Goal: Task Accomplishment & Management: Use online tool/utility

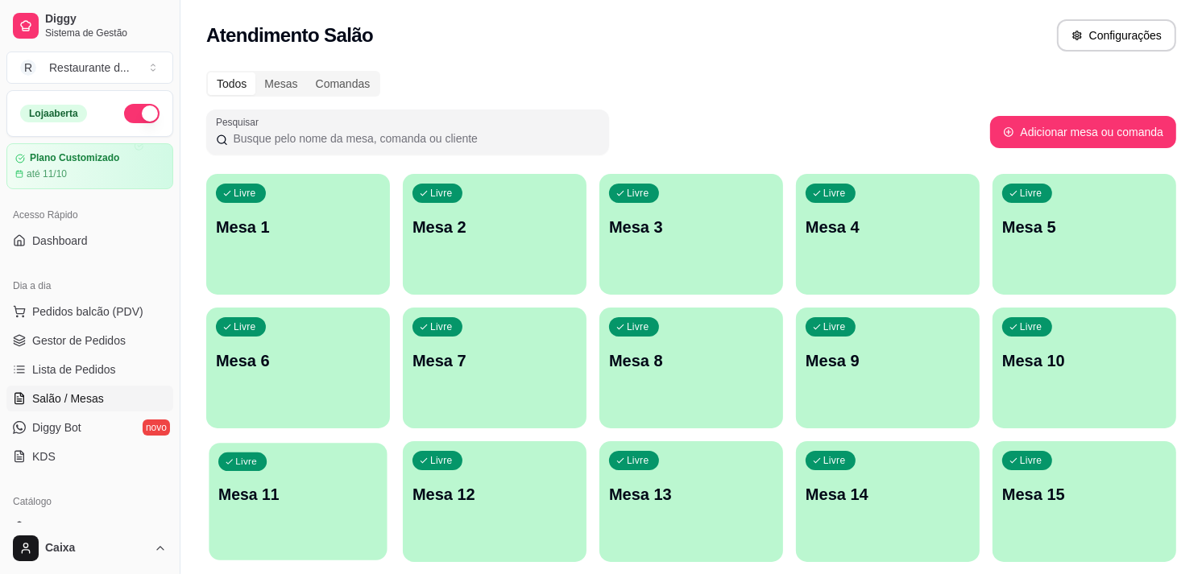
click at [384, 509] on div "Livre Mesa 11" at bounding box center [298, 492] width 178 height 98
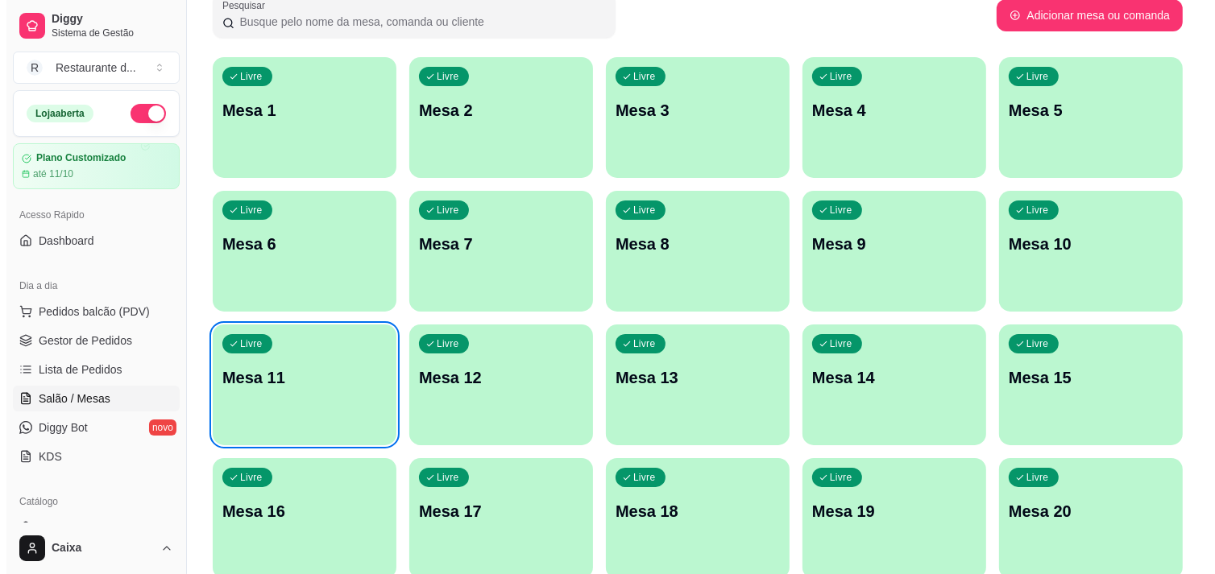
scroll to position [143, 0]
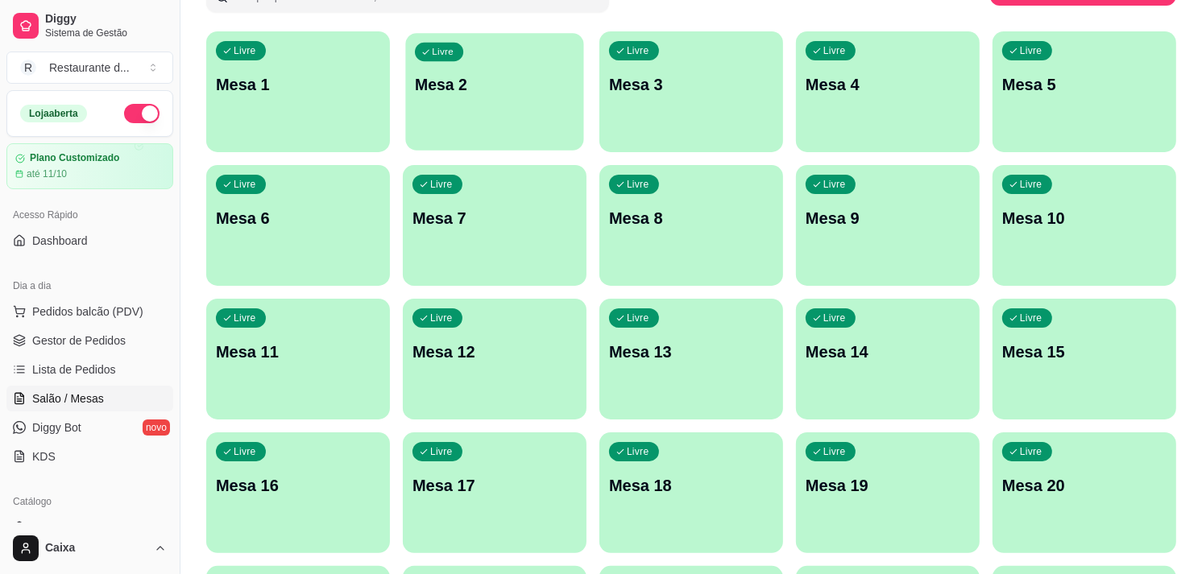
click at [495, 126] on div "Livre Mesa 2" at bounding box center [494, 82] width 178 height 98
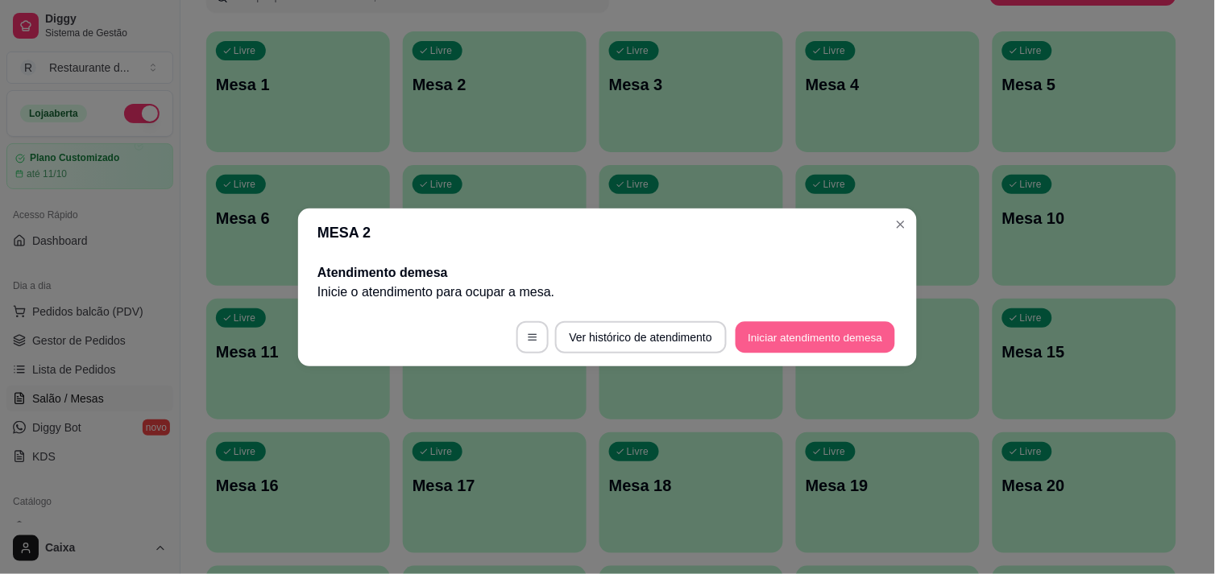
click at [844, 325] on button "Iniciar atendimento de mesa" at bounding box center [814, 336] width 159 height 31
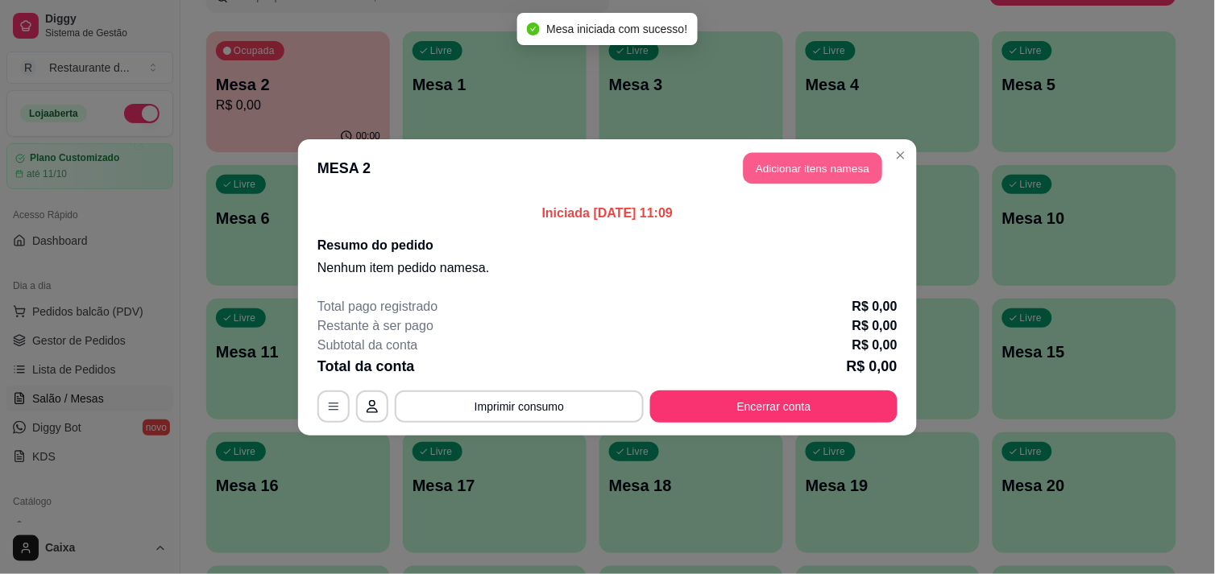
click at [834, 170] on button "Adicionar itens na mesa" at bounding box center [812, 167] width 139 height 31
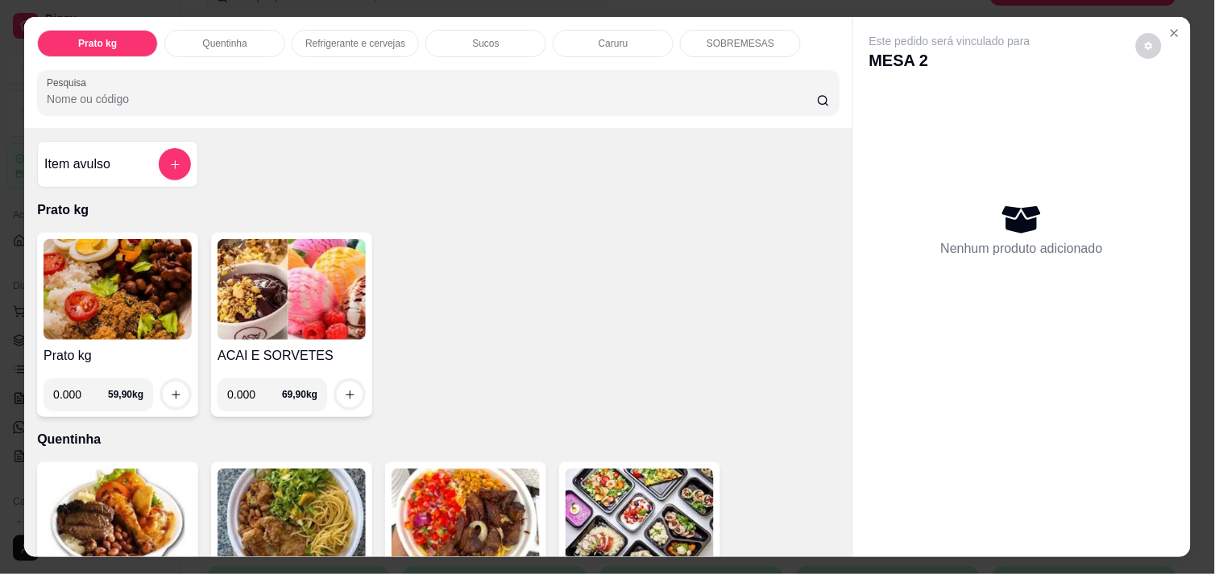
click at [81, 387] on input "0.000" at bounding box center [80, 395] width 55 height 32
type input "0.508"
click at [170, 389] on icon "increase-product-quantity" at bounding box center [176, 395] width 12 height 12
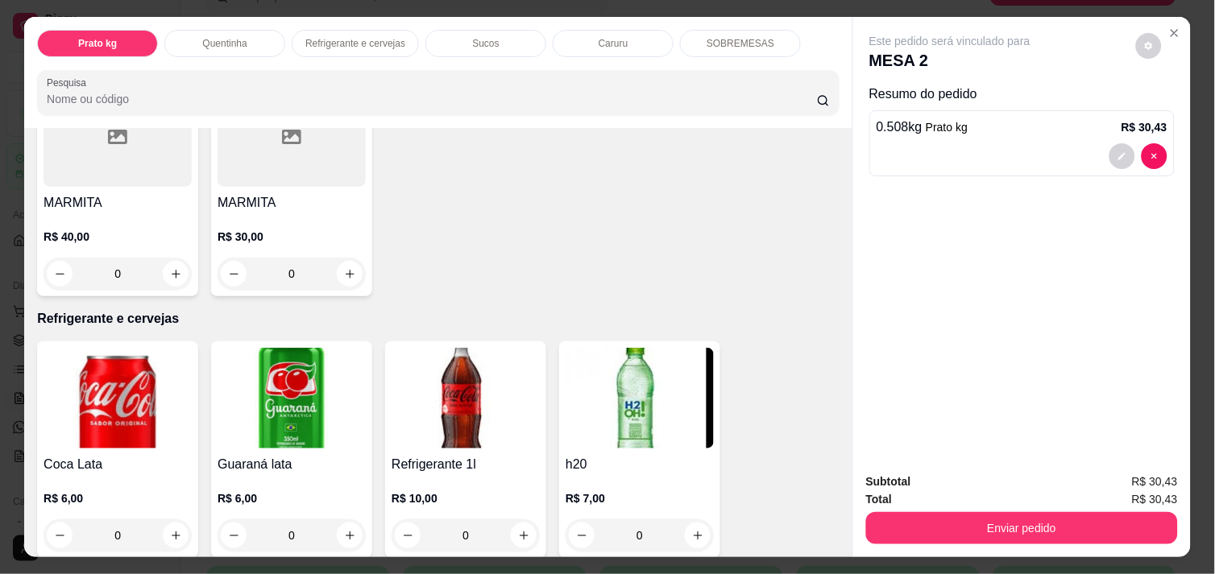
scroll to position [644, 0]
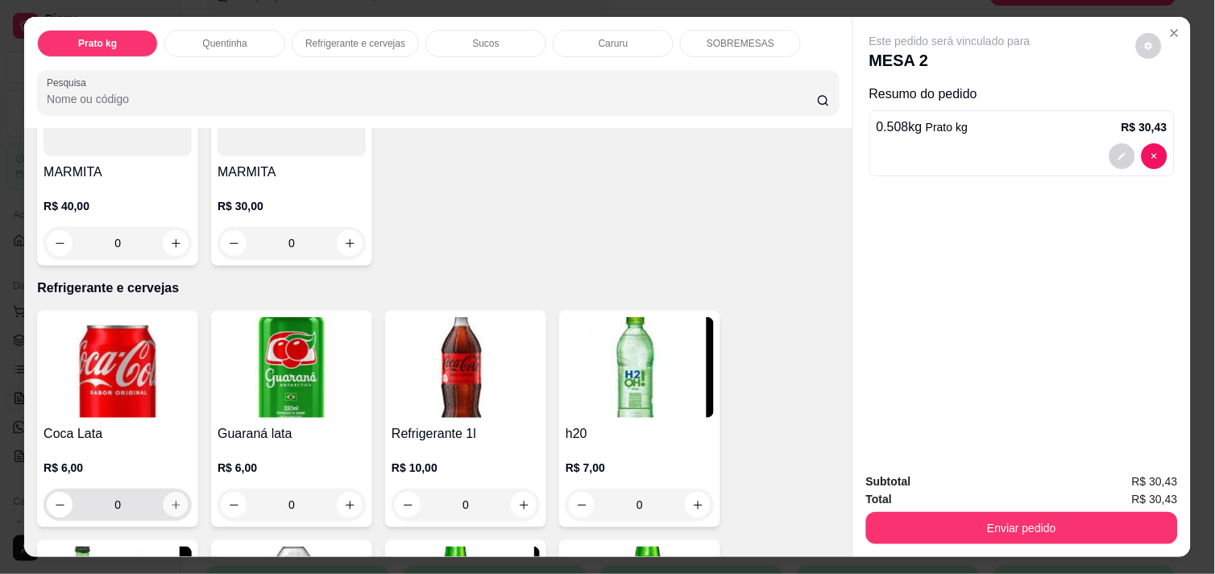
click at [172, 499] on icon "increase-product-quantity" at bounding box center [176, 505] width 12 height 12
type input "1"
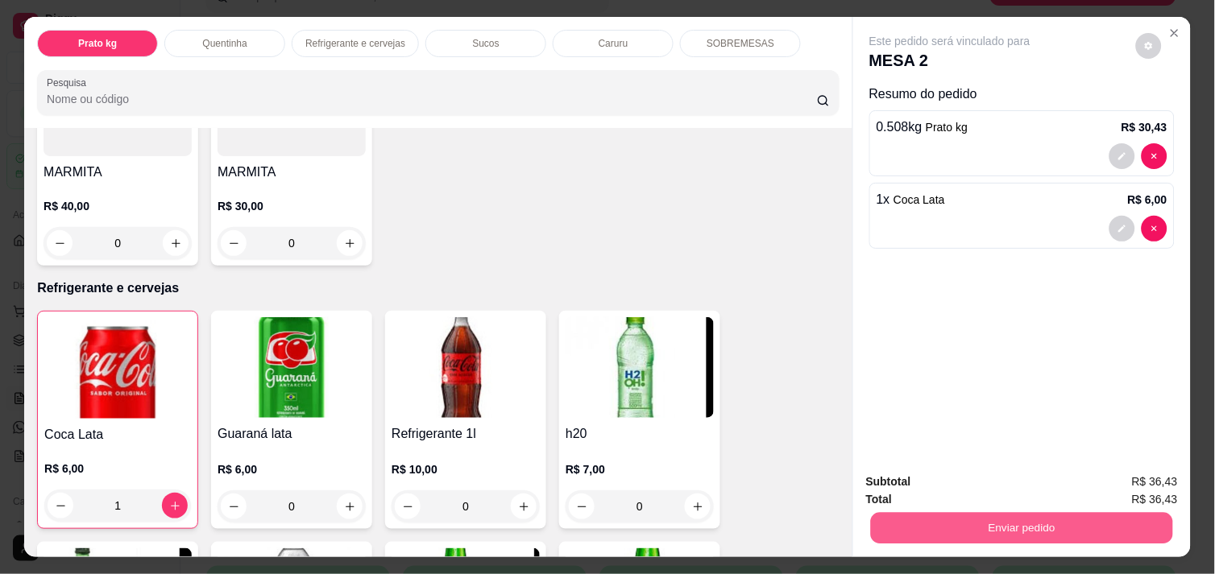
click at [1024, 520] on button "Enviar pedido" at bounding box center [1022, 527] width 302 height 31
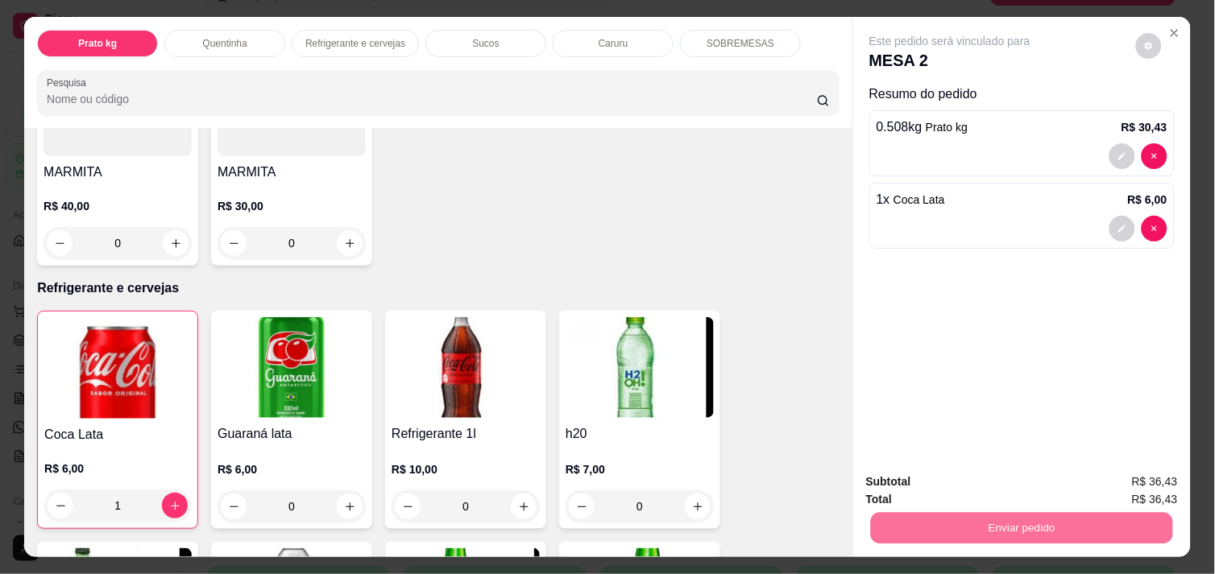
click at [1156, 271] on div "Este pedido será vinculado para MESA 2 Resumo do pedido 0.508 kg Prato kg R$ 30…" at bounding box center [1022, 238] width 338 height 442
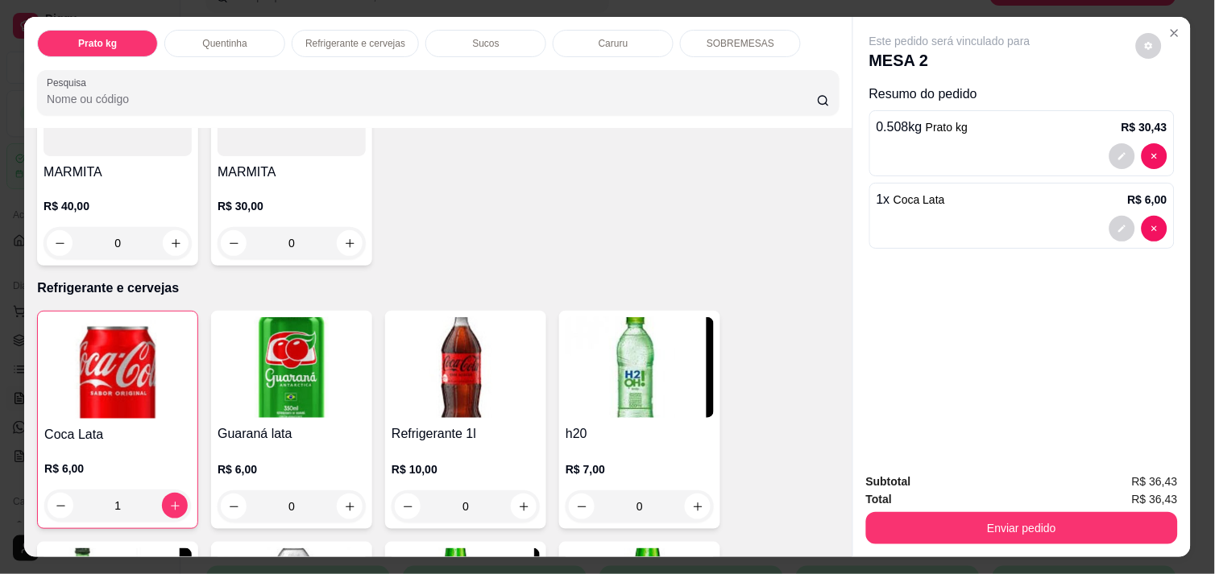
click at [1156, 271] on div "Este pedido será vinculado para MESA 2 Resumo do pedido 0.508 kg Prato kg R$ 30…" at bounding box center [1022, 238] width 338 height 442
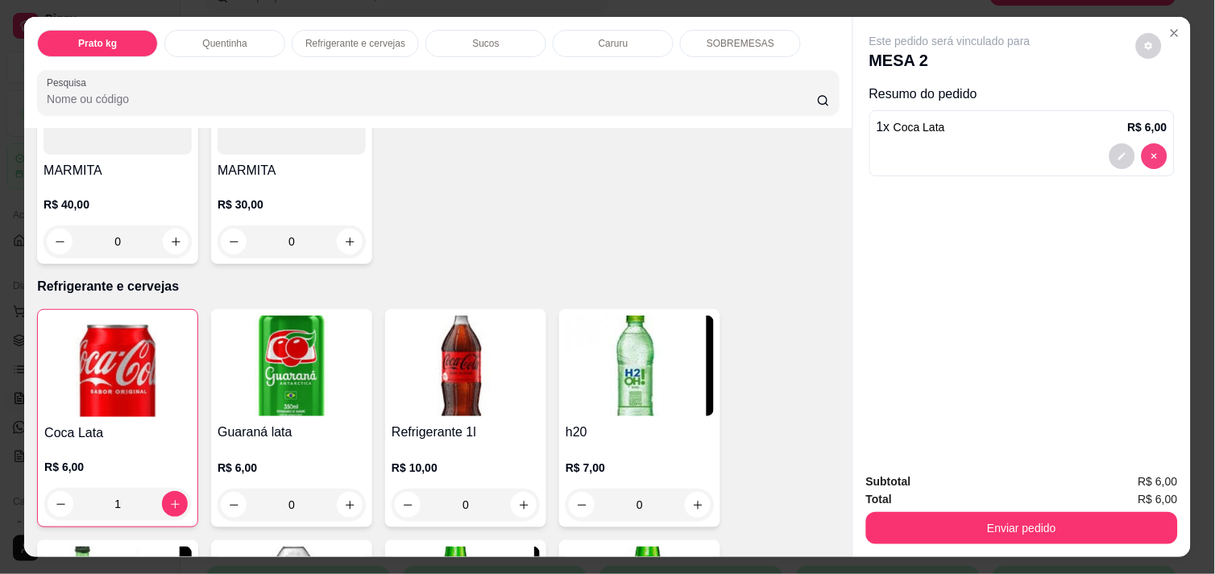
scroll to position [642, 0]
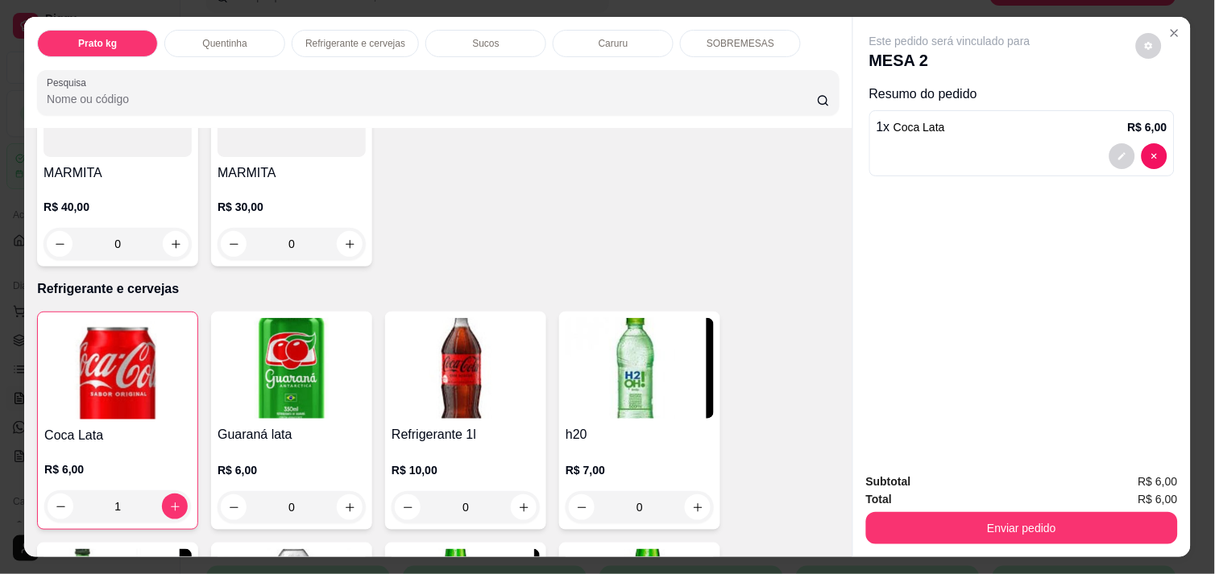
click at [949, 317] on div "Este pedido será vinculado para MESA 2 Resumo do pedido 1 x Coca Lata R$ 6,00" at bounding box center [1022, 238] width 338 height 442
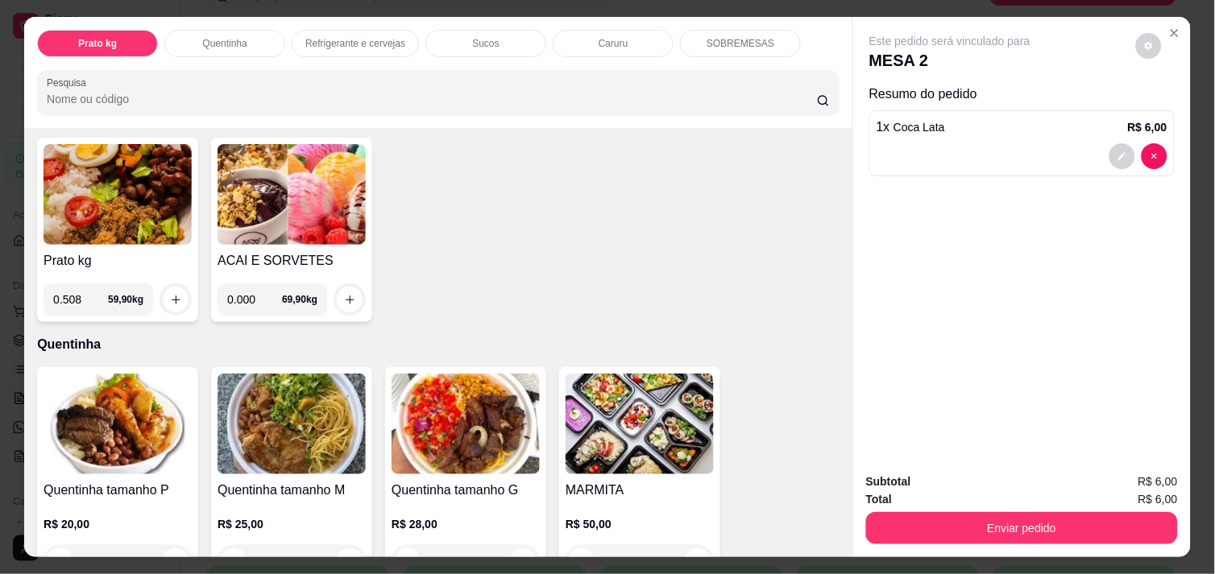
scroll to position [69, 0]
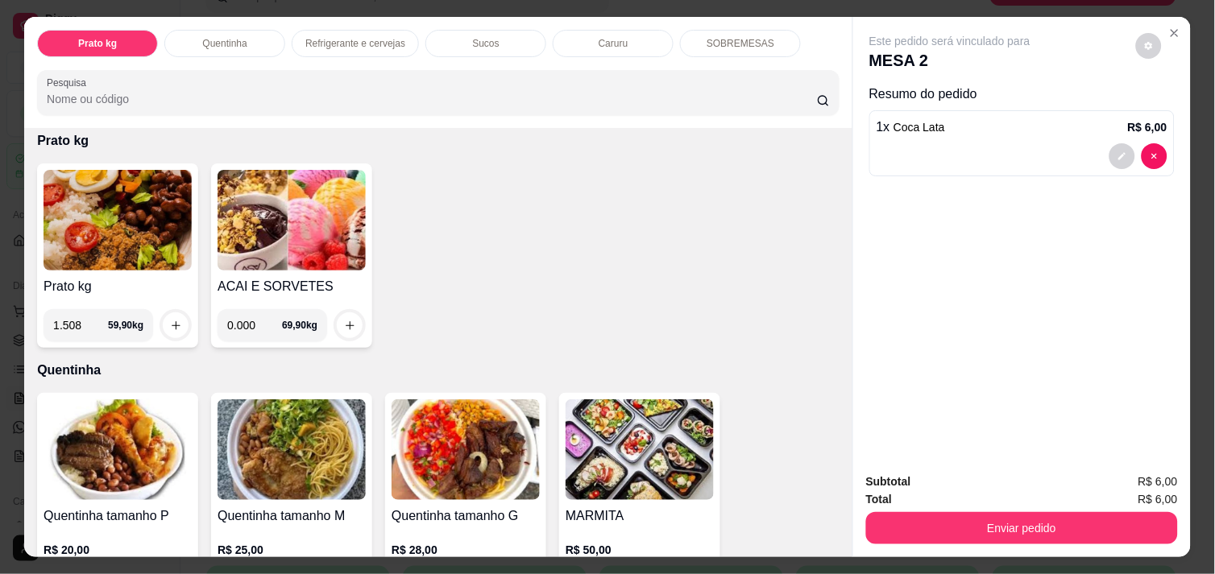
click at [86, 317] on input "1.508" at bounding box center [80, 325] width 55 height 32
type input "0.610"
click at [170, 320] on icon "increase-product-quantity" at bounding box center [176, 326] width 12 height 12
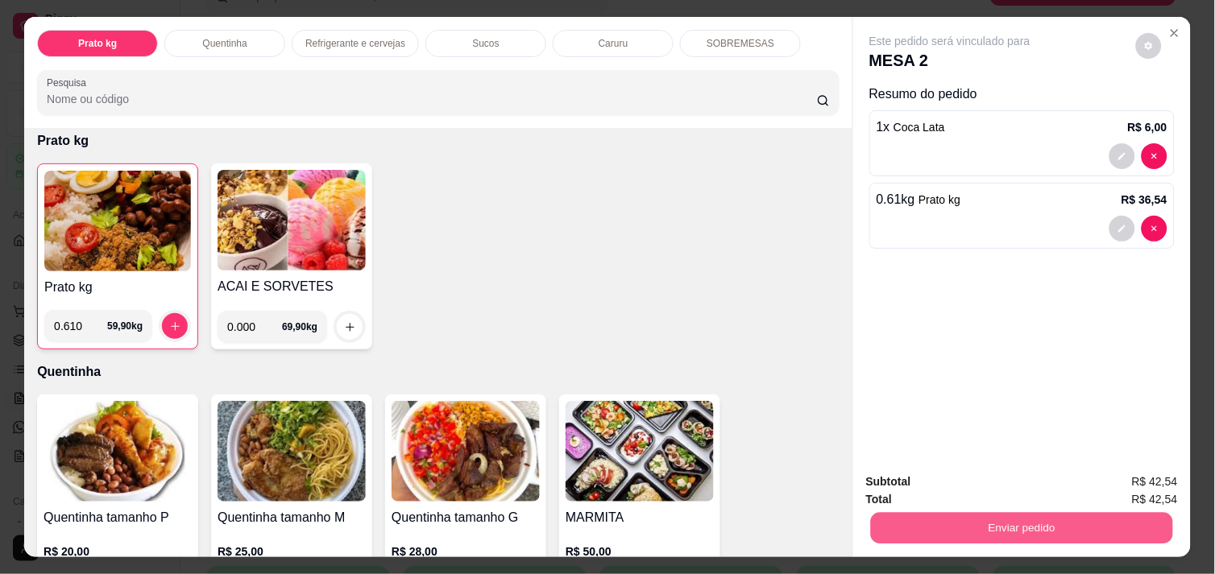
click at [983, 512] on button "Enviar pedido" at bounding box center [1022, 527] width 302 height 31
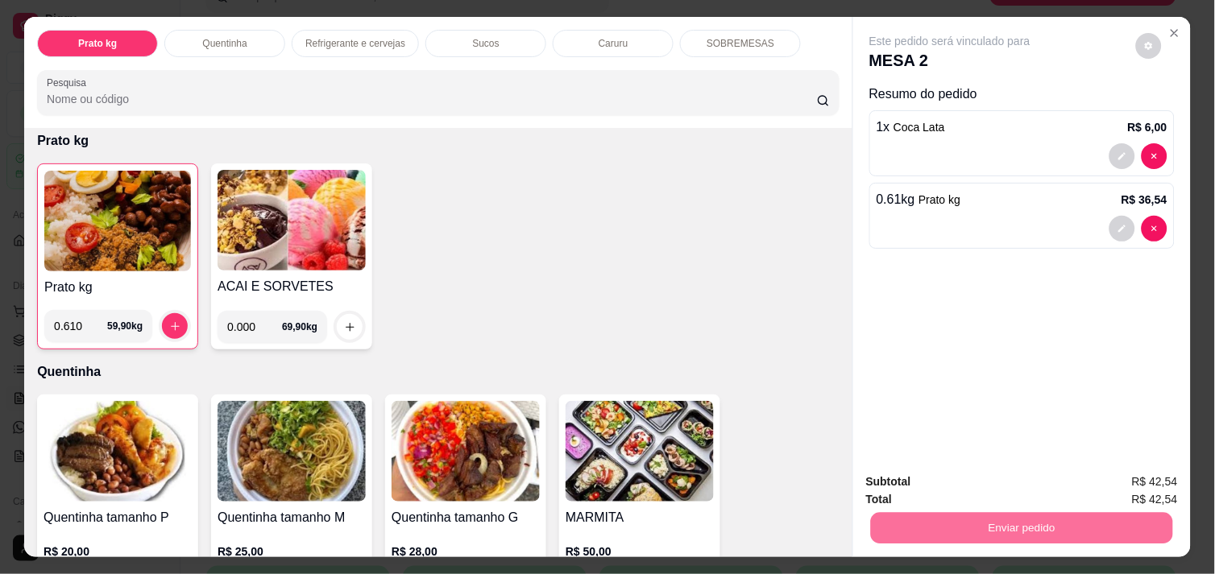
click at [1141, 482] on button "Enviar pedido" at bounding box center [1135, 482] width 89 height 30
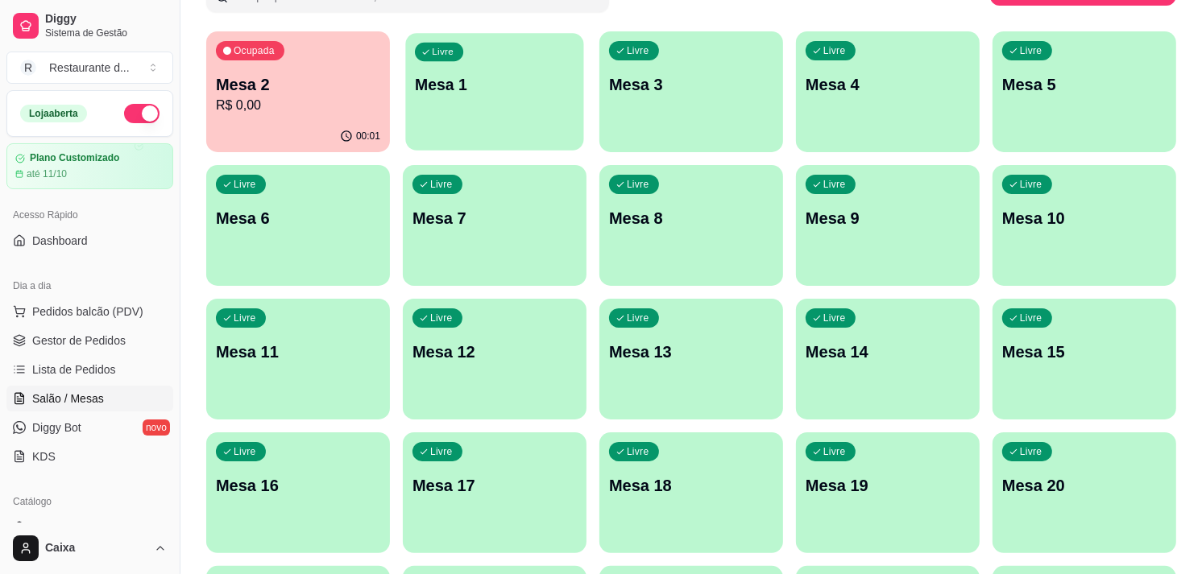
click at [520, 130] on div "Livre Mesa 1" at bounding box center [494, 82] width 178 height 98
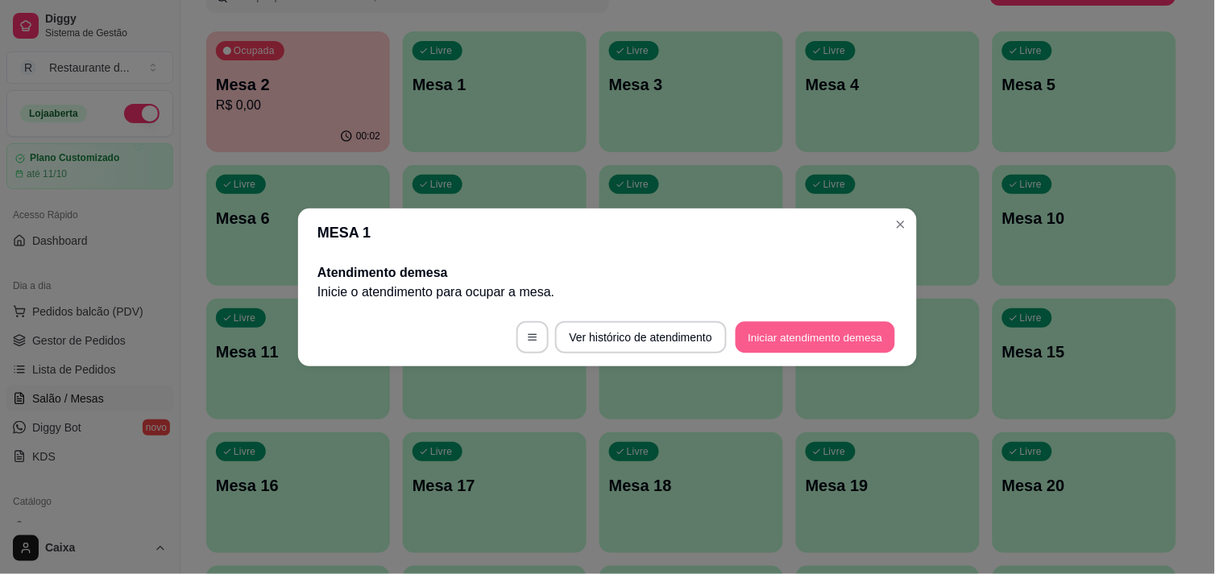
click at [802, 335] on button "Iniciar atendimento de mesa" at bounding box center [814, 336] width 159 height 31
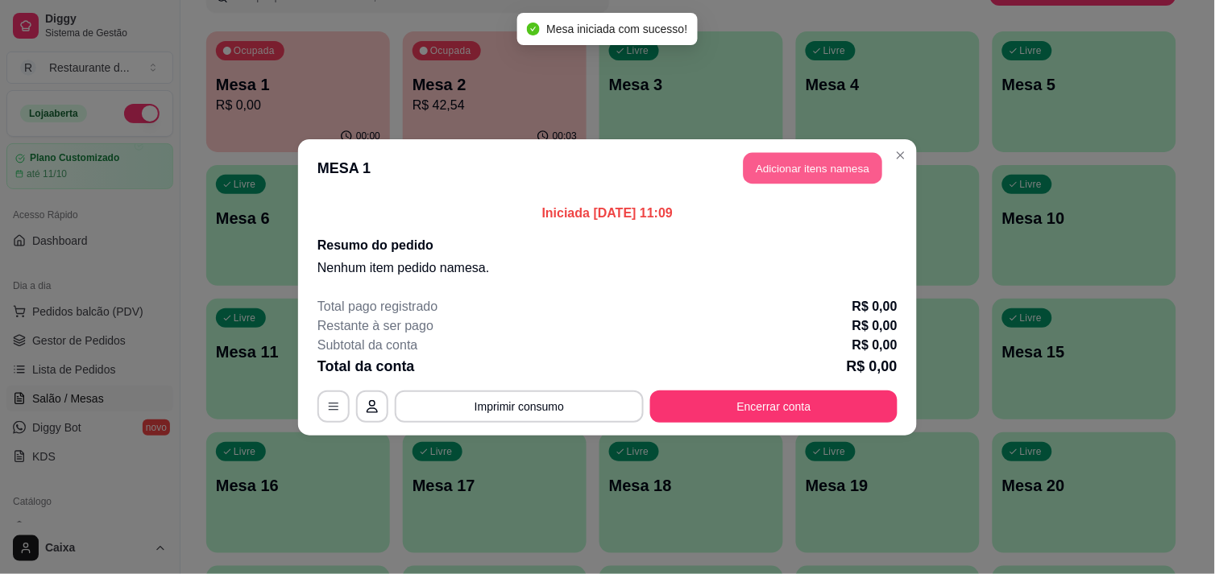
click at [801, 173] on button "Adicionar itens na mesa" at bounding box center [812, 167] width 139 height 31
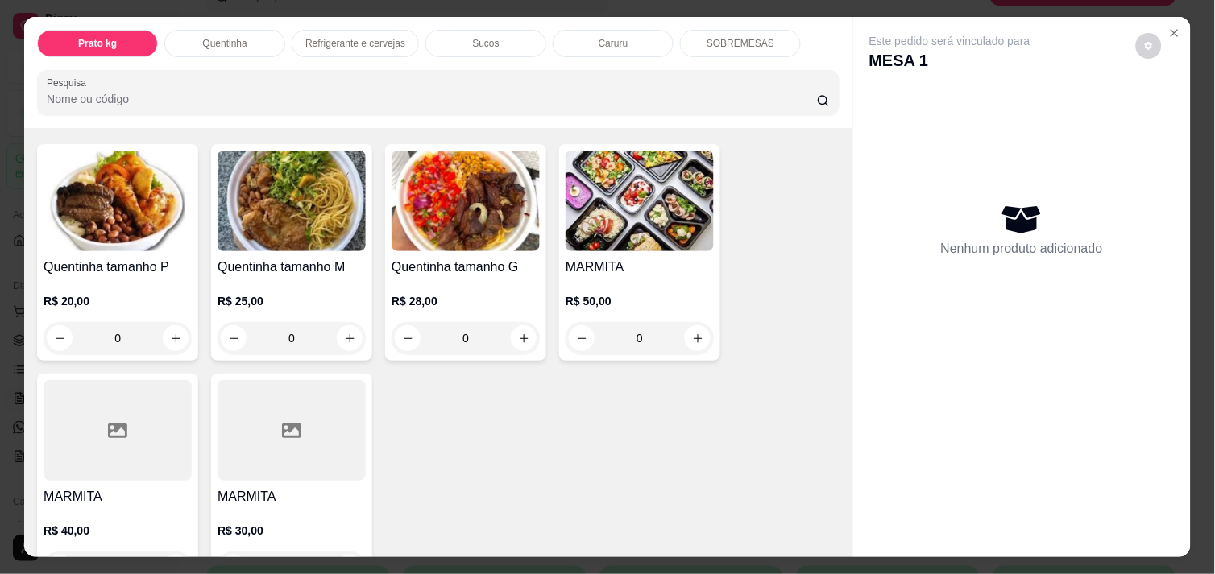
scroll to position [322, 0]
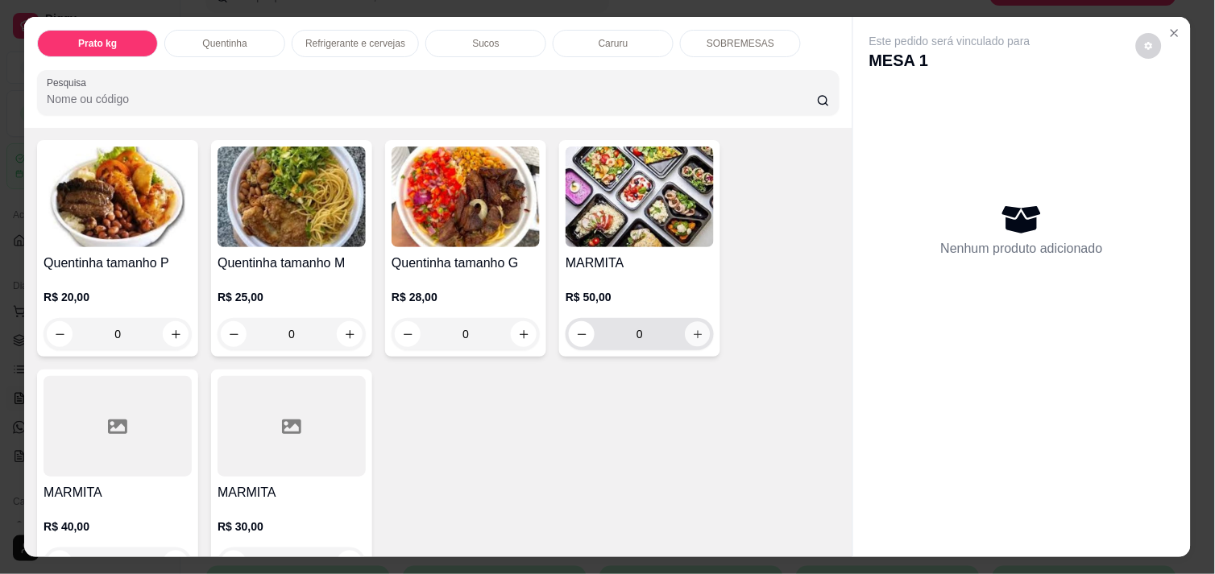
click at [692, 329] on icon "increase-product-quantity" at bounding box center [698, 335] width 12 height 12
type input "1"
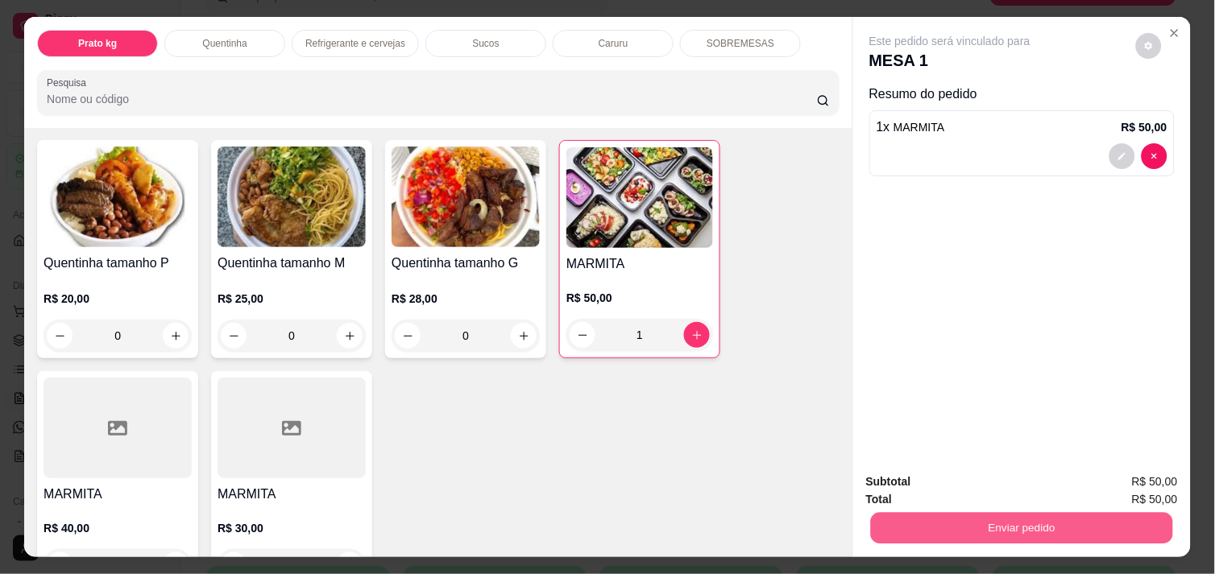
click at [1078, 512] on button "Enviar pedido" at bounding box center [1022, 527] width 302 height 31
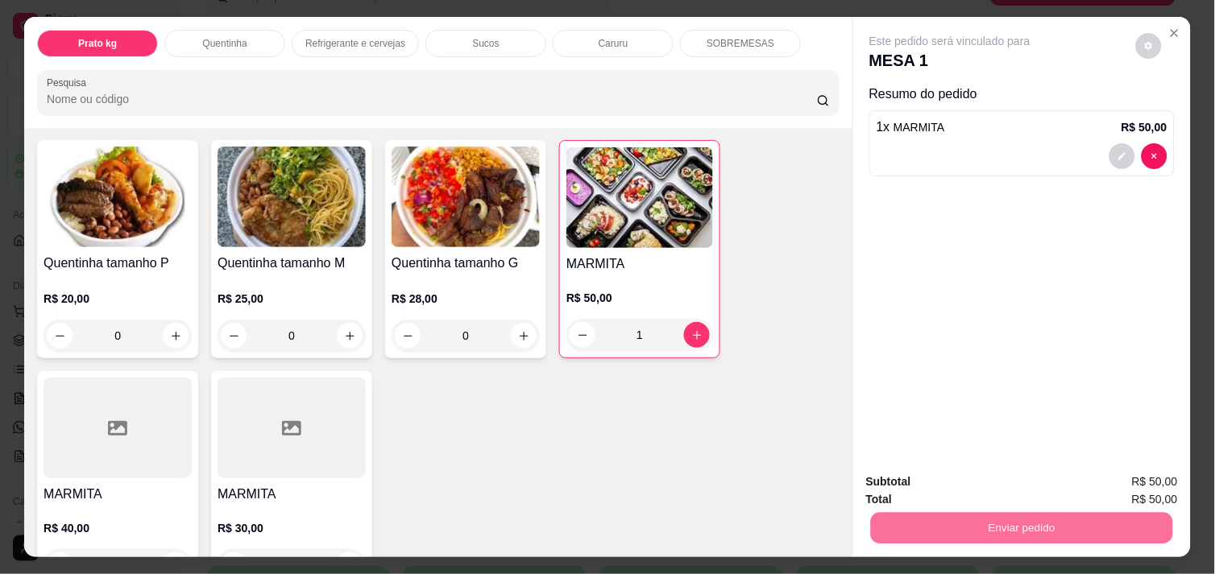
click at [1106, 480] on button "Enviar pedido" at bounding box center [1135, 482] width 89 height 30
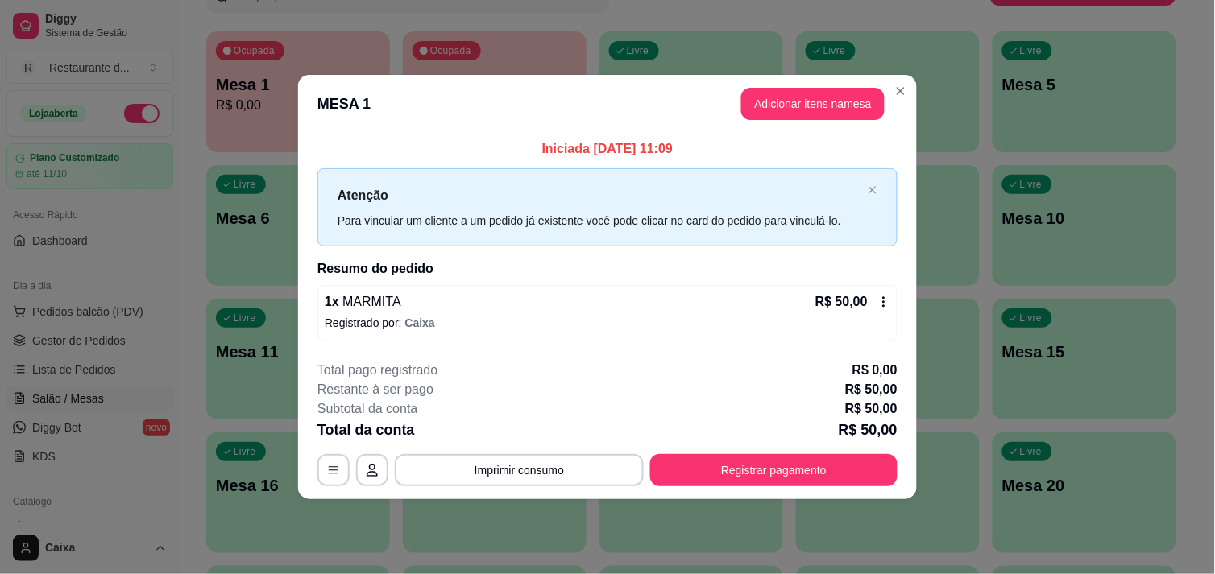
click at [775, 453] on div "**********" at bounding box center [607, 424] width 580 height 126
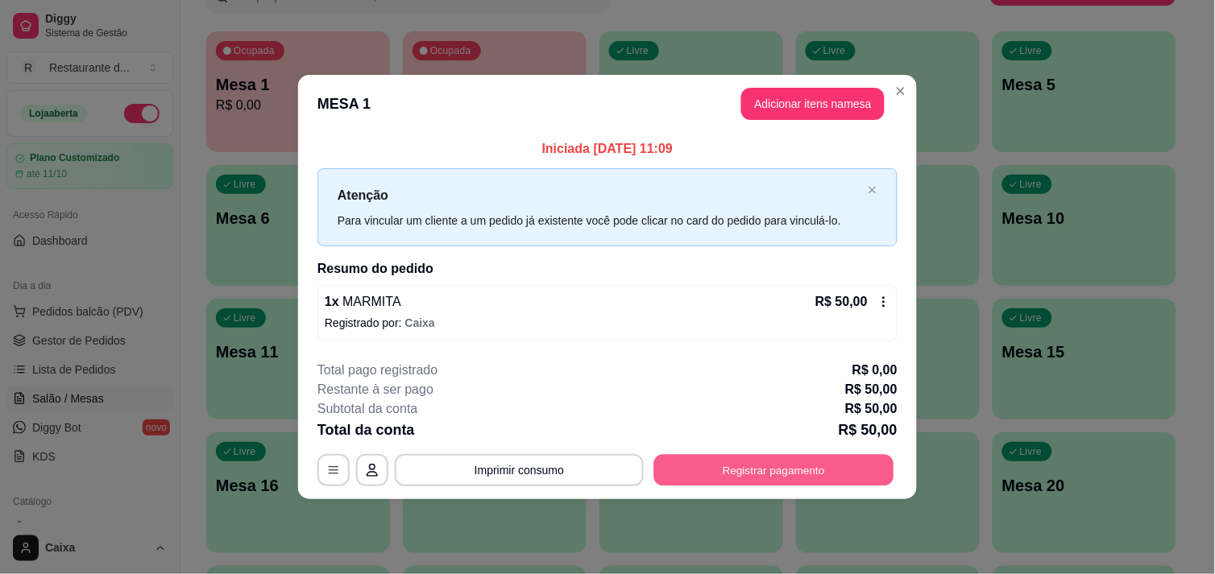
click at [772, 469] on button "Registrar pagamento" at bounding box center [774, 470] width 240 height 31
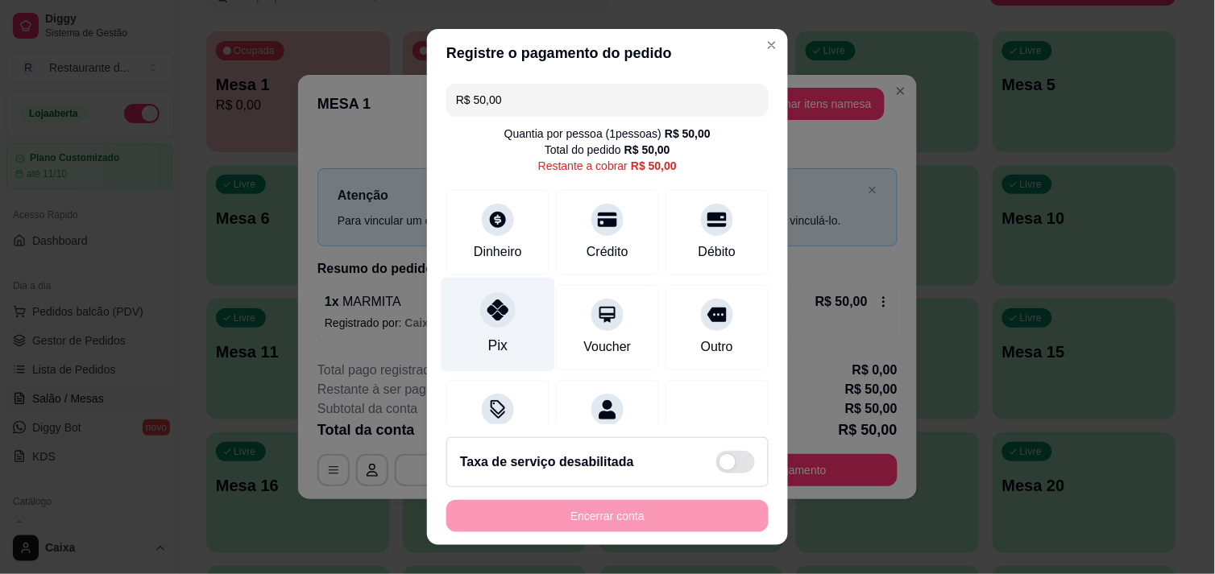
click at [489, 320] on icon at bounding box center [497, 310] width 21 height 21
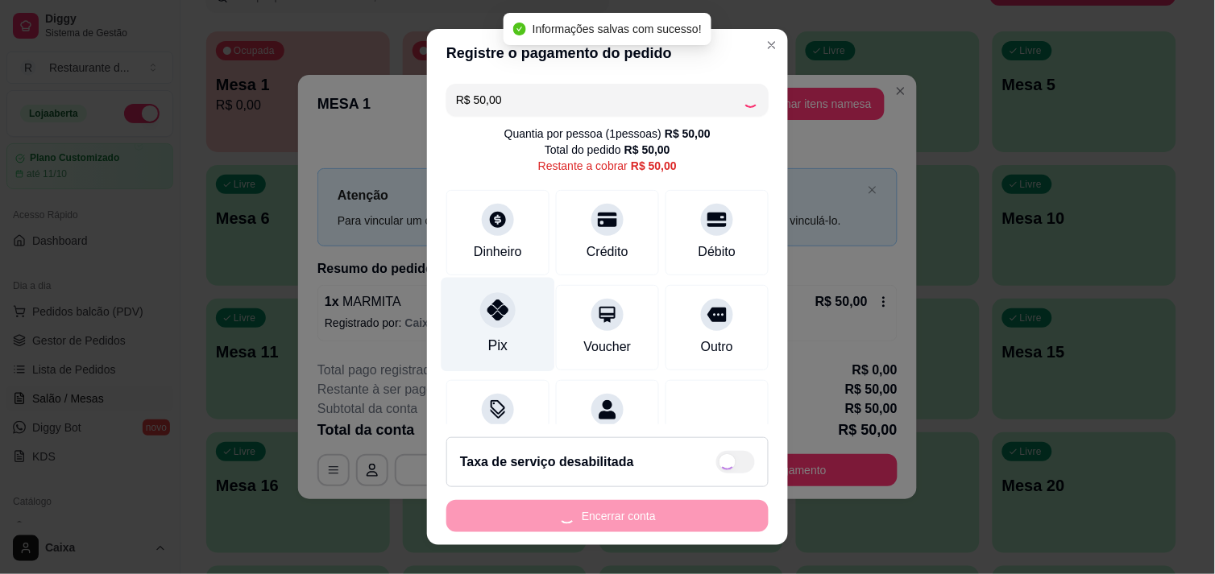
type input "R$ 0,00"
click at [489, 320] on div "Pix" at bounding box center [498, 324] width 114 height 94
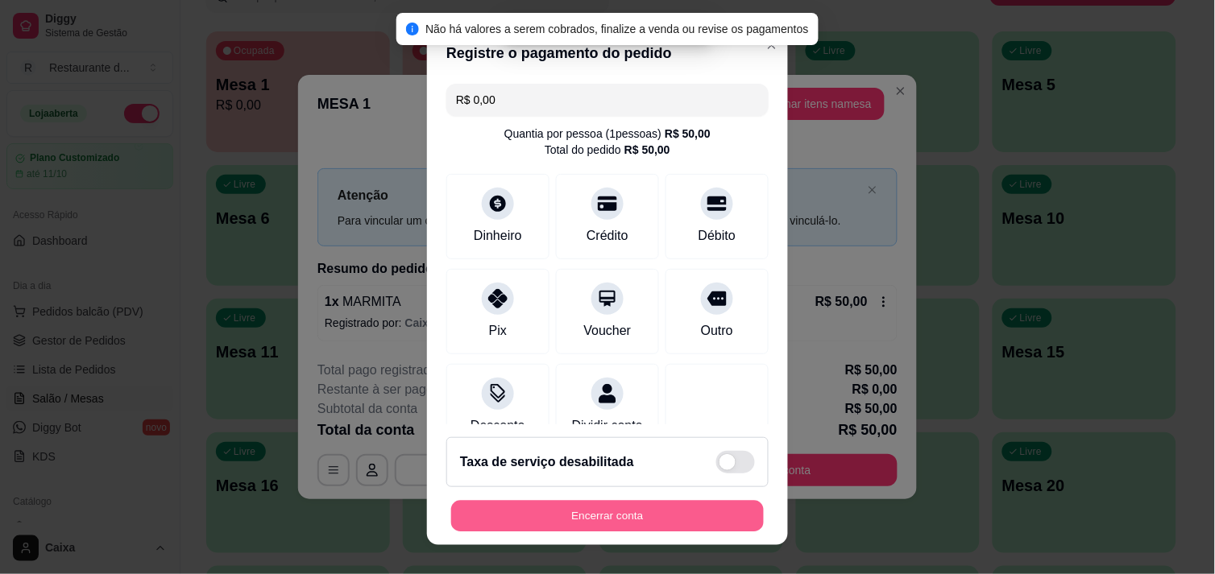
click at [669, 510] on button "Encerrar conta" at bounding box center [607, 516] width 313 height 31
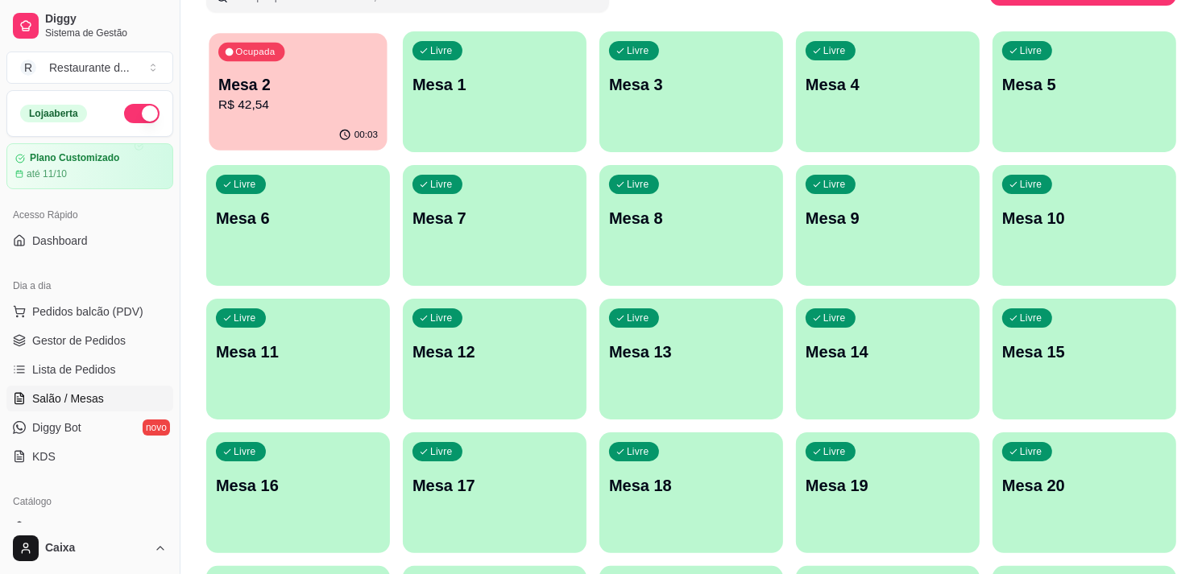
click at [323, 108] on p "R$ 42,54" at bounding box center [297, 105] width 159 height 19
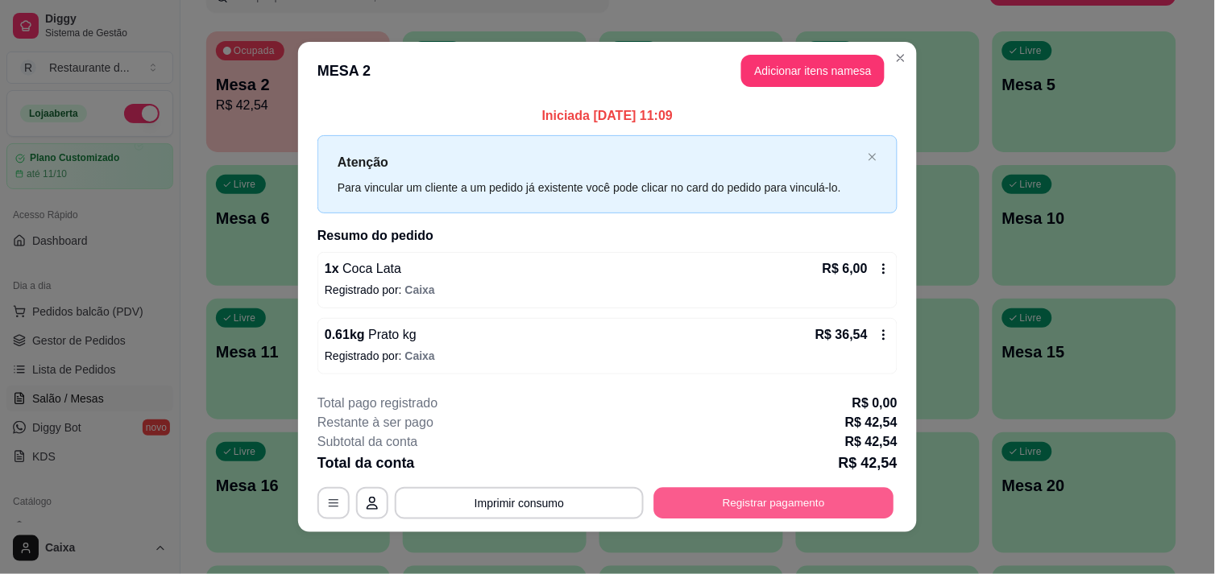
click at [725, 506] on button "Registrar pagamento" at bounding box center [774, 503] width 240 height 31
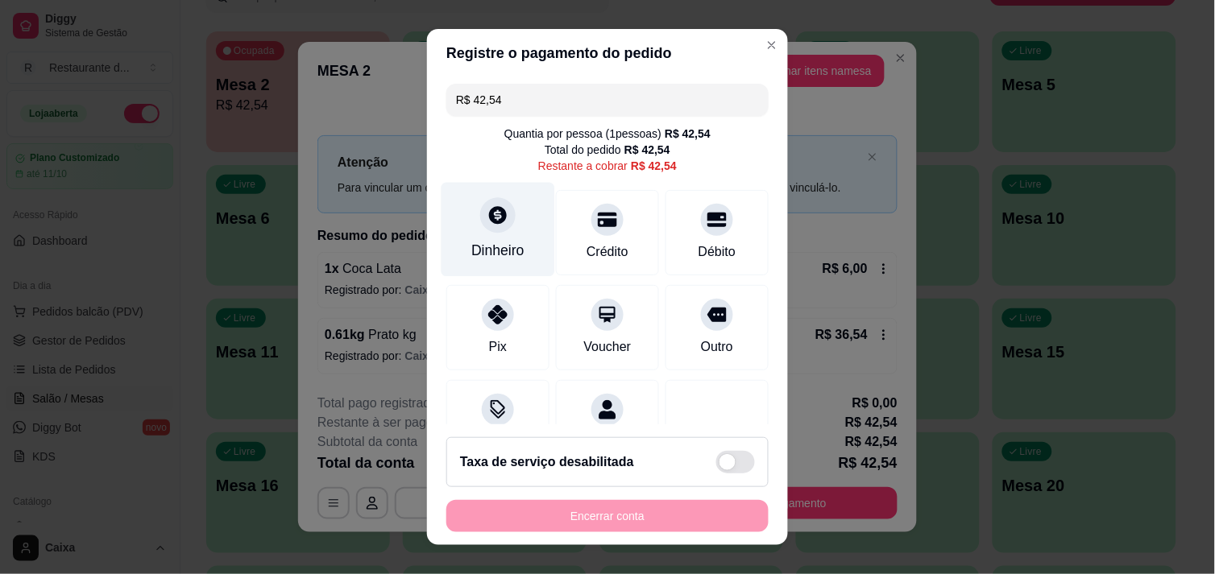
click at [490, 226] on div at bounding box center [497, 214] width 35 height 35
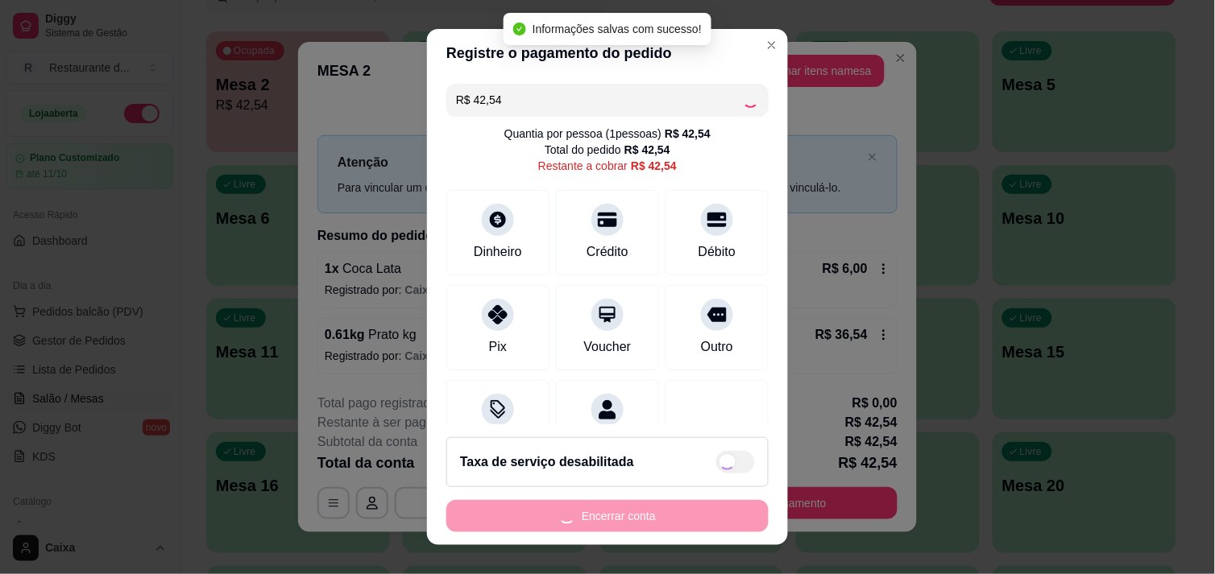
type input "R$ 0,00"
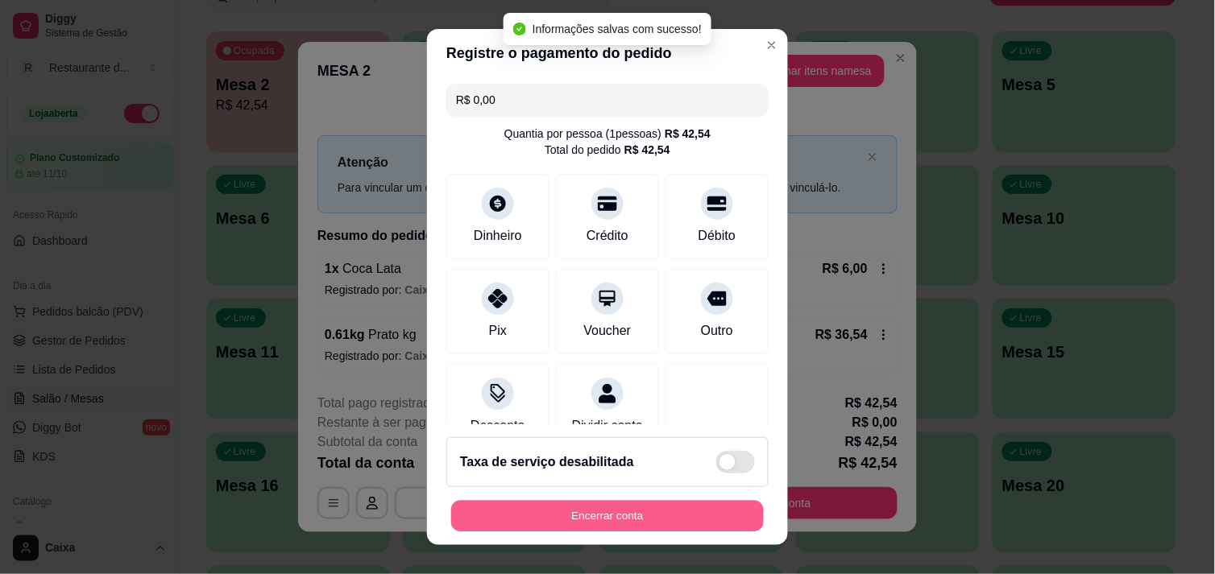
click at [631, 511] on button "Encerrar conta" at bounding box center [607, 516] width 313 height 31
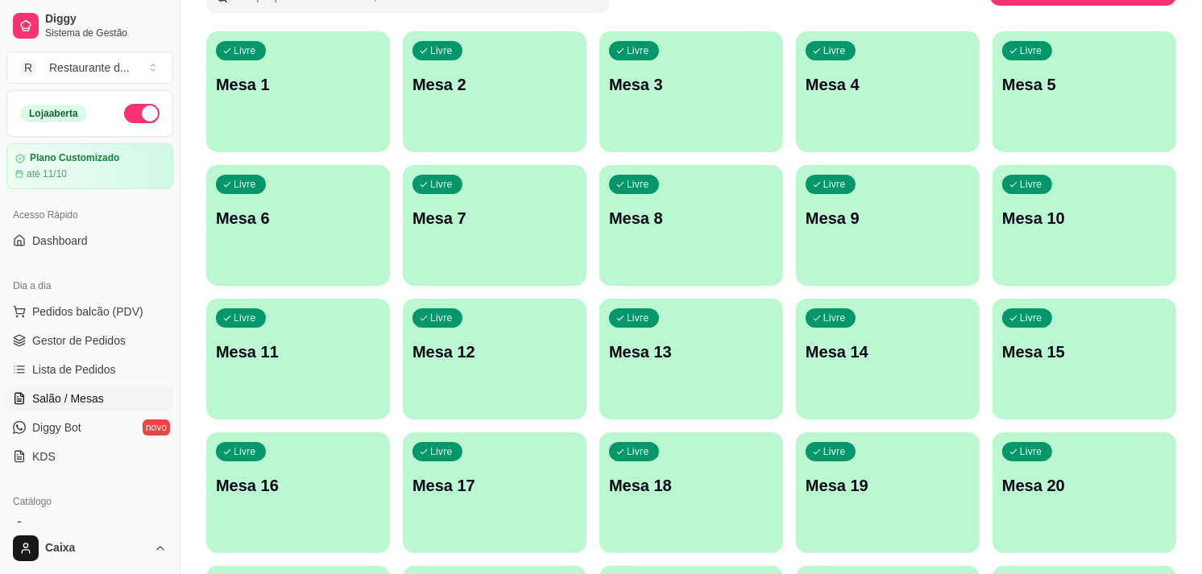
click at [345, 91] on p "Mesa 1" at bounding box center [298, 84] width 164 height 23
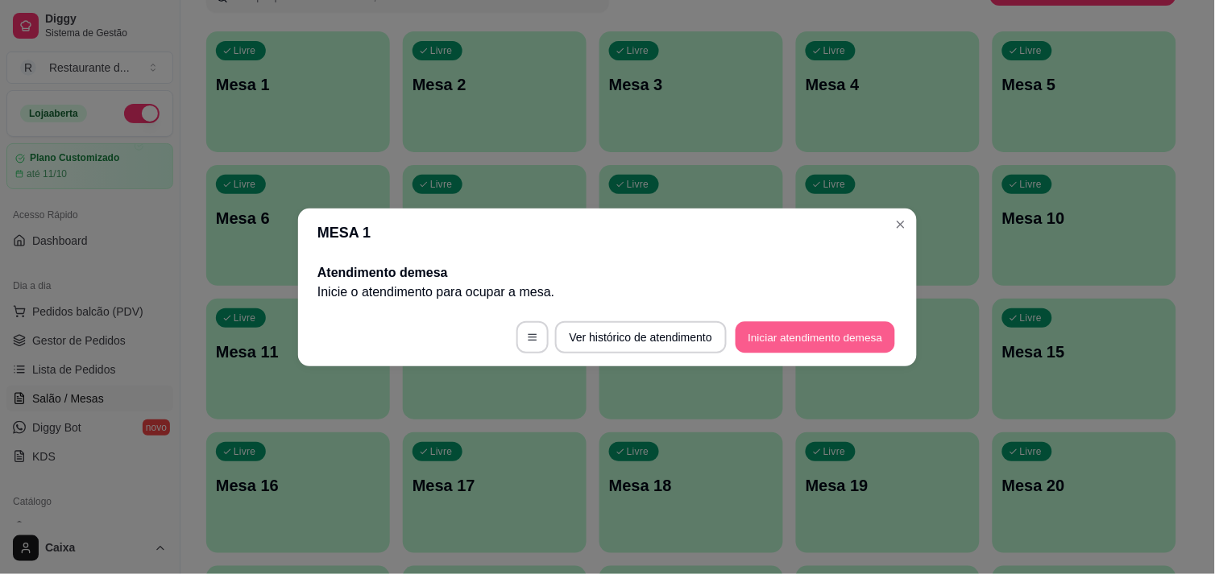
click at [825, 328] on button "Iniciar atendimento de mesa" at bounding box center [814, 336] width 159 height 31
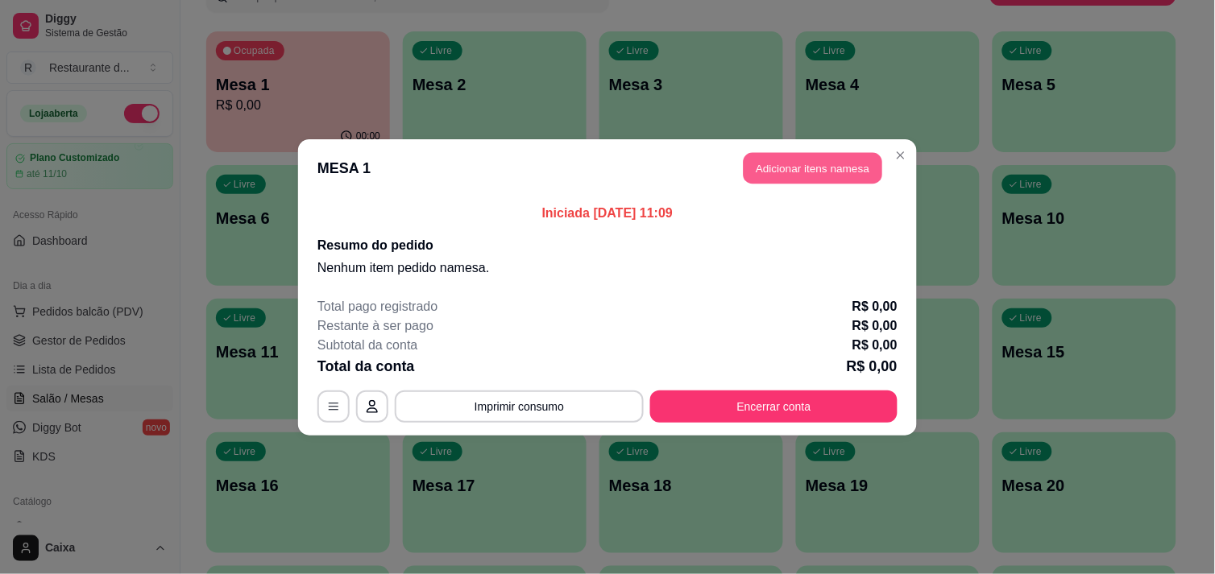
click at [830, 164] on button "Adicionar itens na mesa" at bounding box center [812, 167] width 139 height 31
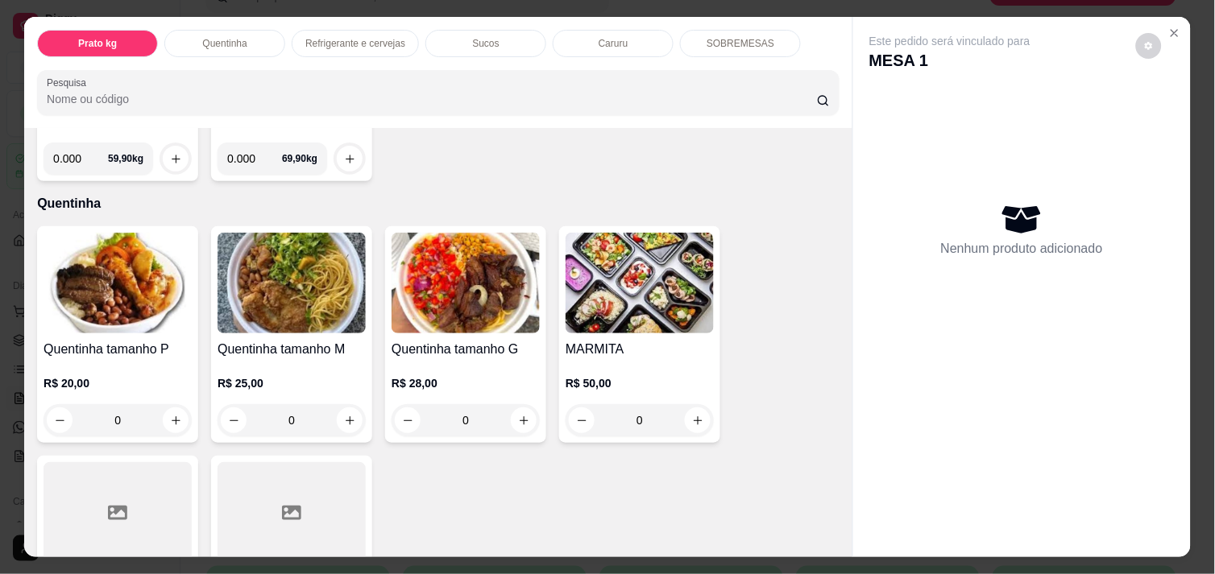
scroll to position [251, 0]
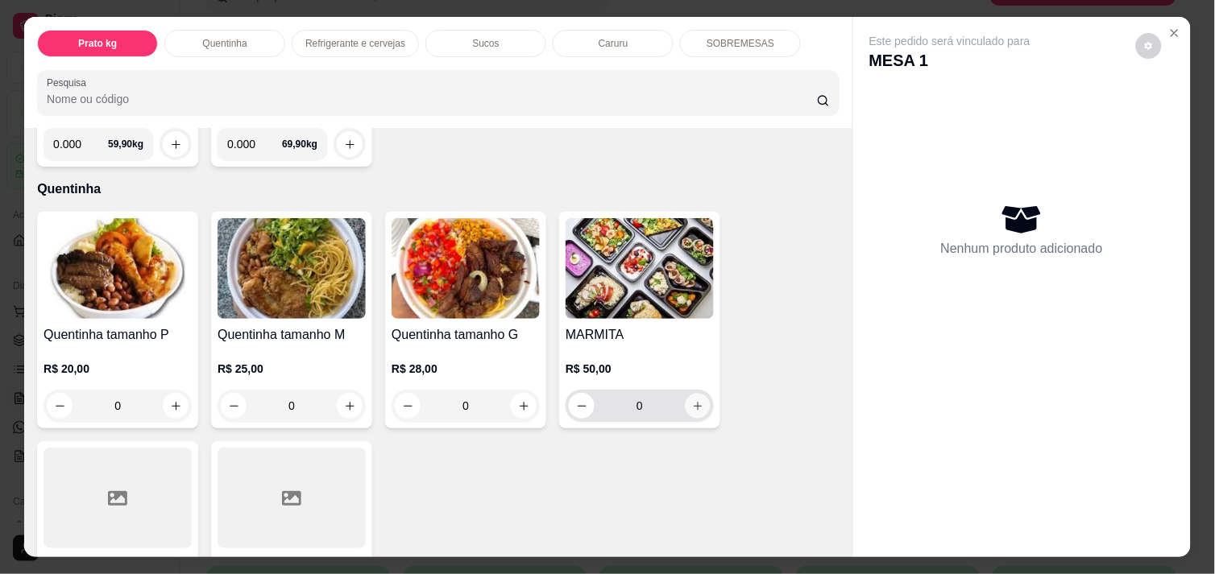
click at [692, 400] on icon "increase-product-quantity" at bounding box center [698, 406] width 12 height 12
type input "1"
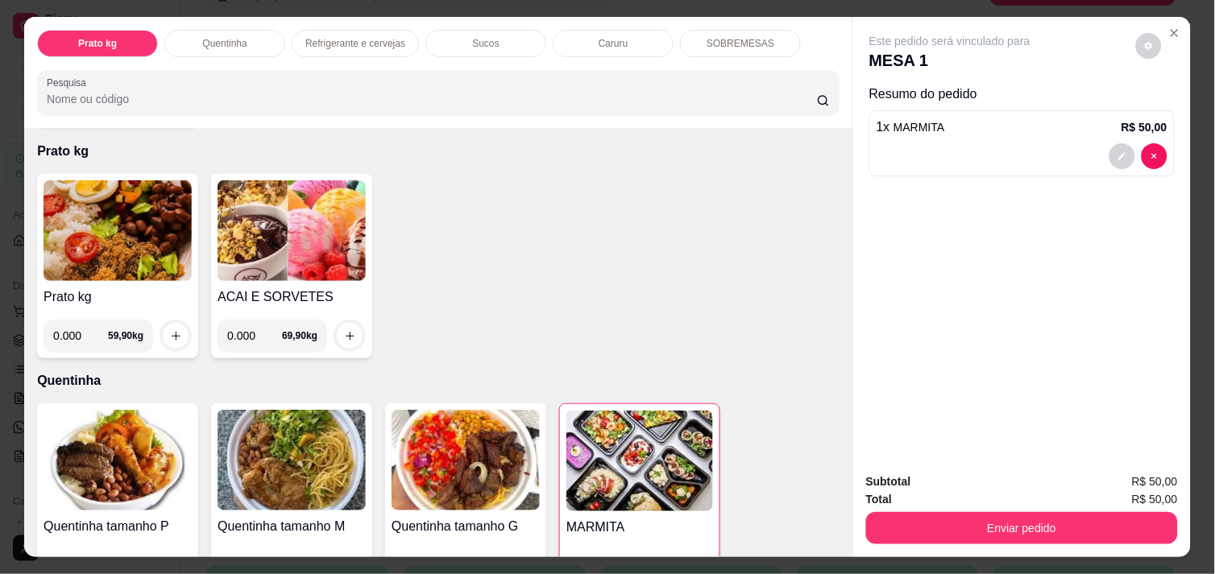
scroll to position [35, 0]
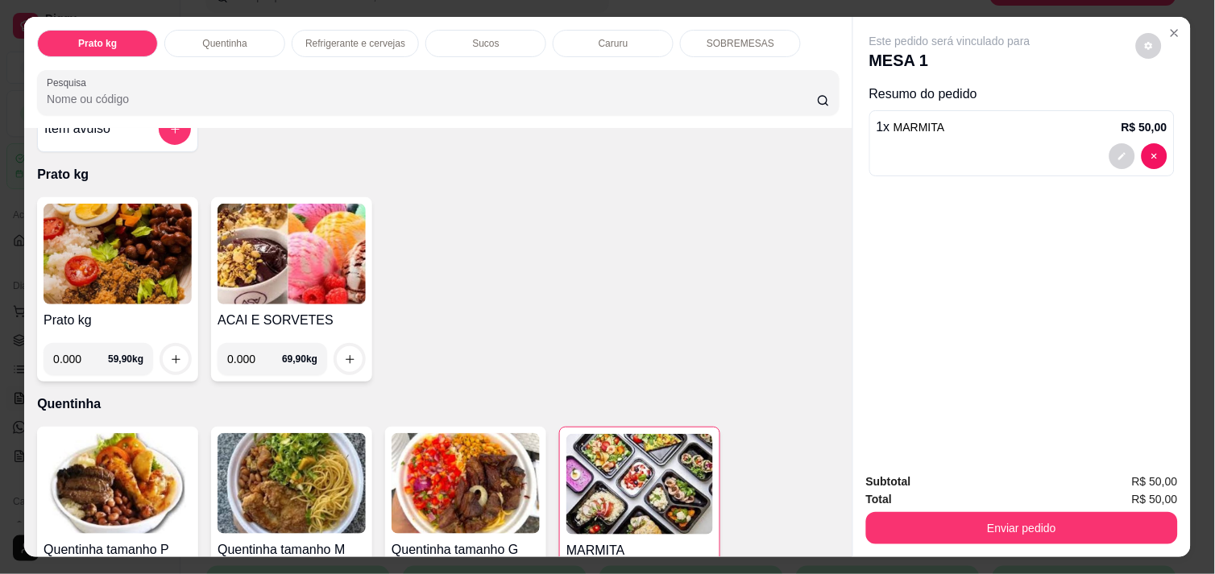
click at [250, 357] on input "0.000" at bounding box center [254, 359] width 55 height 32
click at [344, 354] on icon "increase-product-quantity" at bounding box center [350, 360] width 12 height 12
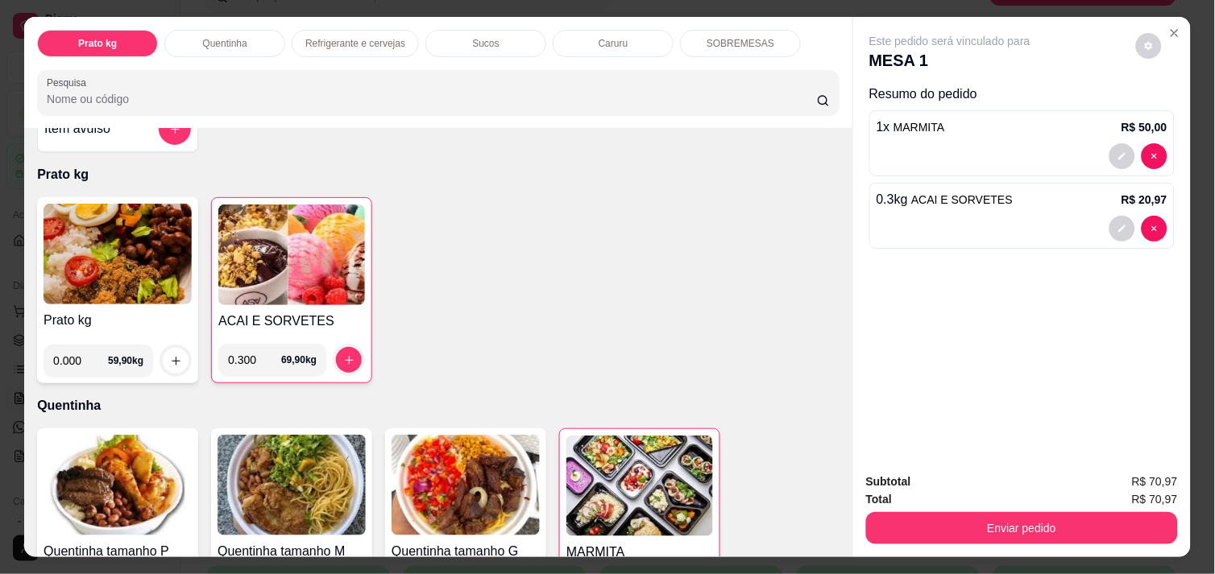
click at [246, 355] on input "0.300" at bounding box center [254, 360] width 53 height 32
click at [337, 349] on button "increase-product-quantity" at bounding box center [349, 360] width 25 height 25
click at [251, 352] on input "0.280" at bounding box center [254, 360] width 53 height 32
click at [343, 354] on icon "increase-product-quantity" at bounding box center [349, 360] width 12 height 12
click at [248, 355] on input "0.278" at bounding box center [254, 360] width 53 height 32
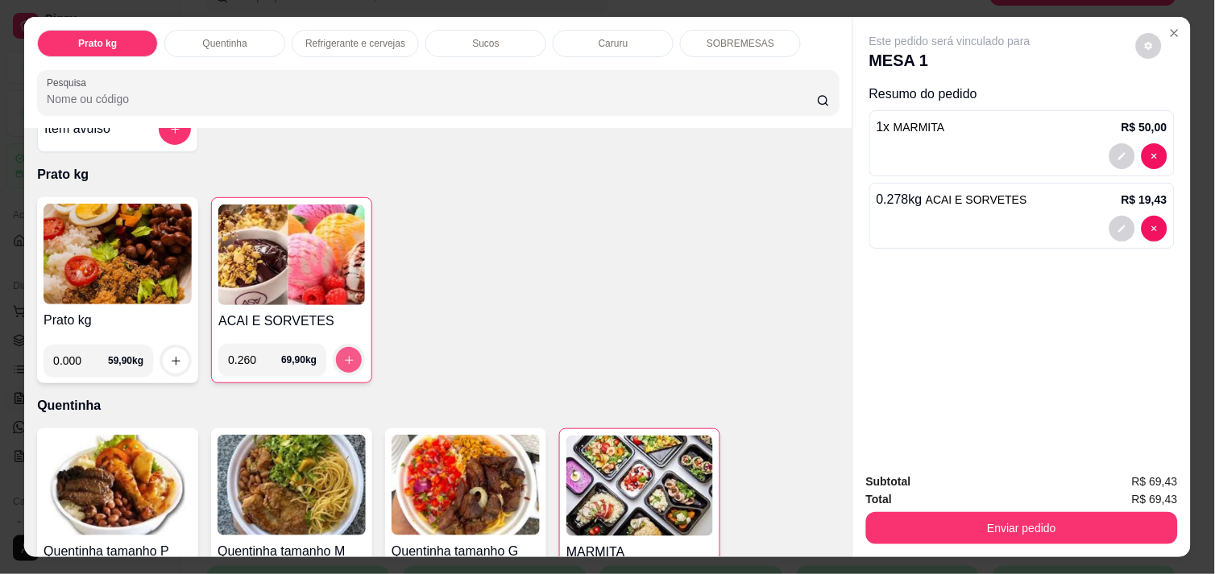
type input "0.260"
click at [343, 356] on icon "increase-product-quantity" at bounding box center [349, 360] width 12 height 12
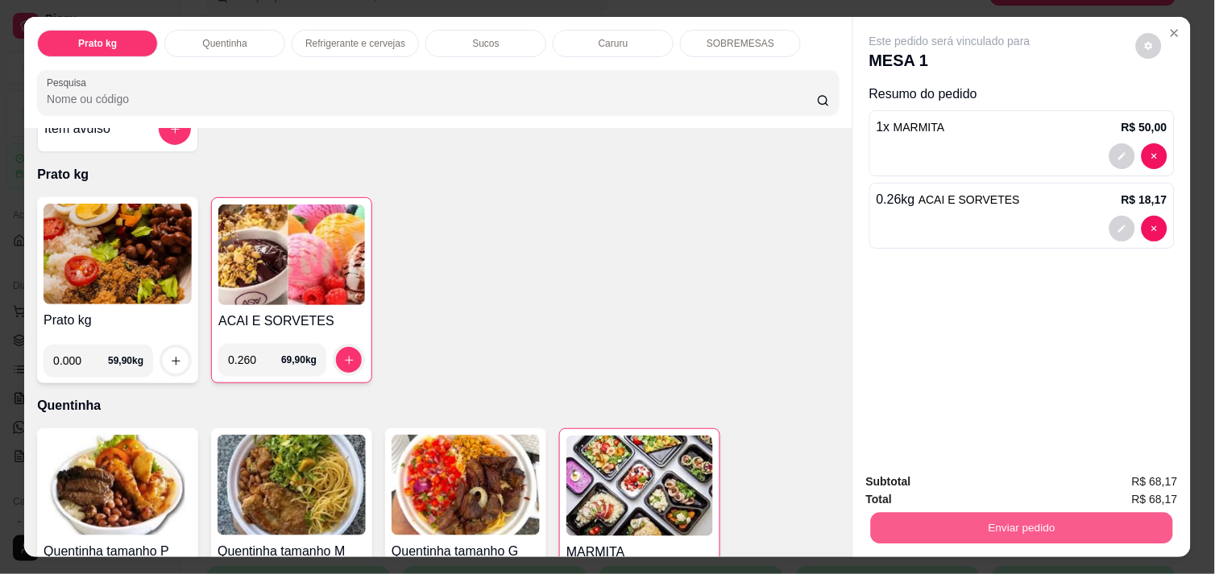
click at [977, 519] on button "Enviar pedido" at bounding box center [1022, 527] width 302 height 31
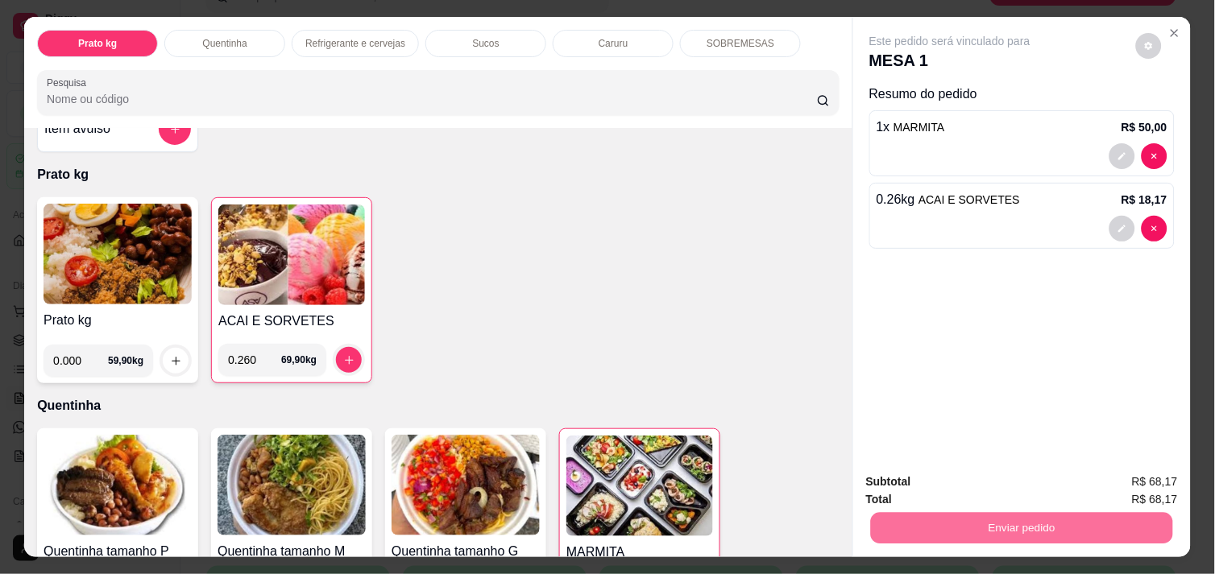
click at [1133, 481] on button "Enviar pedido" at bounding box center [1135, 482] width 89 height 30
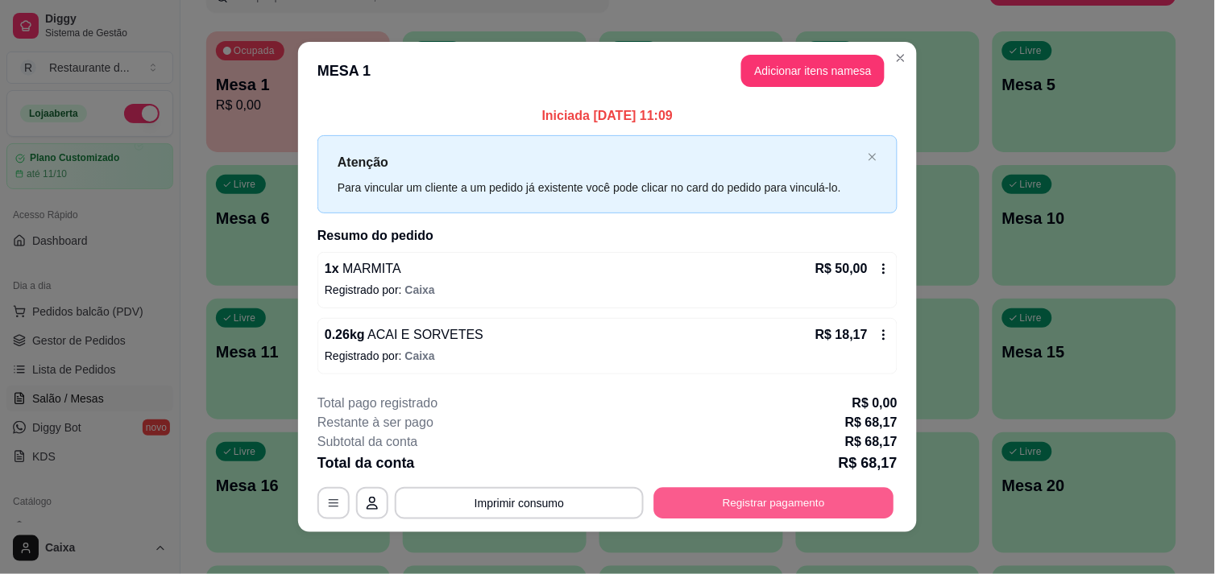
click at [811, 496] on button "Registrar pagamento" at bounding box center [774, 503] width 240 height 31
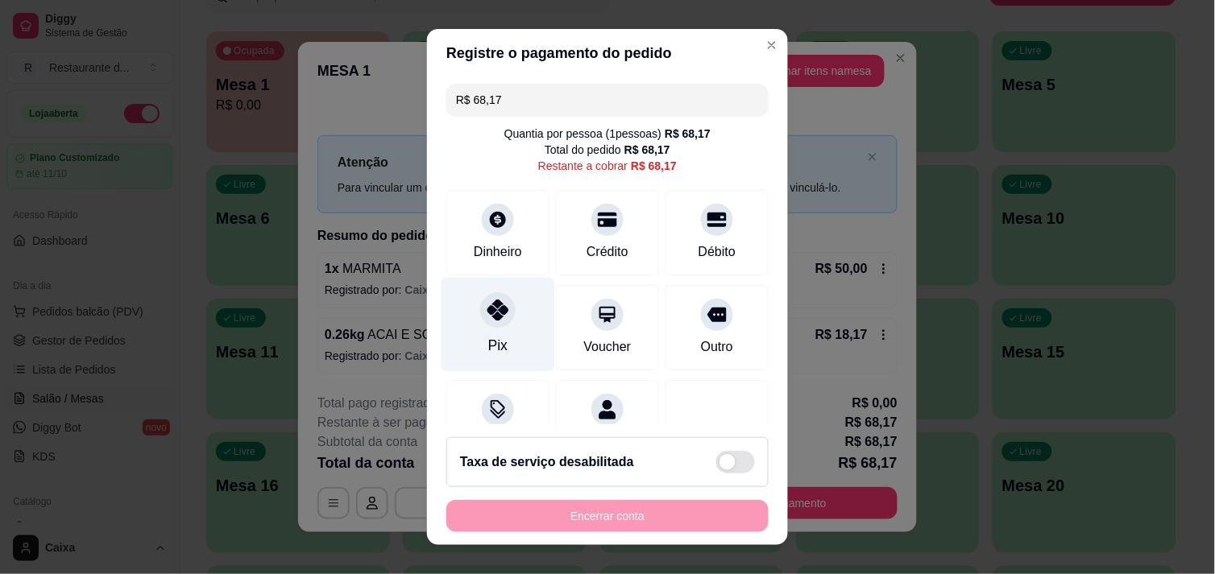
click at [487, 312] on icon at bounding box center [497, 310] width 21 height 21
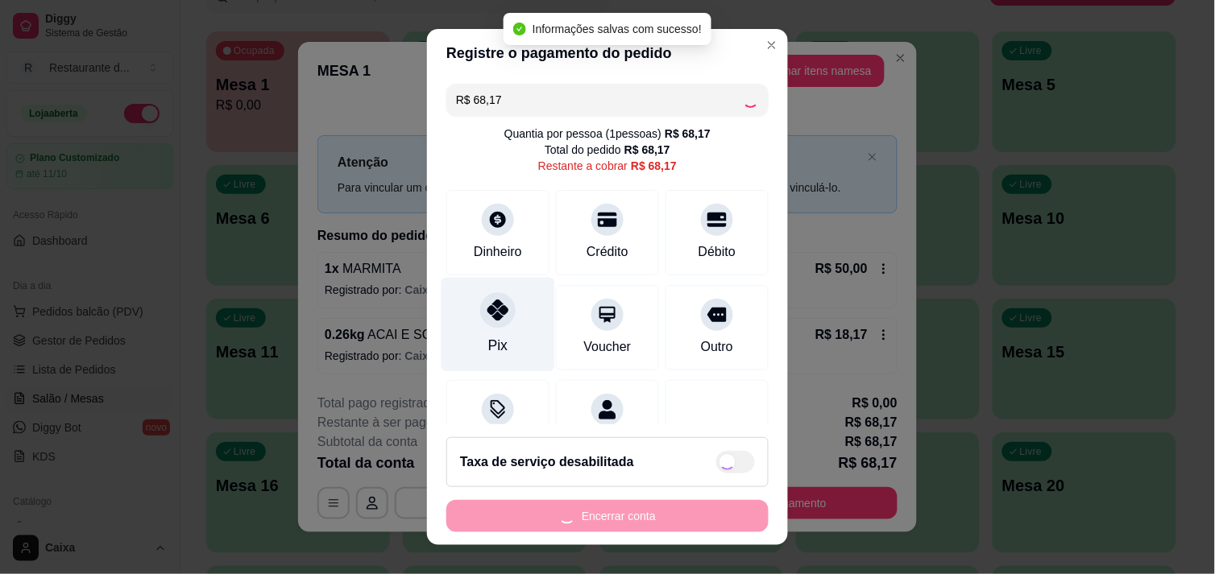
type input "R$ 0,00"
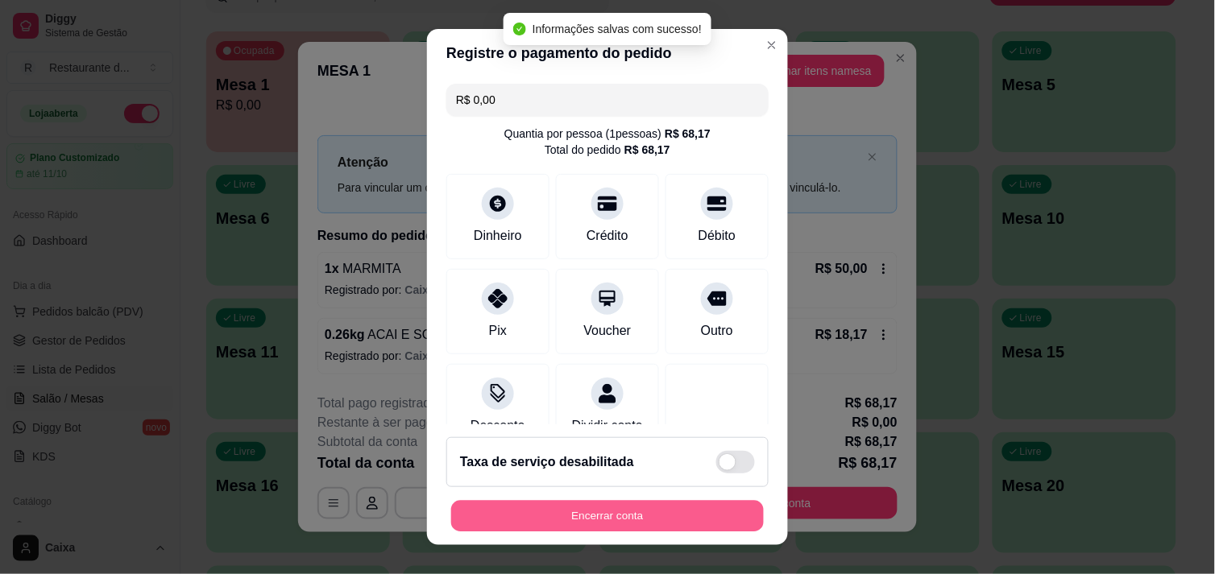
click at [559, 520] on button "Encerrar conta" at bounding box center [607, 516] width 313 height 31
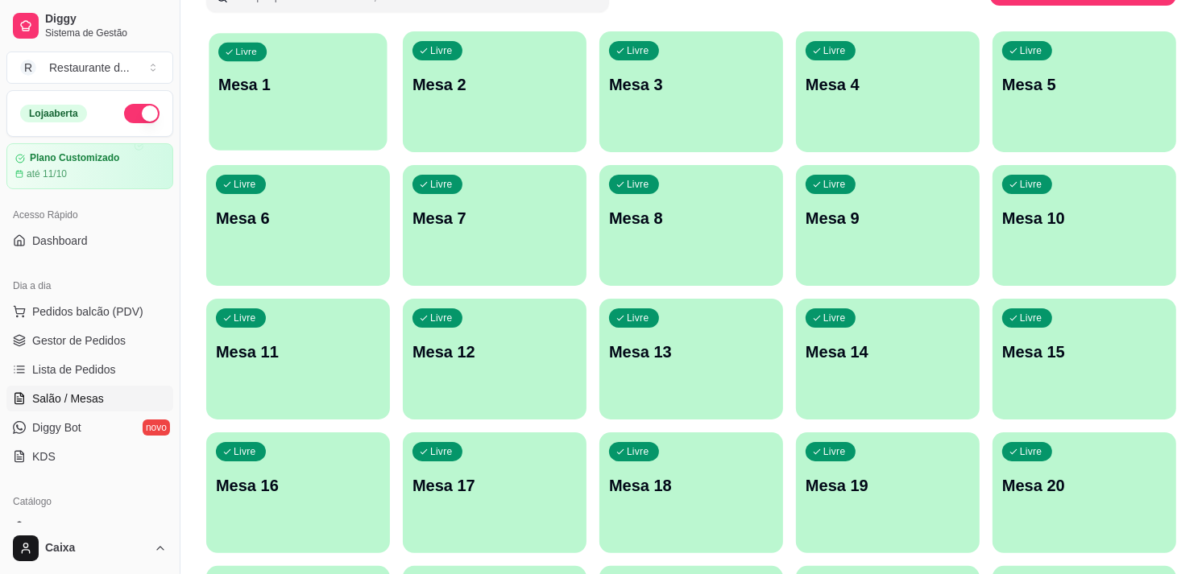
click at [336, 116] on div "Livre Mesa 1" at bounding box center [298, 82] width 178 height 98
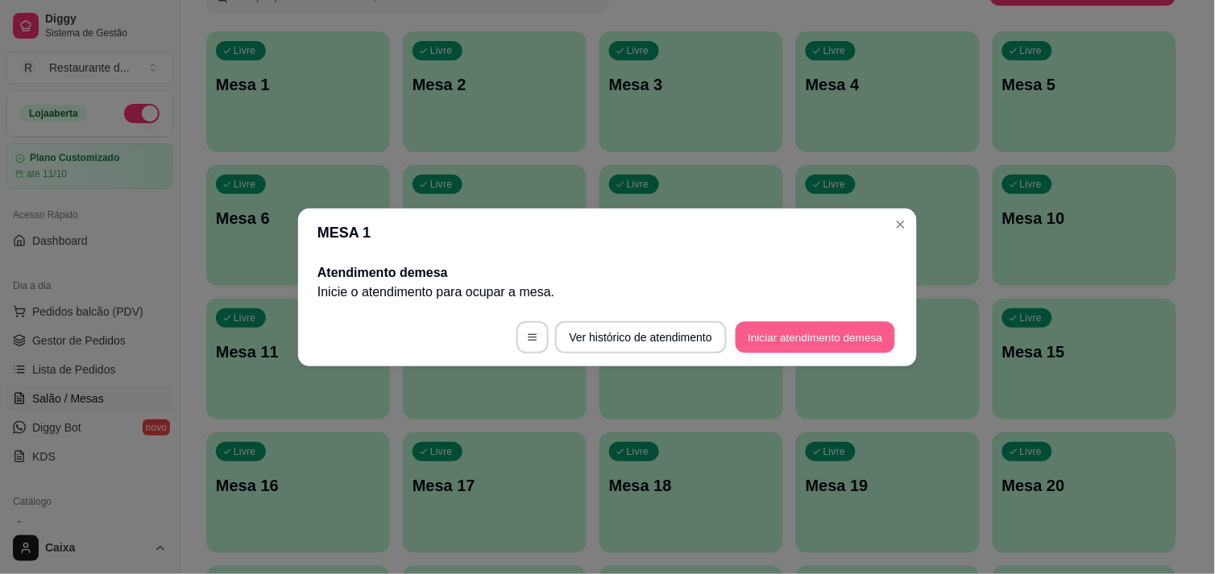
click at [810, 329] on button "Iniciar atendimento de mesa" at bounding box center [814, 336] width 159 height 31
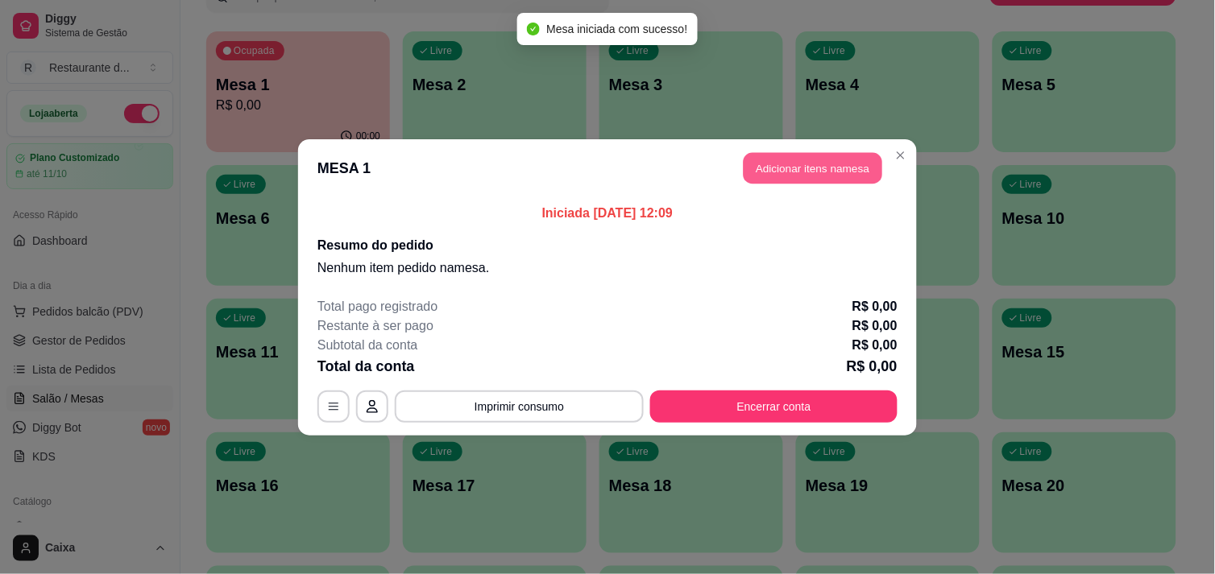
click at [818, 169] on button "Adicionar itens na mesa" at bounding box center [812, 167] width 139 height 31
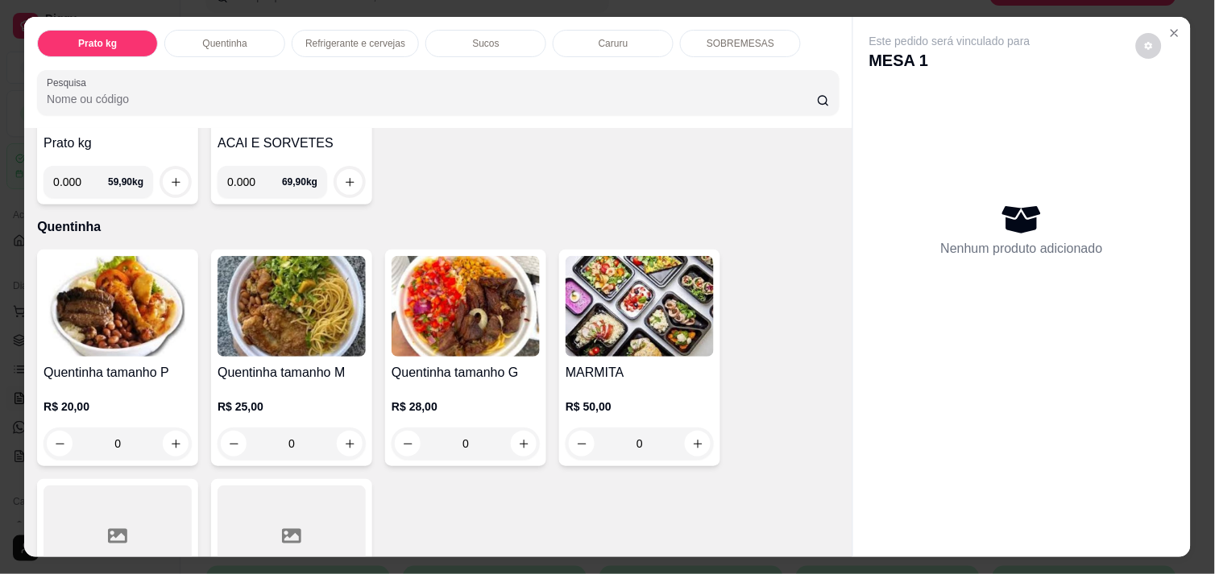
scroll to position [251, 0]
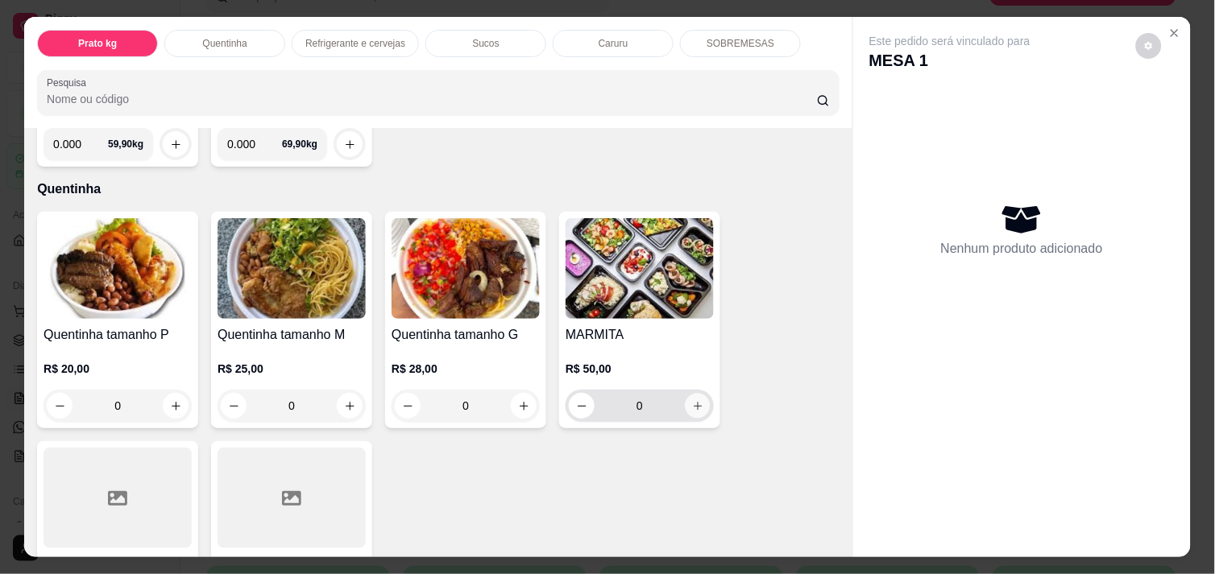
click at [692, 404] on icon "increase-product-quantity" at bounding box center [698, 406] width 12 height 12
type input "1"
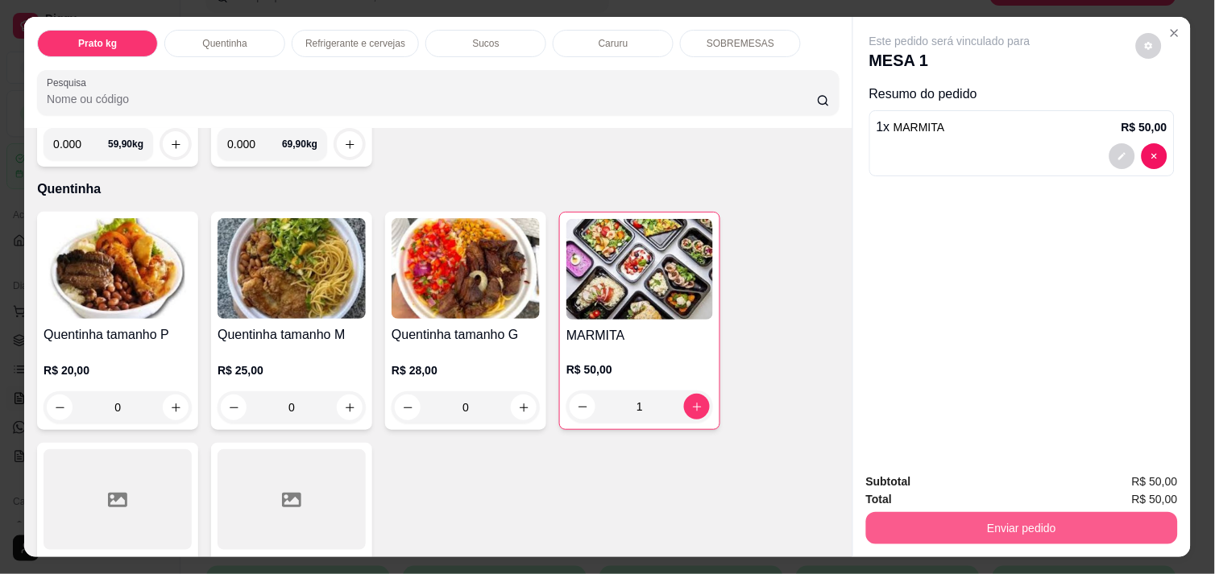
click at [943, 514] on button "Enviar pedido" at bounding box center [1022, 528] width 312 height 32
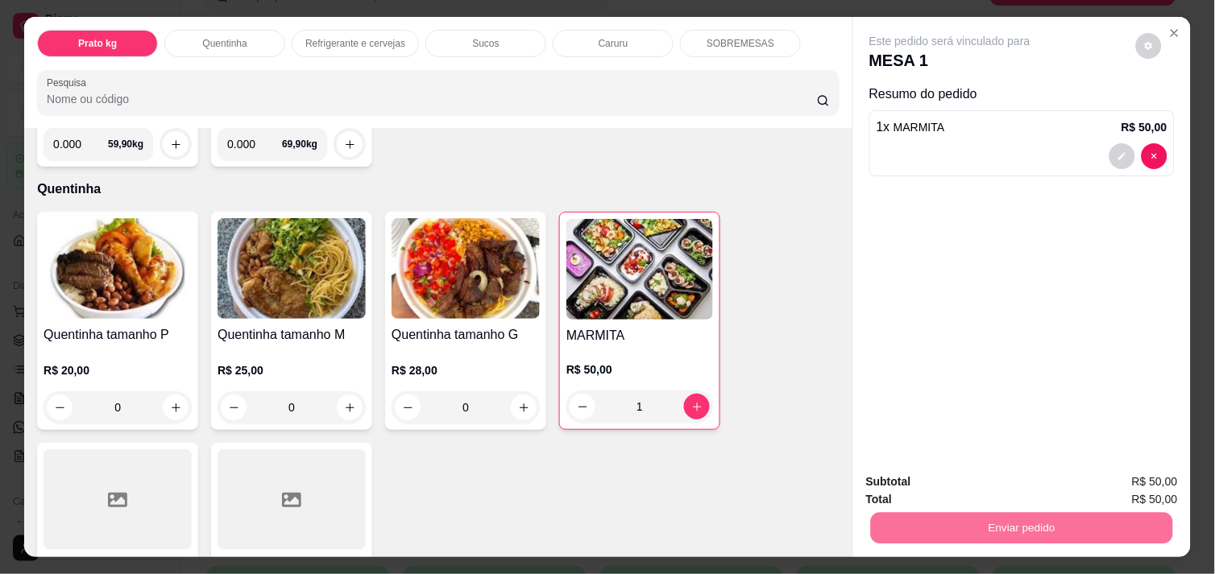
click at [1128, 480] on button "Enviar pedido" at bounding box center [1135, 482] width 89 height 30
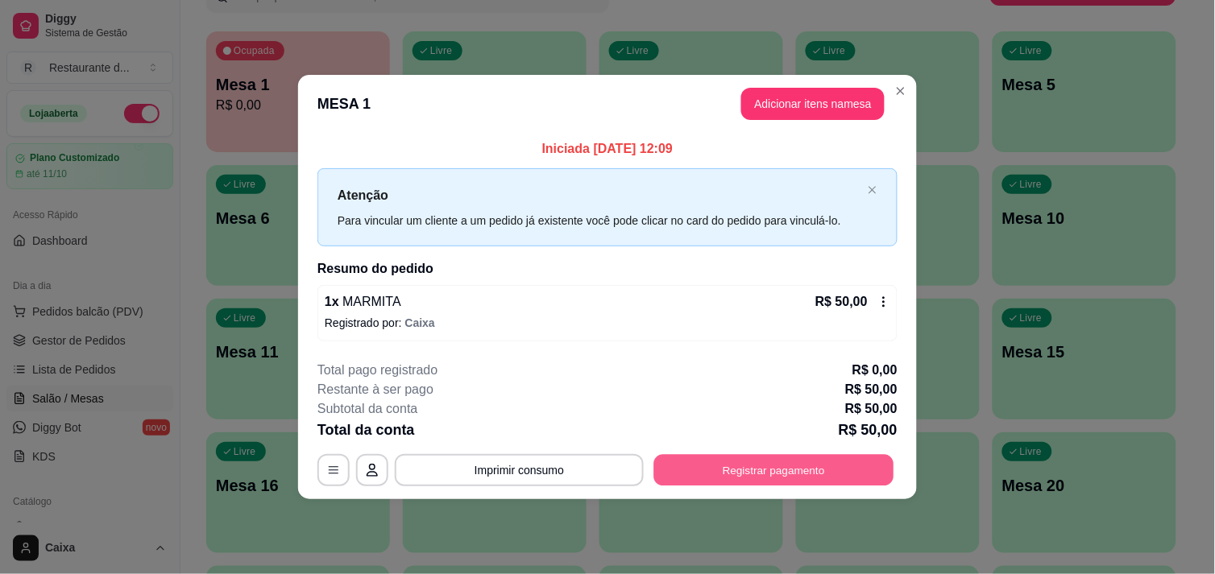
click at [795, 465] on button "Registrar pagamento" at bounding box center [774, 470] width 240 height 31
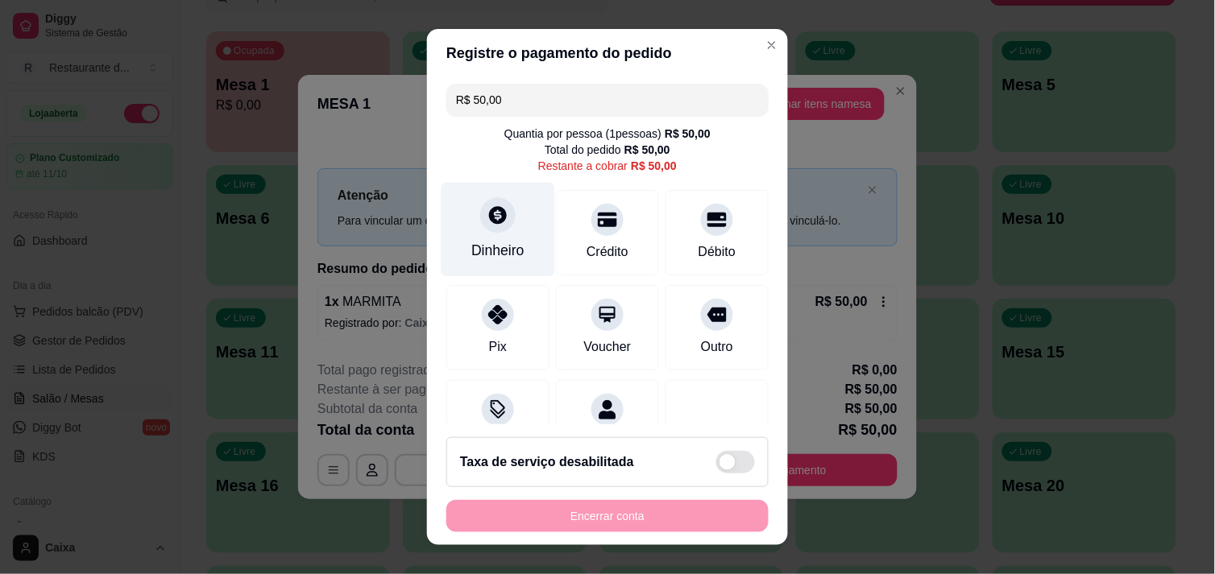
click at [505, 234] on div "Dinheiro" at bounding box center [498, 229] width 114 height 94
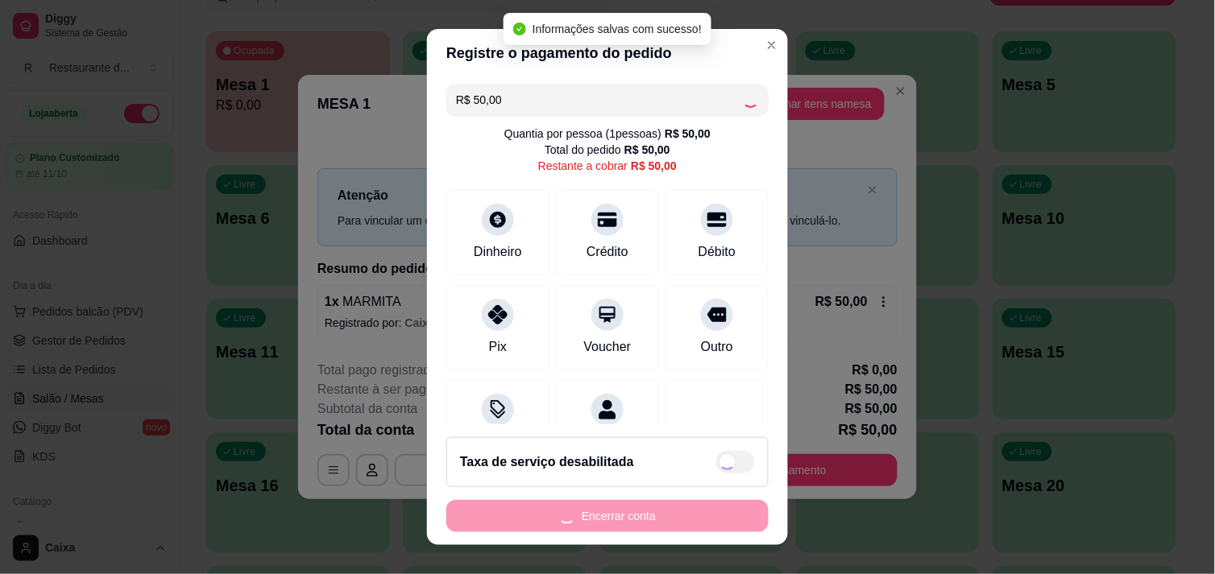
type input "R$ 0,00"
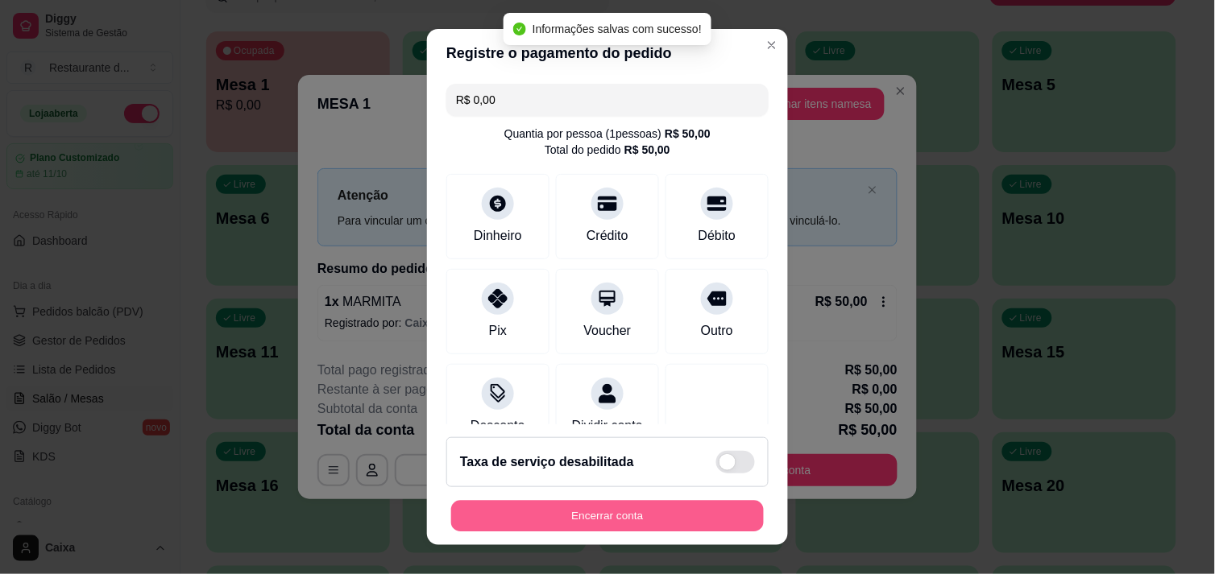
click at [662, 502] on button "Encerrar conta" at bounding box center [607, 516] width 313 height 31
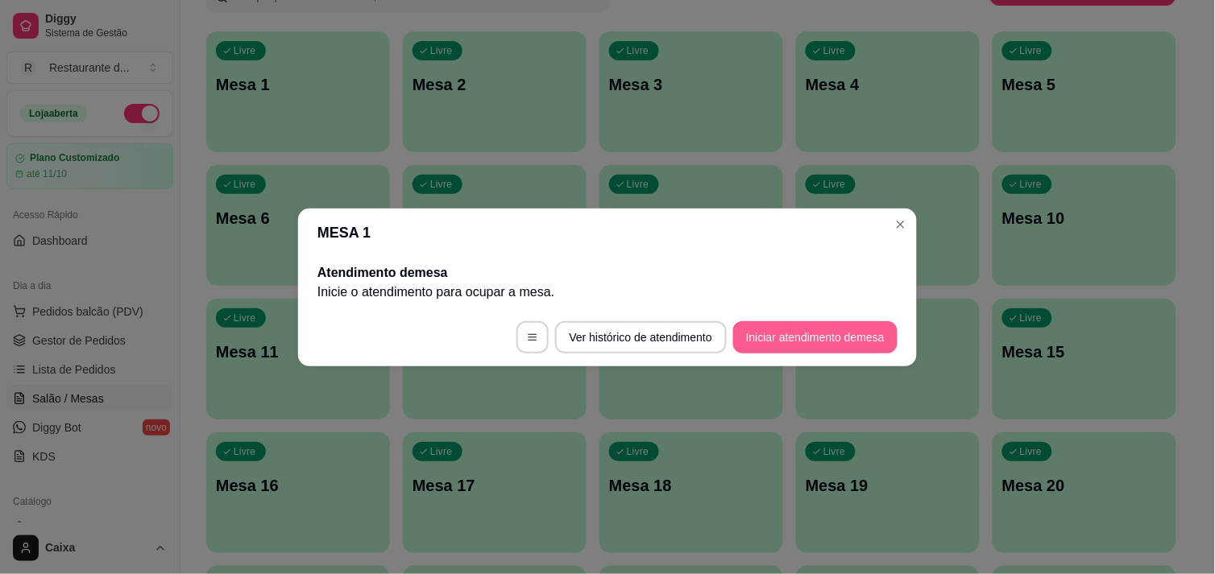
click at [822, 348] on button "Iniciar atendimento de mesa" at bounding box center [815, 337] width 164 height 32
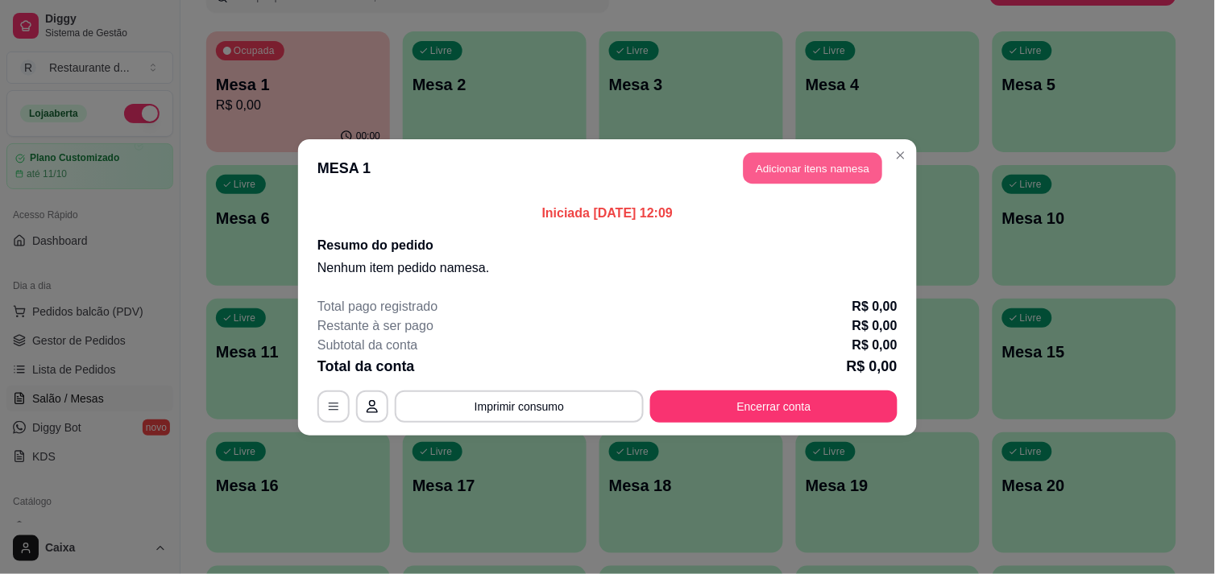
click at [848, 164] on button "Adicionar itens na mesa" at bounding box center [812, 167] width 139 height 31
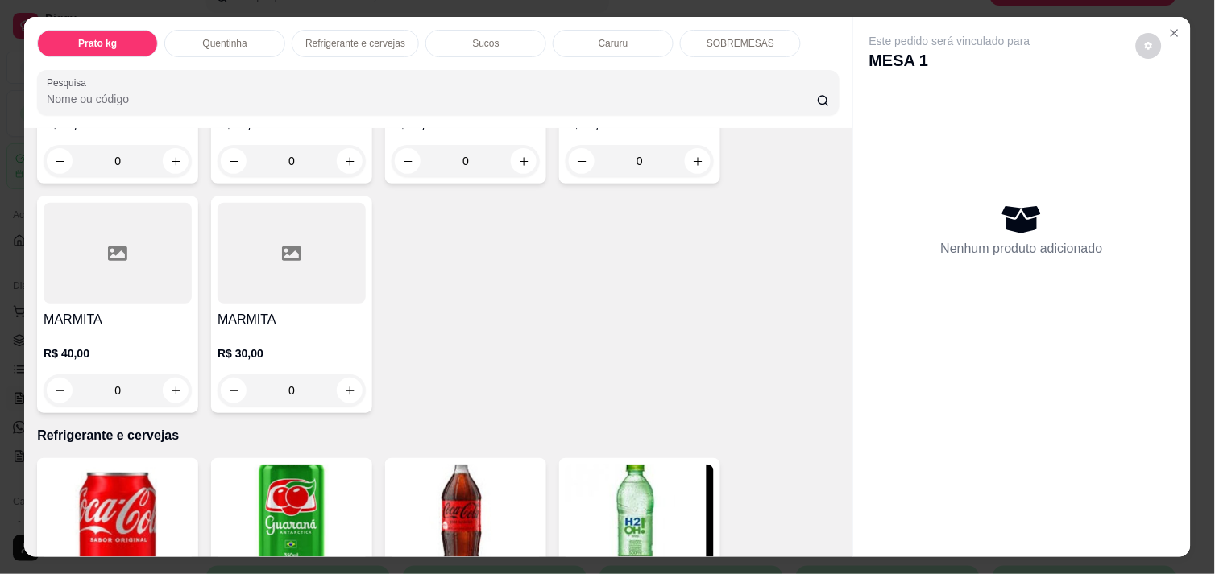
scroll to position [463, 0]
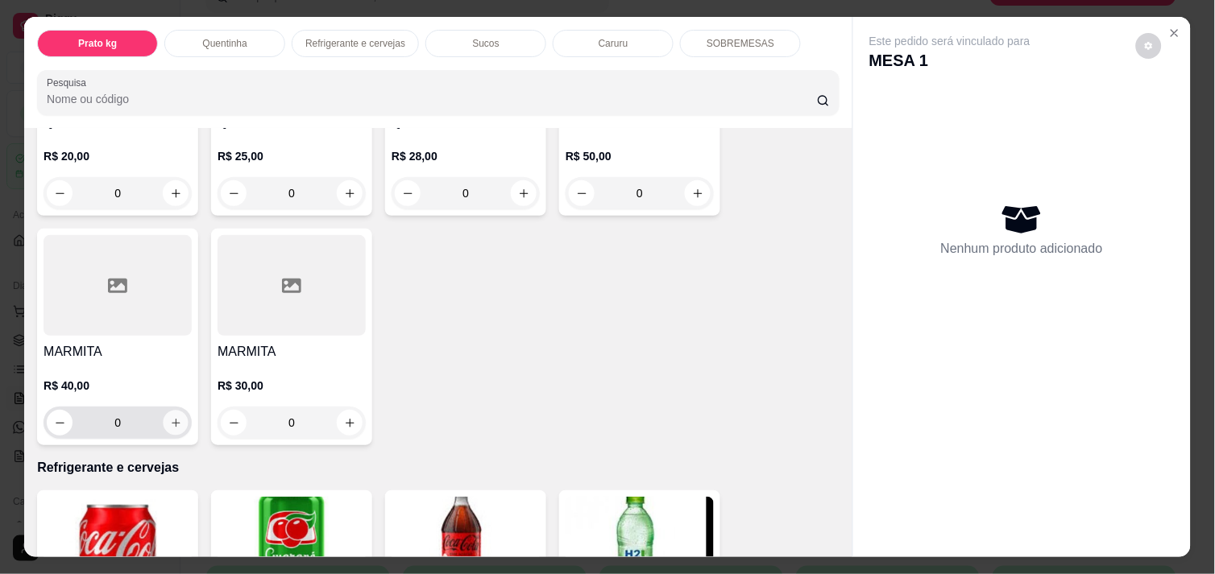
click at [172, 417] on icon "increase-product-quantity" at bounding box center [176, 423] width 12 height 12
type input "1"
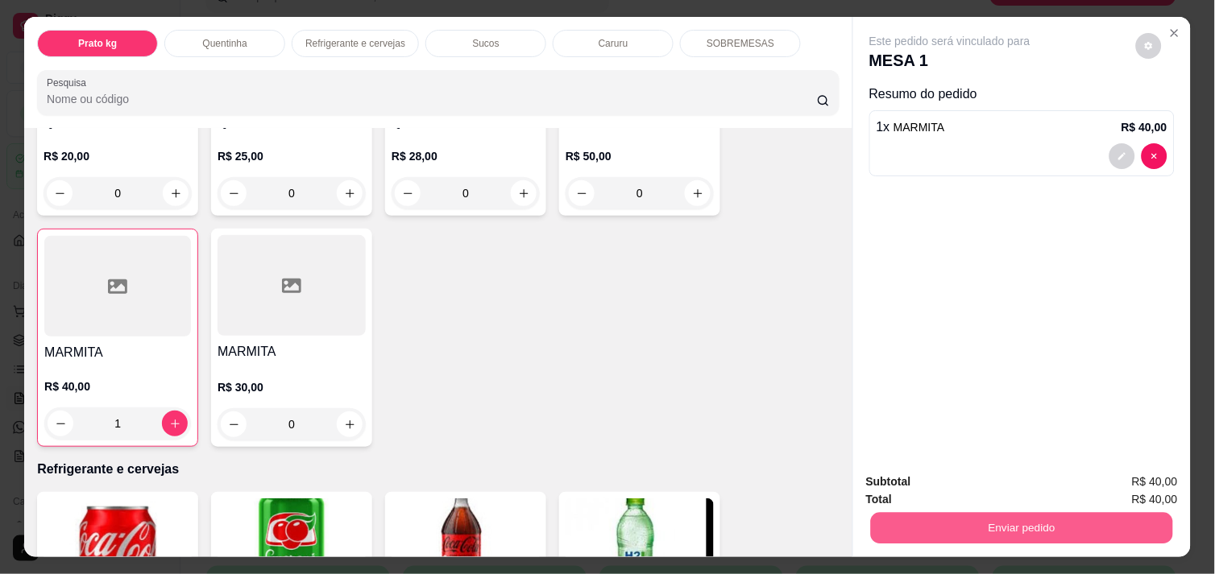
click at [1024, 518] on button "Enviar pedido" at bounding box center [1022, 527] width 302 height 31
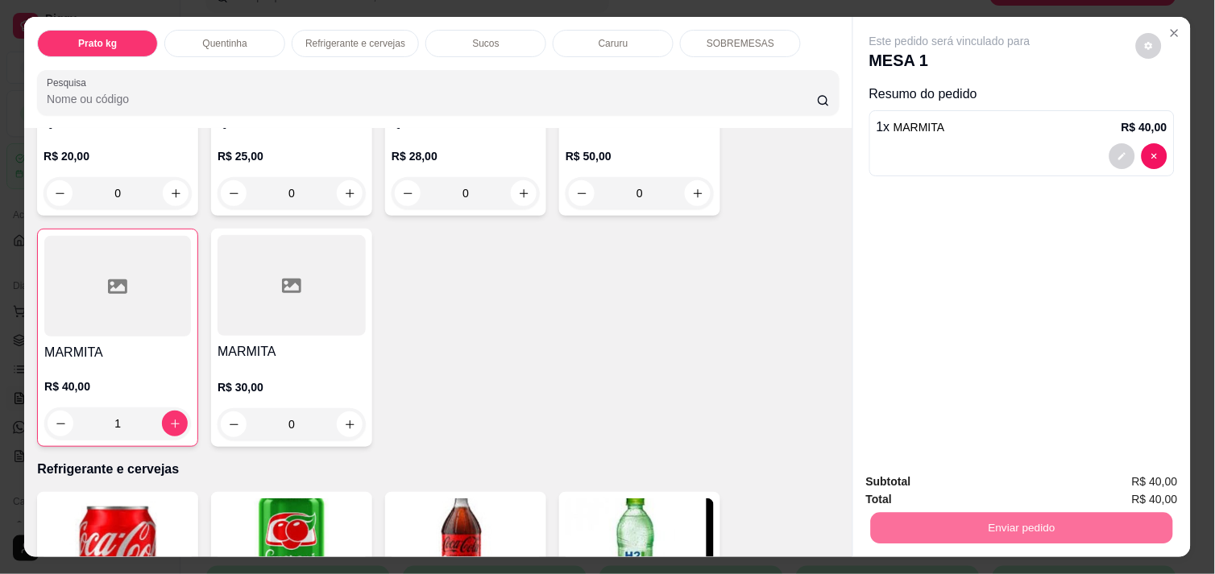
click at [1145, 467] on button "Enviar pedido" at bounding box center [1135, 482] width 89 height 30
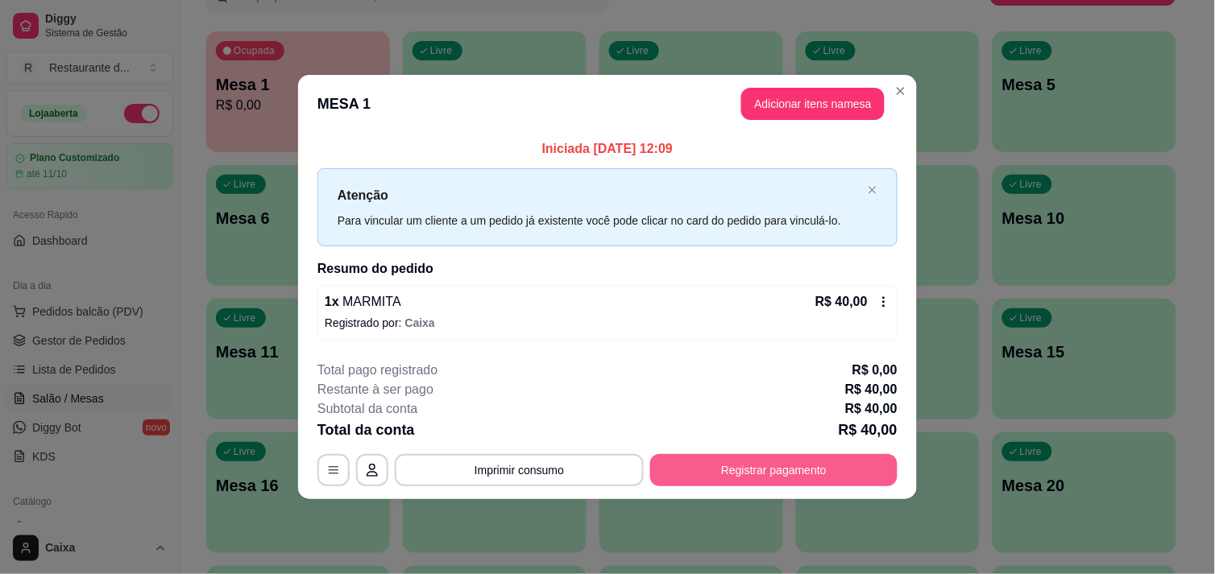
click at [806, 466] on button "Registrar pagamento" at bounding box center [773, 470] width 247 height 32
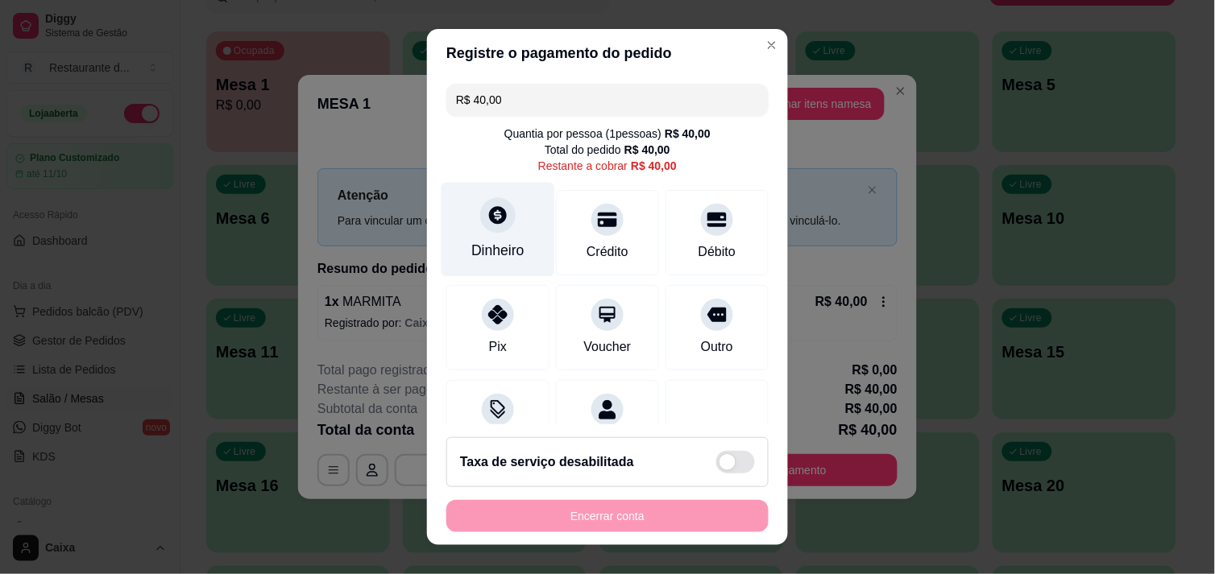
click at [485, 230] on div at bounding box center [497, 214] width 35 height 35
type input "R$ 0,00"
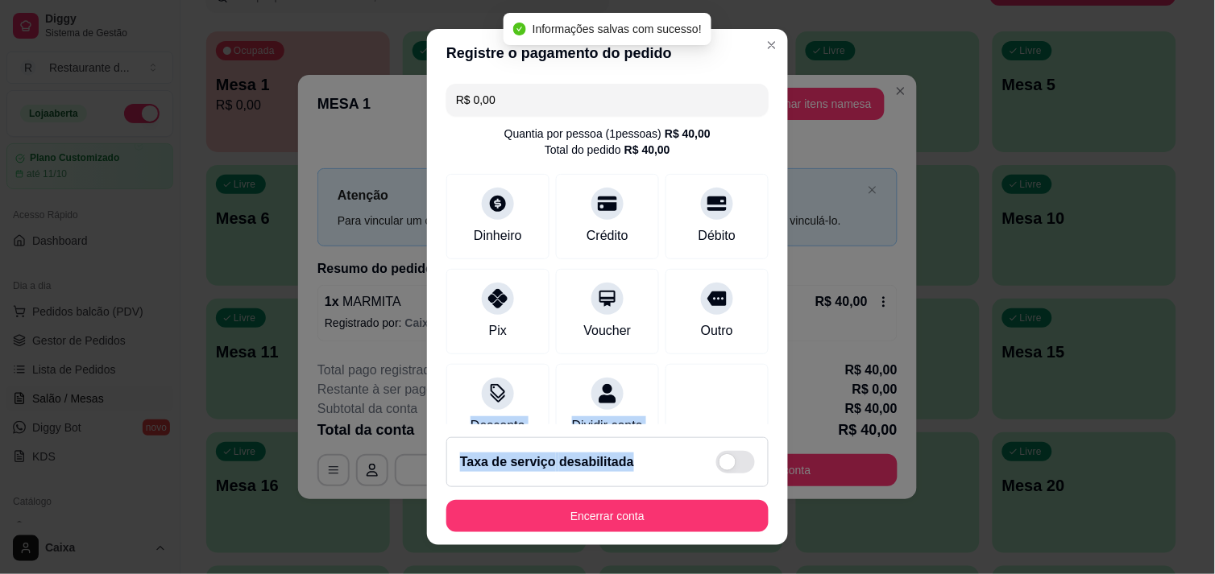
scroll to position [134, 0]
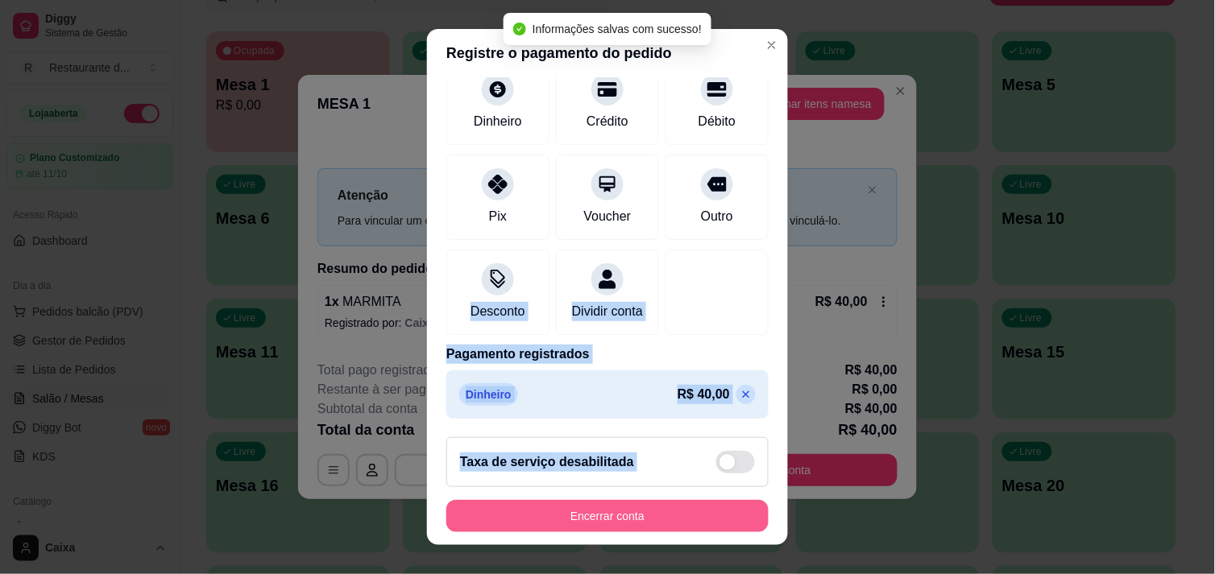
drag, startPoint x: 727, startPoint y: 357, endPoint x: 623, endPoint y: 526, distance: 198.5
click at [623, 526] on section "Registre o pagamento do pedido R$ 0,00 Quantia por pessoa ( 1 pessoas) R$ 40,00…" at bounding box center [607, 287] width 361 height 517
click at [623, 526] on button "Encerrar conta" at bounding box center [607, 516] width 313 height 31
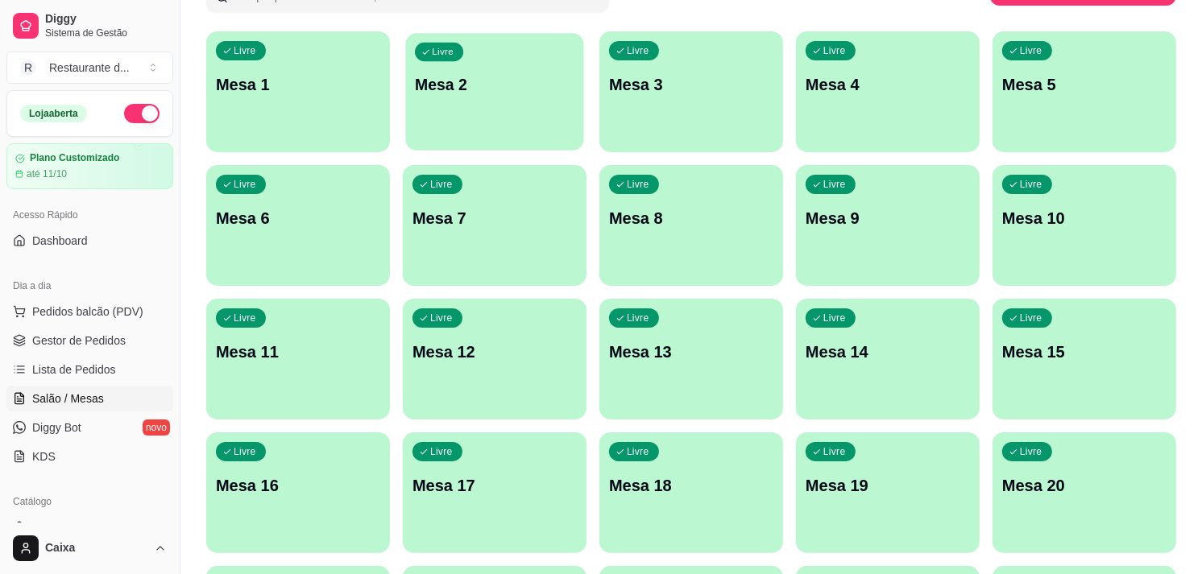
click at [478, 85] on p "Mesa 2" at bounding box center [494, 85] width 159 height 22
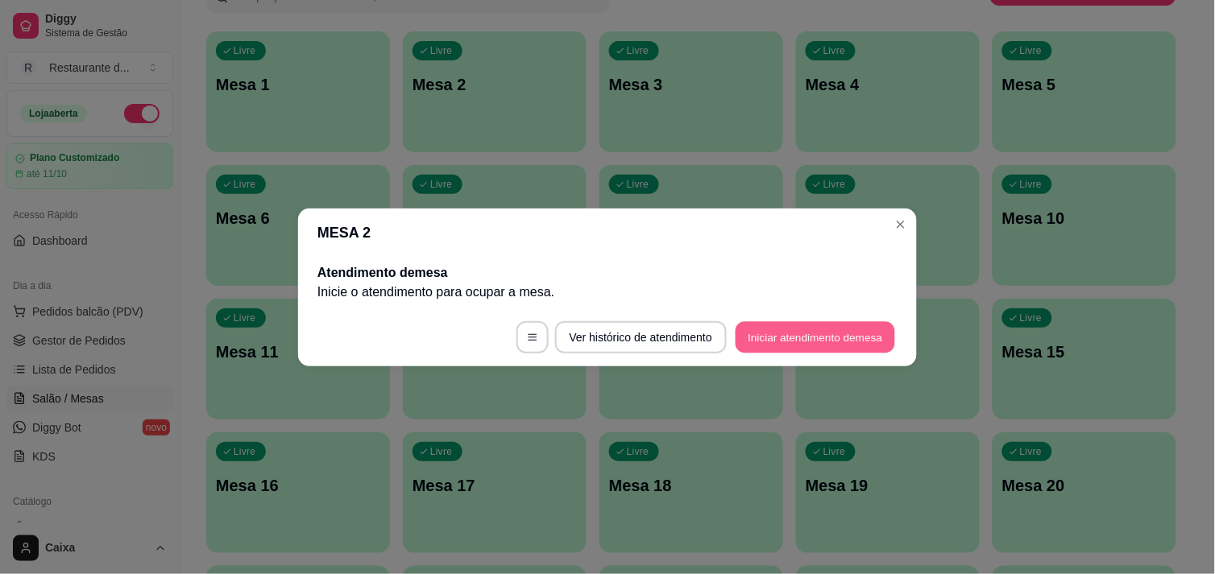
click at [785, 337] on button "Iniciar atendimento de mesa" at bounding box center [814, 336] width 159 height 31
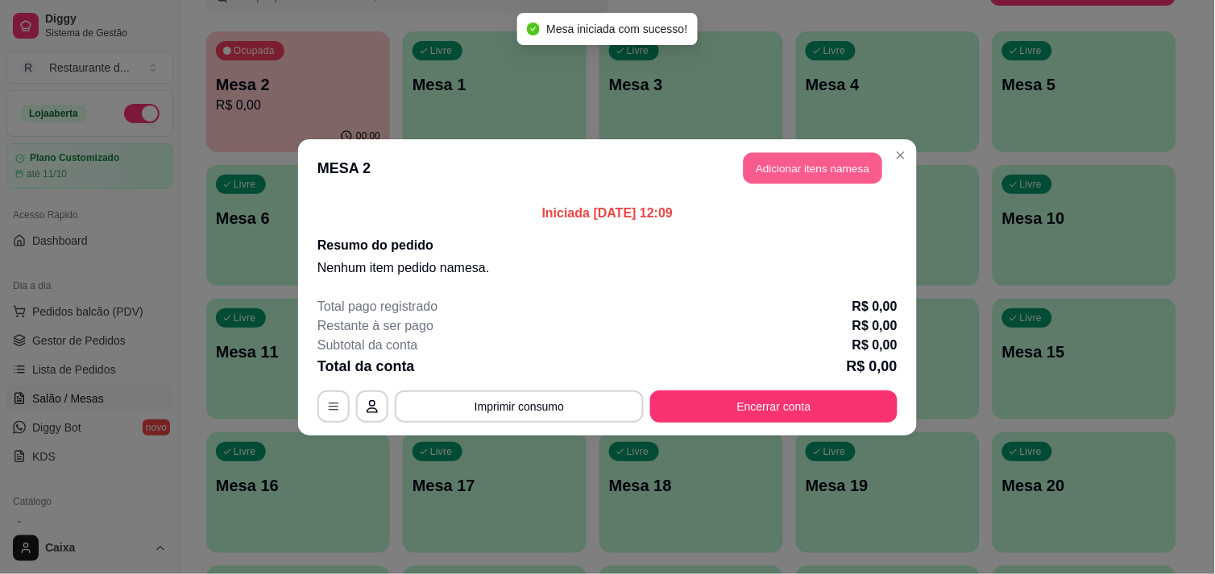
click at [803, 173] on button "Adicionar itens na mesa" at bounding box center [812, 167] width 139 height 31
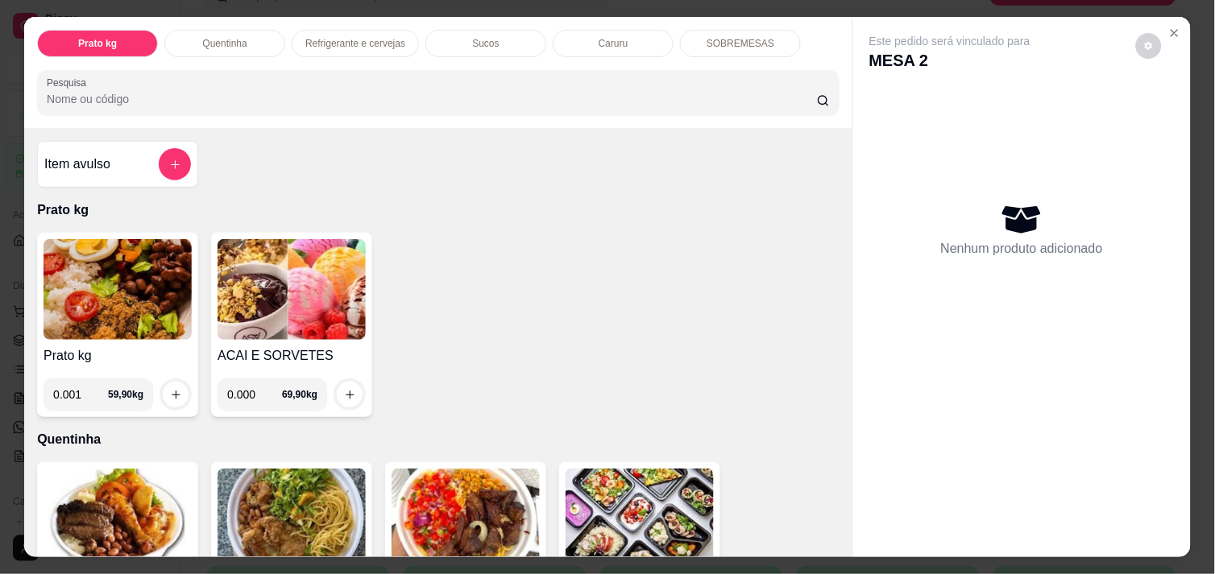
click at [85, 390] on input "0.001" at bounding box center [80, 395] width 55 height 32
type input "0.478"
click at [169, 383] on button "increase-product-quantity" at bounding box center [176, 395] width 25 height 25
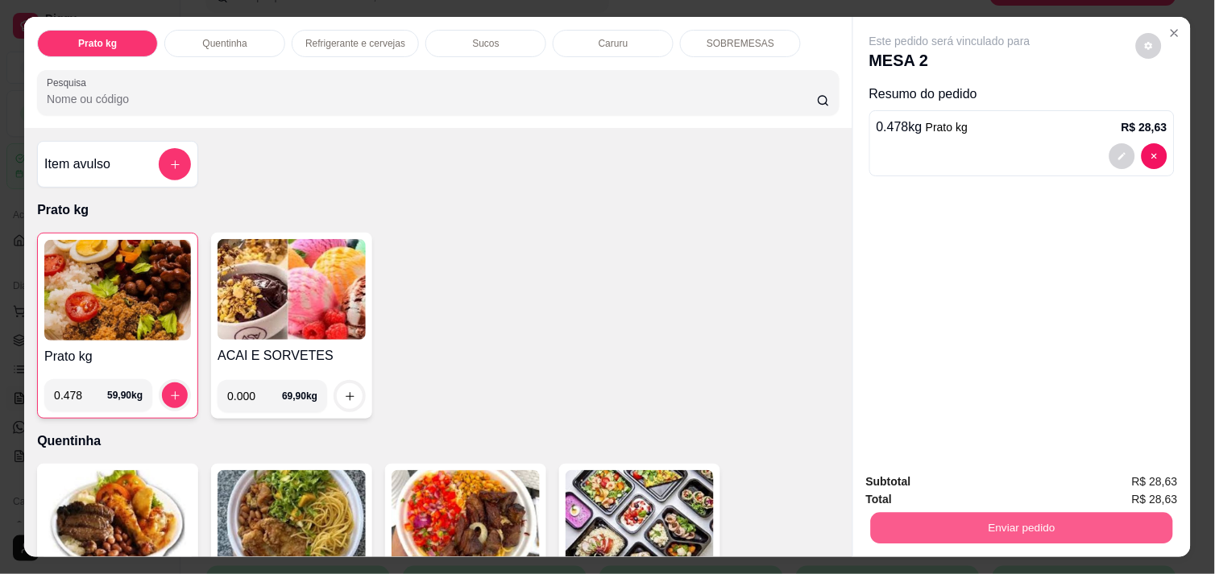
click at [1007, 519] on button "Enviar pedido" at bounding box center [1022, 527] width 302 height 31
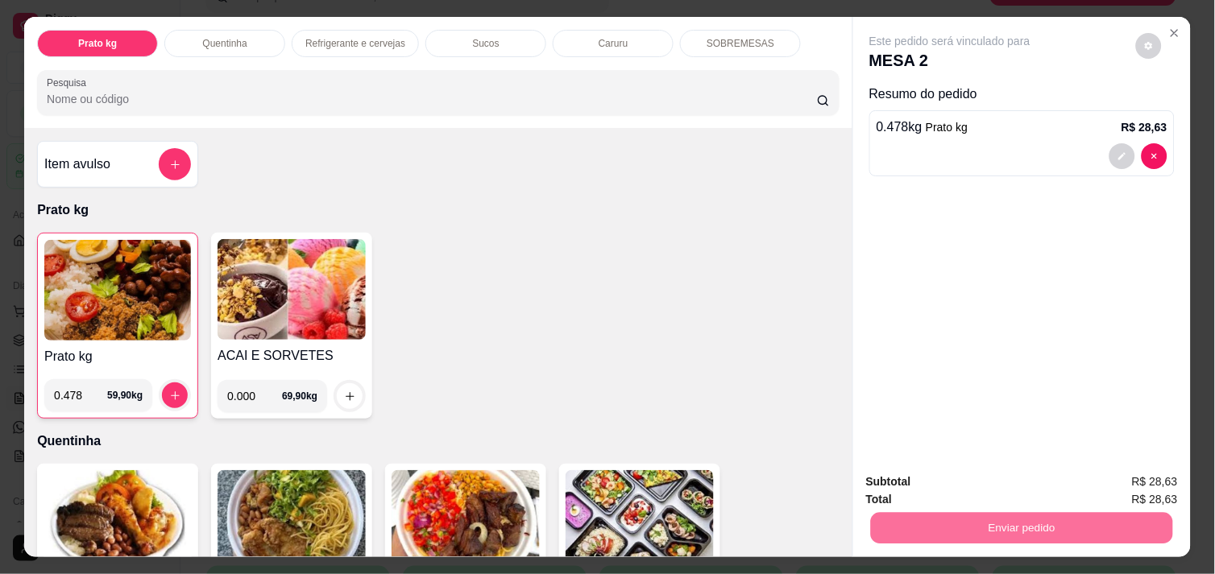
click at [830, 529] on div "Item avulso Prato kg Prato kg 0.478 59,90 kg ACAI E SORVETES 0.000 69,90 kg Que…" at bounding box center [438, 342] width 828 height 429
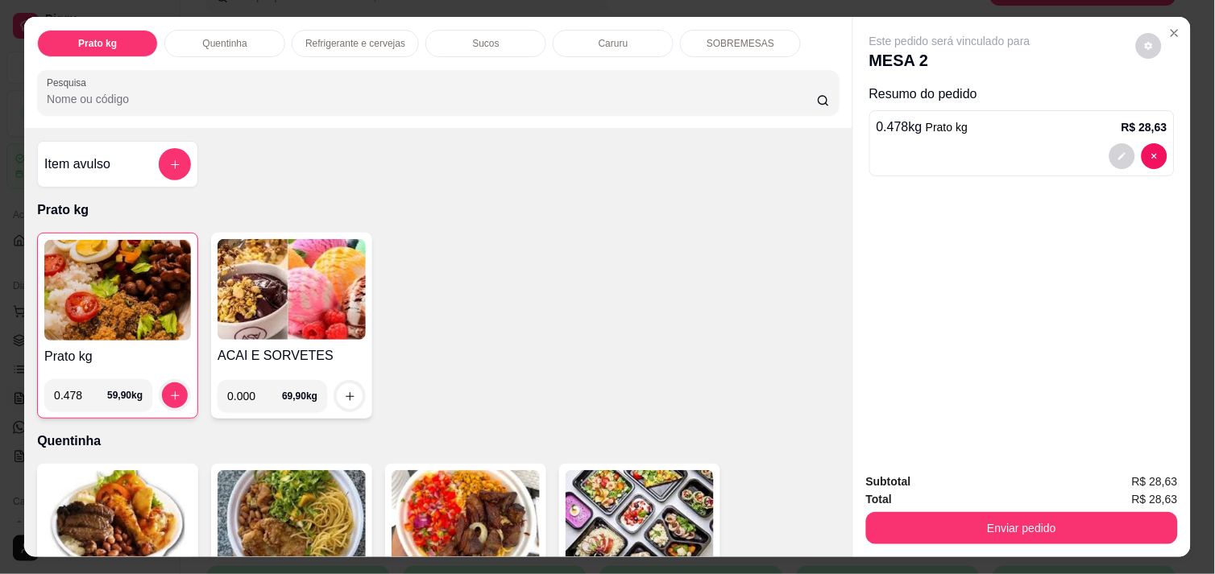
click at [830, 529] on div "Item avulso Prato kg Prato kg 0.478 59,90 kg ACAI E SORVETES 0.000 69,90 kg Que…" at bounding box center [438, 342] width 828 height 429
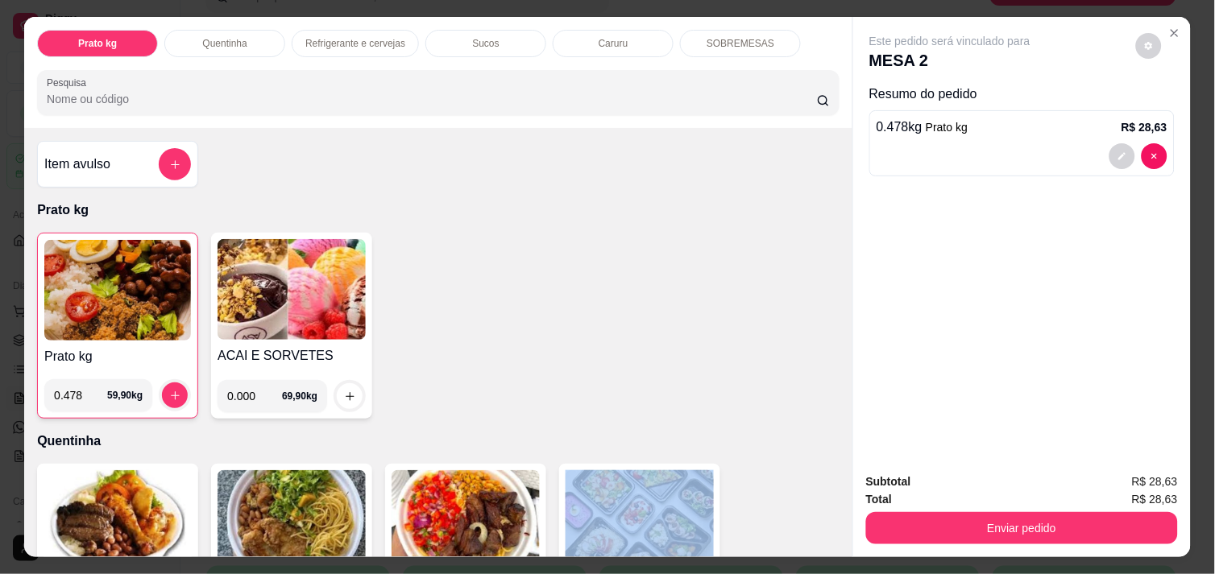
click at [830, 529] on div "Item avulso Prato kg Prato kg 0.478 59,90 kg ACAI E SORVETES 0.000 69,90 kg Que…" at bounding box center [438, 342] width 828 height 429
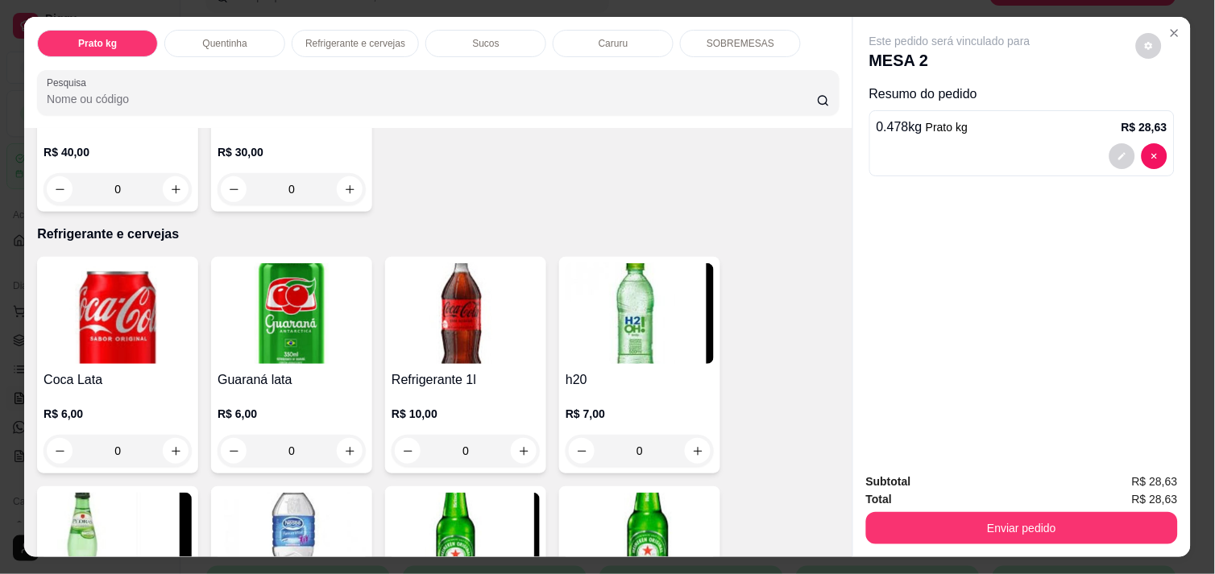
scroll to position [752, 0]
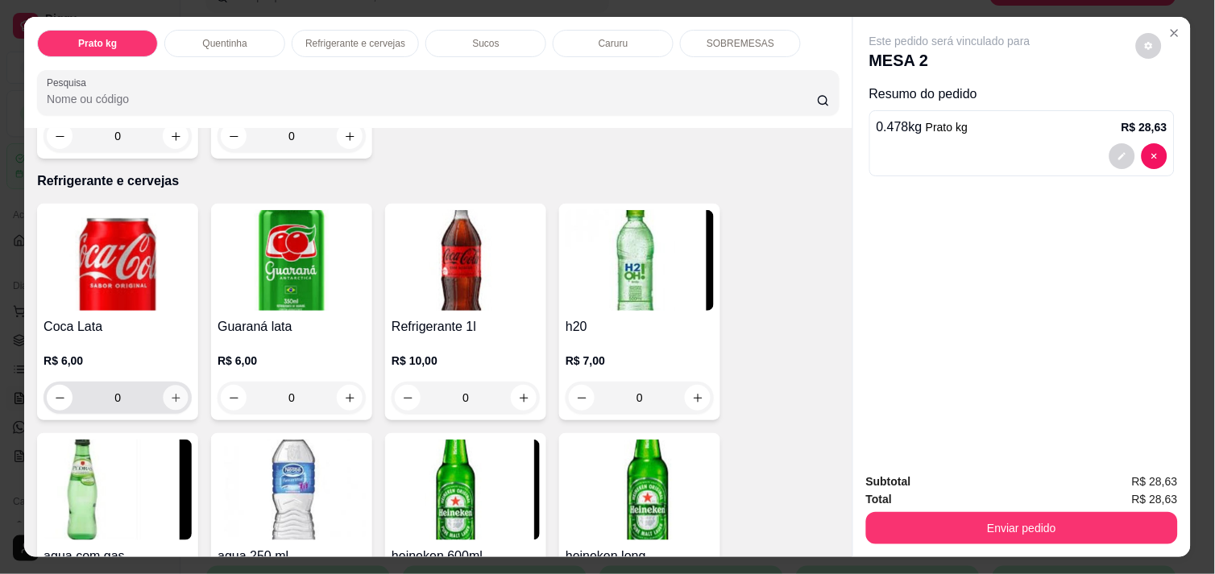
click at [170, 392] on icon "increase-product-quantity" at bounding box center [176, 398] width 12 height 12
type input "1"
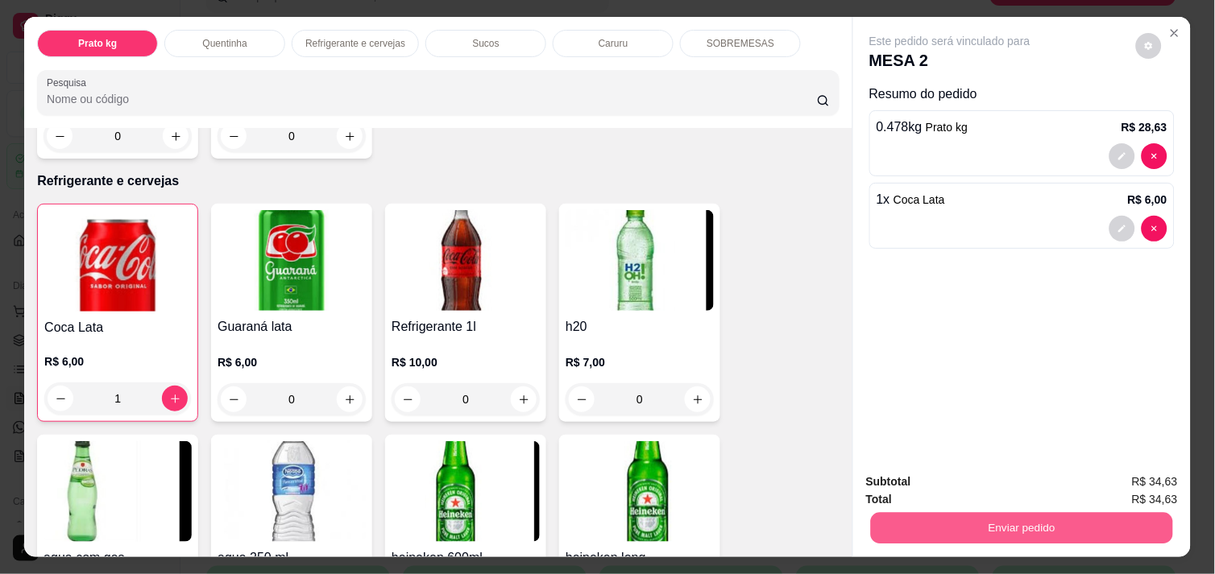
click at [955, 520] on button "Enviar pedido" at bounding box center [1022, 527] width 302 height 31
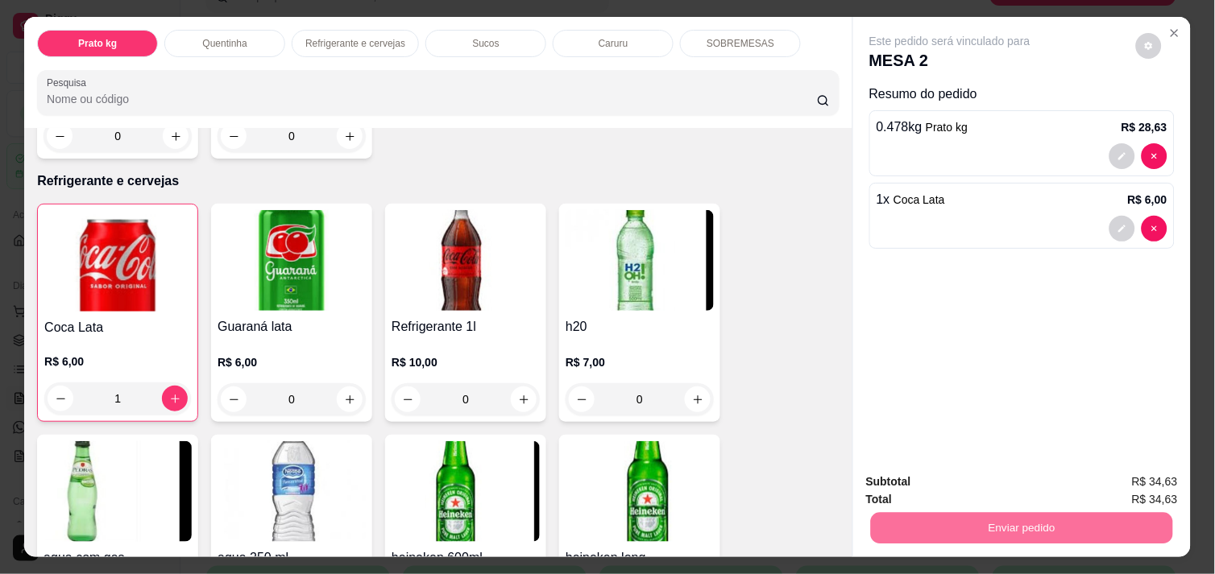
click at [1145, 482] on button "Enviar pedido" at bounding box center [1135, 482] width 89 height 30
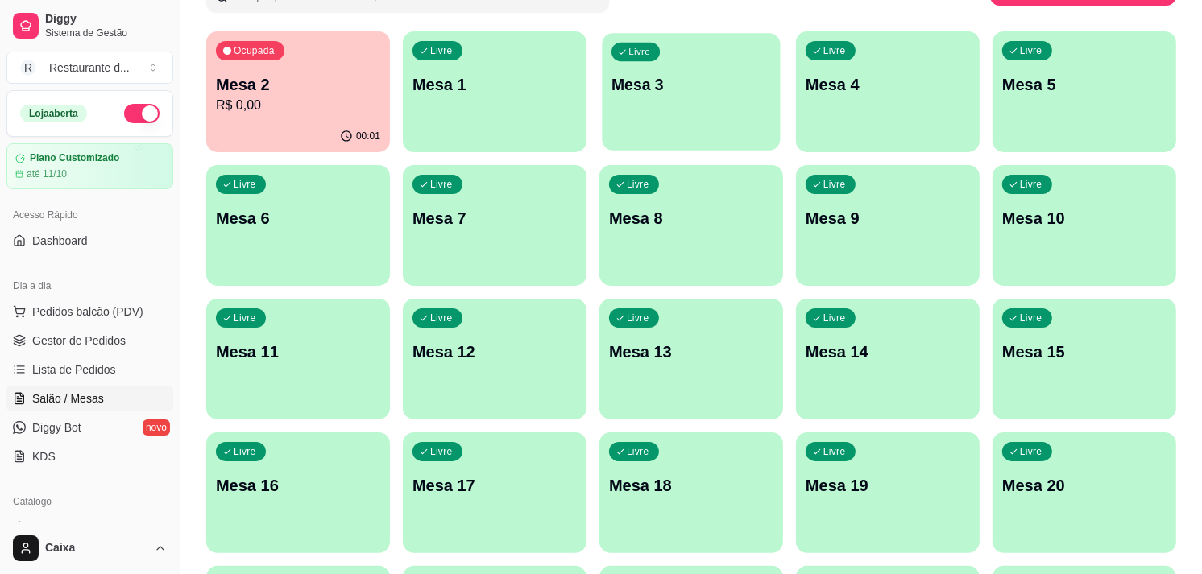
click at [697, 114] on div "Livre Mesa 3" at bounding box center [691, 82] width 178 height 98
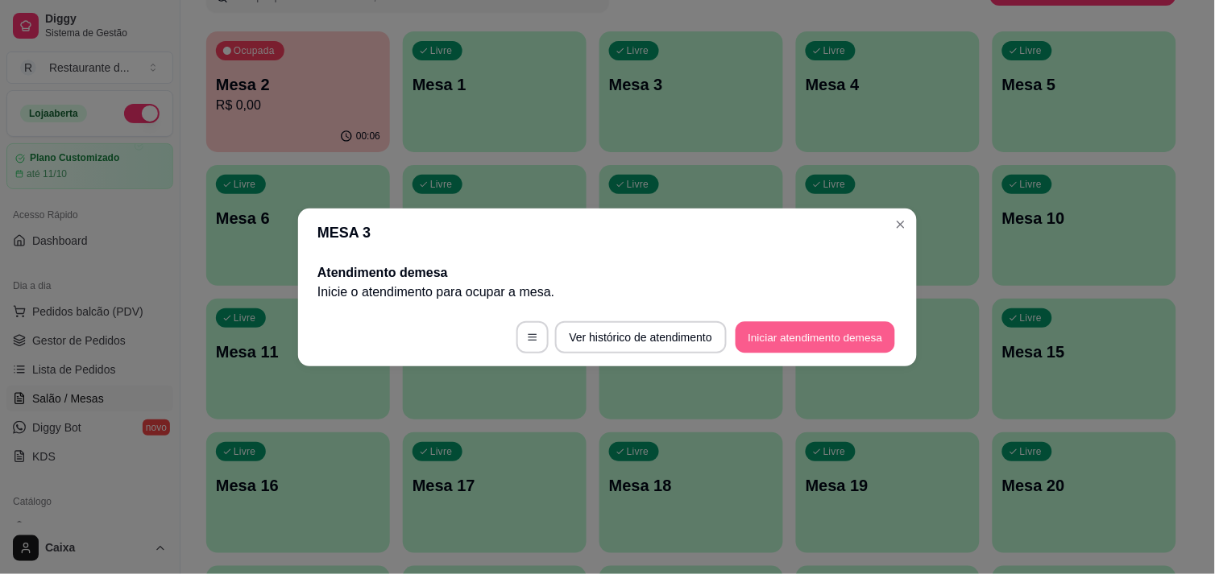
click at [793, 327] on button "Iniciar atendimento de mesa" at bounding box center [814, 336] width 159 height 31
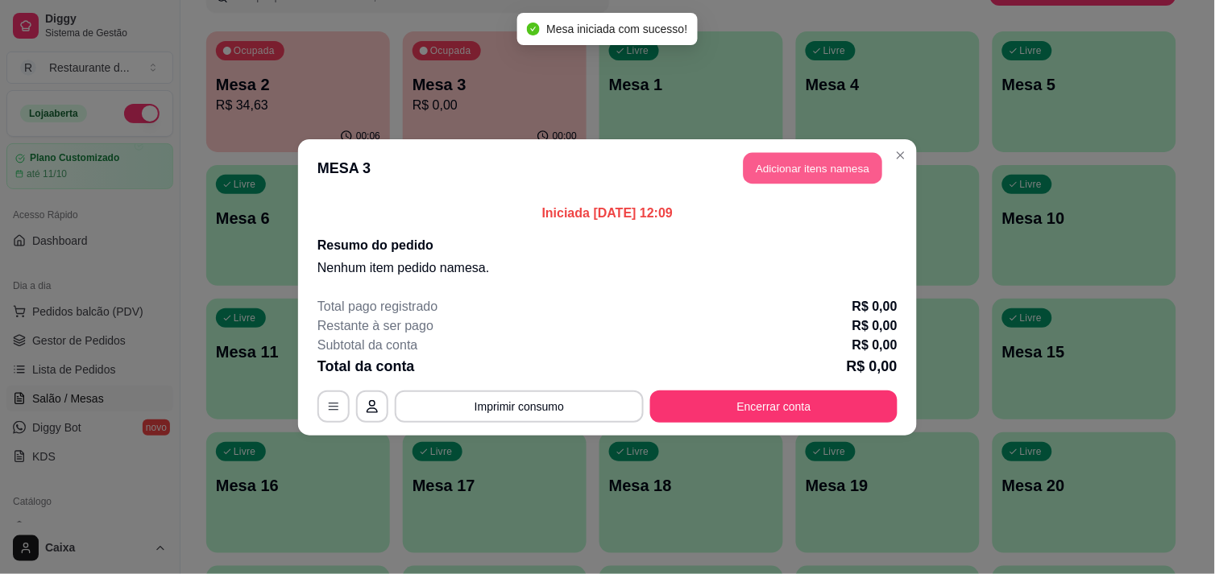
click at [801, 164] on button "Adicionar itens na mesa" at bounding box center [812, 167] width 139 height 31
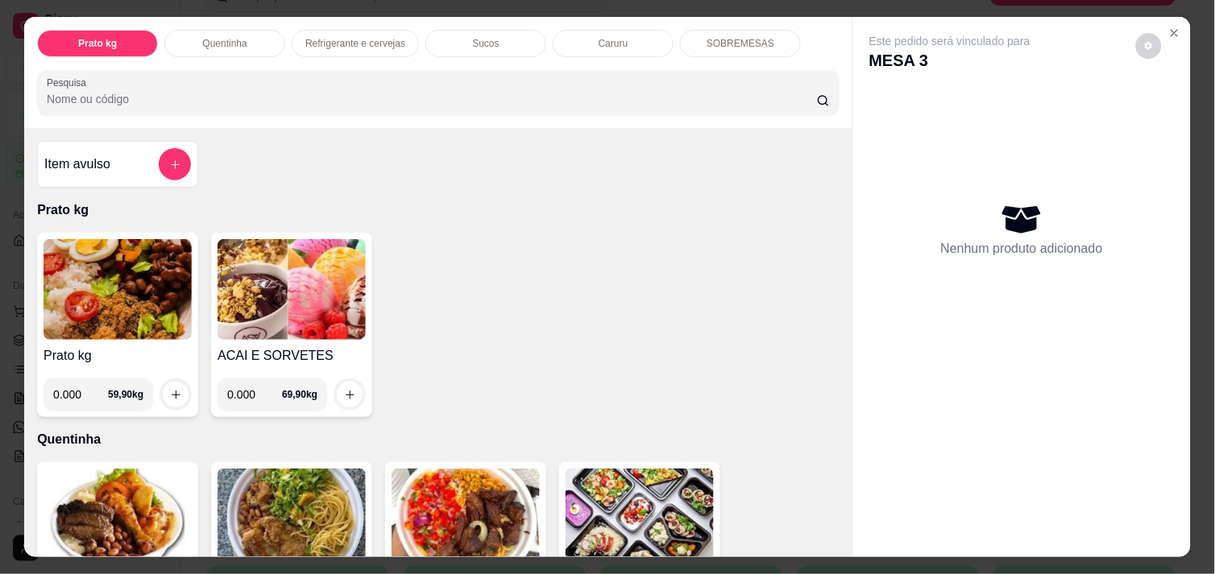
click at [78, 391] on input "0.000" at bounding box center [80, 395] width 55 height 32
type input "0.400"
click at [173, 389] on icon "increase-product-quantity" at bounding box center [176, 395] width 12 height 12
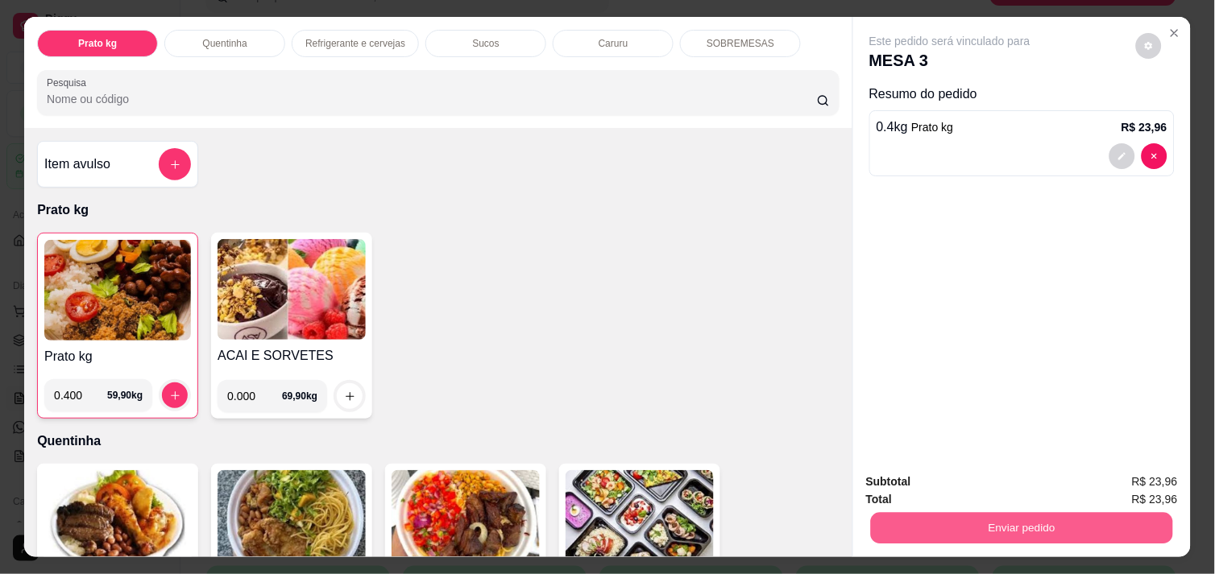
click at [938, 512] on button "Enviar pedido" at bounding box center [1022, 527] width 302 height 31
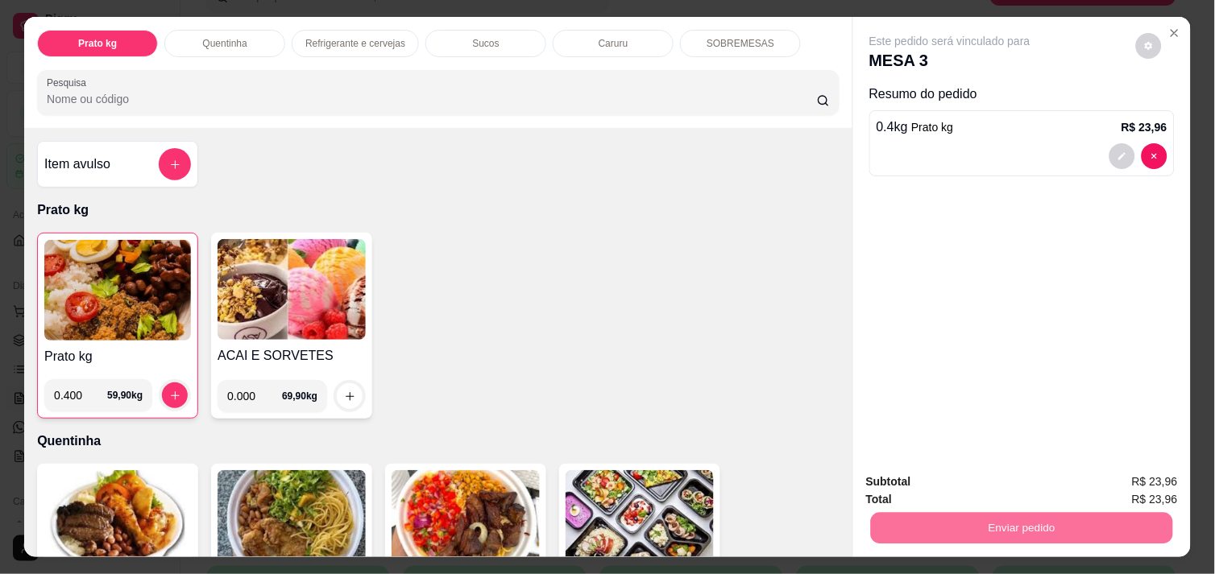
click at [89, 275] on img at bounding box center [117, 290] width 147 height 101
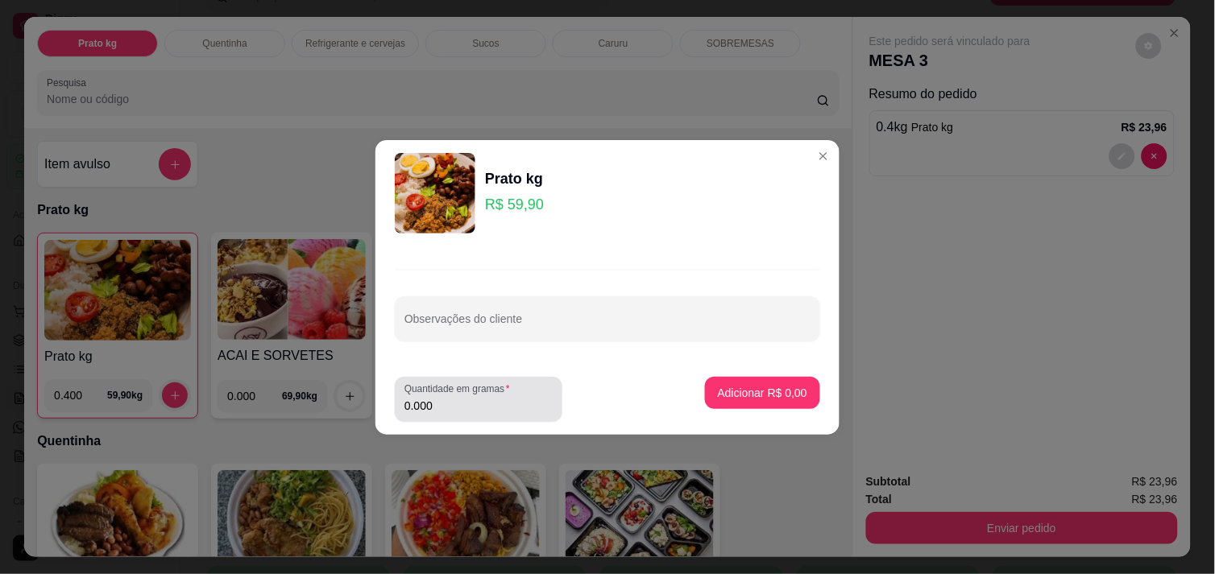
click at [453, 405] on input "0.000" at bounding box center [478, 406] width 148 height 16
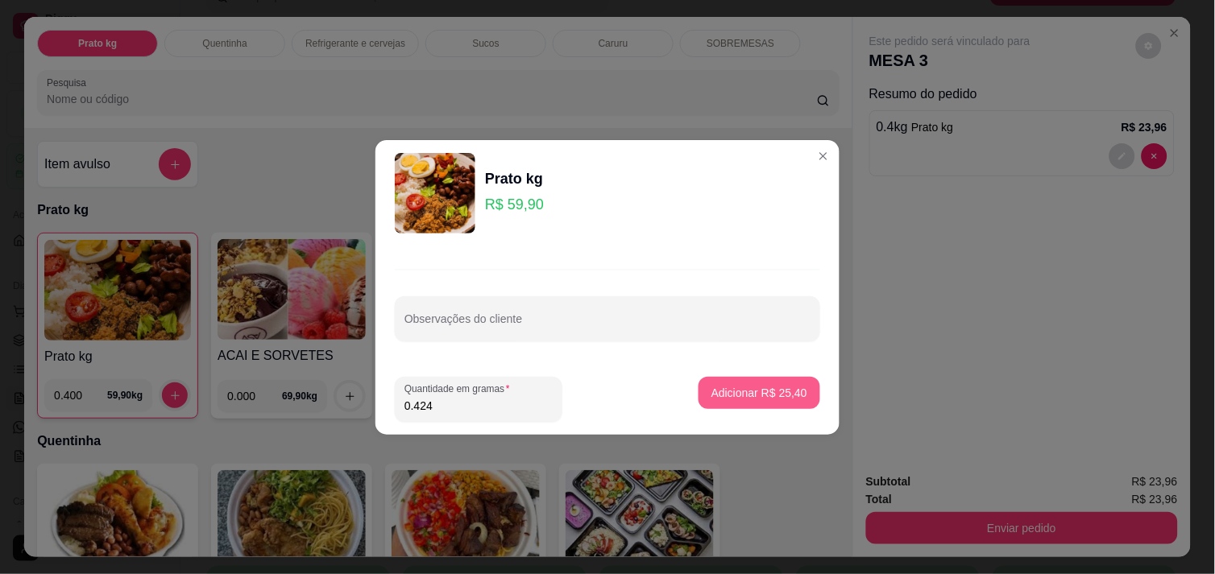
type input "0.424"
click at [733, 393] on p "Adicionar R$ 25,40" at bounding box center [759, 392] width 93 height 15
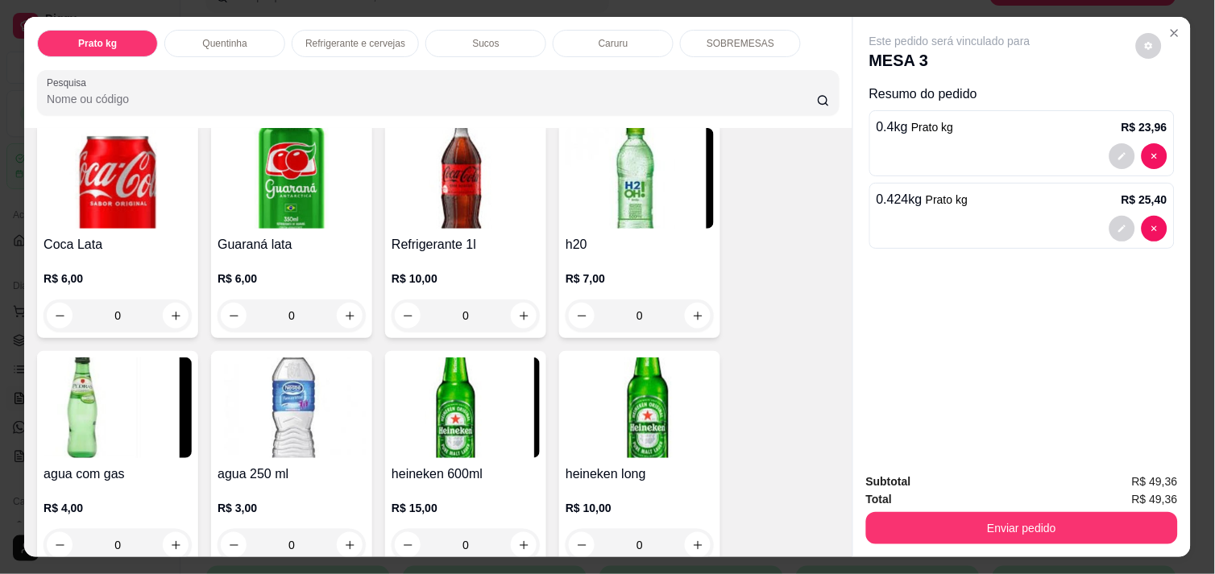
scroll to position [859, 0]
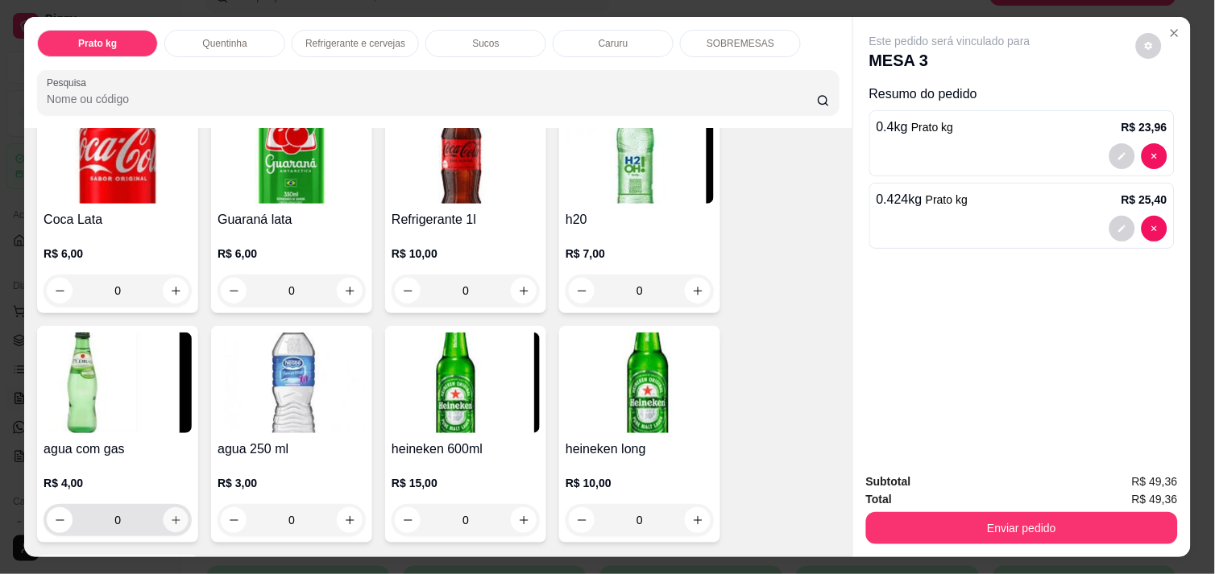
click at [170, 515] on icon "increase-product-quantity" at bounding box center [176, 521] width 12 height 12
type input "1"
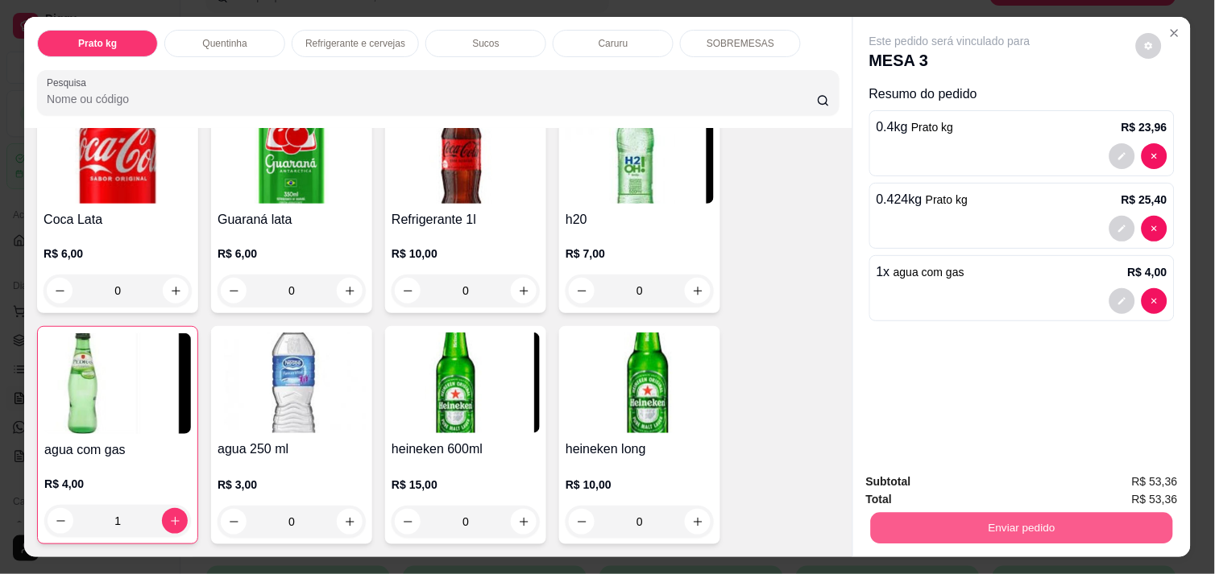
click at [946, 518] on button "Enviar pedido" at bounding box center [1022, 527] width 302 height 31
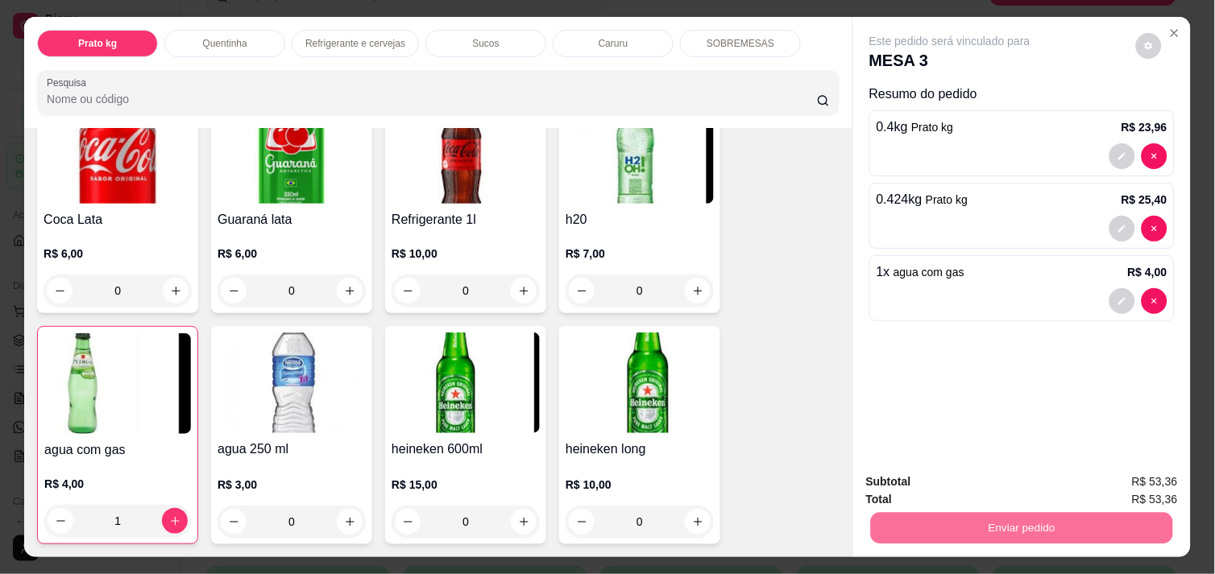
click at [1168, 480] on button "Enviar pedido" at bounding box center [1135, 482] width 89 height 30
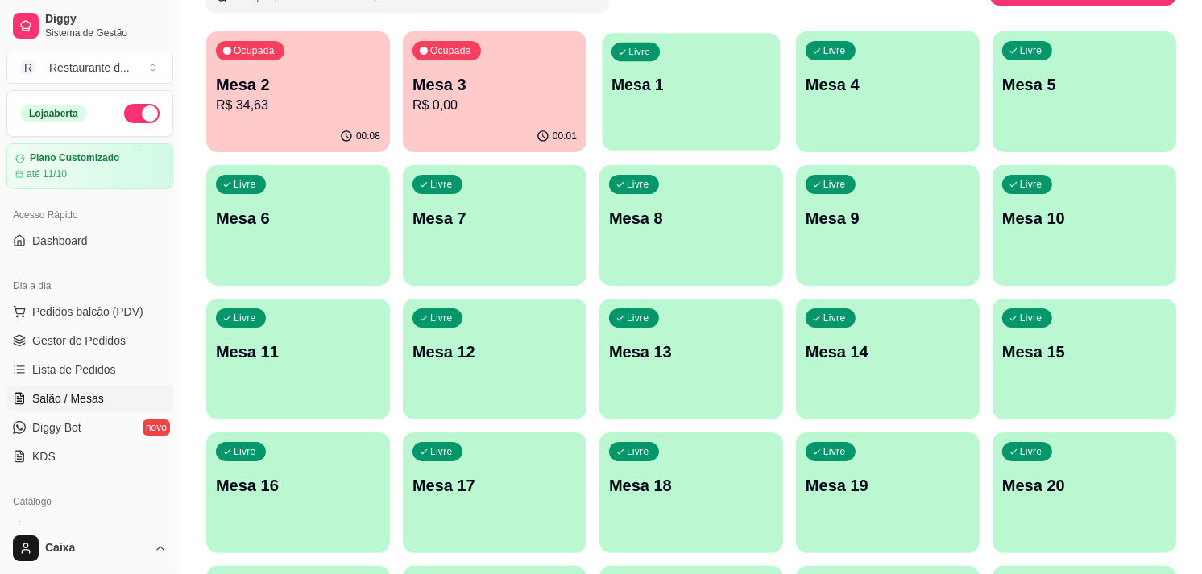
click at [632, 89] on p "Mesa 1" at bounding box center [690, 85] width 159 height 22
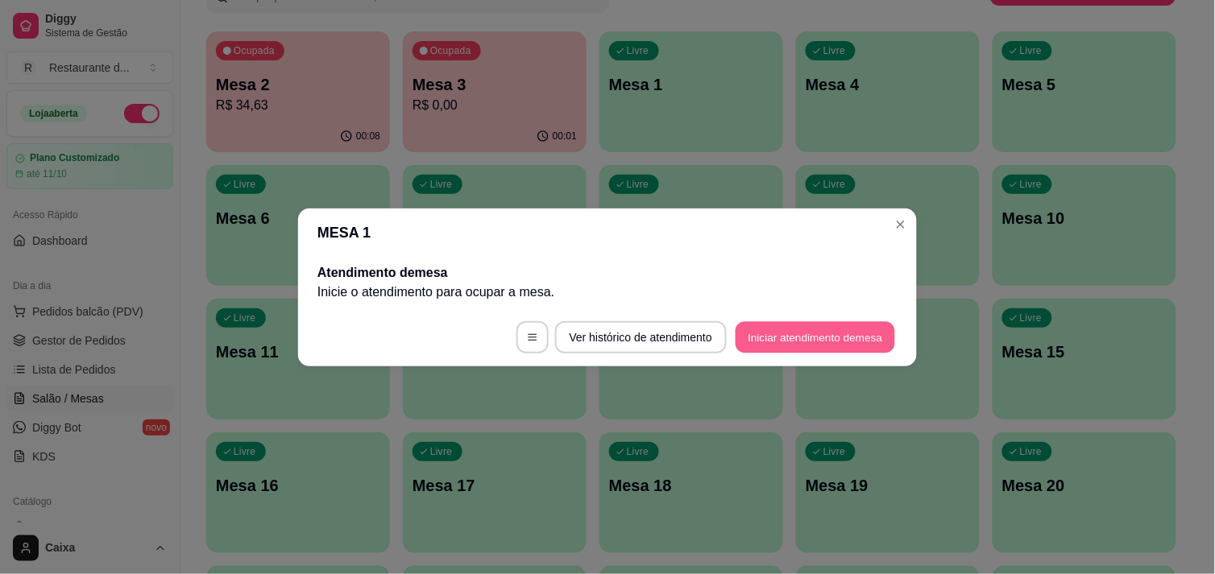
click at [785, 329] on button "Iniciar atendimento de mesa" at bounding box center [814, 336] width 159 height 31
click at [785, 329] on footer "Ver histórico de atendimento Iniciar atendimento de mesa" at bounding box center [607, 338] width 619 height 58
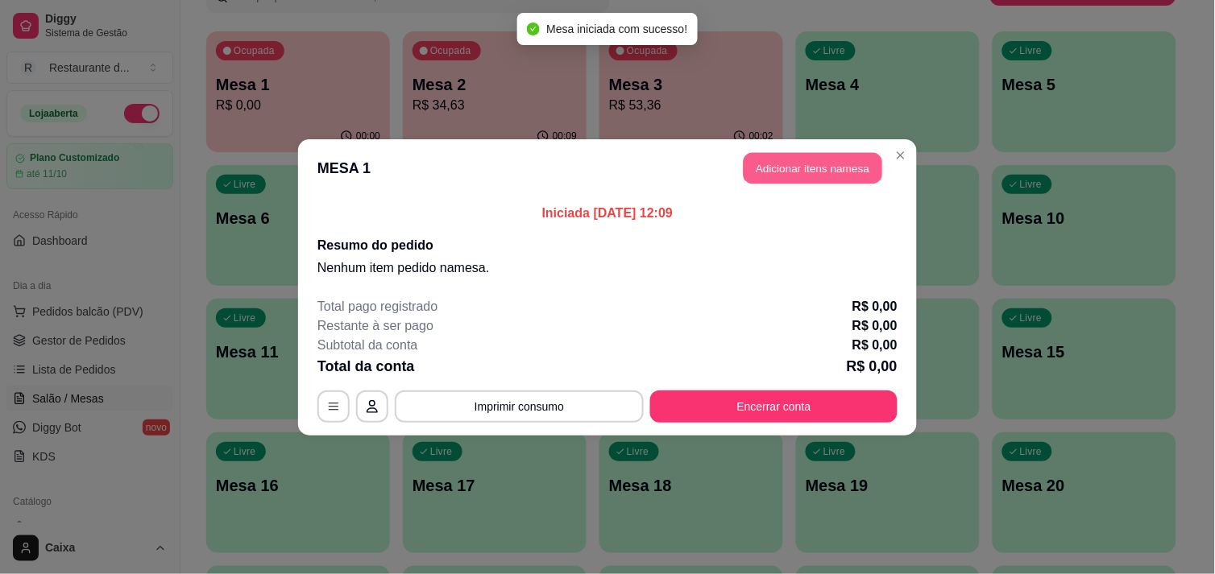
click at [792, 167] on button "Adicionar itens na mesa" at bounding box center [812, 167] width 139 height 31
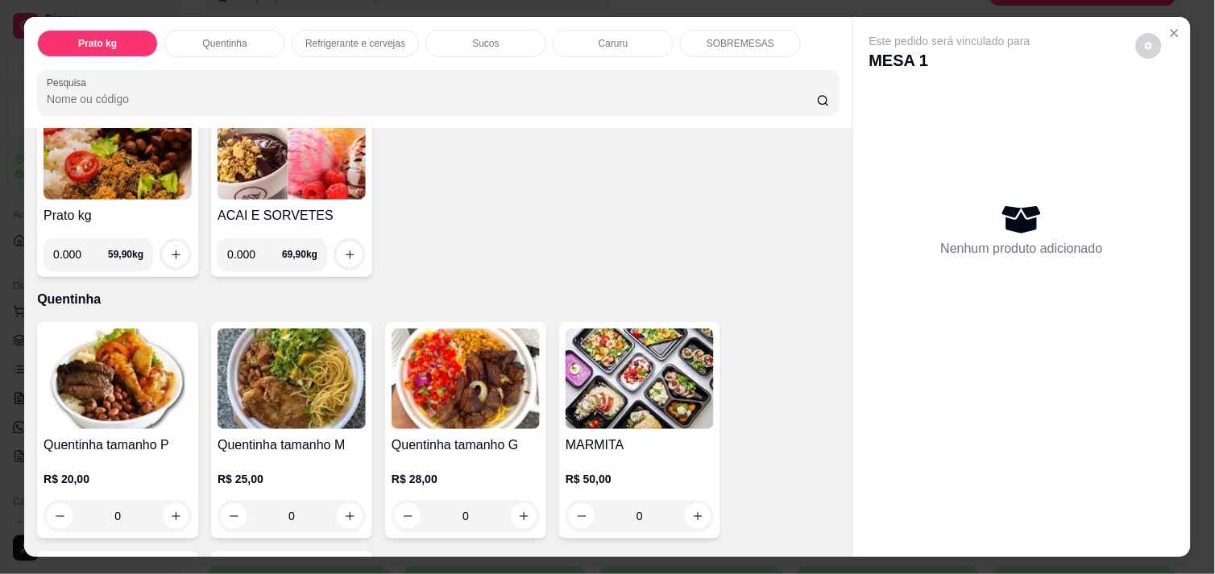
scroll to position [179, 0]
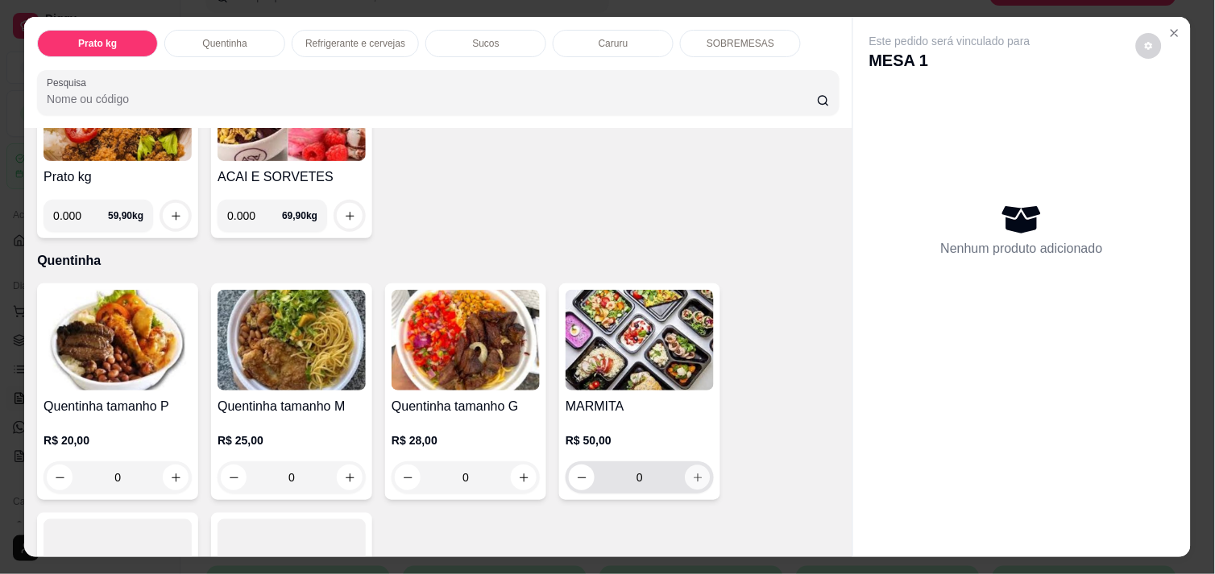
click at [692, 472] on icon "increase-product-quantity" at bounding box center [698, 478] width 12 height 12
type input "1"
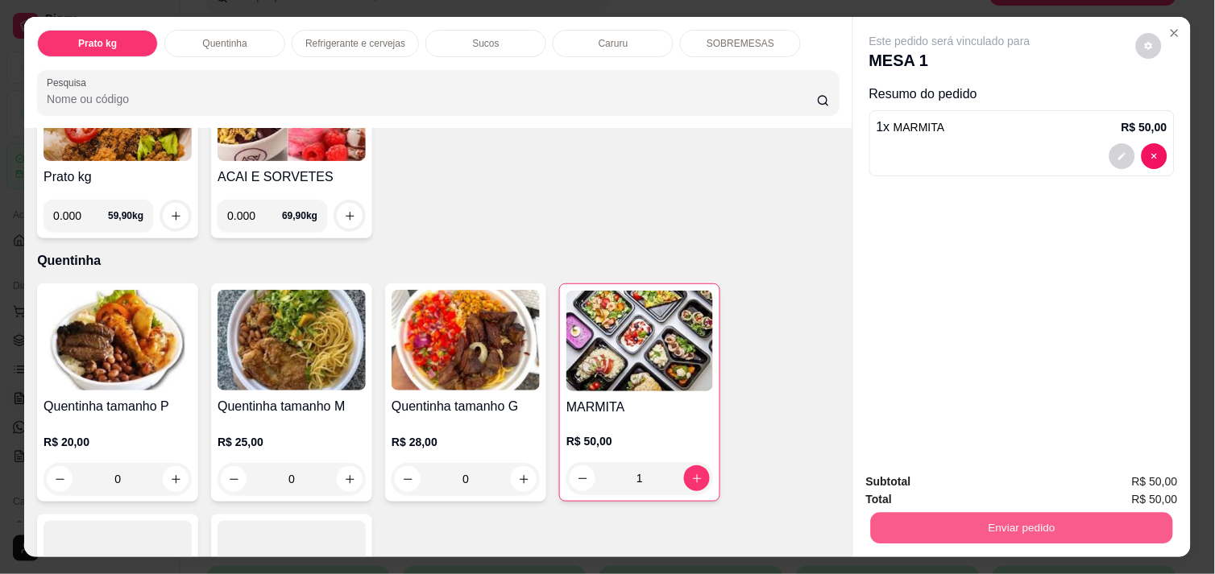
click at [924, 516] on button "Enviar pedido" at bounding box center [1022, 527] width 302 height 31
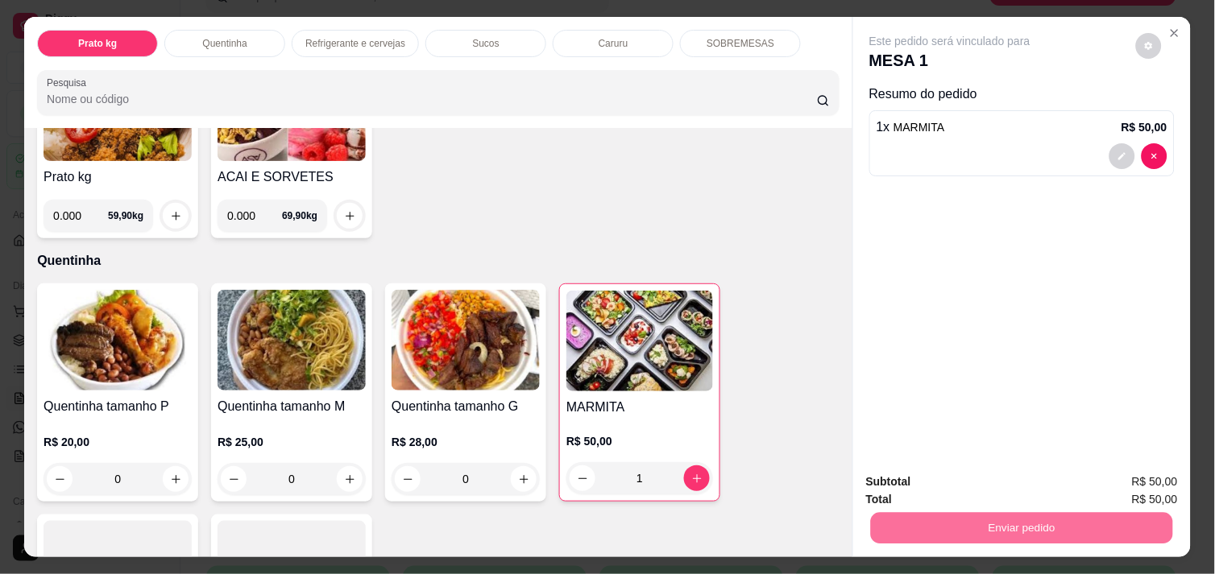
click at [1129, 478] on button "Enviar pedido" at bounding box center [1135, 482] width 89 height 30
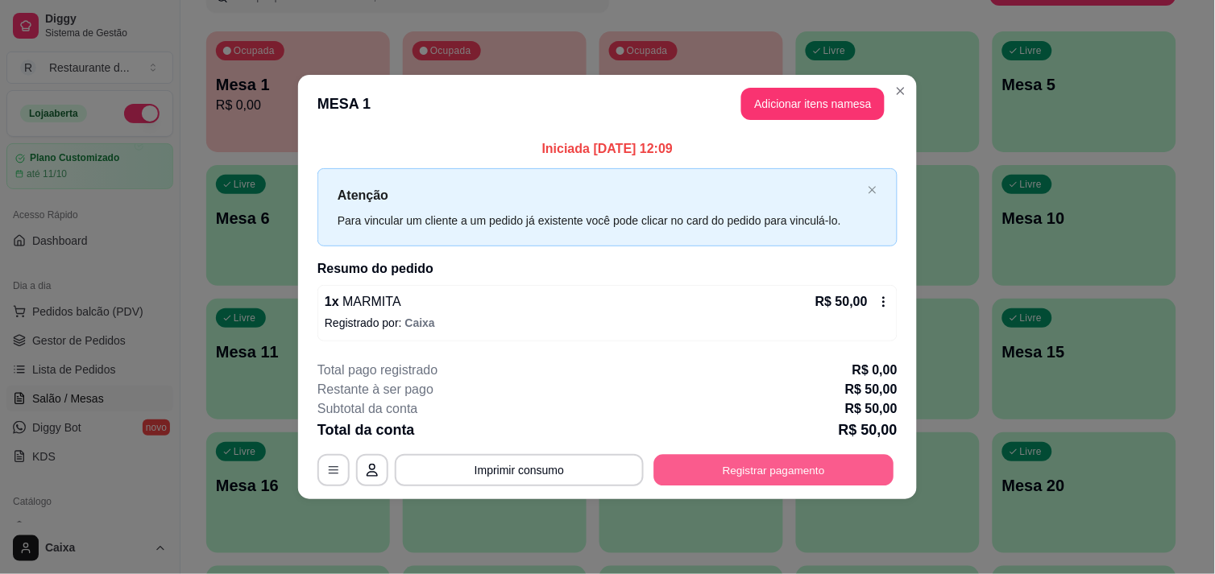
click at [772, 458] on button "Registrar pagamento" at bounding box center [774, 470] width 240 height 31
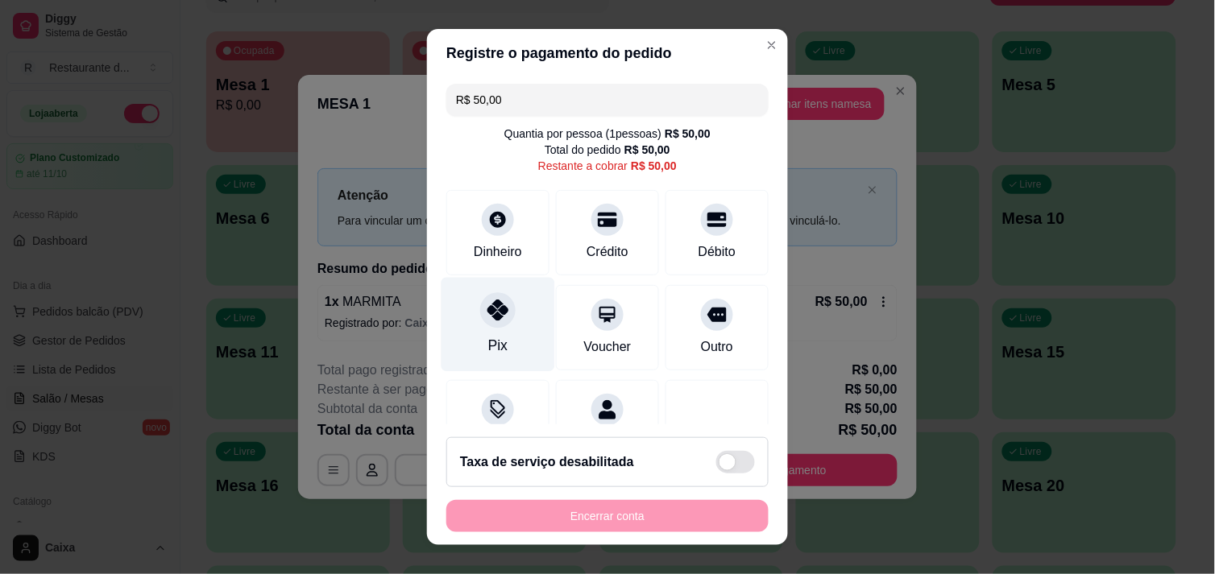
click at [491, 317] on icon at bounding box center [497, 310] width 21 height 21
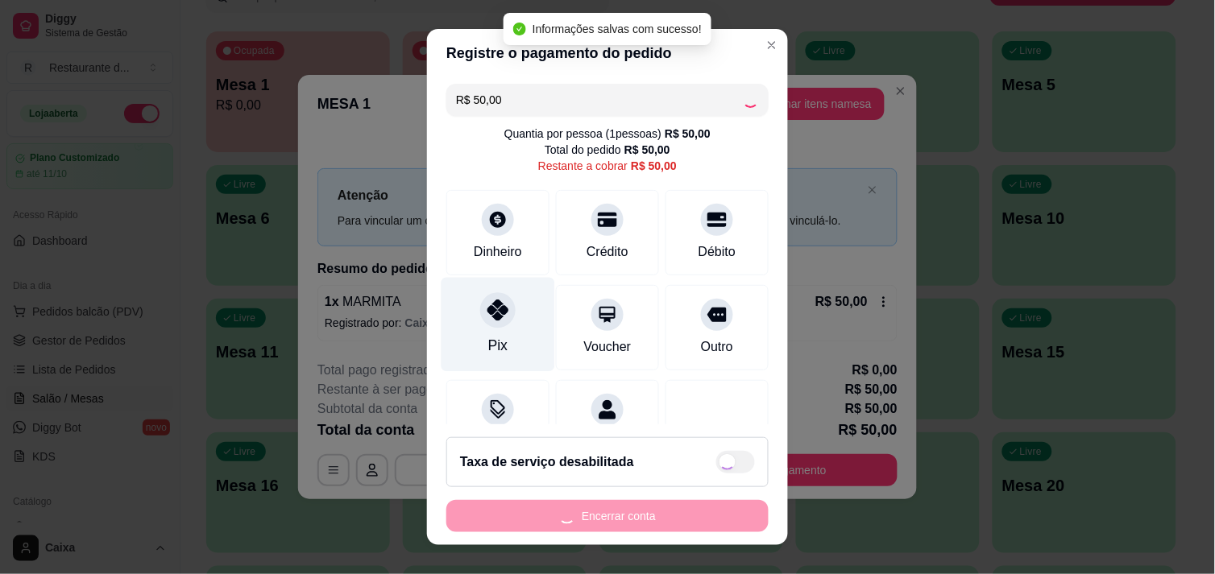
type input "R$ 0,00"
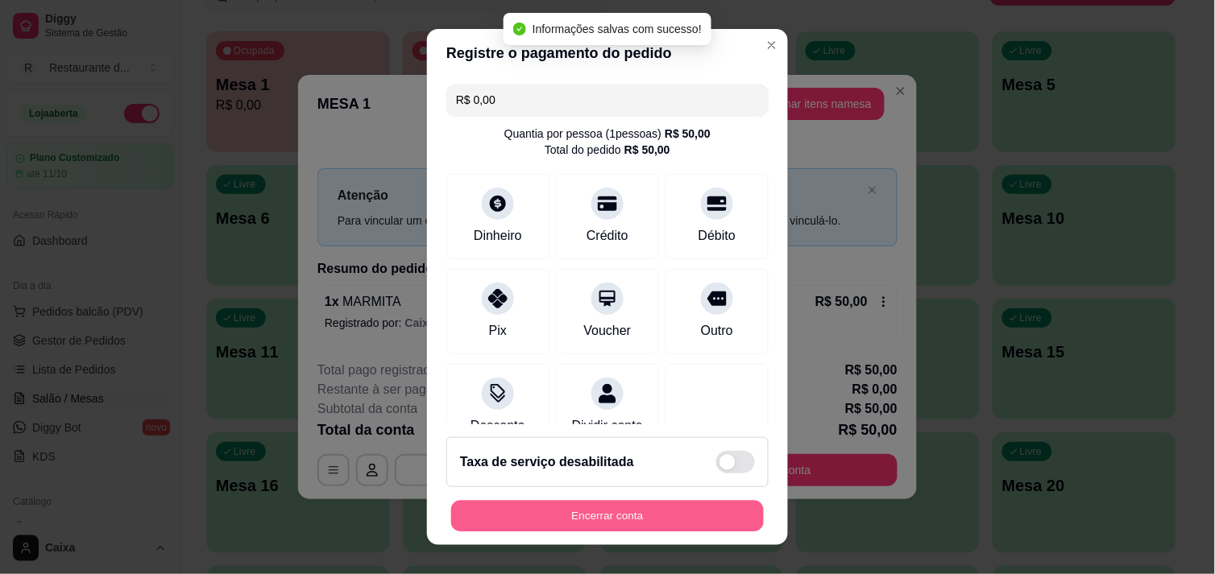
click at [633, 502] on button "Encerrar conta" at bounding box center [607, 516] width 313 height 31
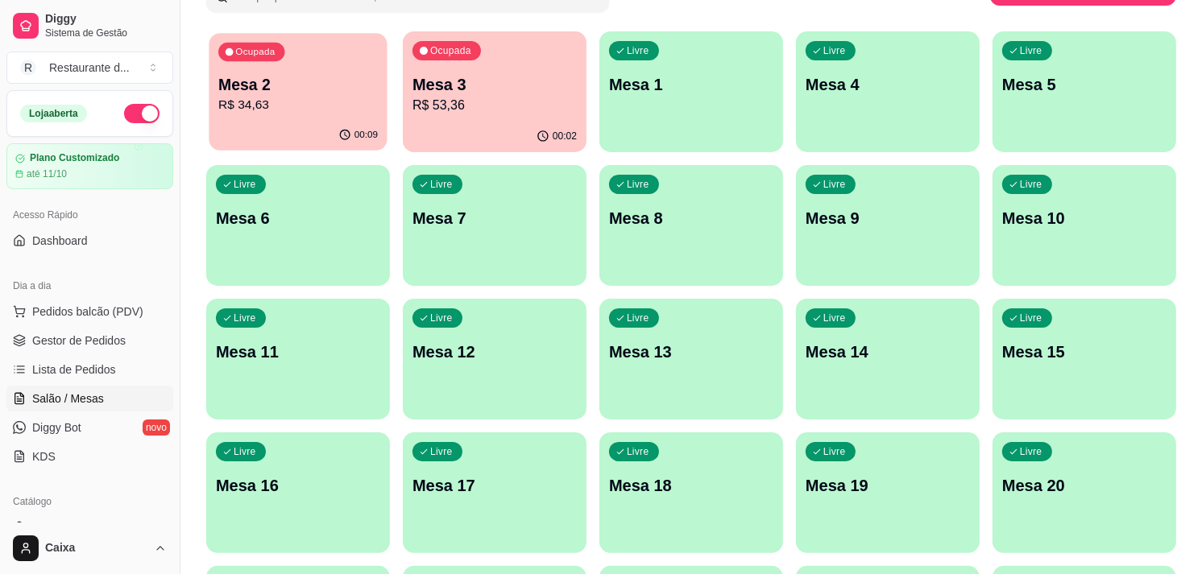
click at [320, 101] on p "R$ 34,63" at bounding box center [297, 105] width 159 height 19
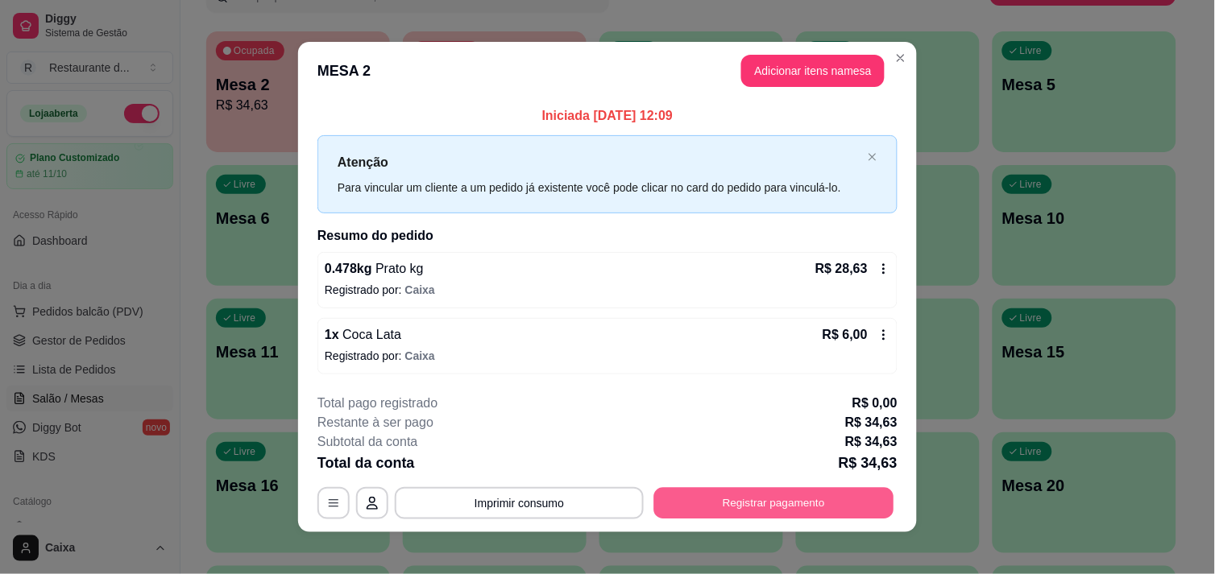
click at [739, 489] on button "Registrar pagamento" at bounding box center [774, 503] width 240 height 31
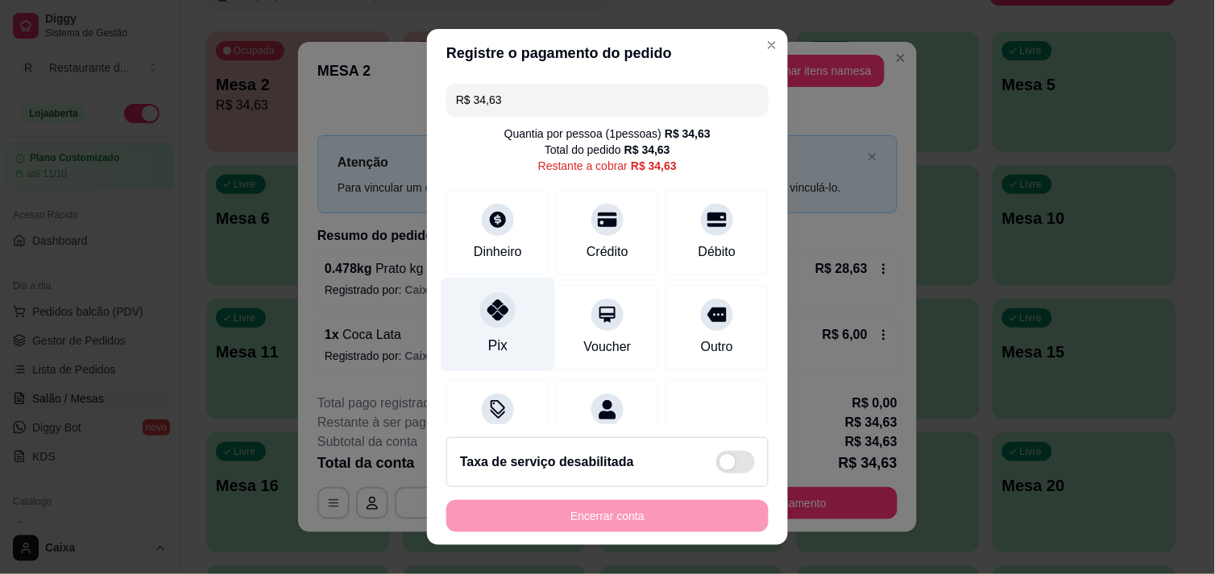
click at [487, 307] on icon at bounding box center [497, 310] width 21 height 21
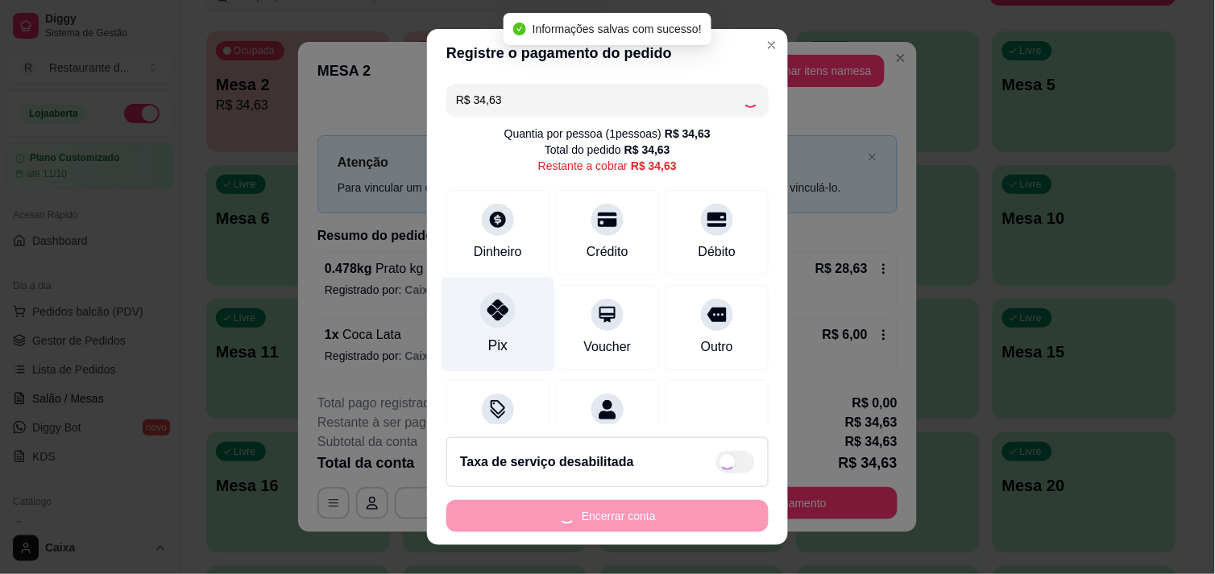
type input "R$ 0,00"
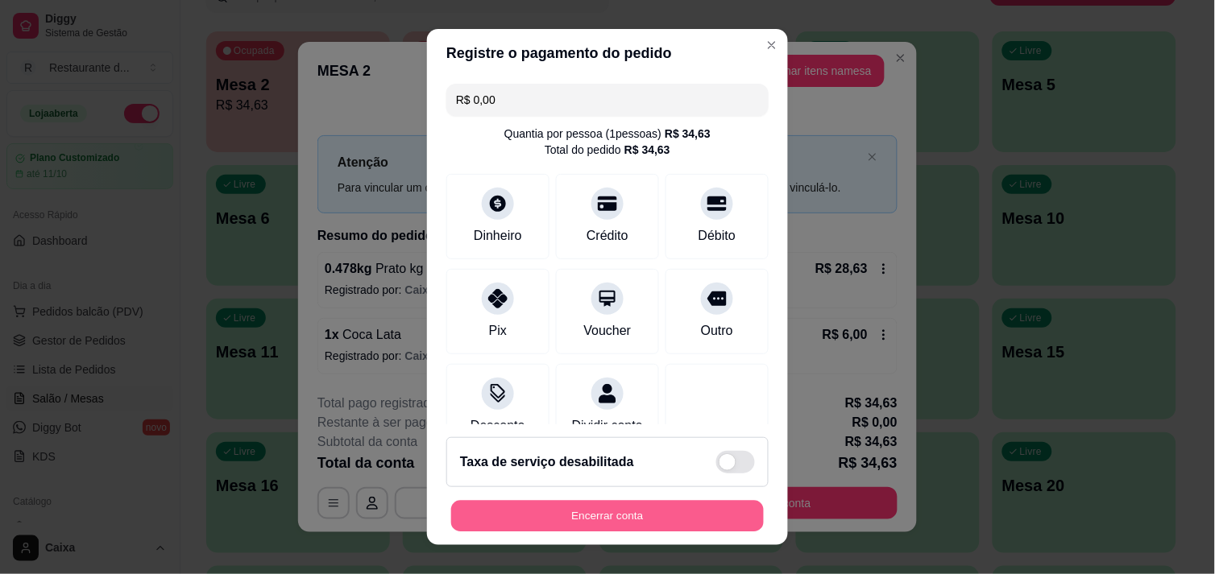
click at [584, 524] on button "Encerrar conta" at bounding box center [607, 516] width 313 height 31
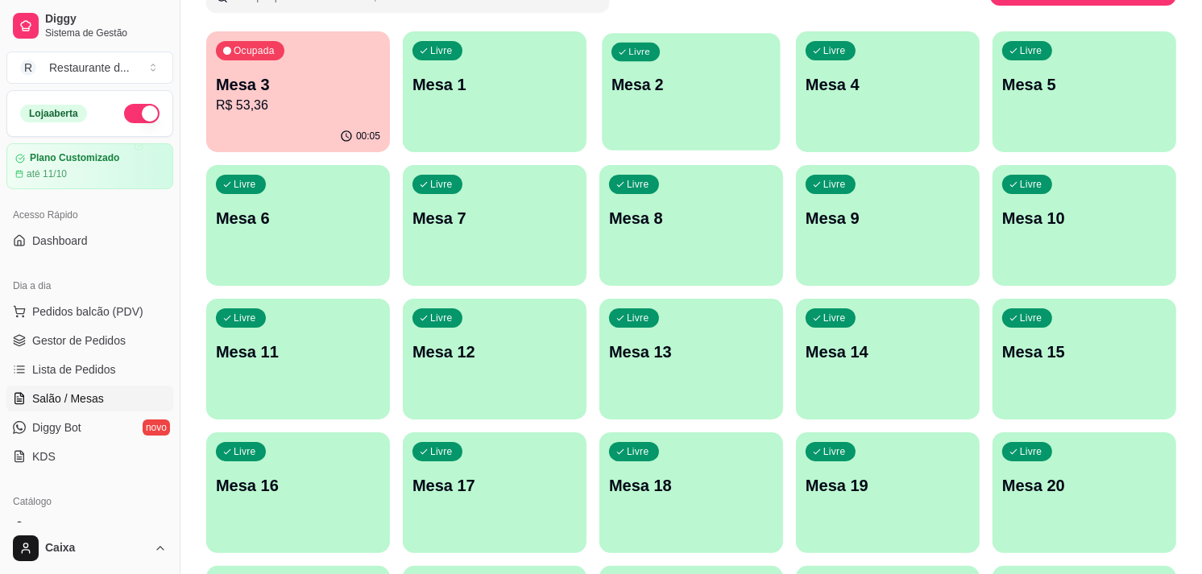
click at [685, 74] on p "Mesa 2" at bounding box center [690, 85] width 159 height 22
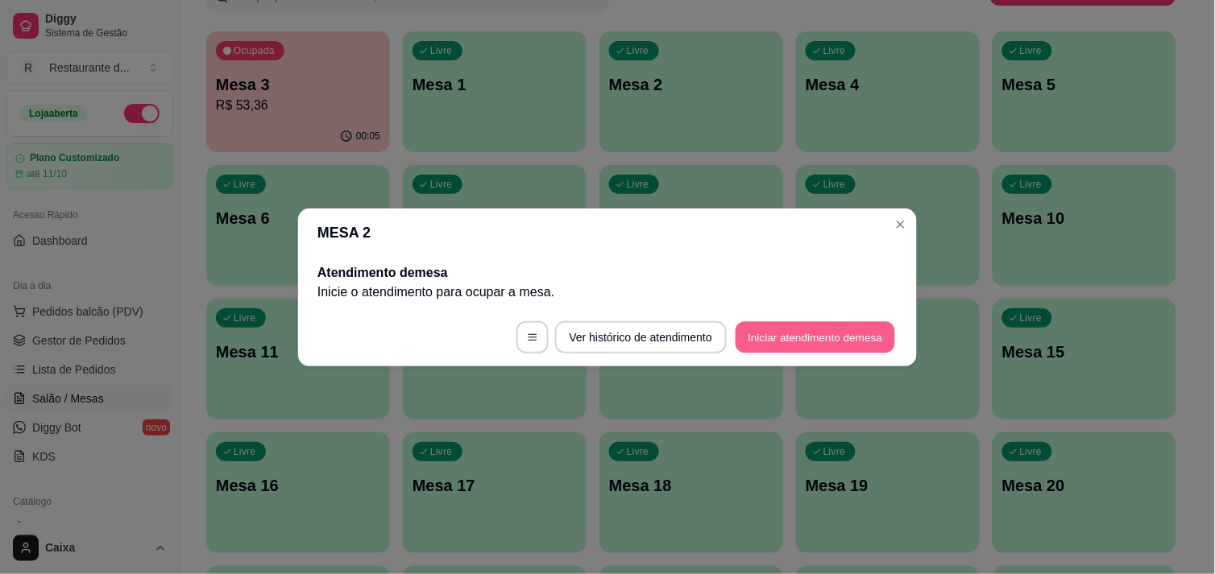
click at [771, 338] on button "Iniciar atendimento de mesa" at bounding box center [814, 336] width 159 height 31
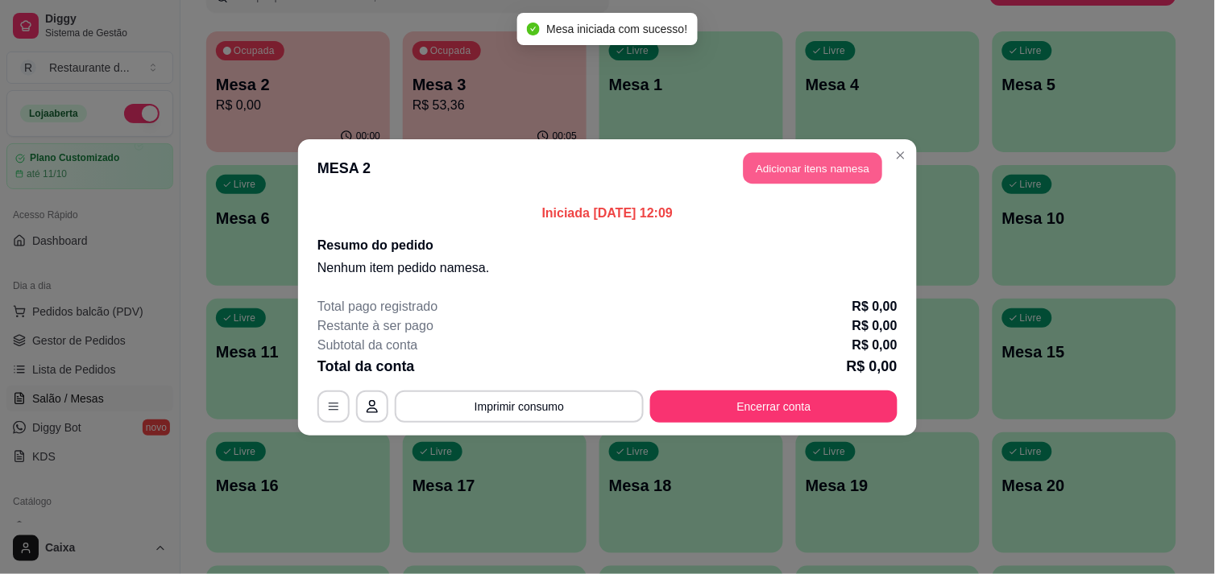
click at [808, 167] on button "Adicionar itens na mesa" at bounding box center [812, 167] width 139 height 31
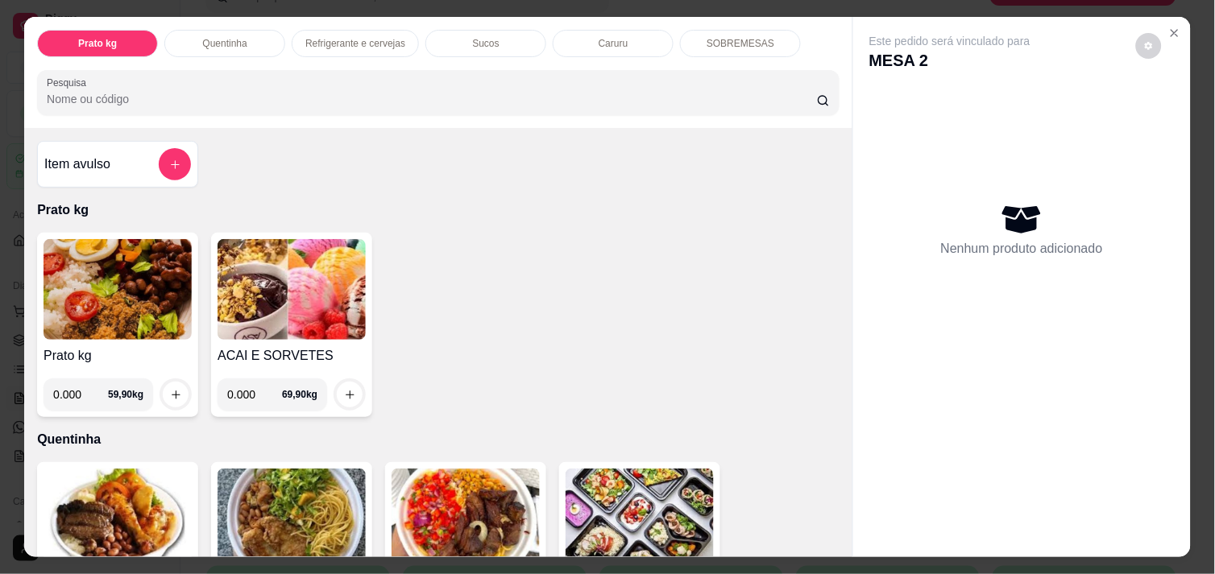
click at [81, 387] on input "0.000" at bounding box center [80, 395] width 55 height 32
type input "0.278"
click at [167, 383] on button "increase-product-quantity" at bounding box center [176, 395] width 25 height 25
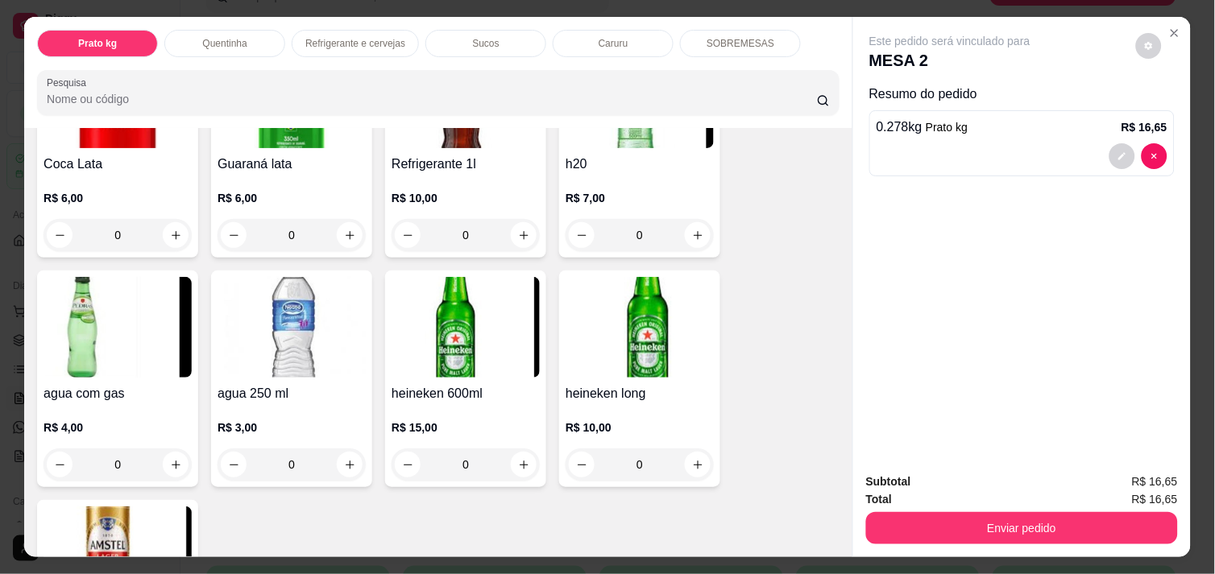
scroll to position [930, 0]
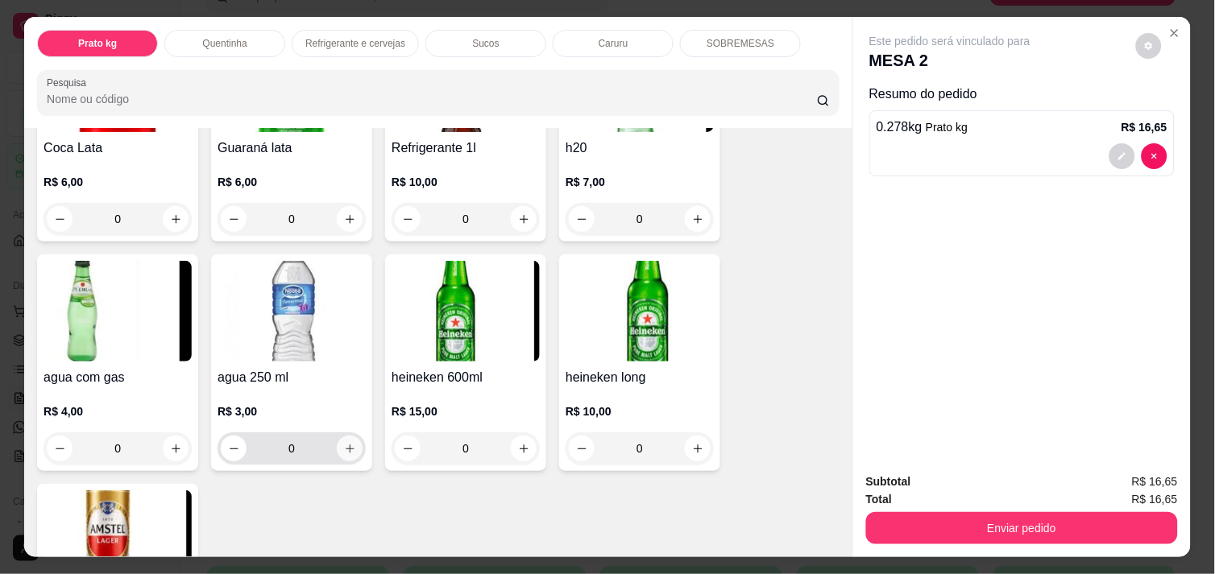
click at [344, 443] on icon "increase-product-quantity" at bounding box center [350, 449] width 12 height 12
type input "1"
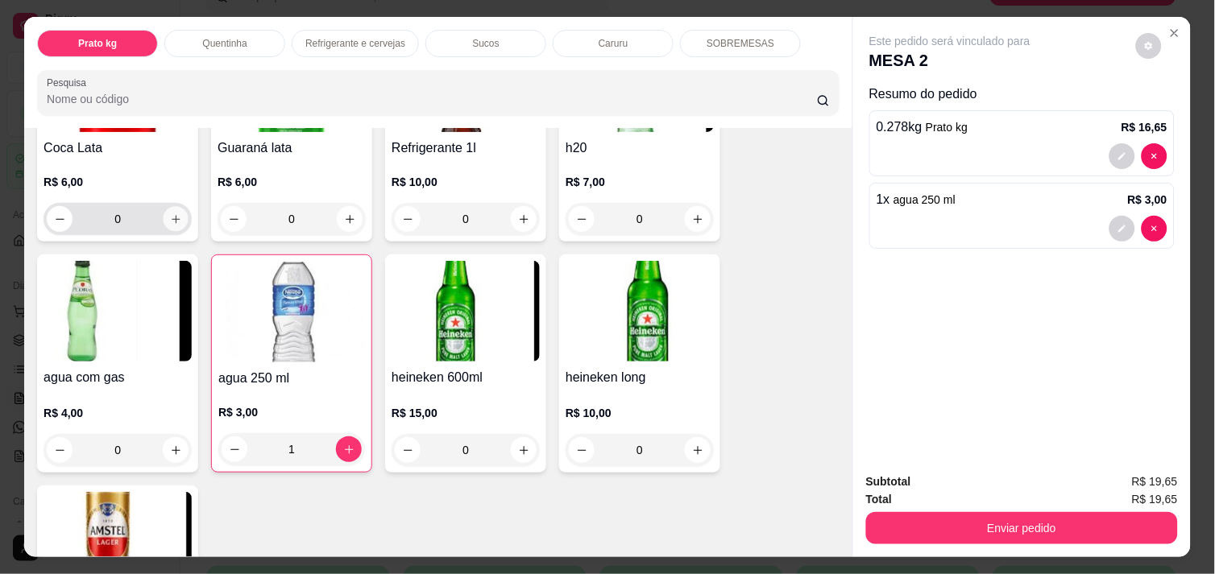
click at [170, 213] on icon "increase-product-quantity" at bounding box center [176, 219] width 12 height 12
type input "1"
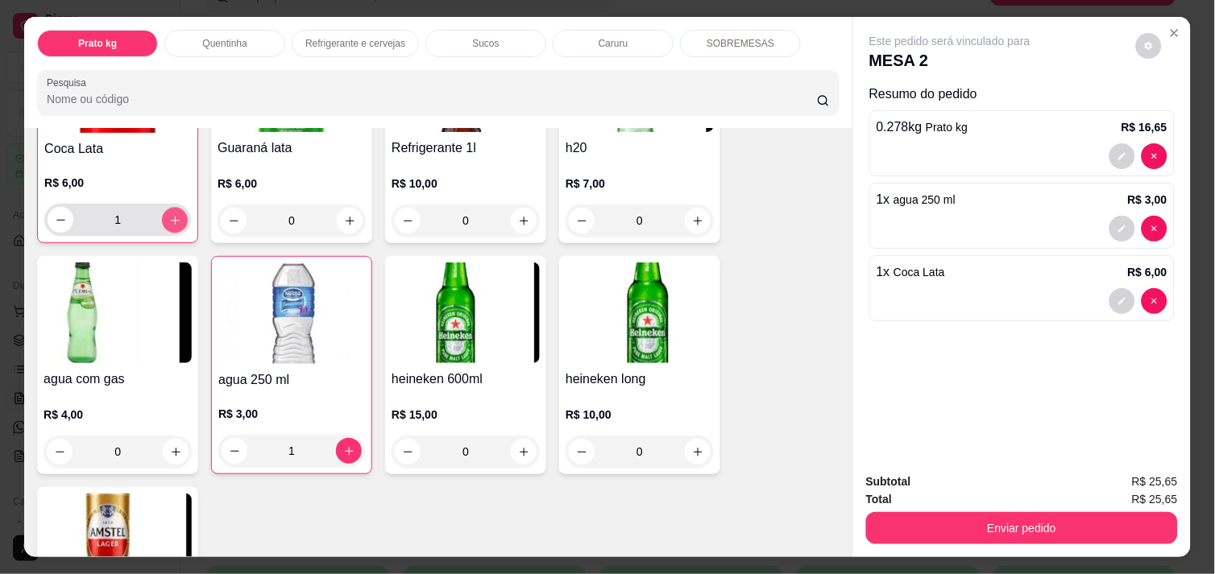
scroll to position [931, 0]
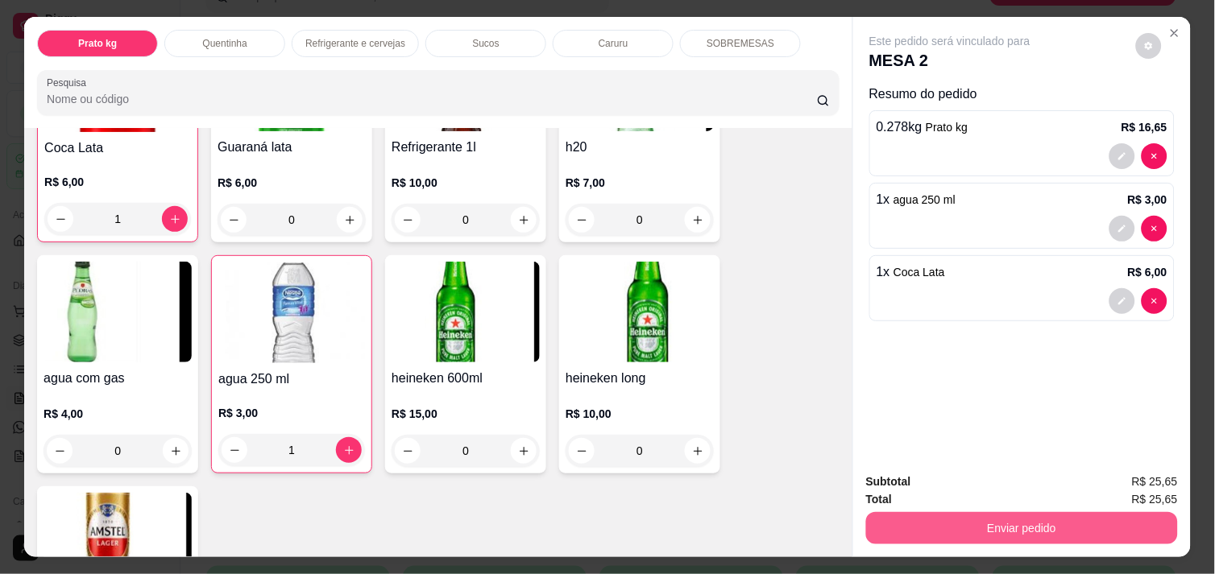
click at [960, 527] on button "Enviar pedido" at bounding box center [1022, 528] width 312 height 32
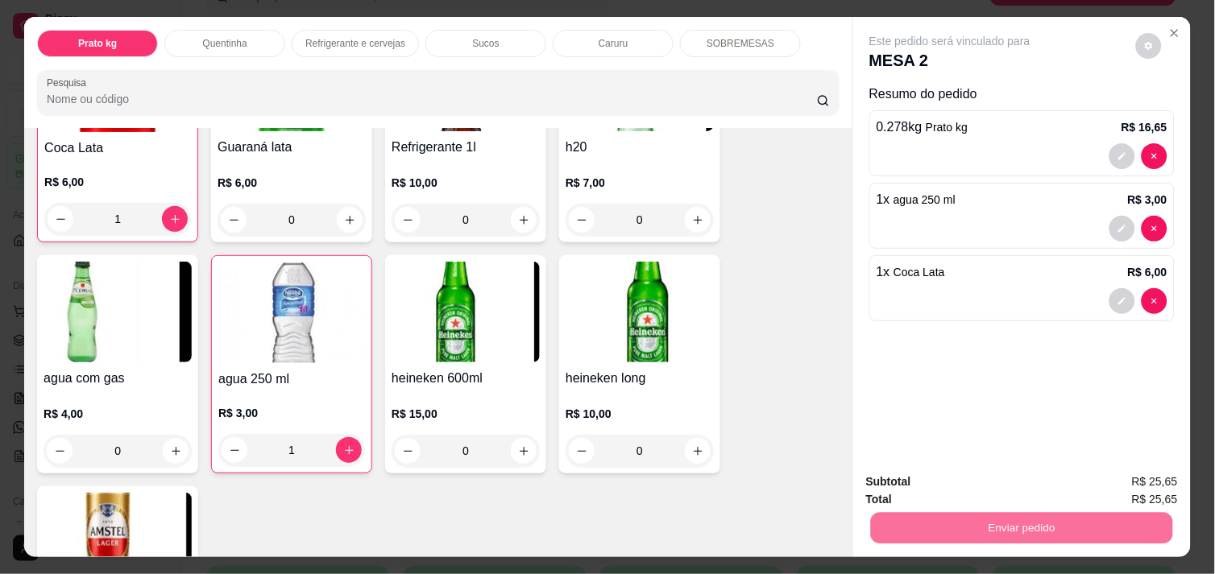
click at [1140, 478] on button "Enviar pedido" at bounding box center [1135, 482] width 89 height 30
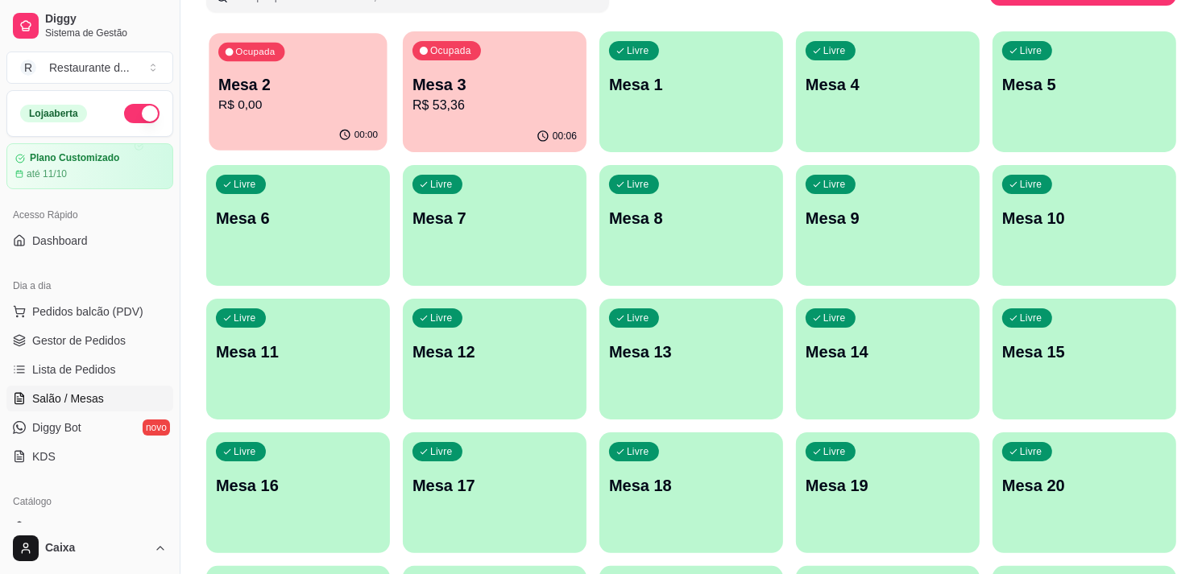
click at [275, 111] on p "R$ 0,00" at bounding box center [297, 105] width 159 height 19
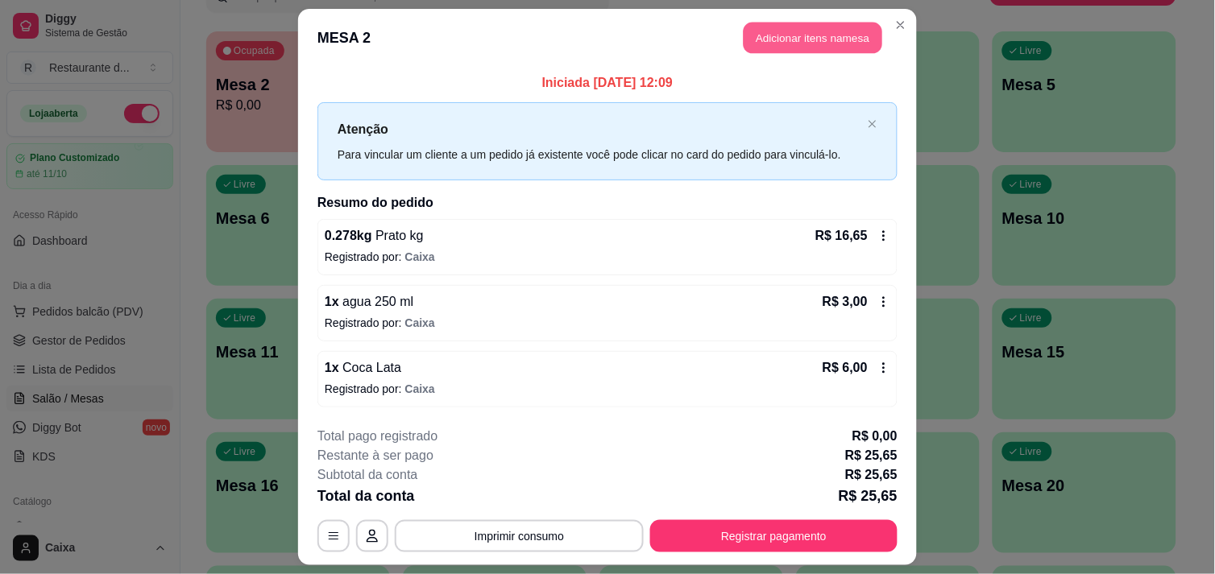
click at [818, 33] on button "Adicionar itens na mesa" at bounding box center [812, 38] width 139 height 31
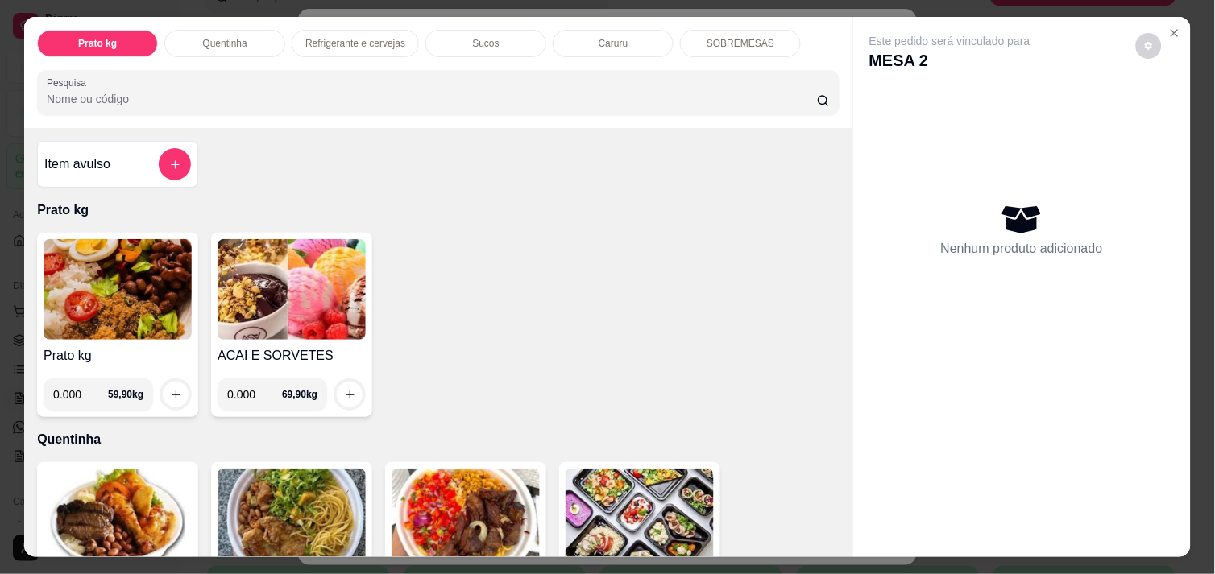
click at [83, 383] on input "0.000" at bounding box center [80, 395] width 55 height 32
type input "0.332"
click at [172, 396] on button "increase-product-quantity" at bounding box center [176, 395] width 25 height 25
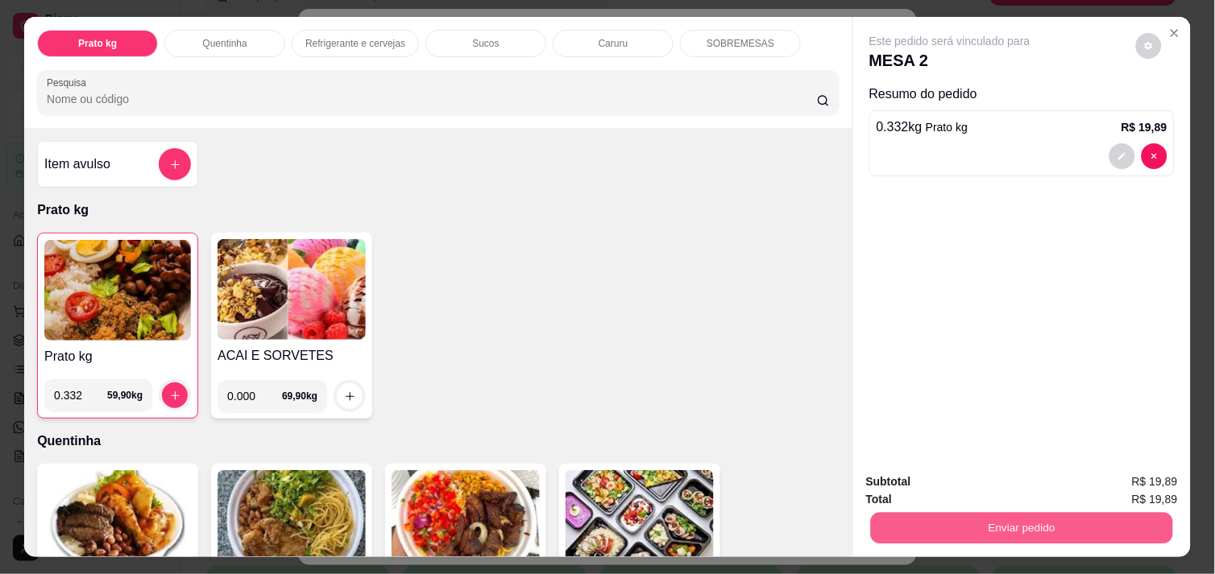
click at [964, 512] on button "Enviar pedido" at bounding box center [1022, 527] width 302 height 31
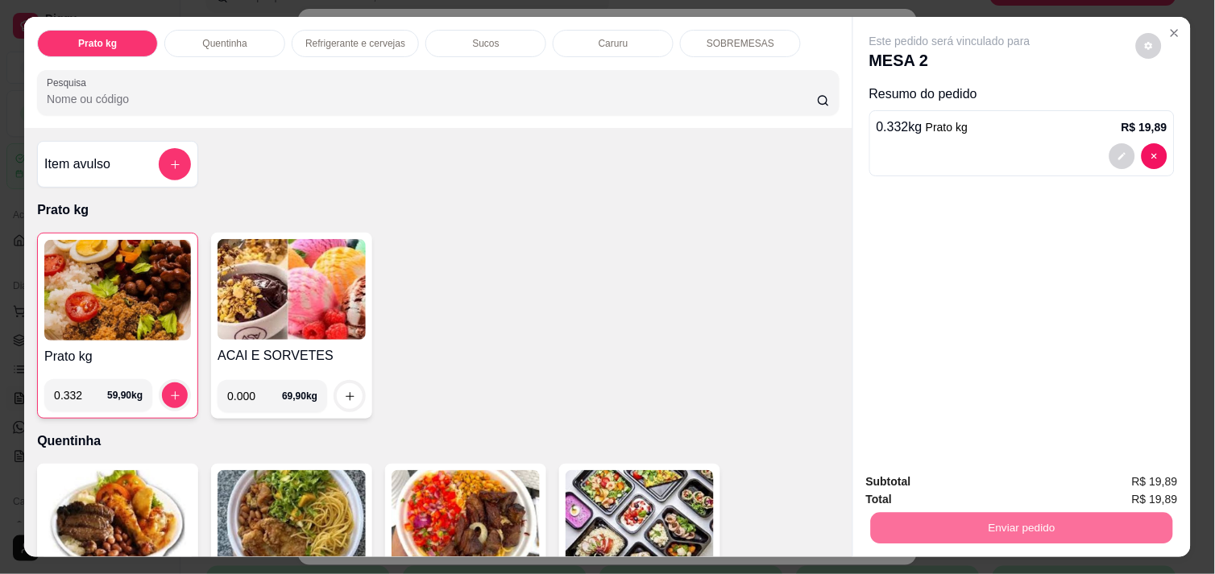
click at [1162, 475] on button "Enviar pedido" at bounding box center [1135, 482] width 89 height 30
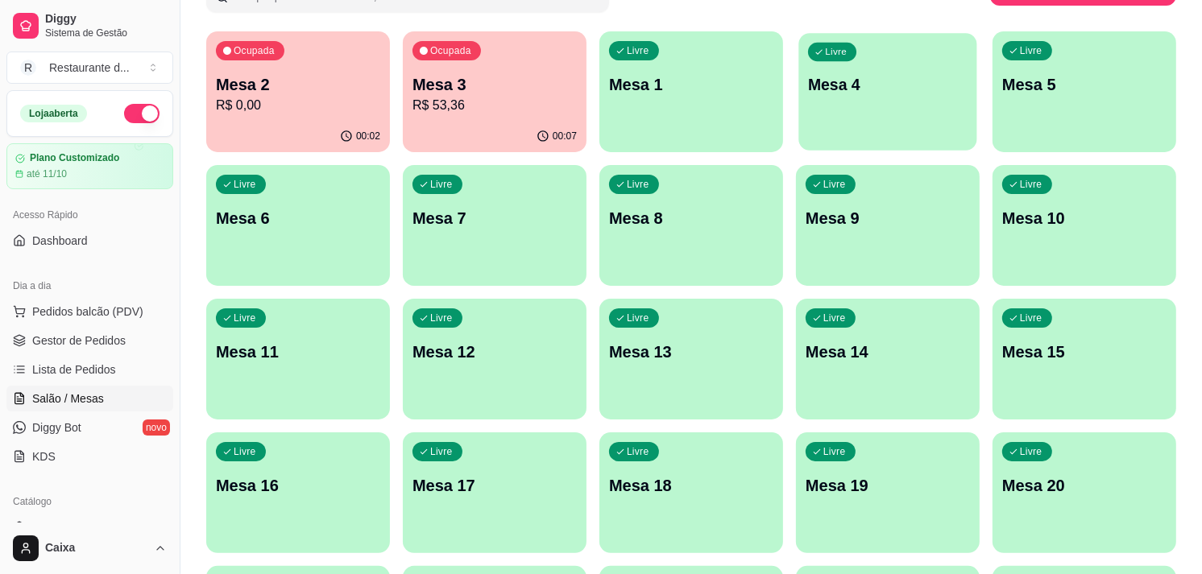
click at [842, 111] on div "Livre Mesa 4" at bounding box center [887, 82] width 178 height 98
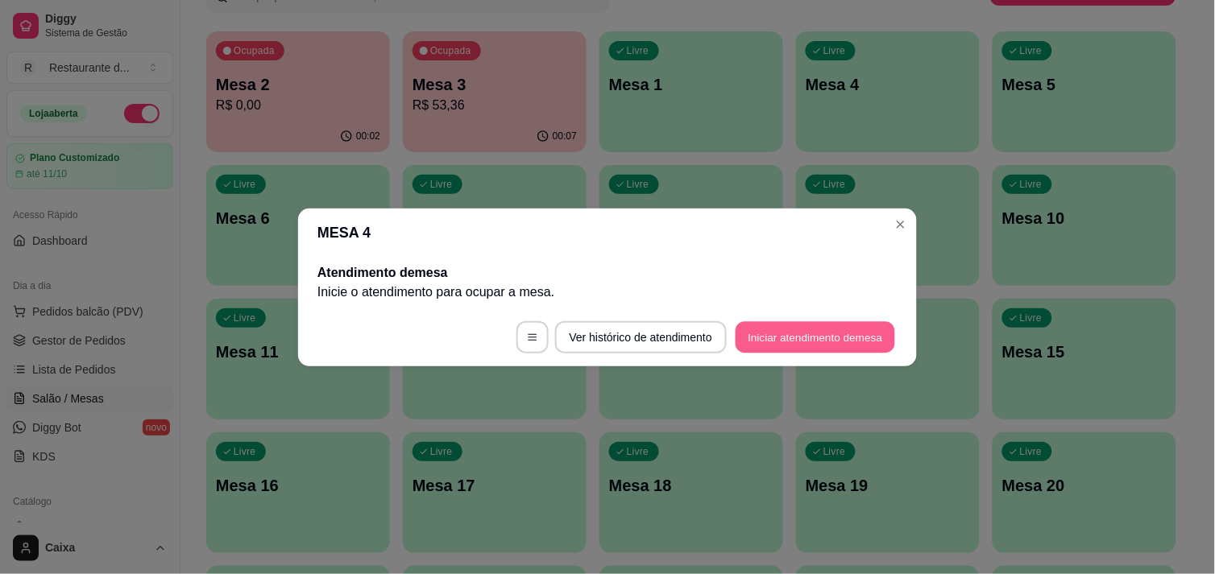
click at [785, 324] on button "Iniciar atendimento de mesa" at bounding box center [814, 336] width 159 height 31
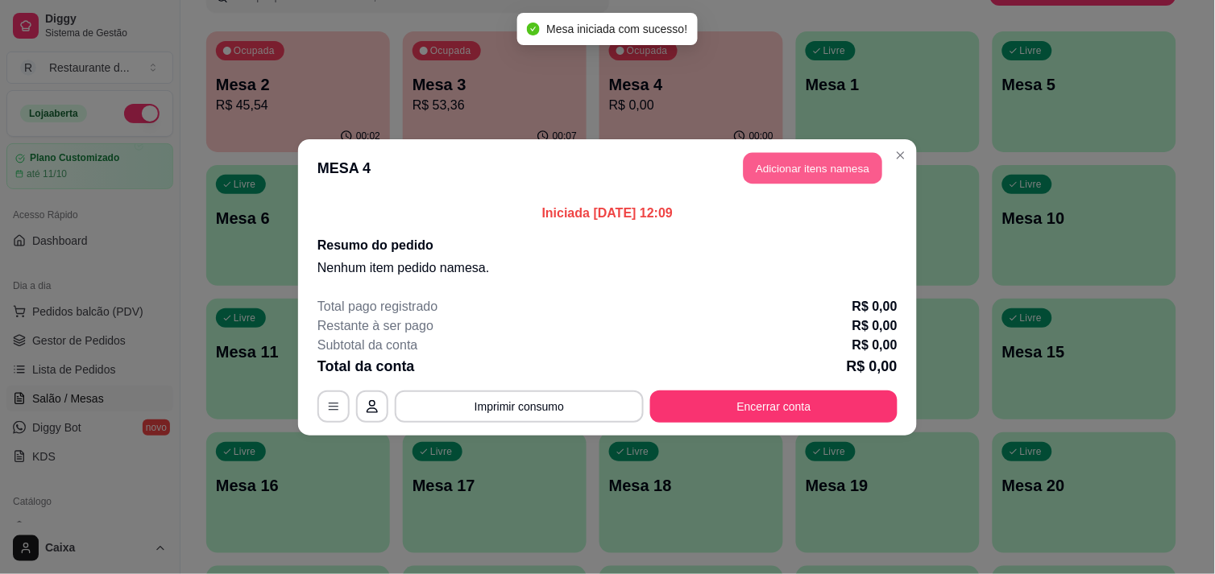
click at [830, 162] on button "Adicionar itens na mesa" at bounding box center [812, 167] width 139 height 31
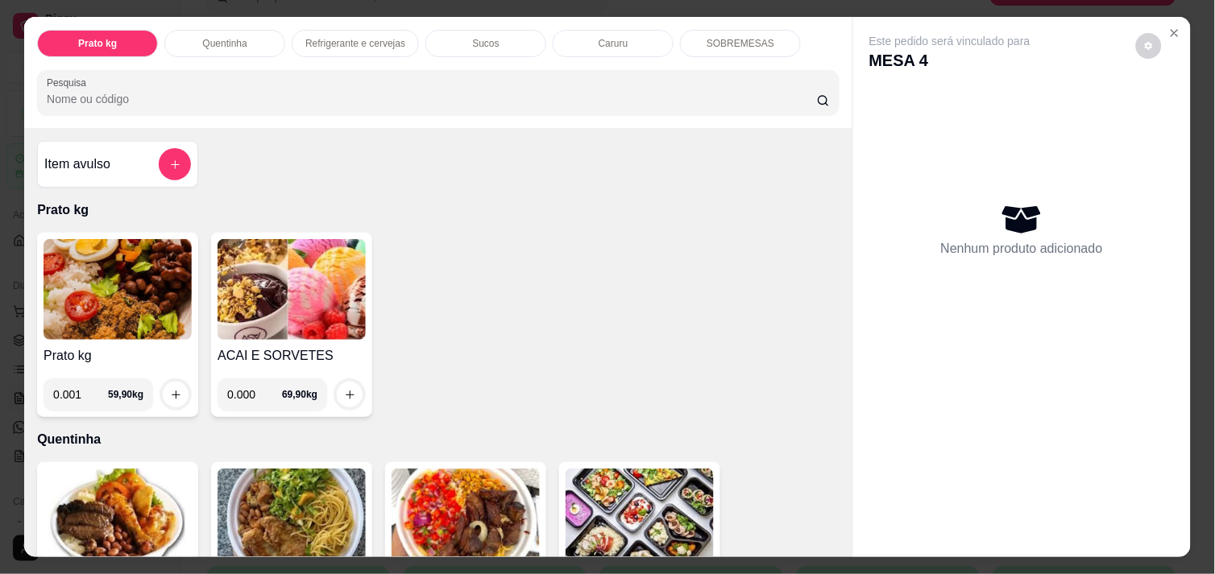
click at [86, 385] on input "0.001" at bounding box center [80, 395] width 55 height 32
type input "0.548"
click at [171, 391] on icon "increase-product-quantity" at bounding box center [176, 395] width 12 height 12
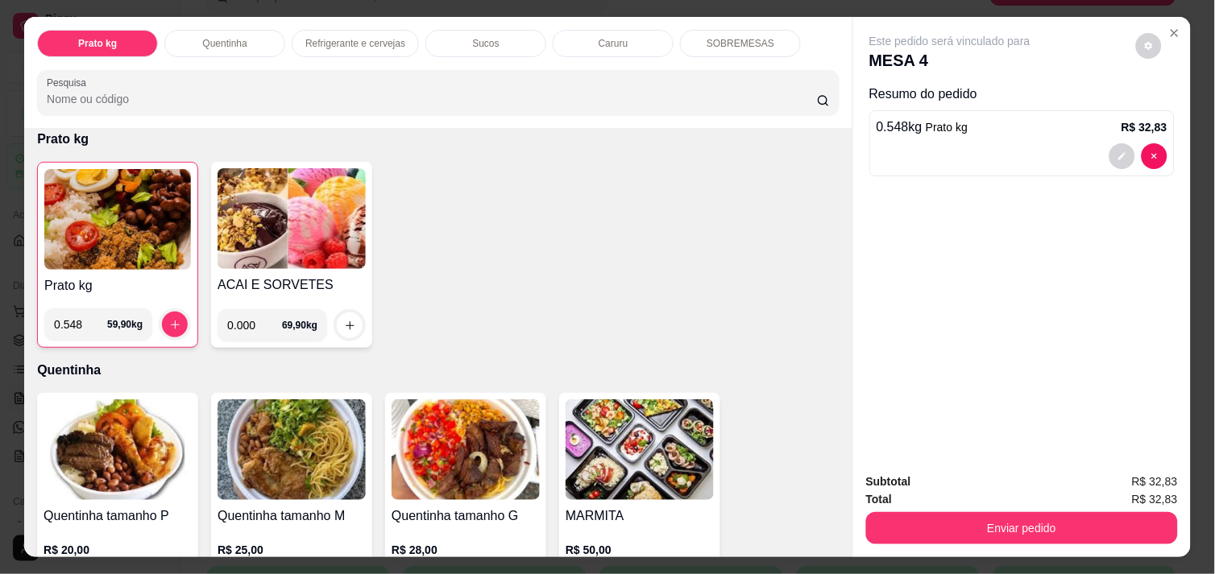
scroll to position [0, 0]
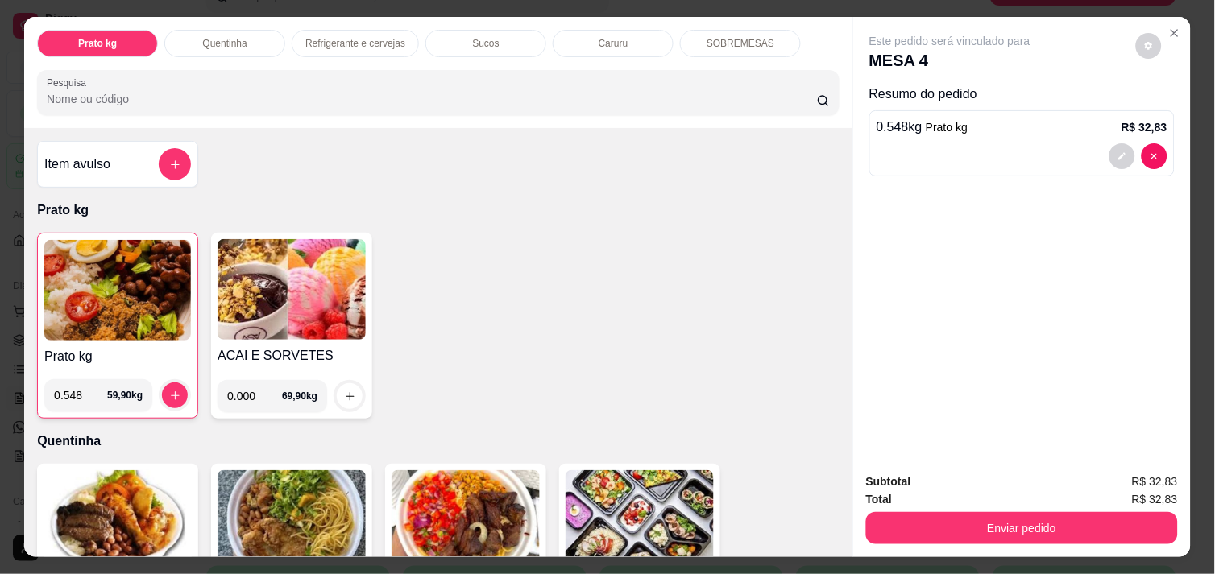
click at [92, 274] on img at bounding box center [117, 290] width 147 height 101
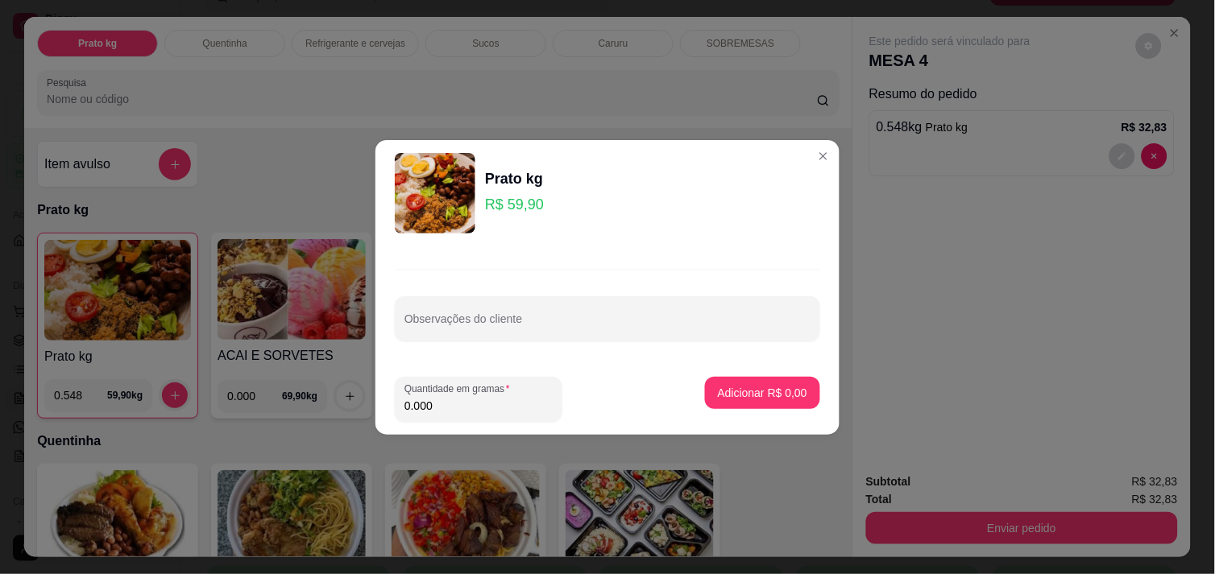
click at [453, 411] on input "0.000" at bounding box center [478, 406] width 148 height 16
type input "0.670"
click at [713, 387] on p "Adicionar R$ 40,13" at bounding box center [759, 392] width 93 height 15
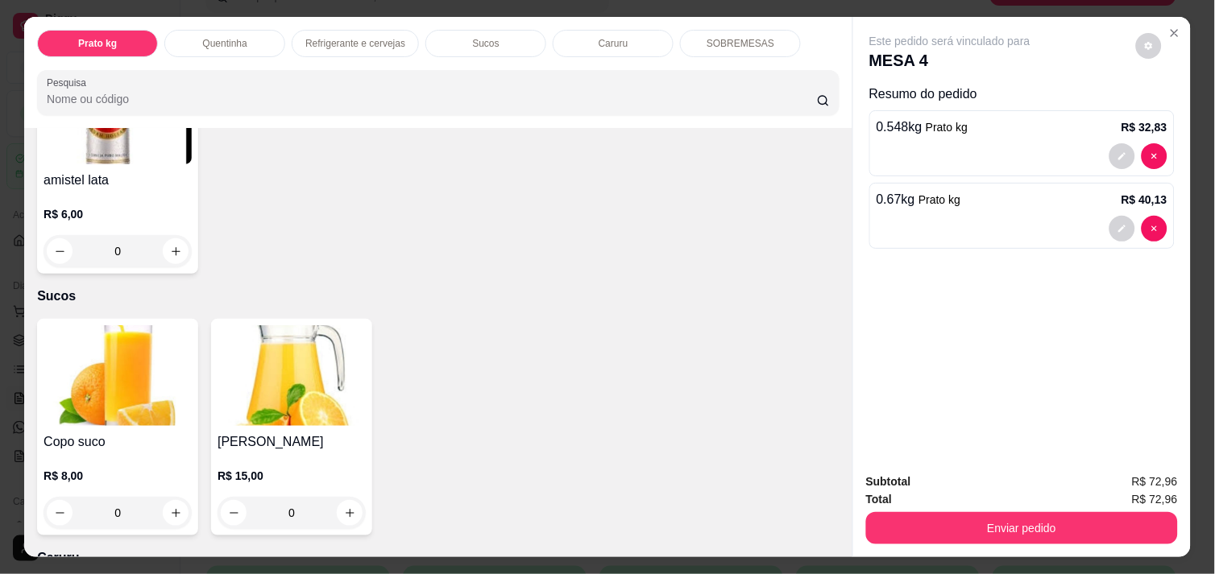
scroll to position [1396, 0]
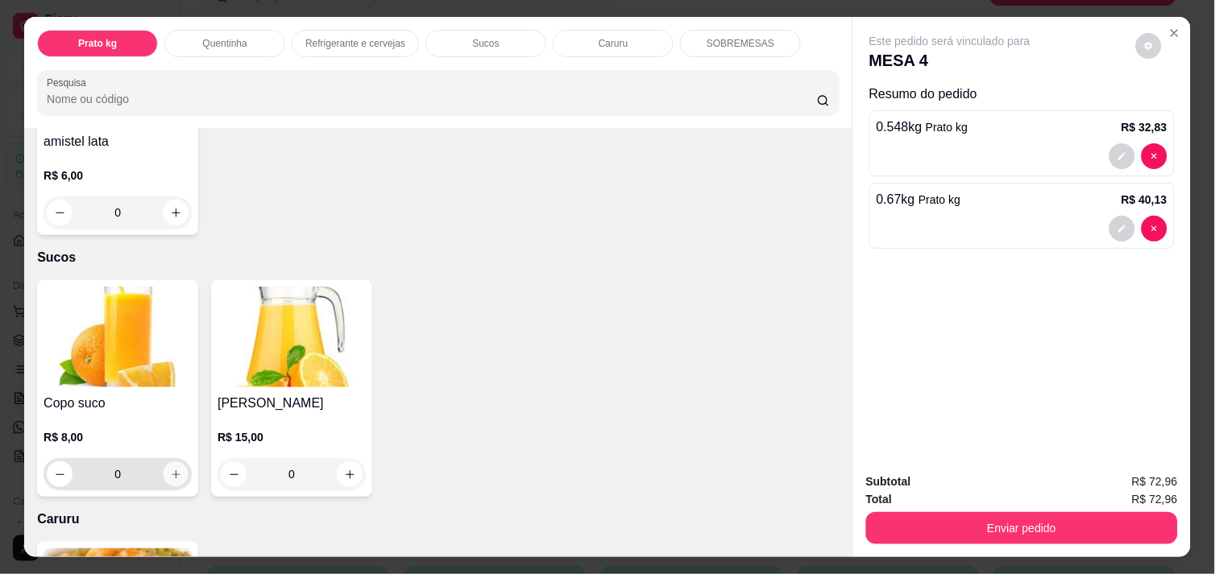
click at [170, 469] on icon "increase-product-quantity" at bounding box center [176, 475] width 12 height 12
type input "1"
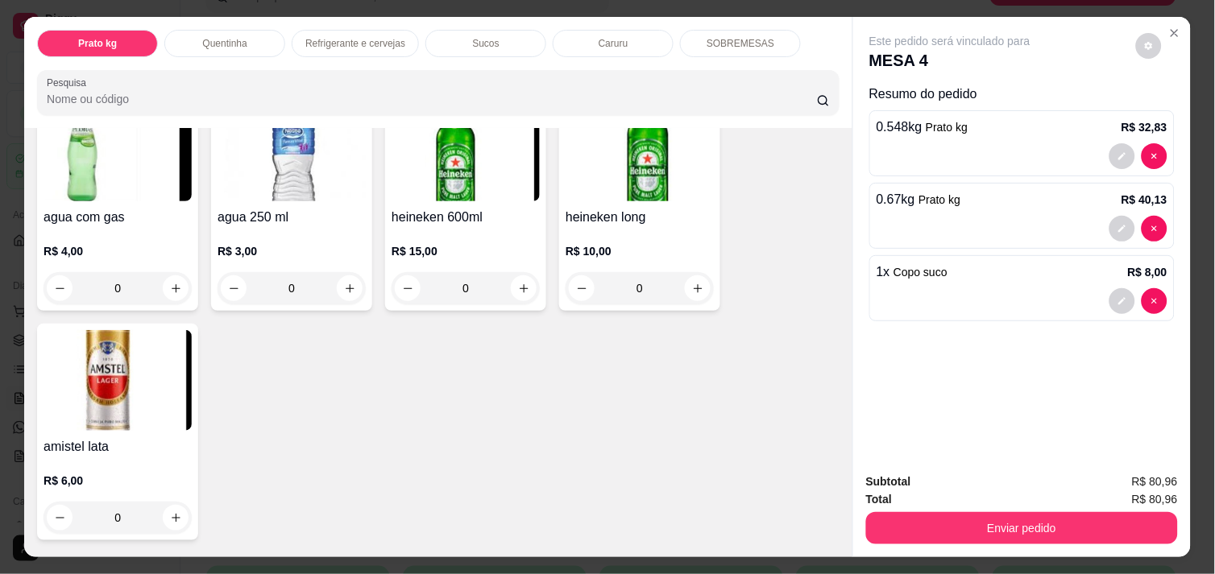
scroll to position [1037, 0]
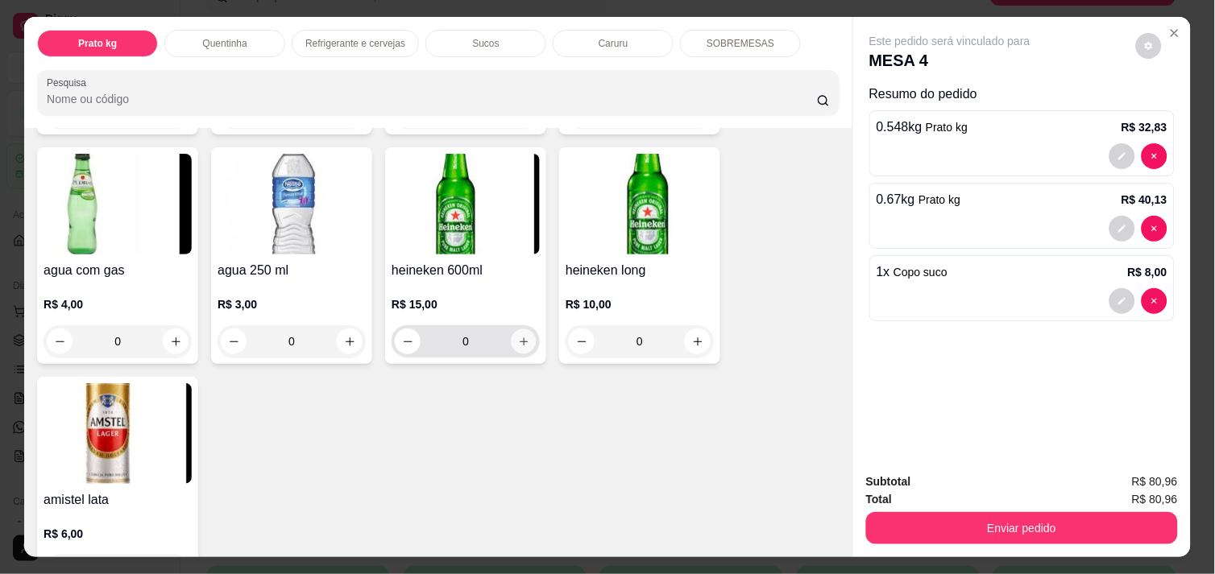
click at [518, 336] on icon "increase-product-quantity" at bounding box center [524, 342] width 12 height 12
type input "1"
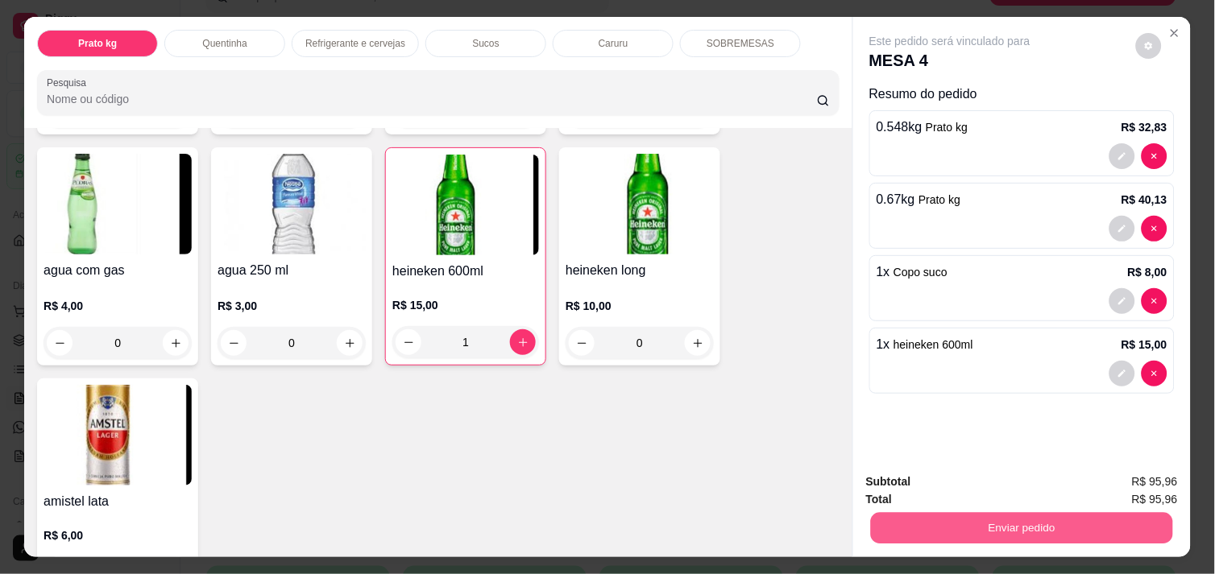
click at [1009, 516] on button "Enviar pedido" at bounding box center [1022, 527] width 302 height 31
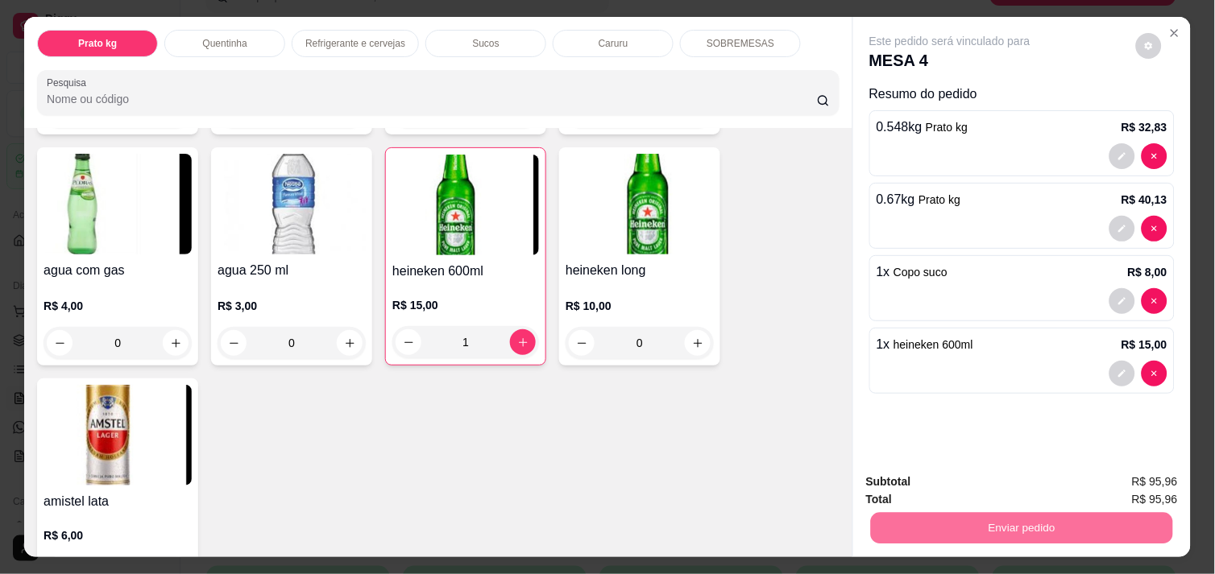
click at [1158, 469] on button "Enviar pedido" at bounding box center [1135, 482] width 89 height 30
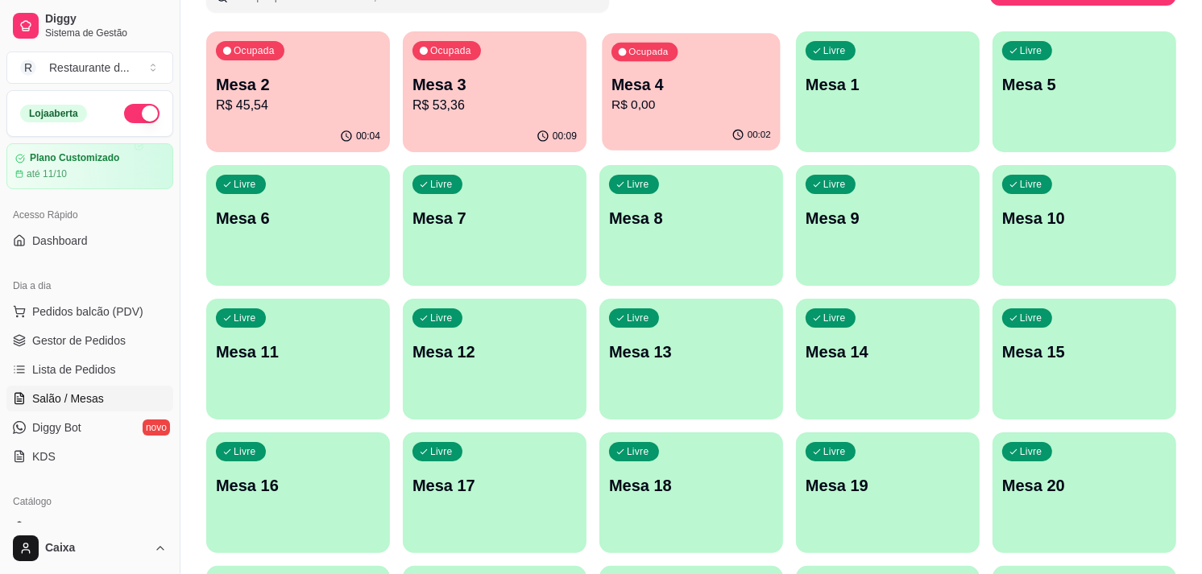
click at [686, 117] on div "Ocupada Mesa 4 R$ 0,00" at bounding box center [691, 76] width 178 height 87
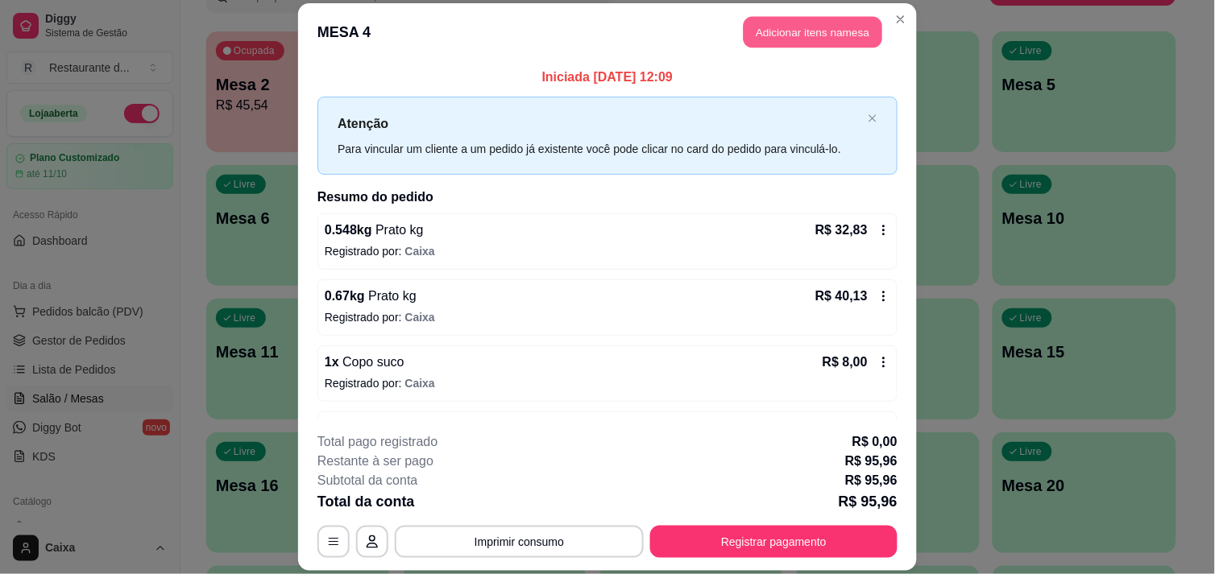
click at [788, 37] on button "Adicionar itens na mesa" at bounding box center [812, 31] width 139 height 31
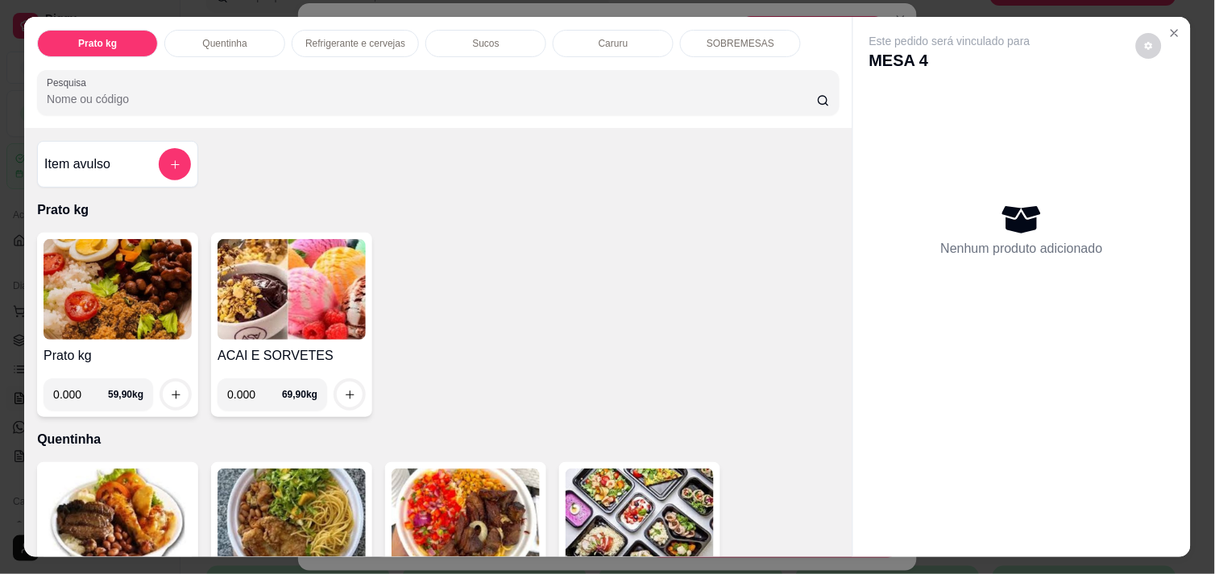
click at [73, 387] on input "0.000" at bounding box center [80, 395] width 55 height 32
type input "0.480"
click at [172, 389] on icon "increase-product-quantity" at bounding box center [176, 395] width 12 height 12
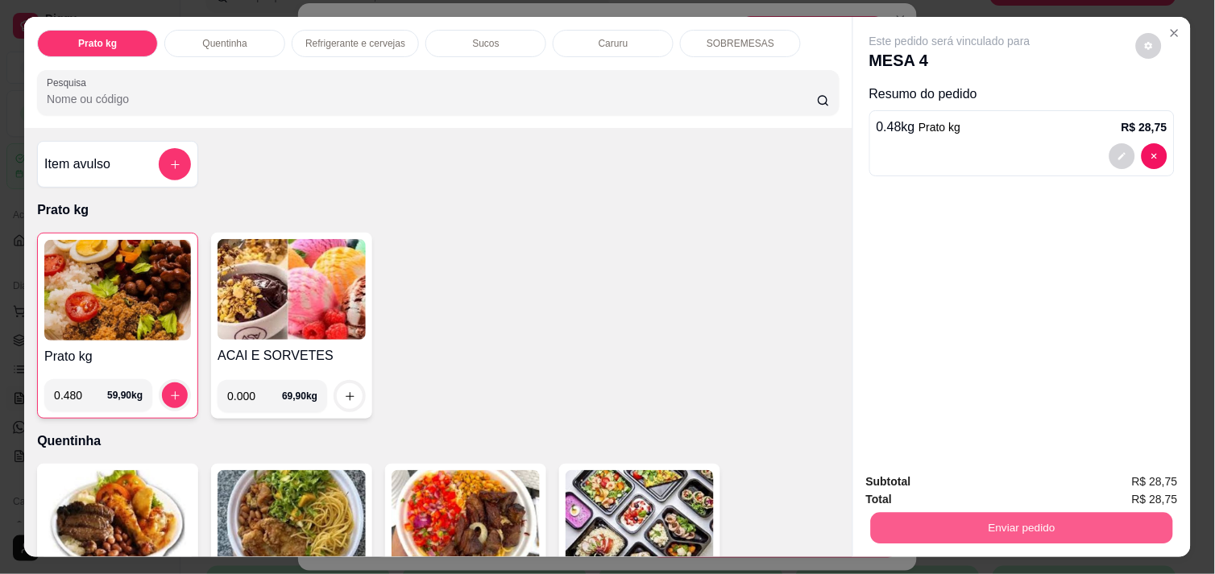
click at [942, 521] on button "Enviar pedido" at bounding box center [1022, 527] width 302 height 31
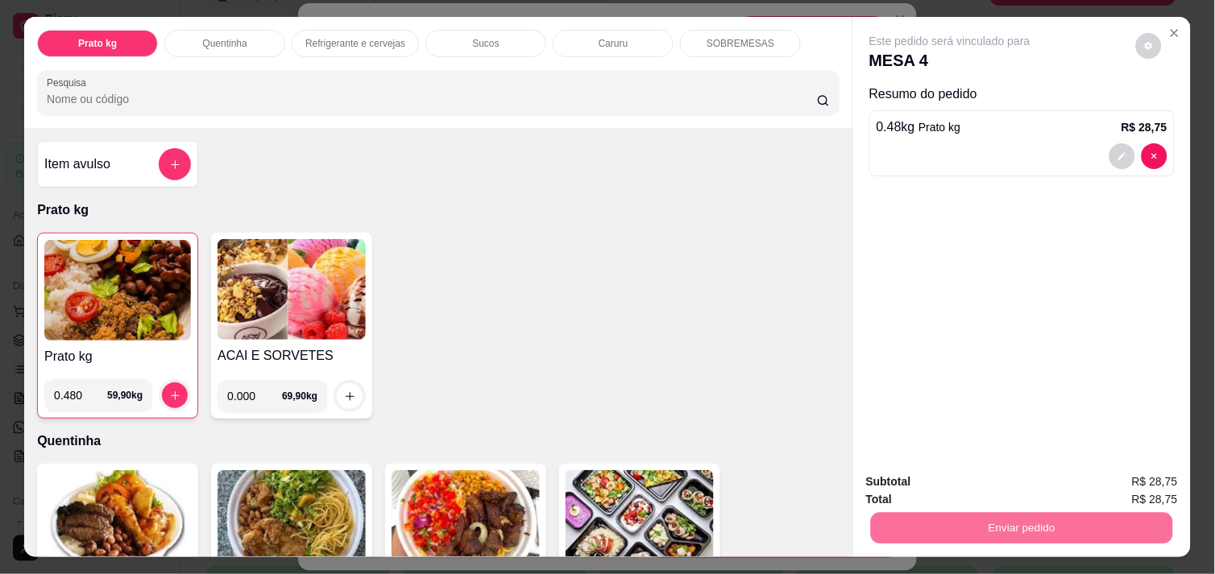
click at [1140, 478] on button "Enviar pedido" at bounding box center [1135, 482] width 89 height 30
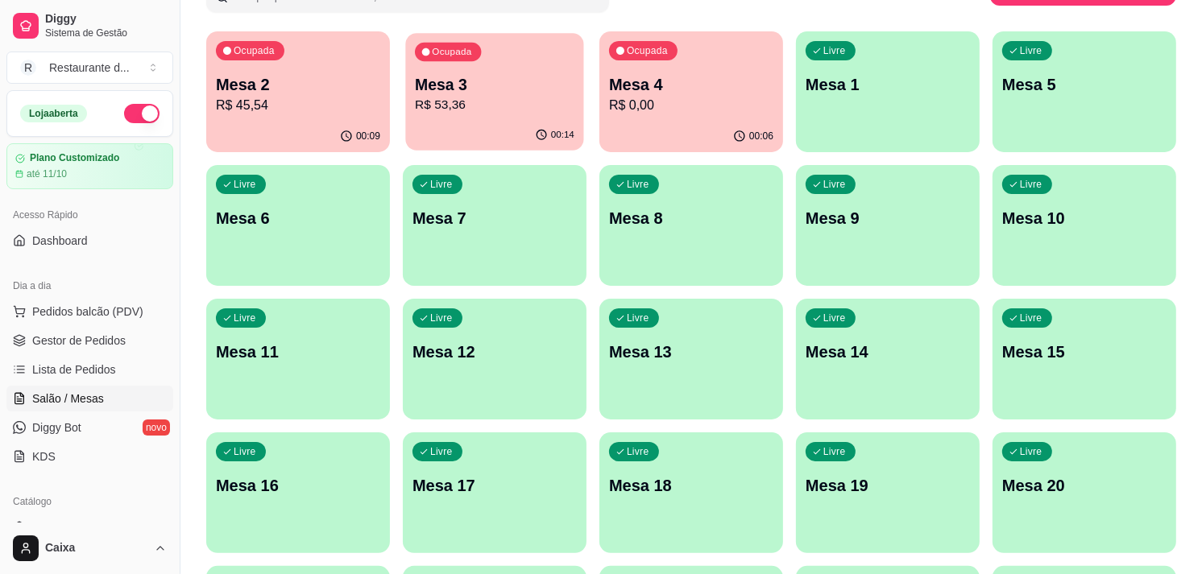
click at [540, 92] on p "Mesa 3" at bounding box center [494, 85] width 159 height 22
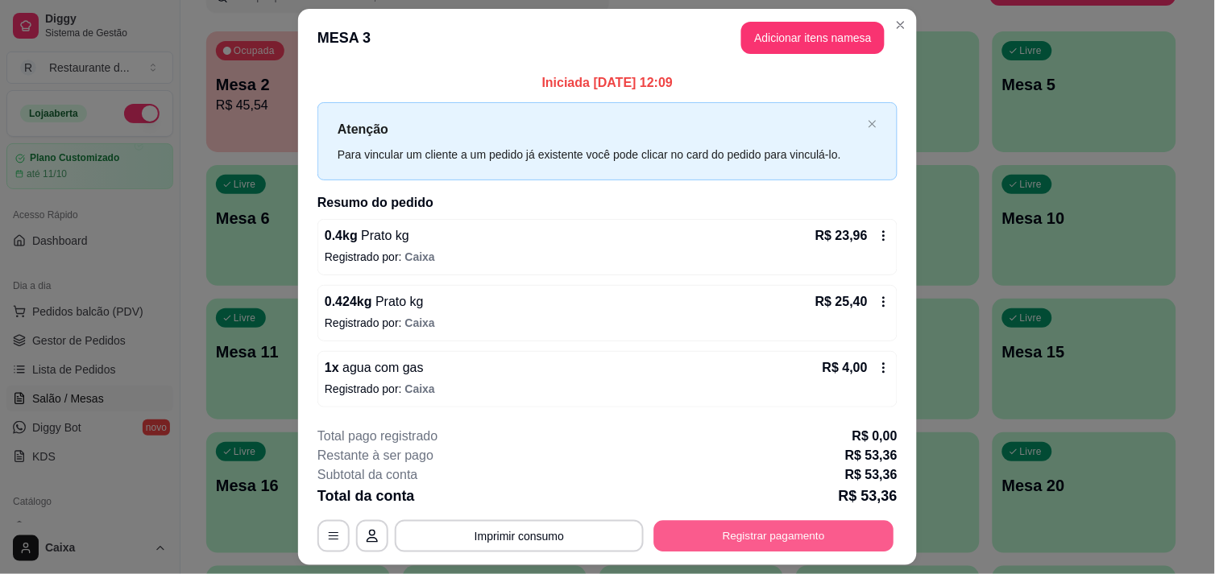
click at [796, 543] on button "Registrar pagamento" at bounding box center [774, 536] width 240 height 31
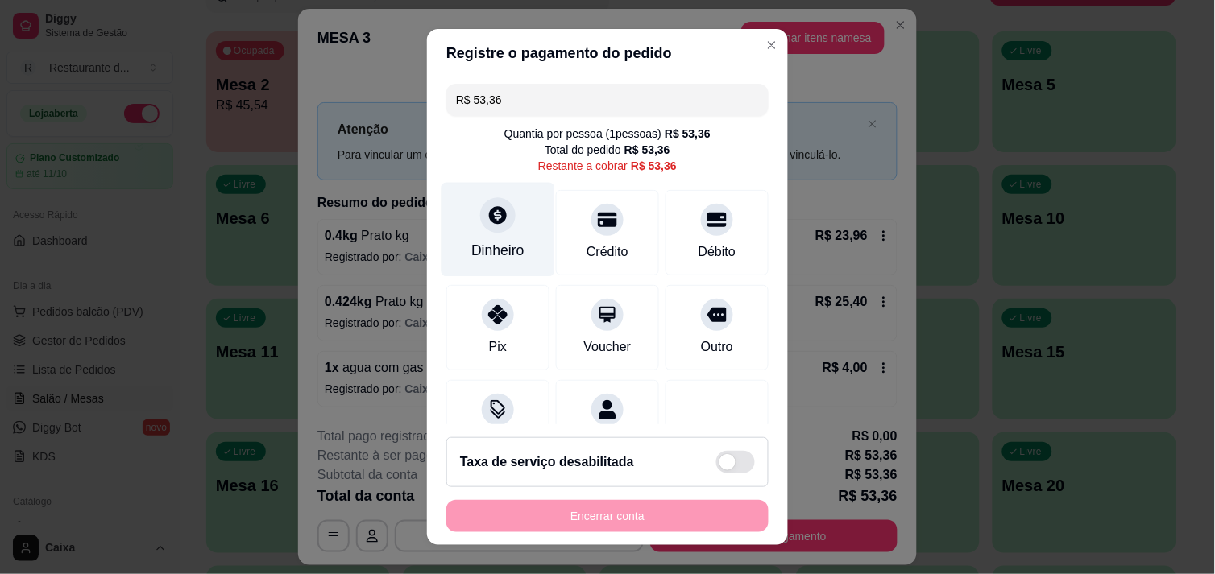
click at [492, 217] on icon at bounding box center [498, 215] width 18 height 18
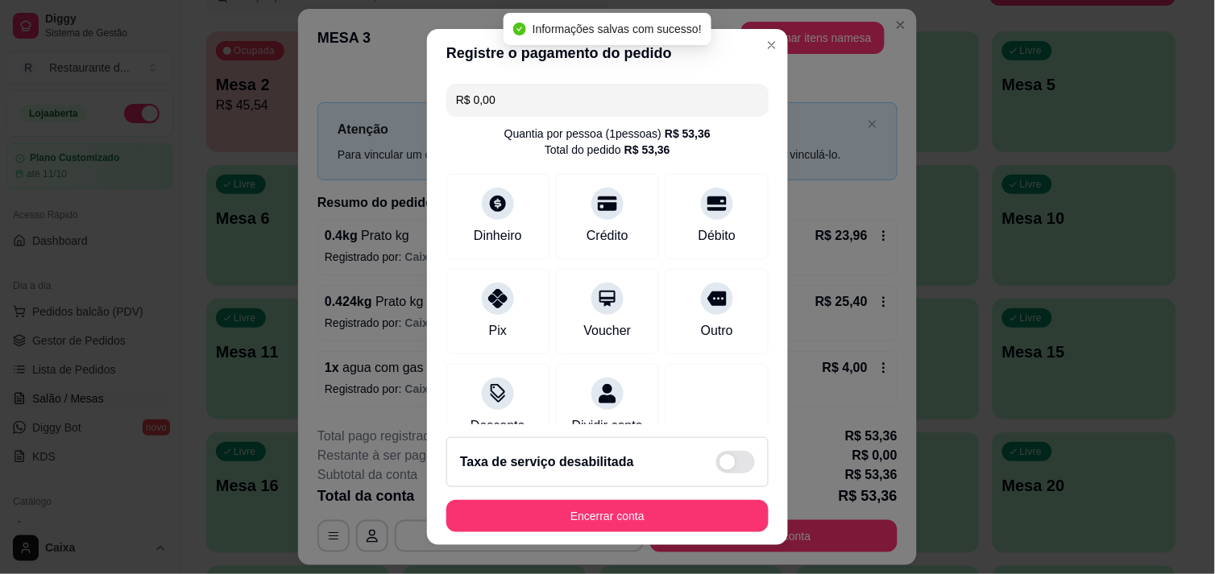
type input "R$ 0,00"
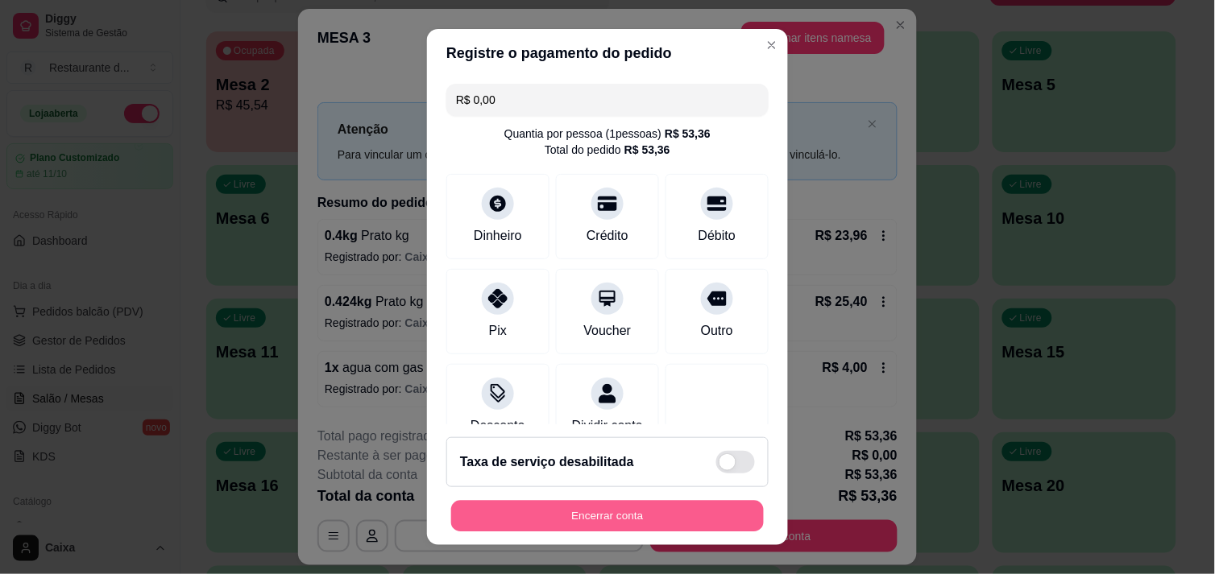
click at [629, 507] on button "Encerrar conta" at bounding box center [607, 516] width 313 height 31
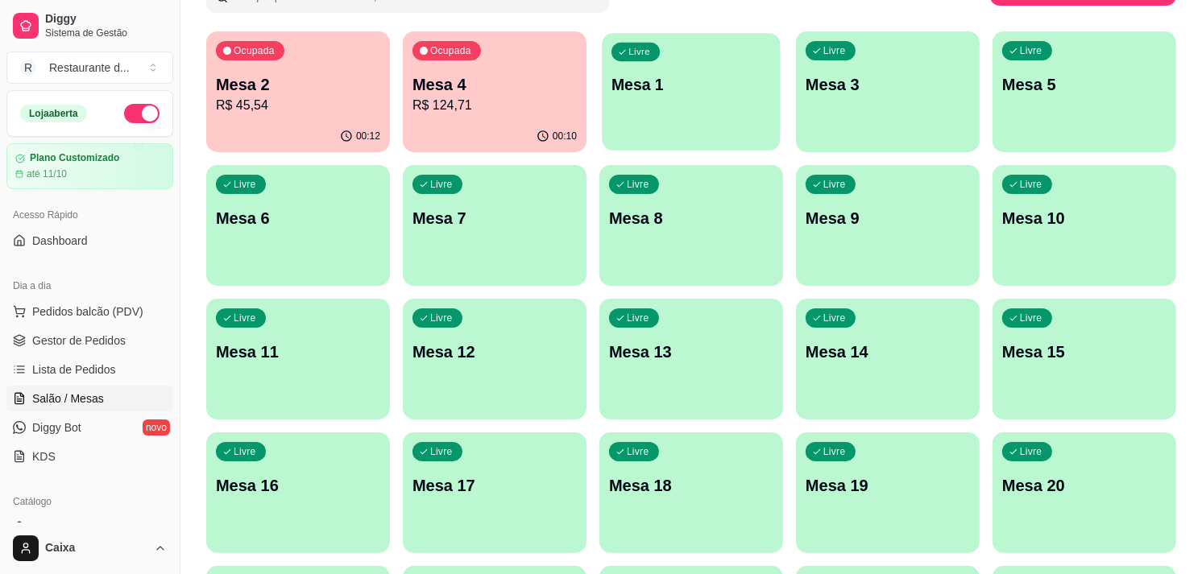
click at [701, 113] on div "Livre Mesa 1" at bounding box center [691, 82] width 178 height 98
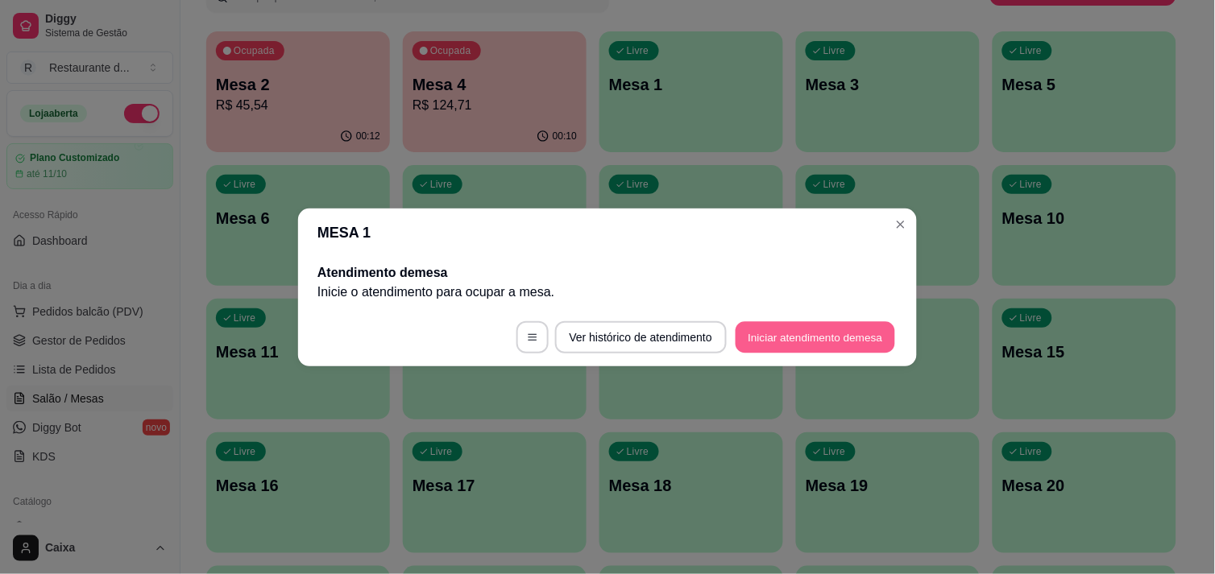
click at [828, 342] on button "Iniciar atendimento de mesa" at bounding box center [814, 336] width 159 height 31
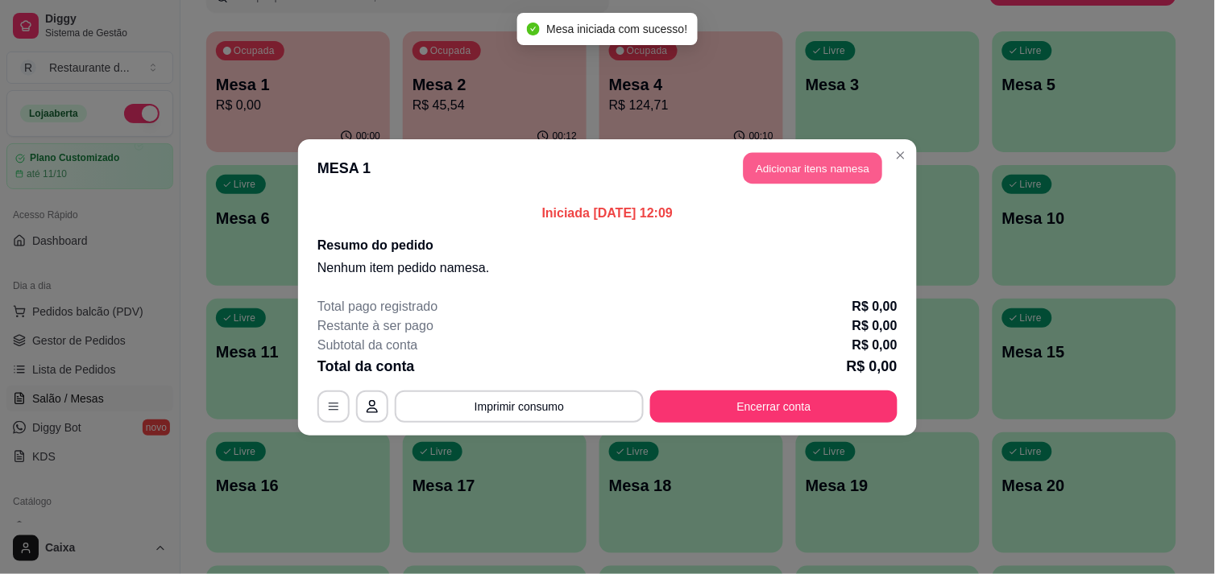
click at [776, 164] on button "Adicionar itens na mesa" at bounding box center [812, 167] width 139 height 31
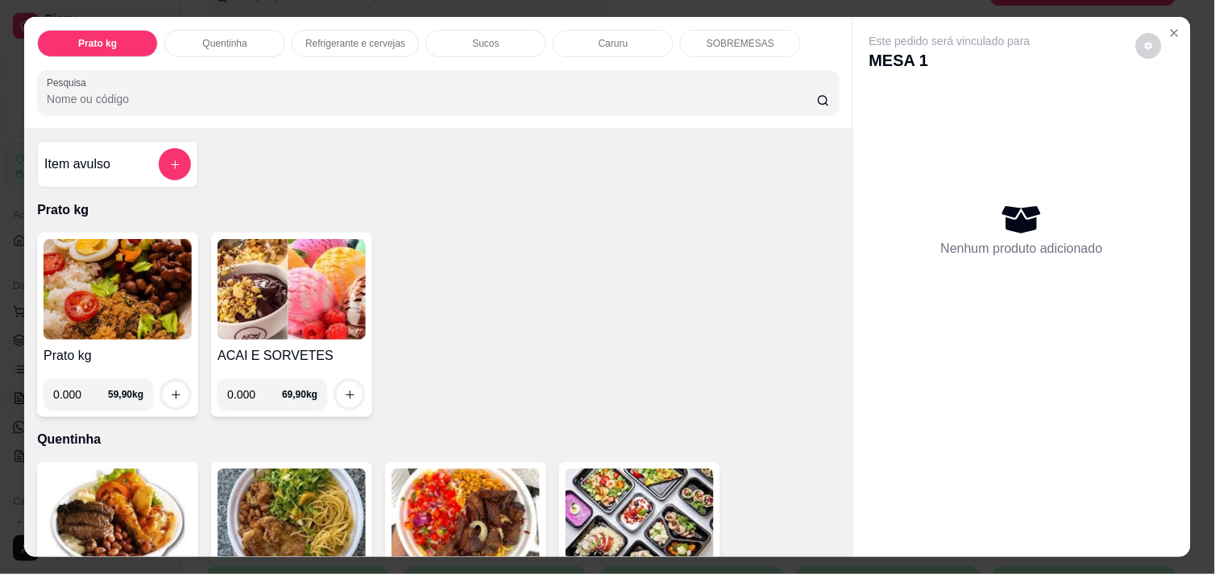
click at [81, 383] on input "0.000" at bounding box center [80, 395] width 55 height 32
type input "0.438"
click at [170, 389] on icon "increase-product-quantity" at bounding box center [176, 395] width 12 height 12
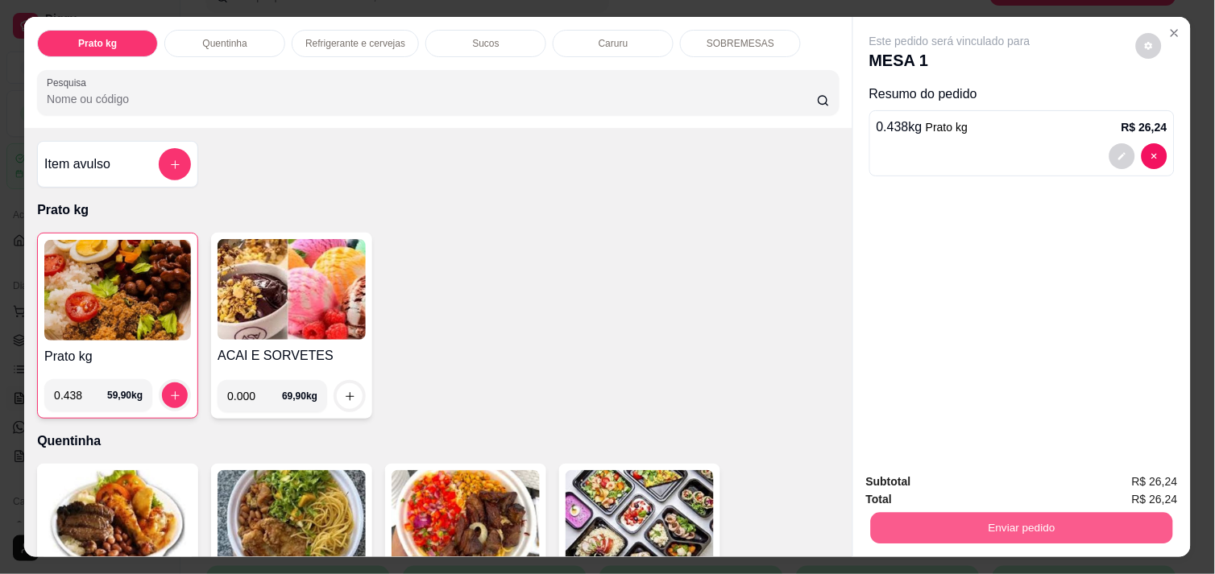
click at [967, 526] on button "Enviar pedido" at bounding box center [1022, 527] width 302 height 31
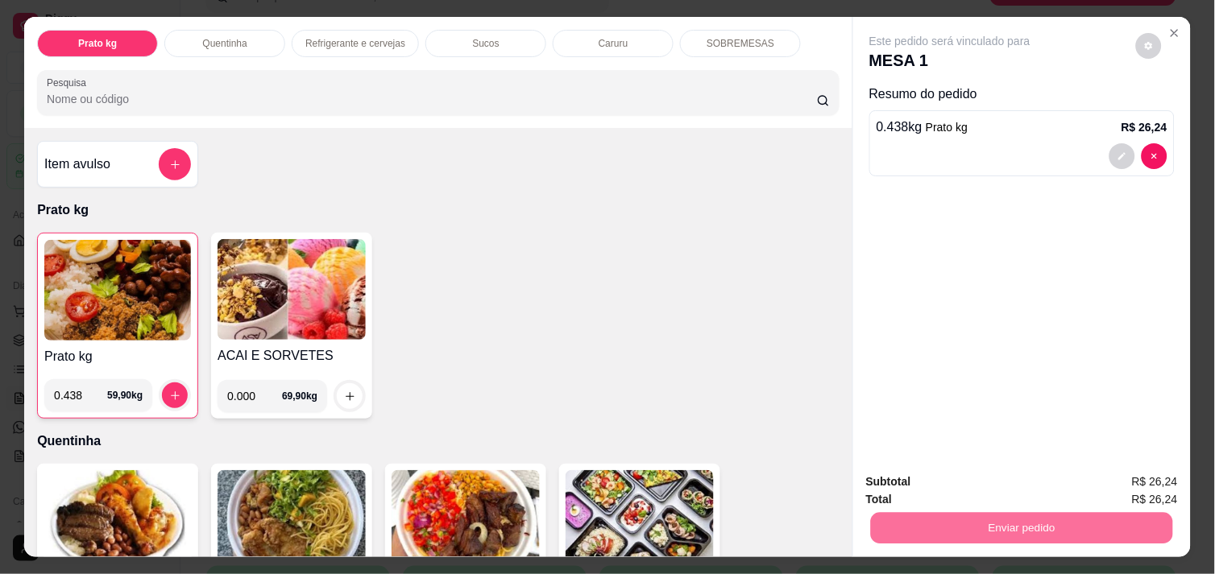
click at [1124, 486] on button "Enviar pedido" at bounding box center [1135, 482] width 89 height 30
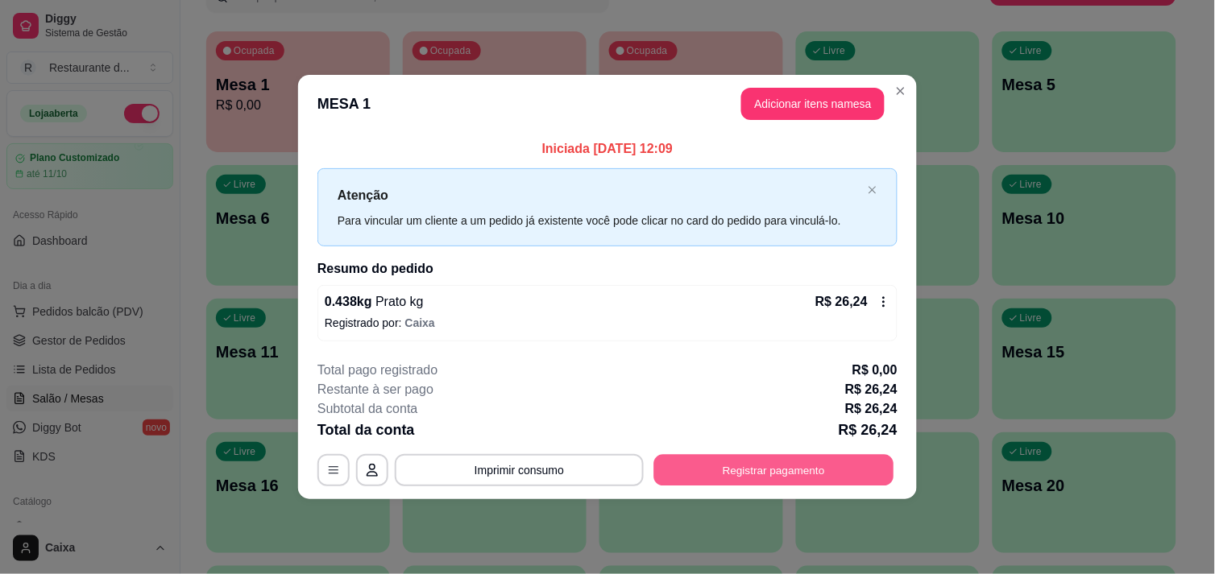
click at [738, 465] on button "Registrar pagamento" at bounding box center [774, 470] width 240 height 31
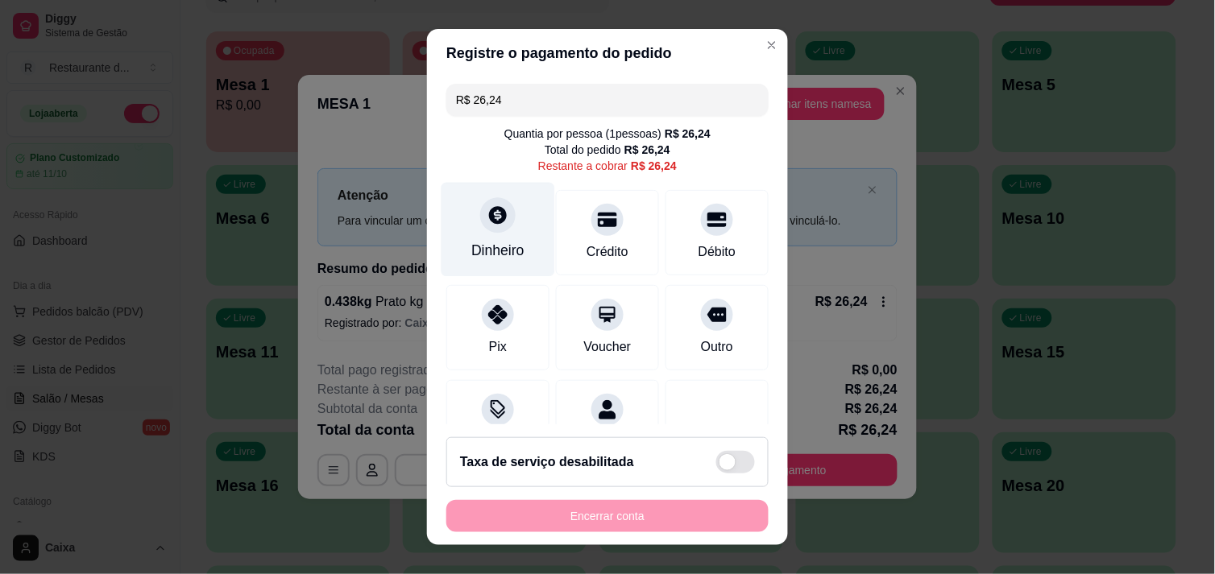
click at [460, 222] on div "Dinheiro" at bounding box center [498, 229] width 114 height 94
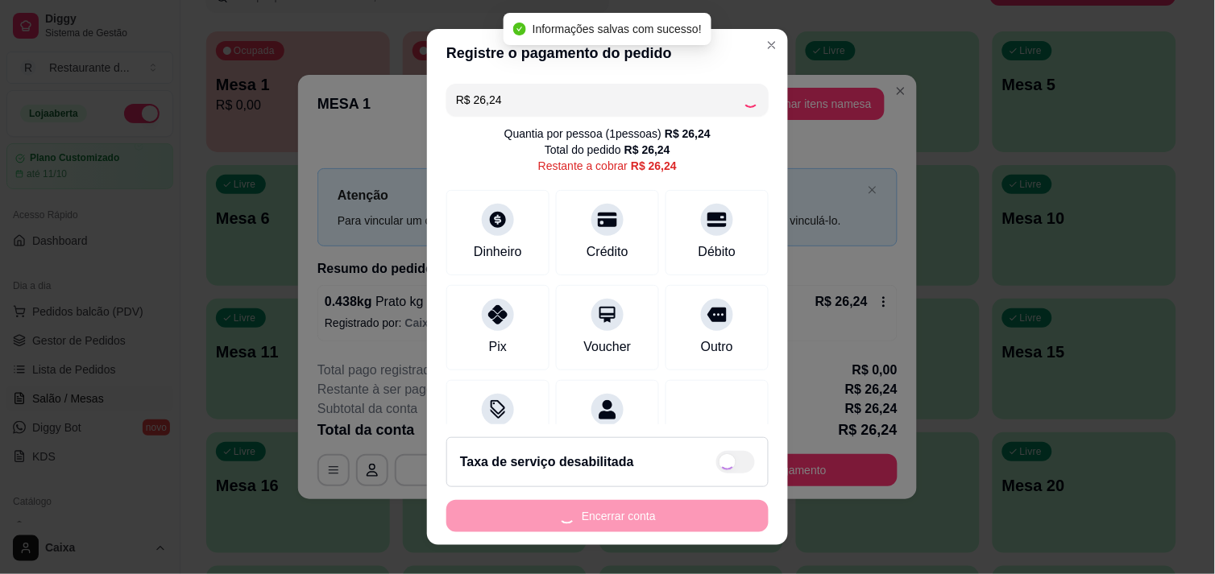
type input "R$ 0,00"
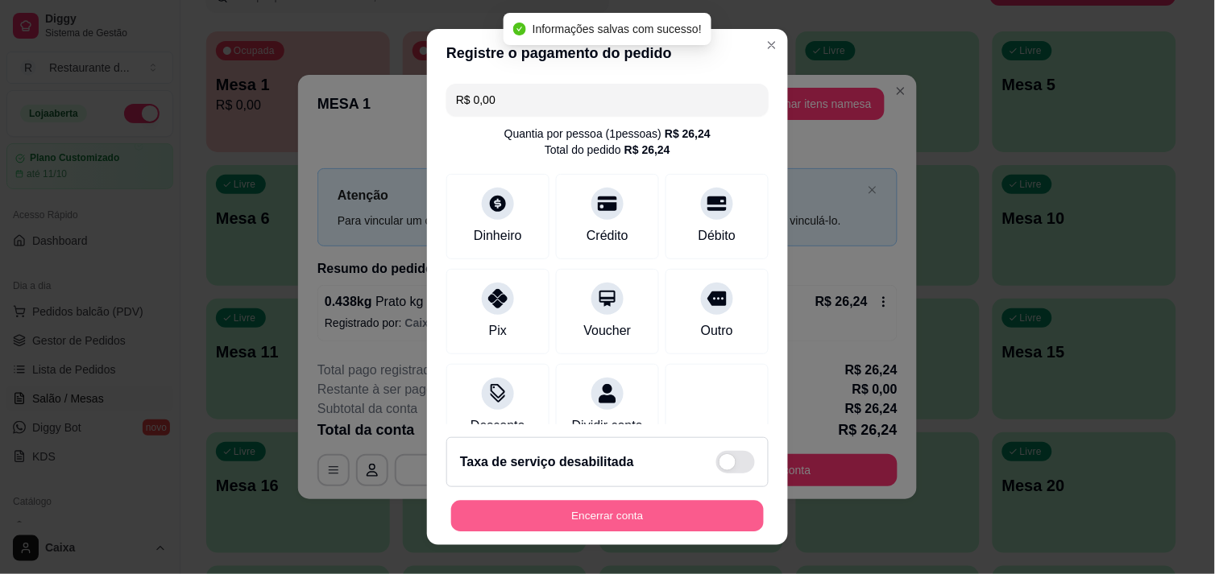
click at [626, 519] on button "Encerrar conta" at bounding box center [607, 516] width 313 height 31
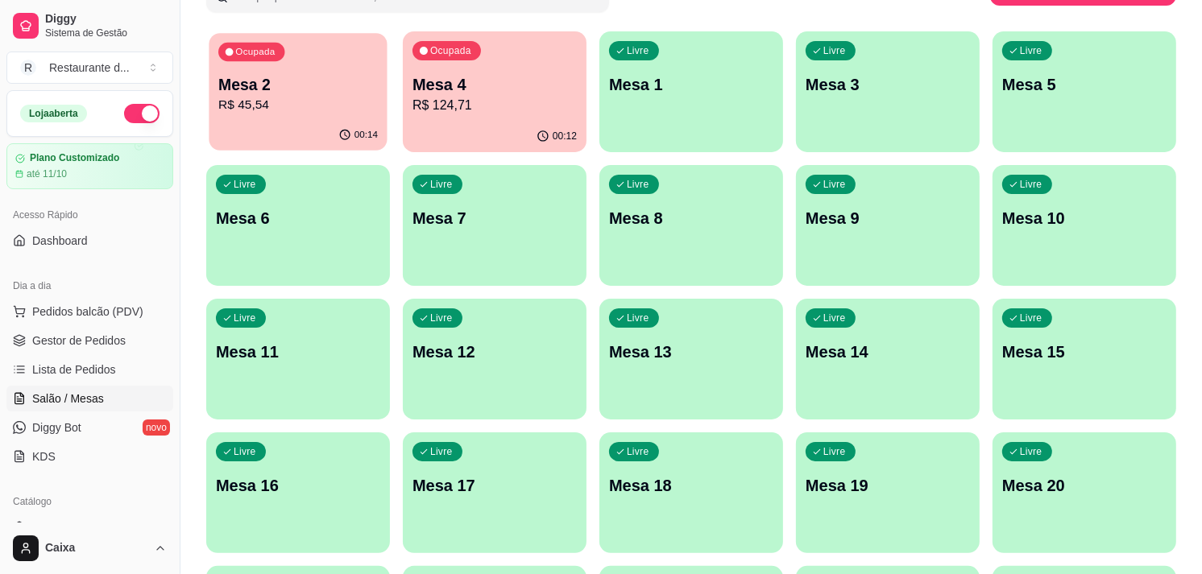
click at [303, 84] on p "Mesa 2" at bounding box center [297, 85] width 159 height 22
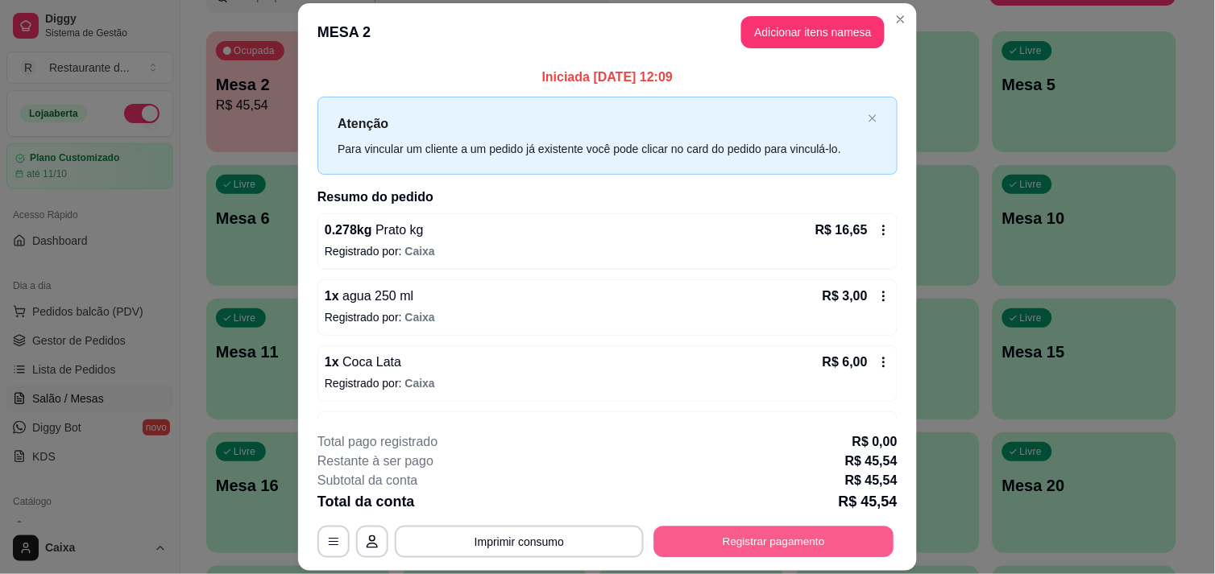
click at [746, 536] on button "Registrar pagamento" at bounding box center [774, 542] width 240 height 31
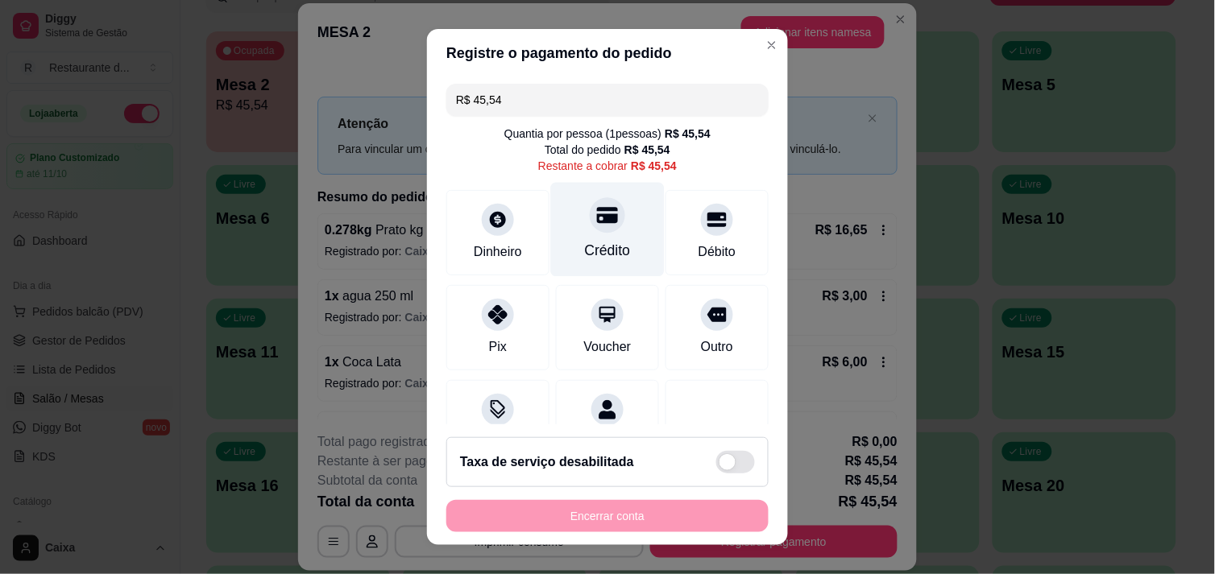
click at [585, 234] on div "Crédito" at bounding box center [608, 229] width 114 height 94
type input "R$ 0,00"
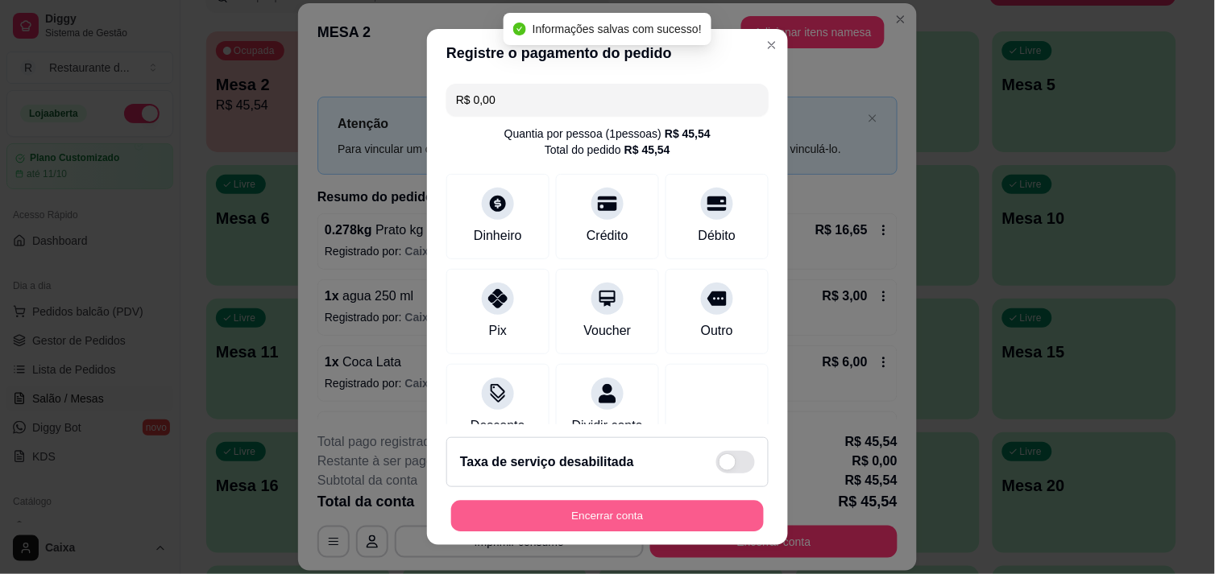
click at [588, 518] on button "Encerrar conta" at bounding box center [607, 516] width 313 height 31
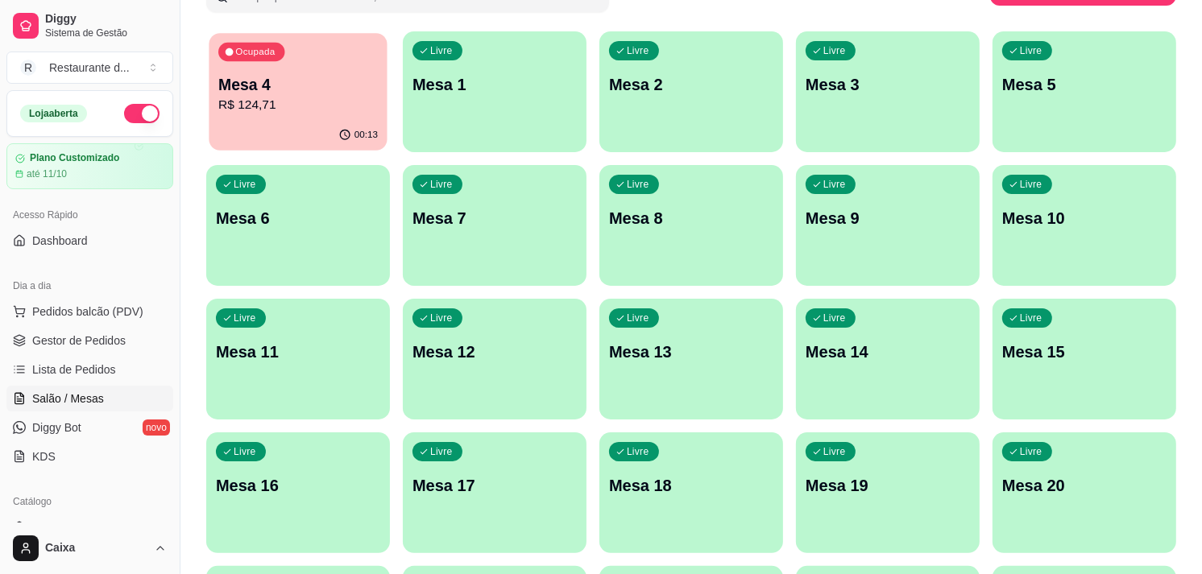
click at [295, 110] on p "R$ 124,71" at bounding box center [297, 105] width 159 height 19
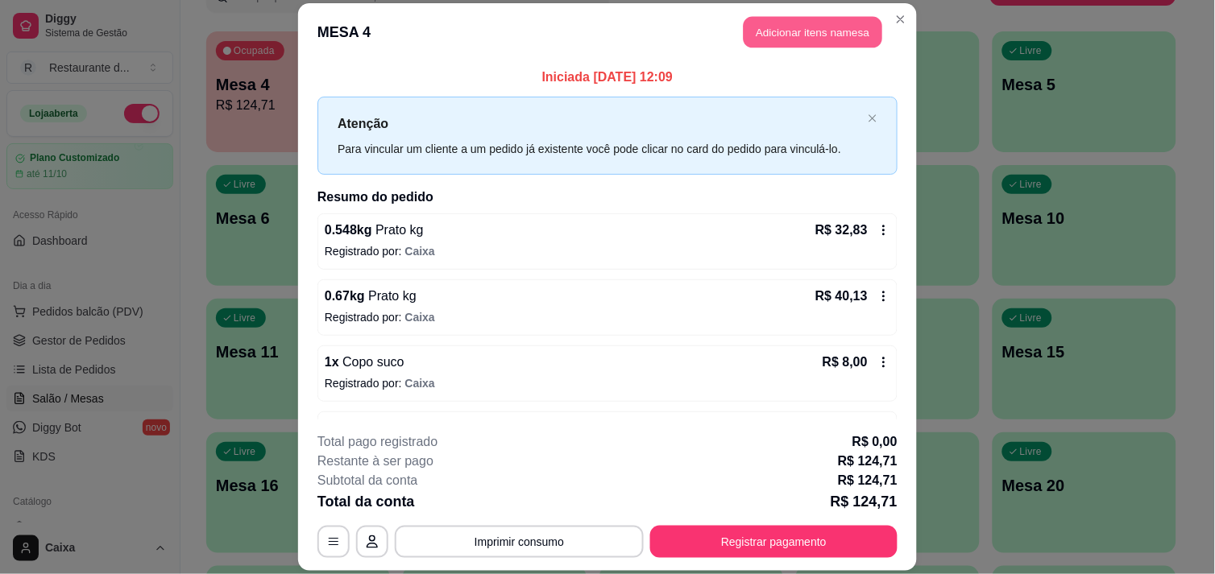
click at [773, 36] on button "Adicionar itens na mesa" at bounding box center [812, 31] width 139 height 31
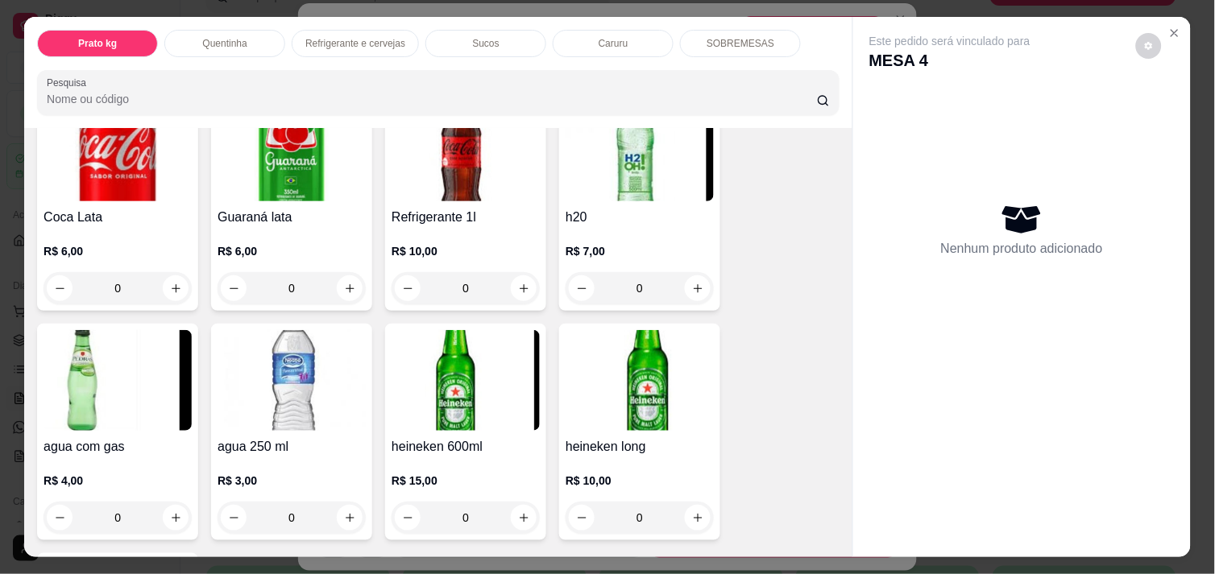
scroll to position [895, 0]
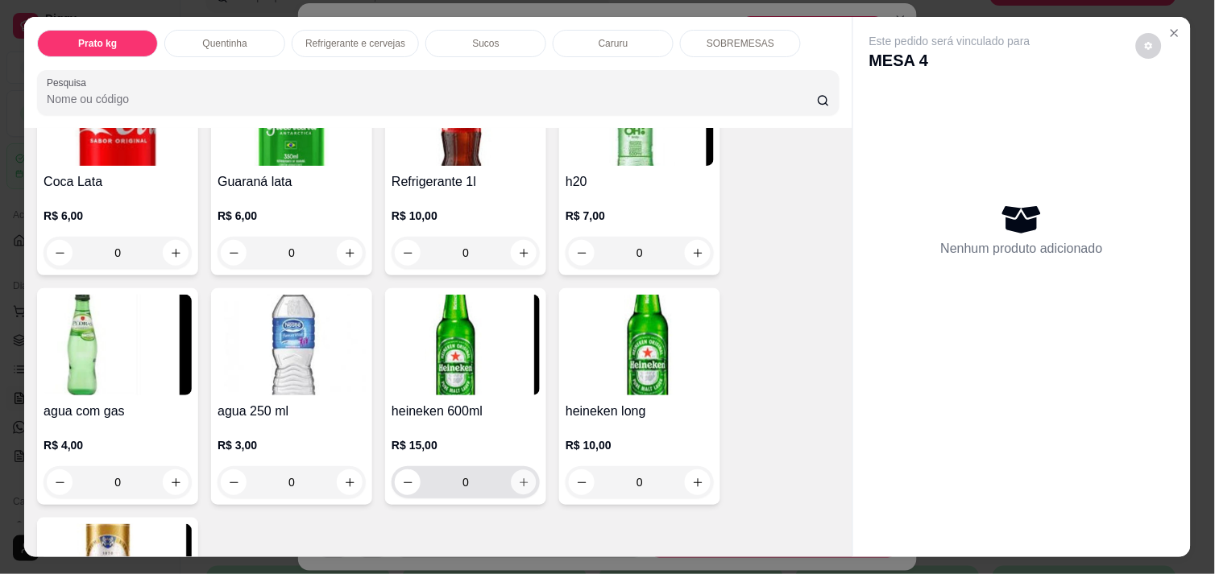
click at [520, 477] on icon "increase-product-quantity" at bounding box center [524, 483] width 12 height 12
type input "1"
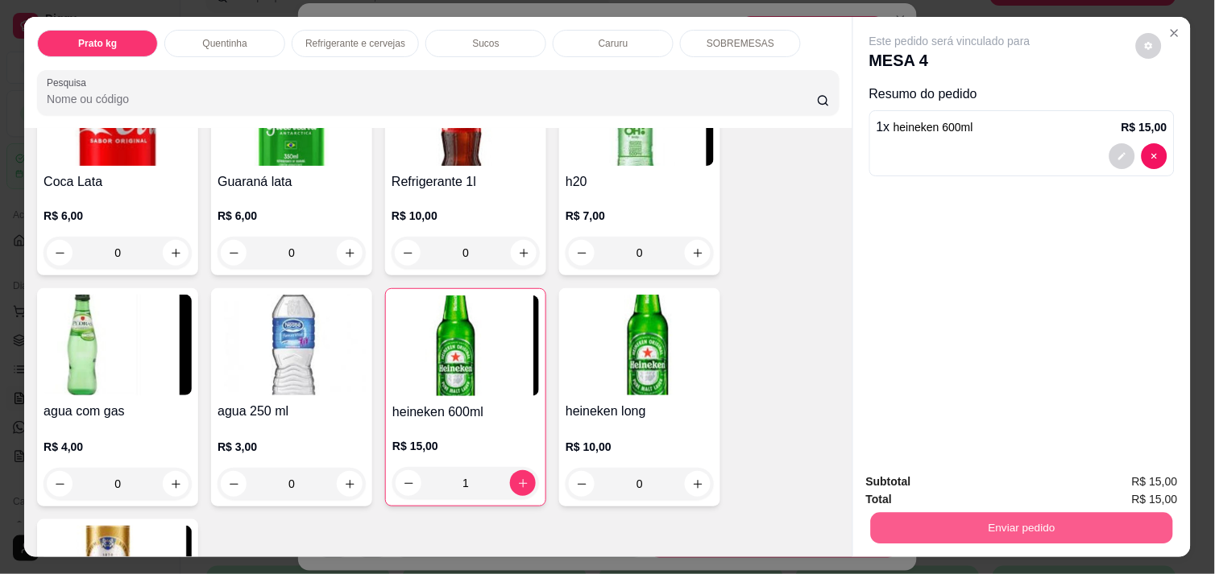
click at [1021, 512] on button "Enviar pedido" at bounding box center [1022, 527] width 302 height 31
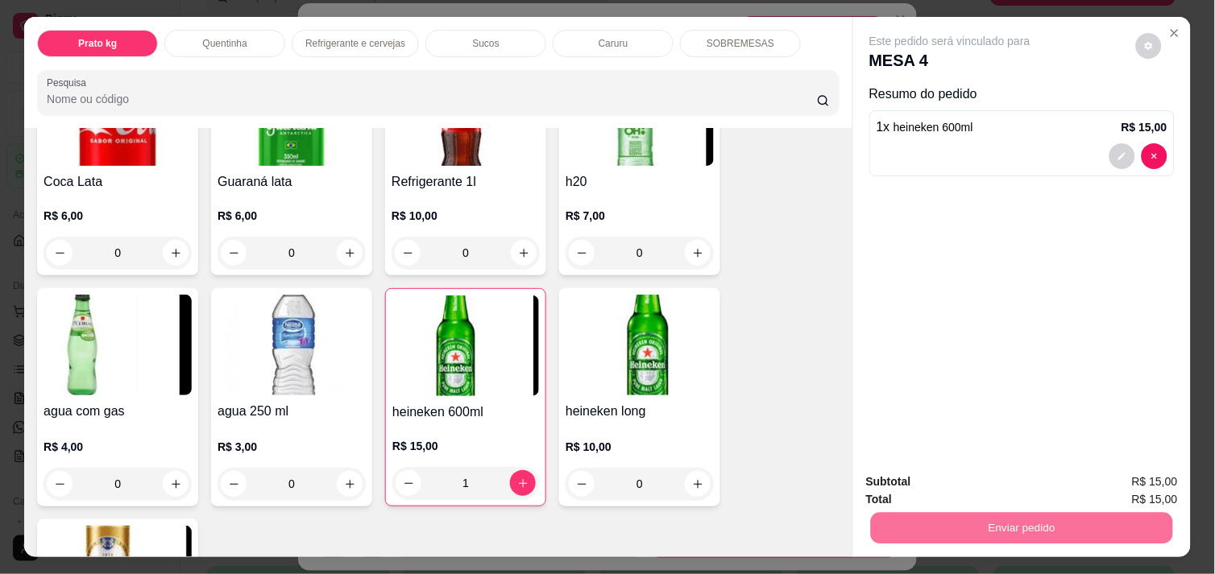
click at [1108, 474] on button "Enviar pedido" at bounding box center [1135, 482] width 91 height 31
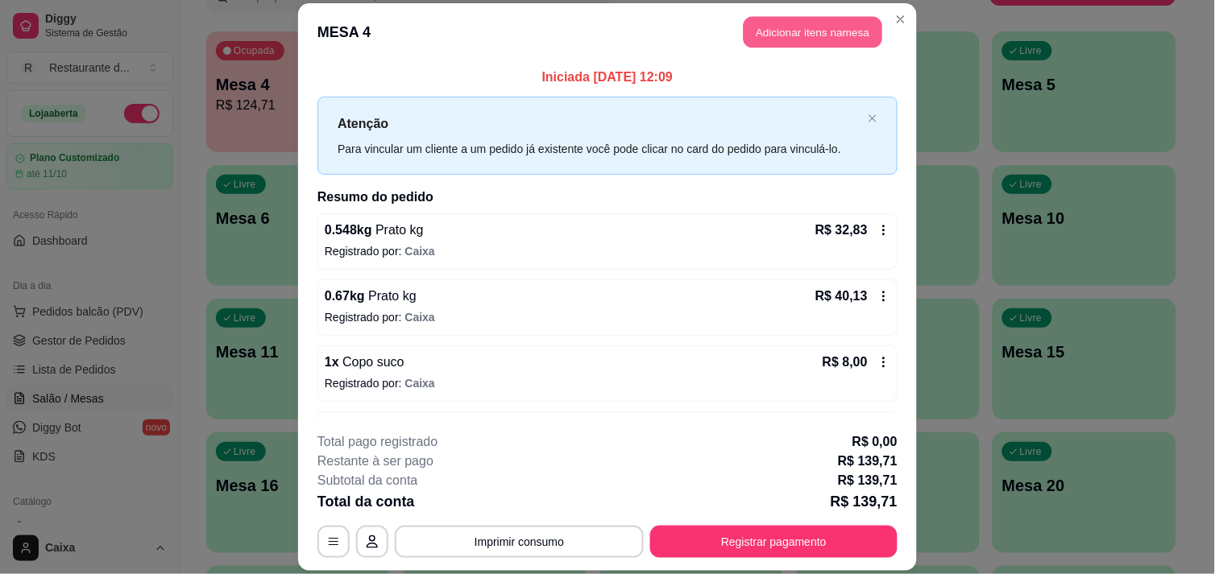
click at [826, 33] on button "Adicionar itens na mesa" at bounding box center [812, 31] width 139 height 31
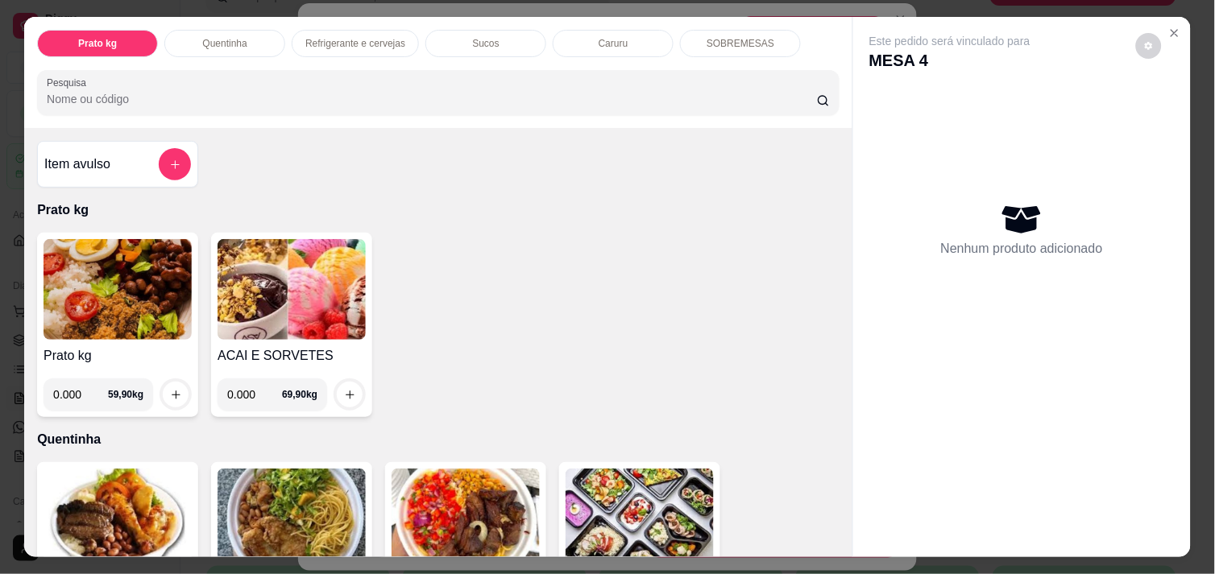
click at [72, 385] on input "0.000" at bounding box center [80, 395] width 55 height 32
type input "0.732"
click at [170, 389] on icon "increase-product-quantity" at bounding box center [176, 395] width 12 height 12
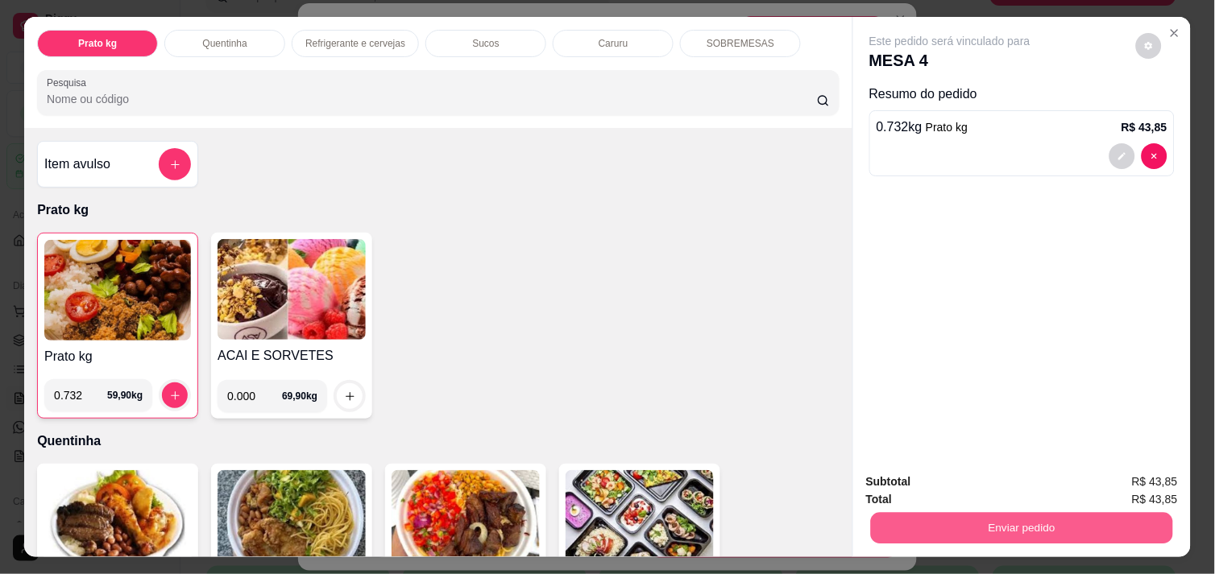
click at [996, 516] on button "Enviar pedido" at bounding box center [1022, 527] width 302 height 31
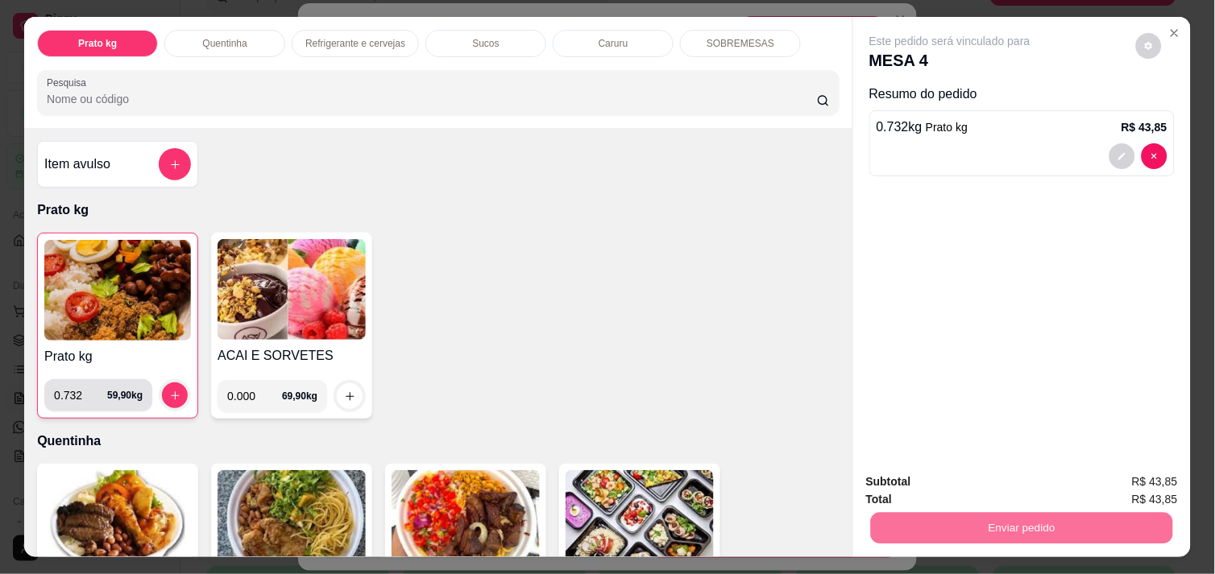
click at [75, 390] on input "0.732" at bounding box center [80, 395] width 53 height 32
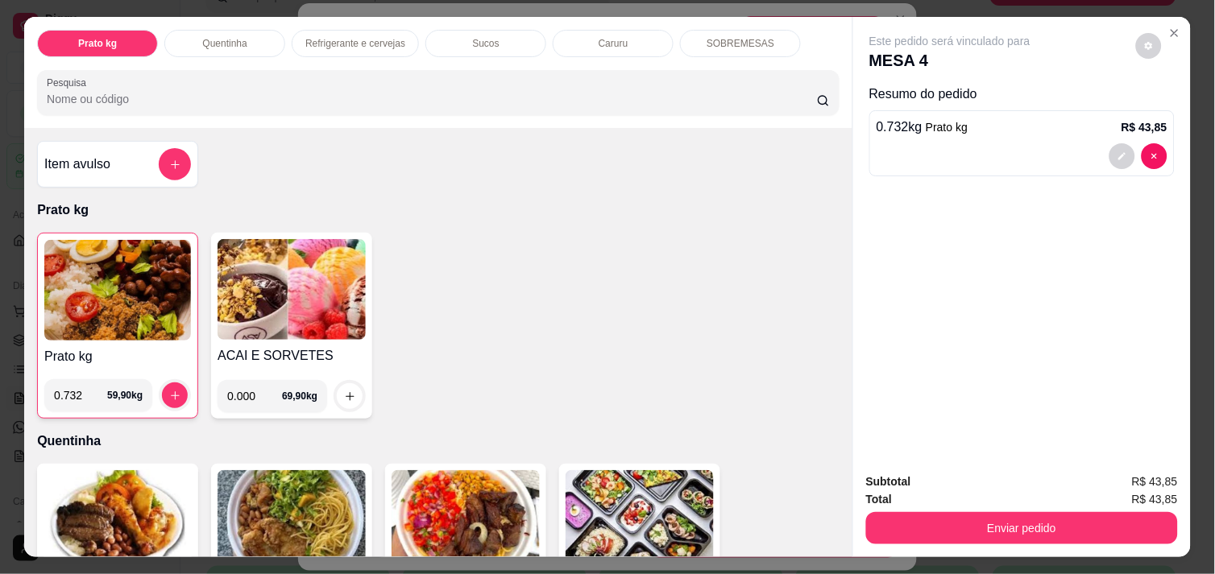
click at [70, 390] on input "0.732" at bounding box center [80, 395] width 53 height 32
type input "0.900"
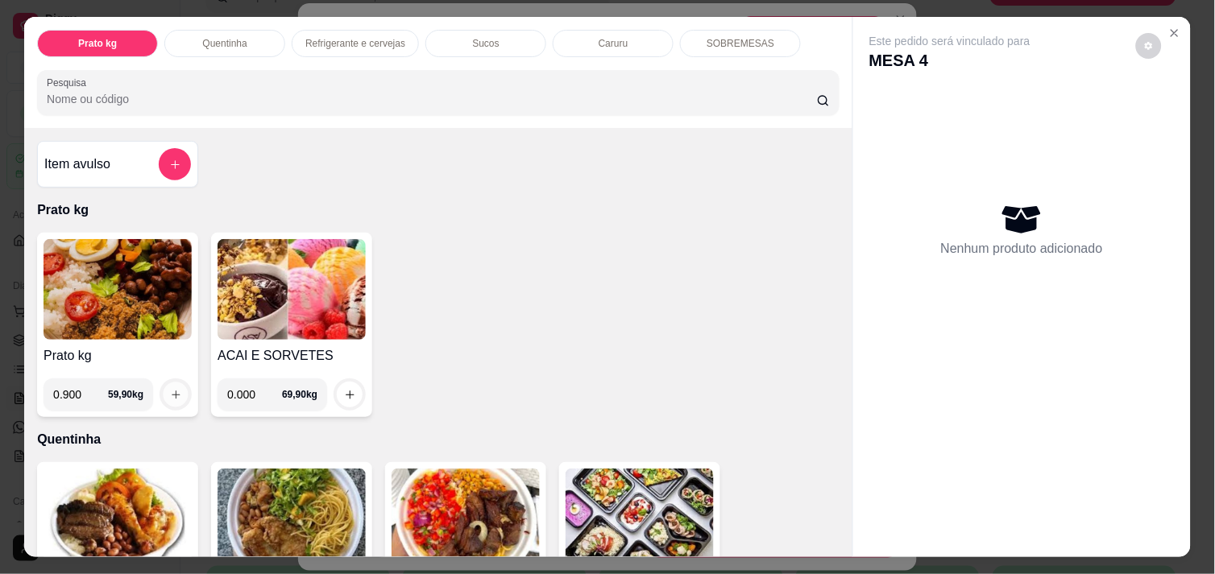
click at [170, 389] on icon "increase-product-quantity" at bounding box center [176, 395] width 12 height 12
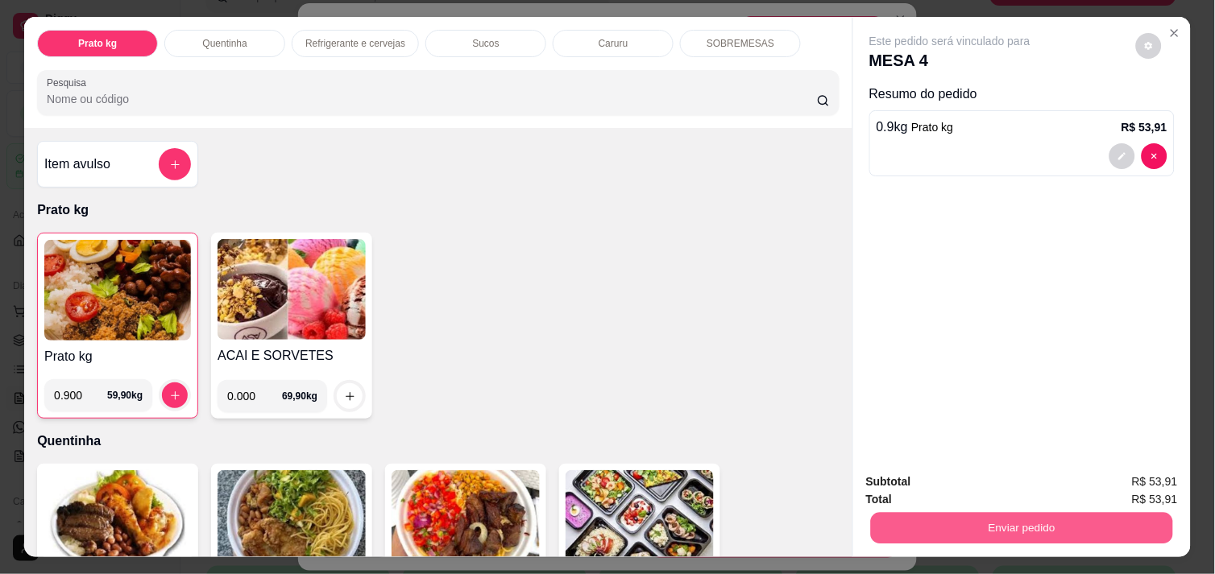
click at [962, 517] on button "Enviar pedido" at bounding box center [1022, 527] width 302 height 31
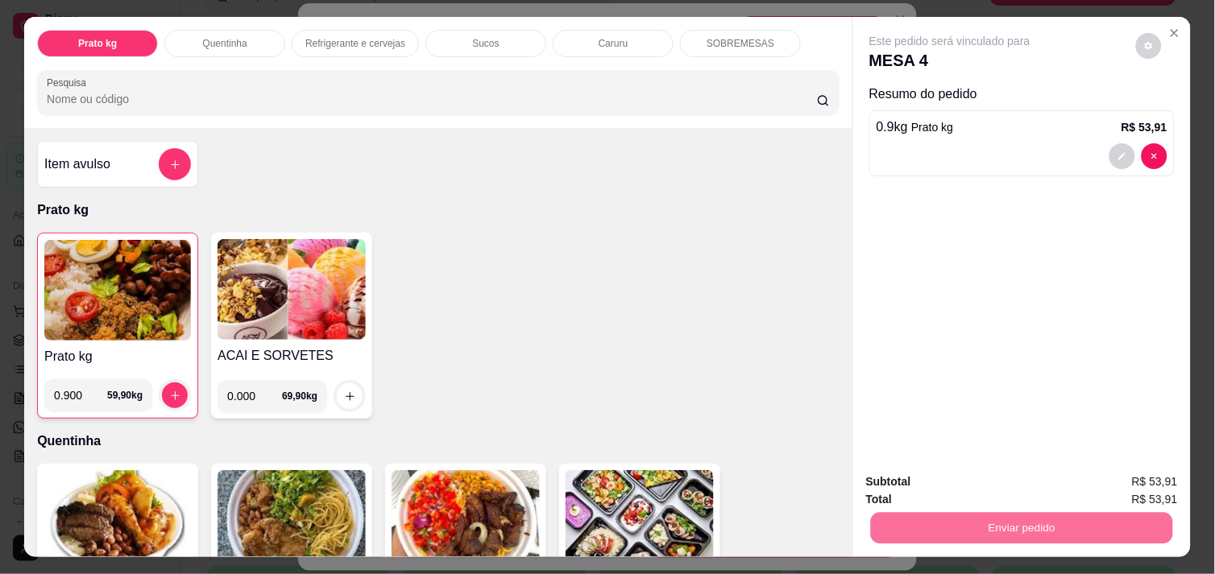
click at [1156, 473] on button "Enviar pedido" at bounding box center [1135, 482] width 89 height 30
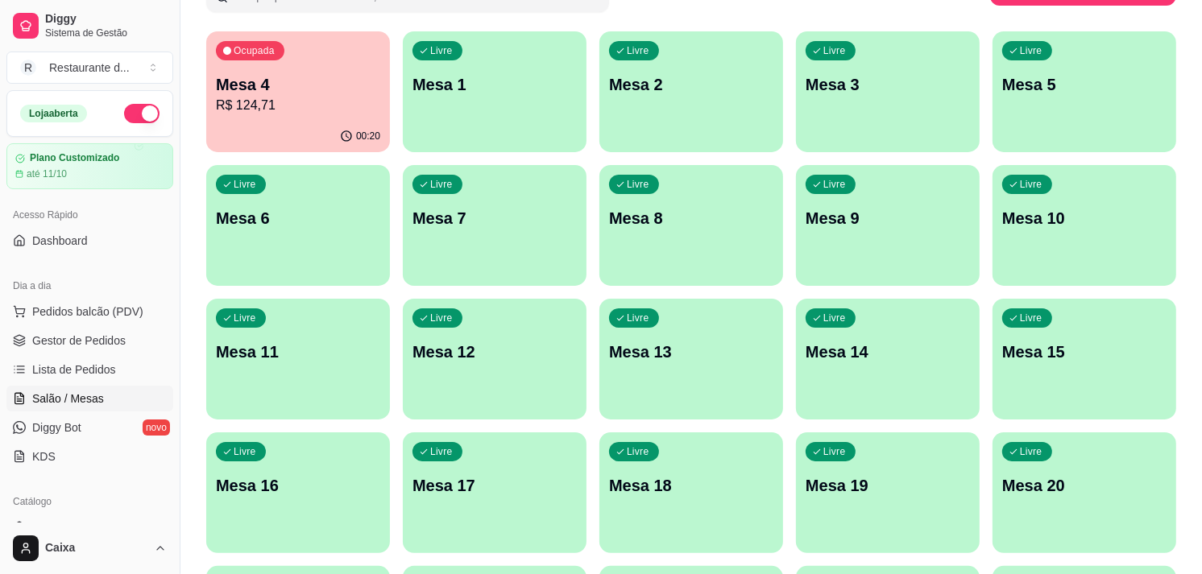
click at [589, 21] on div "Todos Mesas Comandas Pesquisar Adicionar mesa ou comanda Ocupada Mesa 4 R$ 124,…" at bounding box center [690, 513] width 1021 height 1189
click at [357, 106] on p "R$ 124,71" at bounding box center [297, 105] width 159 height 19
click at [472, 77] on p "Mesa 1" at bounding box center [494, 85] width 159 height 22
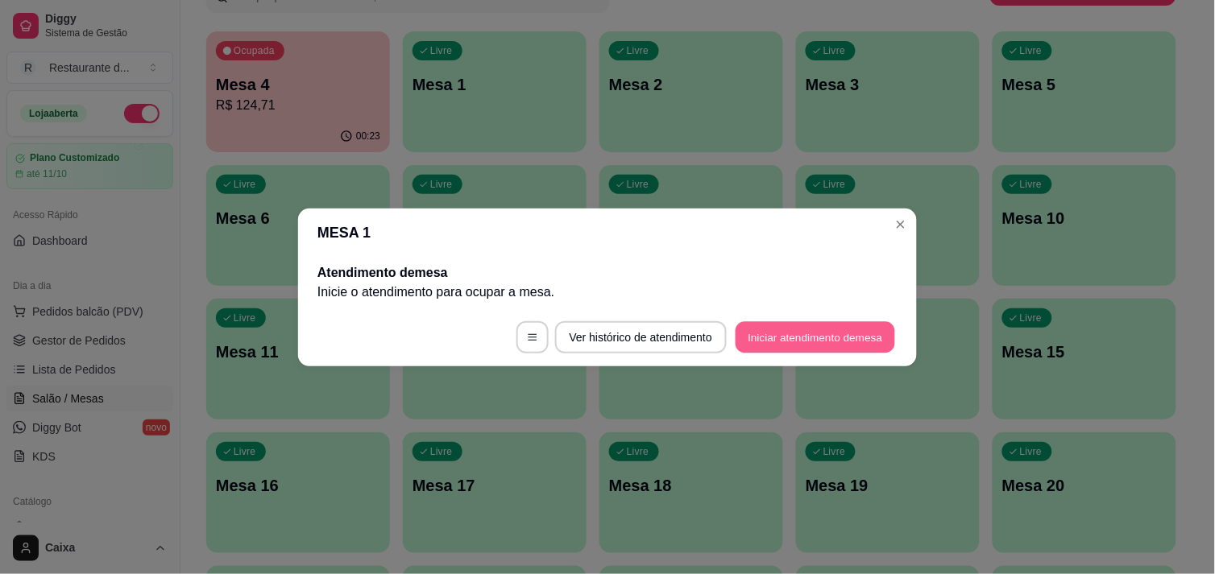
click at [793, 344] on button "Iniciar atendimento de mesa" at bounding box center [814, 336] width 159 height 31
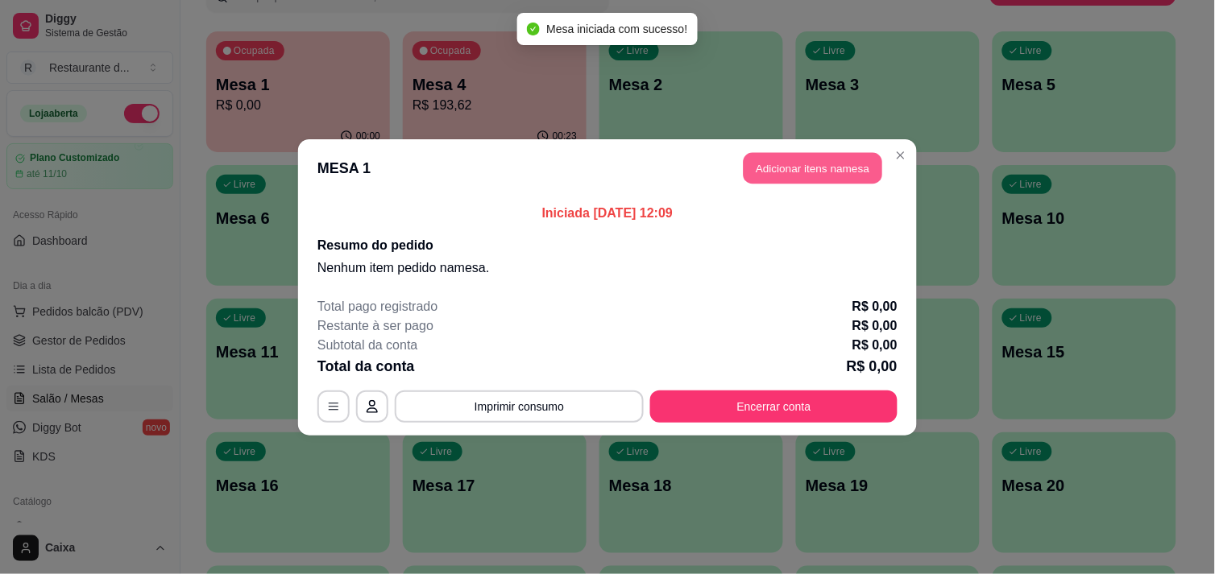
click at [790, 169] on button "Adicionar itens na mesa" at bounding box center [812, 167] width 139 height 31
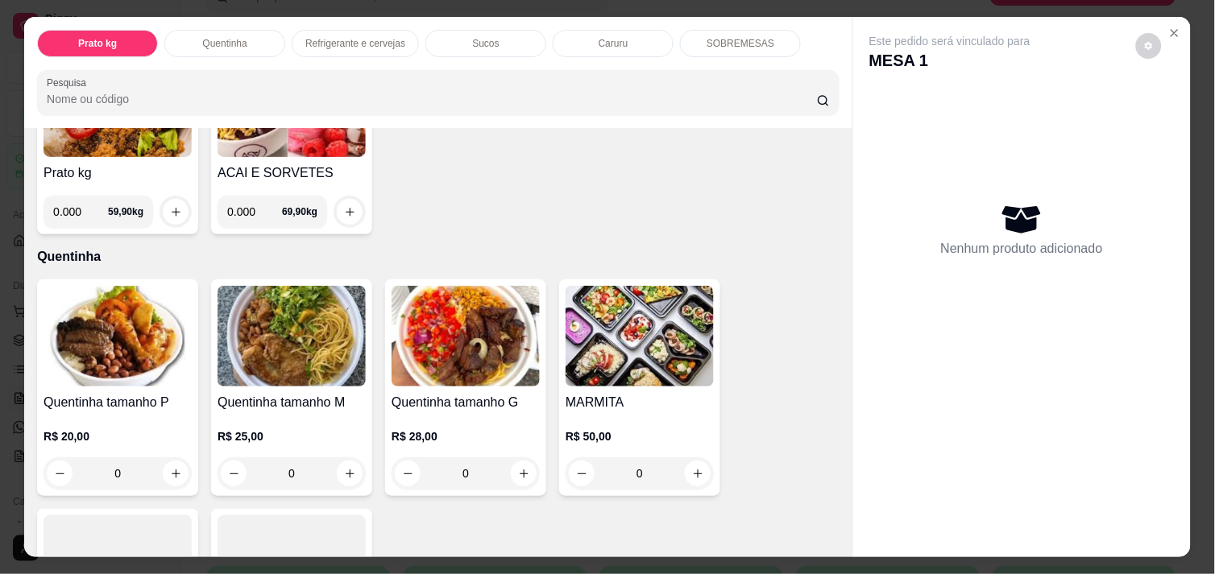
scroll to position [214, 0]
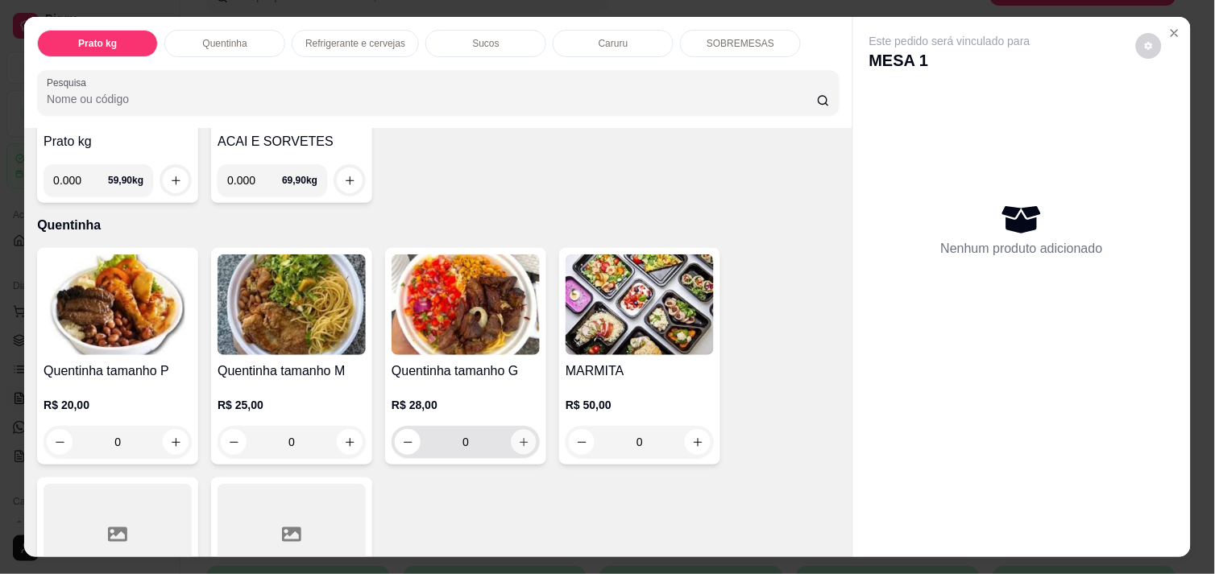
click at [518, 437] on icon "increase-product-quantity" at bounding box center [524, 443] width 12 height 12
type input "1"
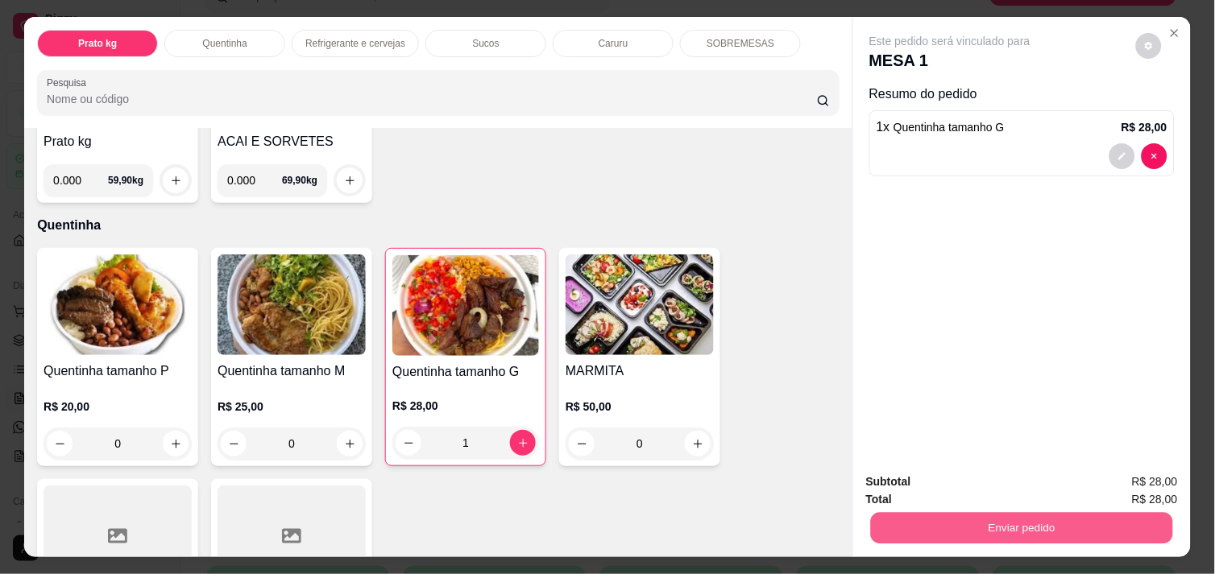
click at [980, 519] on button "Enviar pedido" at bounding box center [1022, 527] width 302 height 31
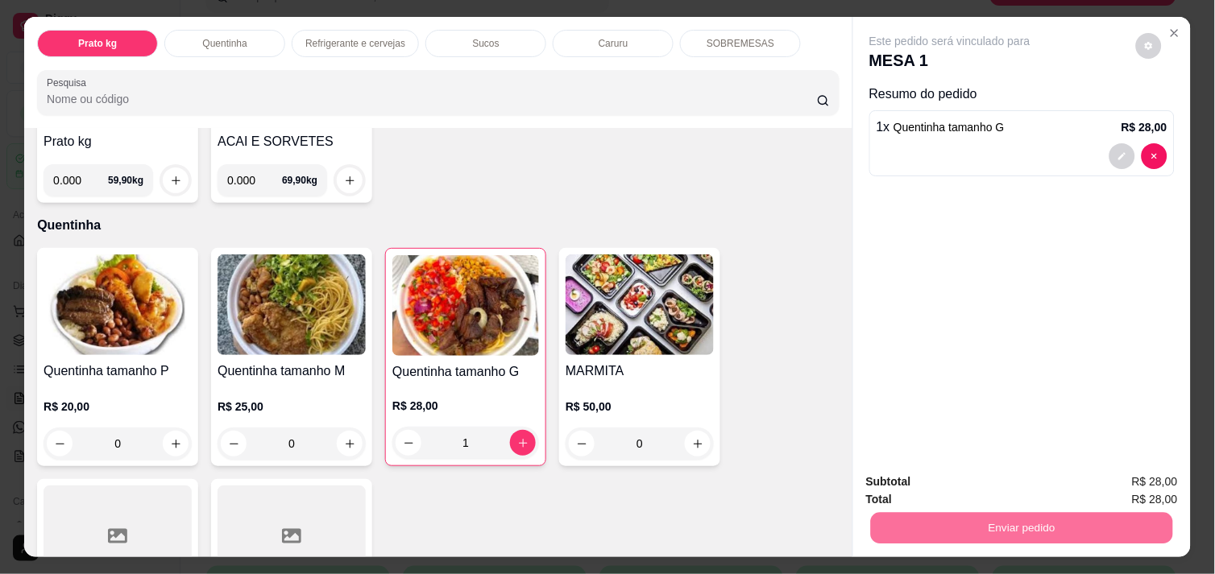
click at [1149, 477] on button "Enviar pedido" at bounding box center [1135, 482] width 89 height 30
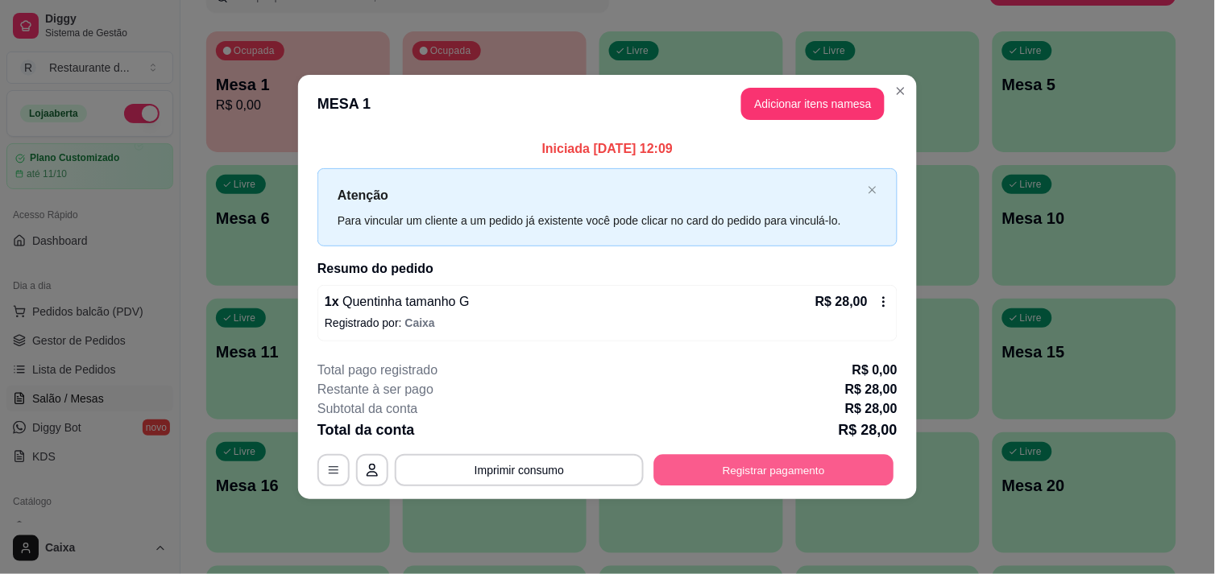
click at [777, 471] on button "Registrar pagamento" at bounding box center [774, 470] width 240 height 31
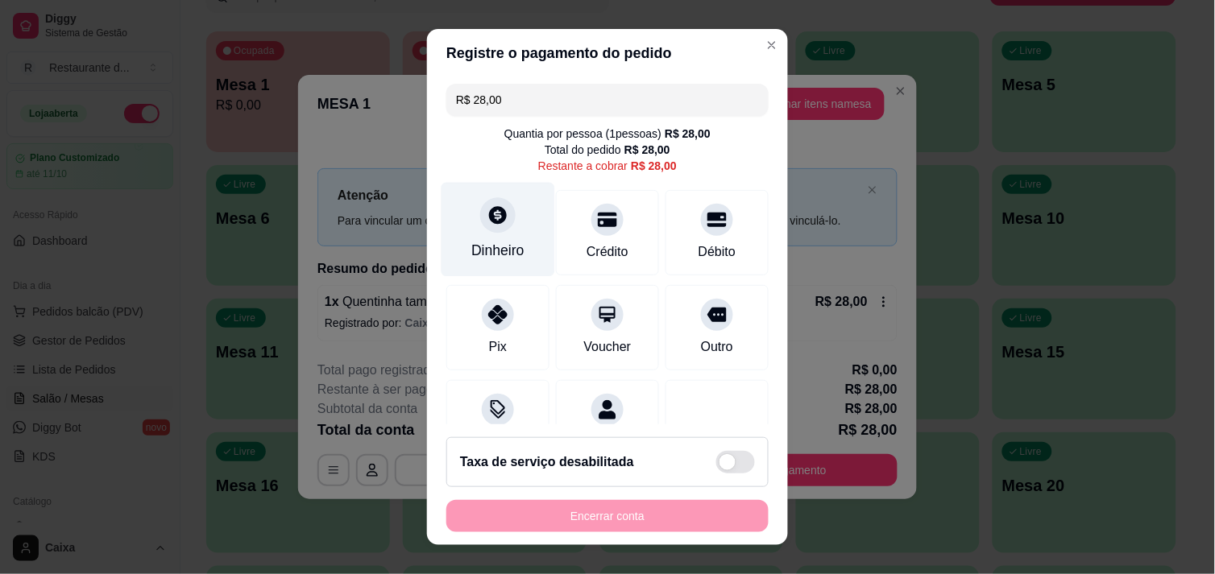
click at [493, 230] on div at bounding box center [497, 214] width 35 height 35
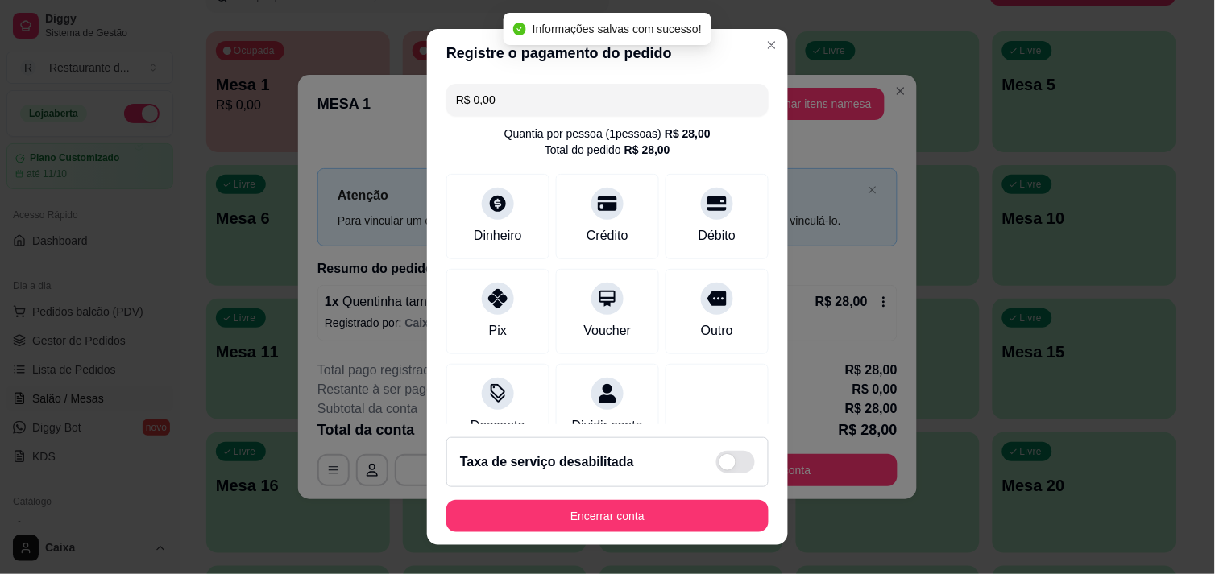
type input "R$ 0,00"
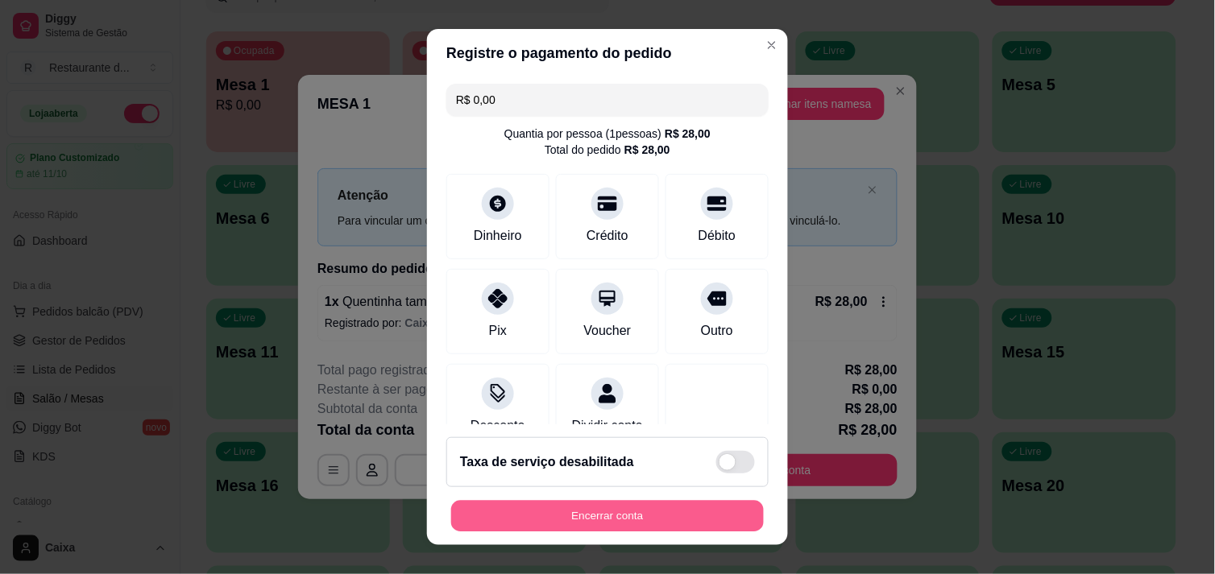
click at [581, 504] on button "Encerrar conta" at bounding box center [607, 516] width 313 height 31
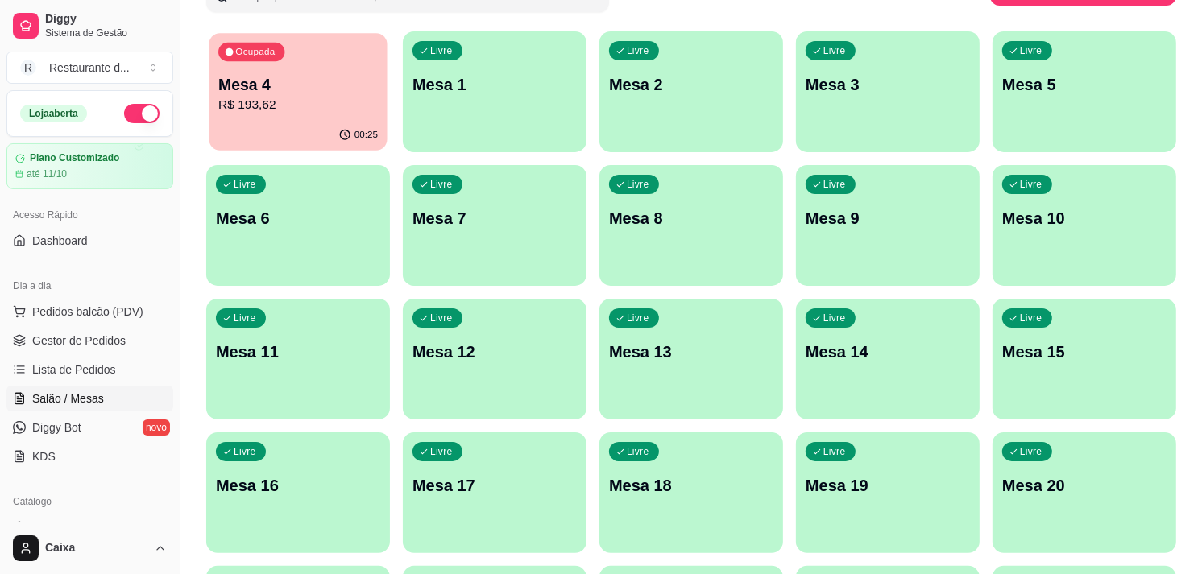
click at [328, 138] on div "00:25" at bounding box center [298, 135] width 178 height 31
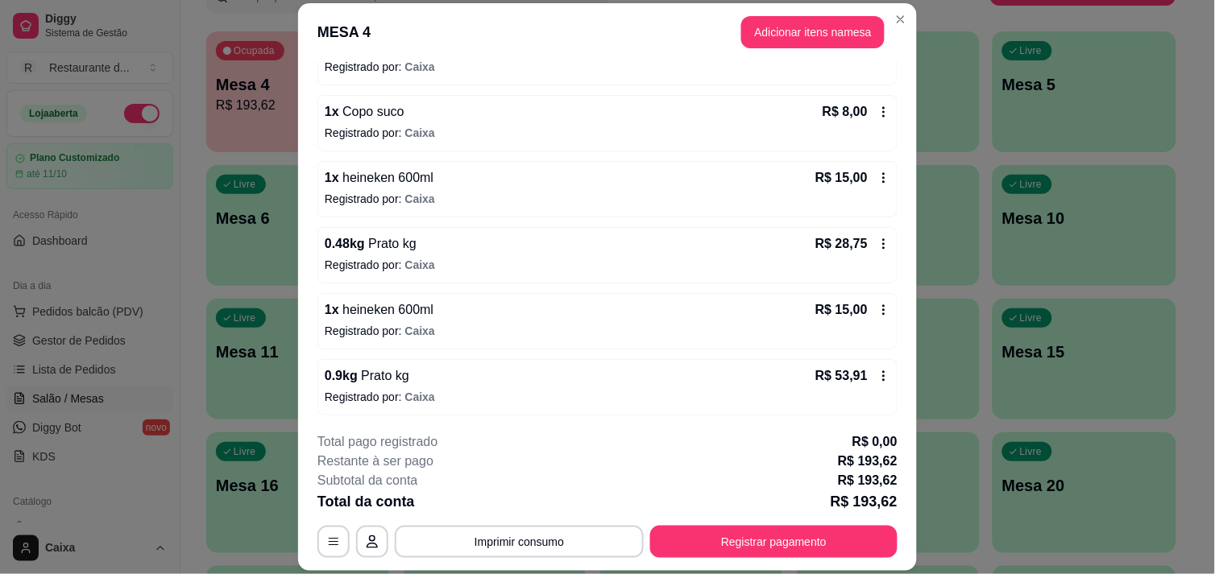
scroll to position [253, 0]
click at [819, 37] on button "Adicionar itens na mesa" at bounding box center [812, 31] width 139 height 31
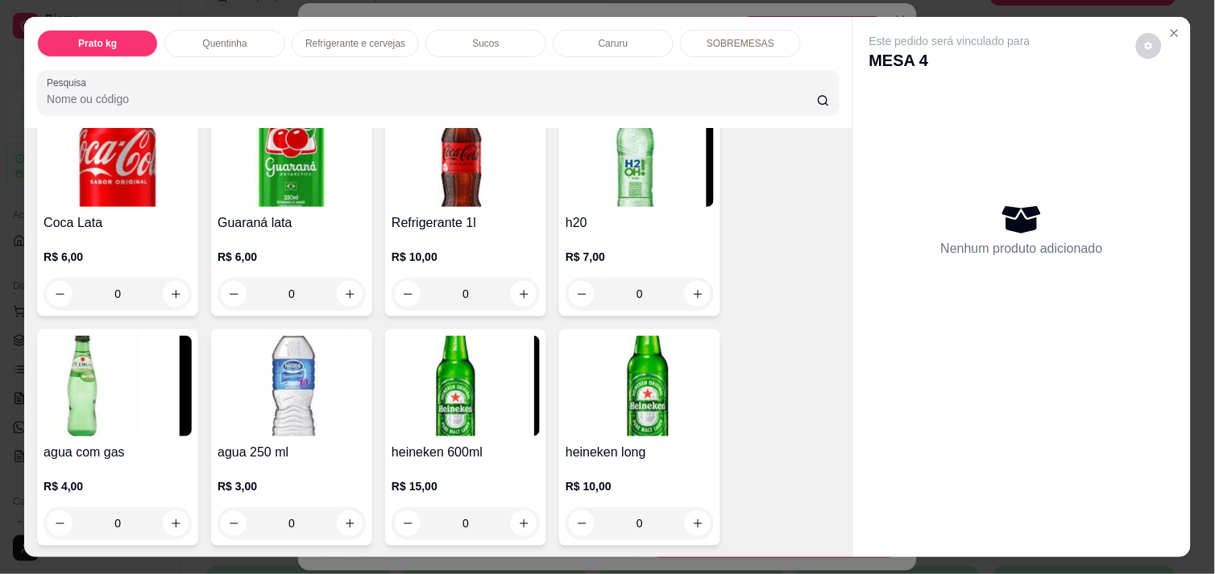
scroll to position [859, 0]
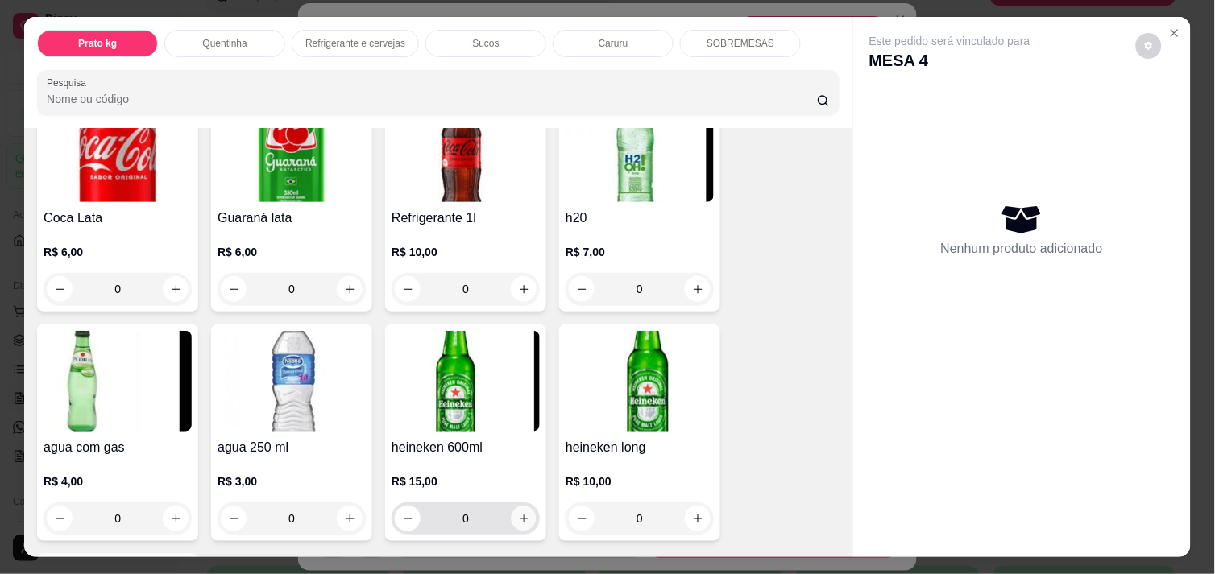
click at [518, 513] on icon "increase-product-quantity" at bounding box center [524, 519] width 12 height 12
type input "1"
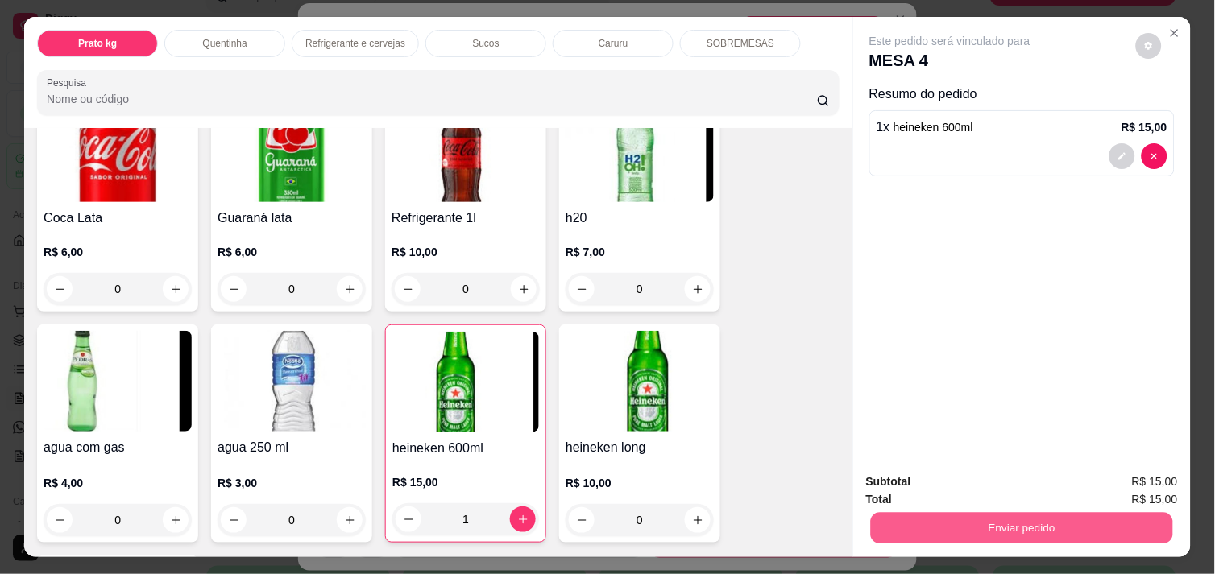
click at [1058, 526] on button "Enviar pedido" at bounding box center [1022, 527] width 302 height 31
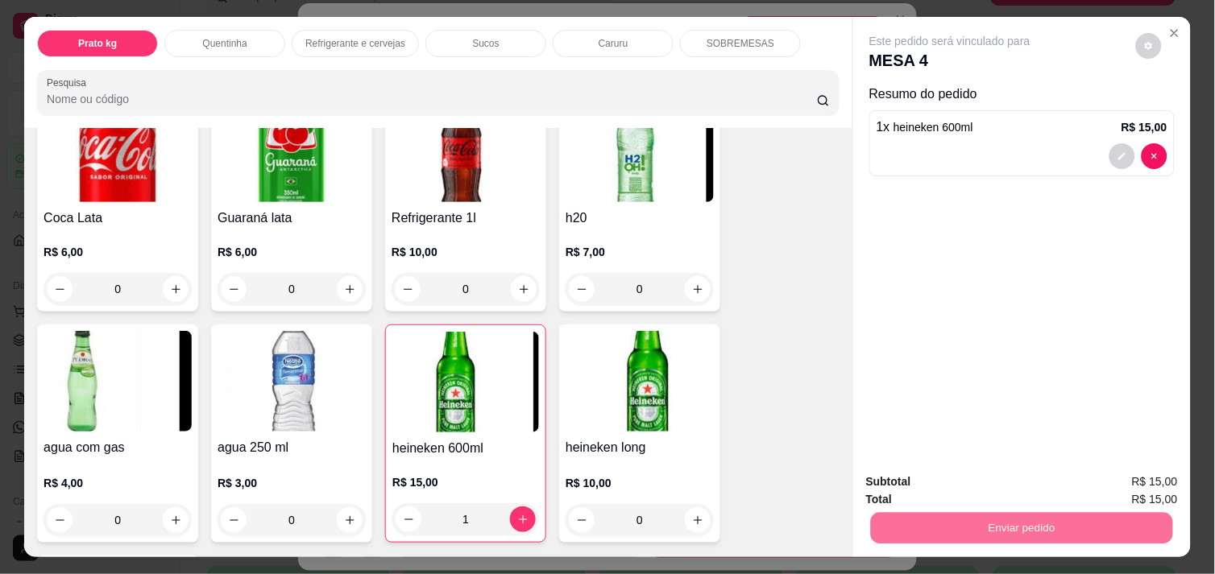
click at [1123, 475] on button "Enviar pedido" at bounding box center [1135, 482] width 89 height 30
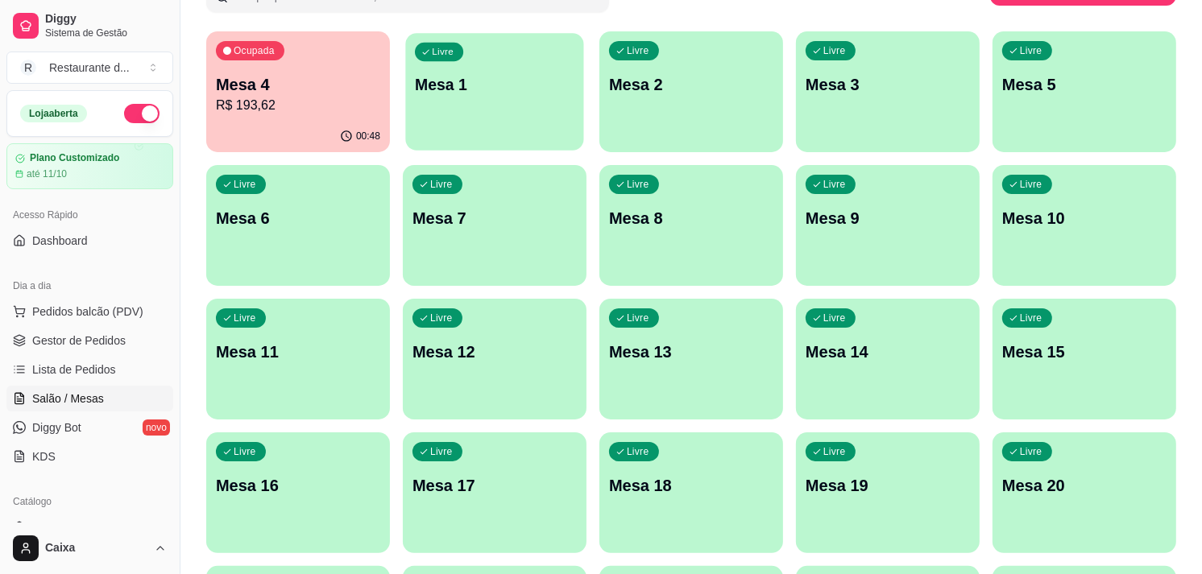
click at [541, 135] on div "button" at bounding box center [494, 140] width 178 height 19
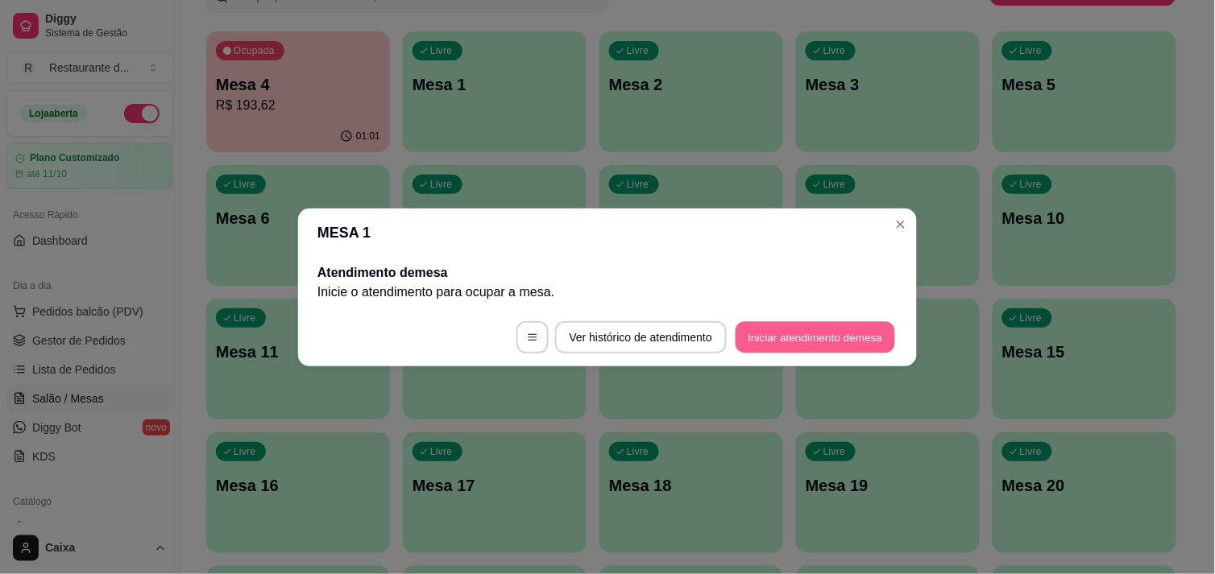
click at [757, 332] on button "Iniciar atendimento de mesa" at bounding box center [814, 336] width 159 height 31
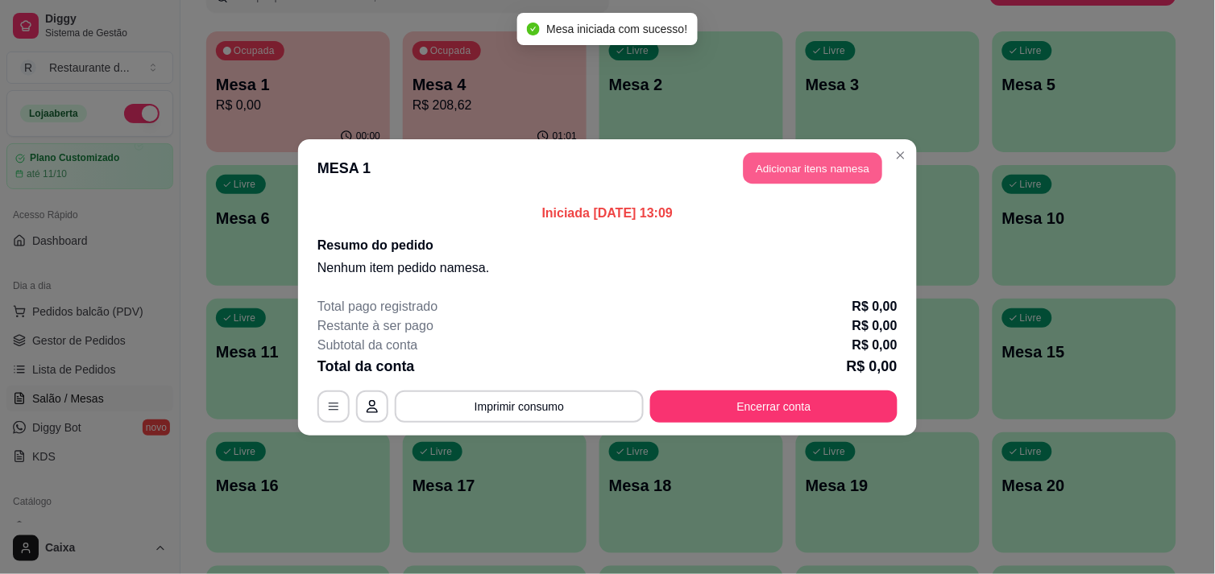
click at [779, 153] on button "Adicionar itens na mesa" at bounding box center [812, 167] width 139 height 31
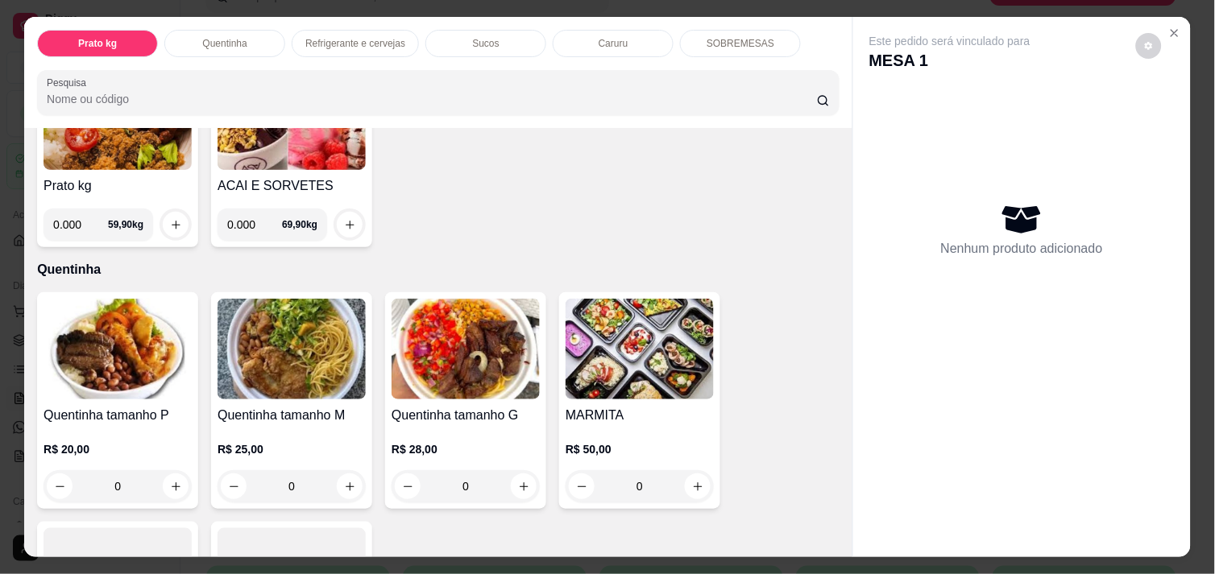
scroll to position [179, 0]
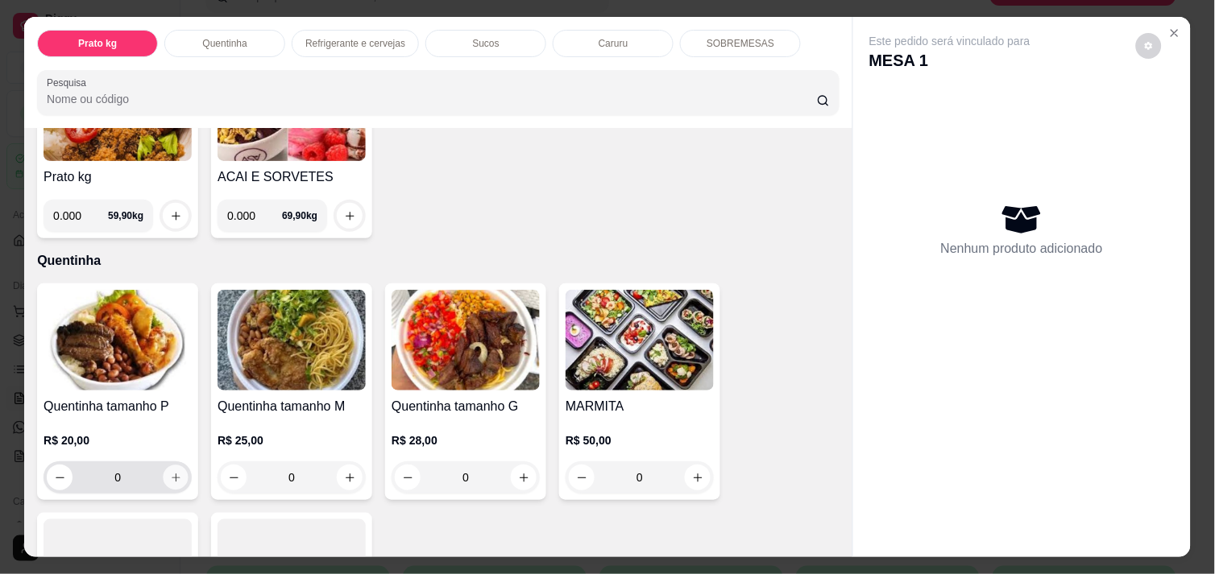
click at [180, 473] on button "increase-product-quantity" at bounding box center [176, 478] width 25 height 25
type input "1"
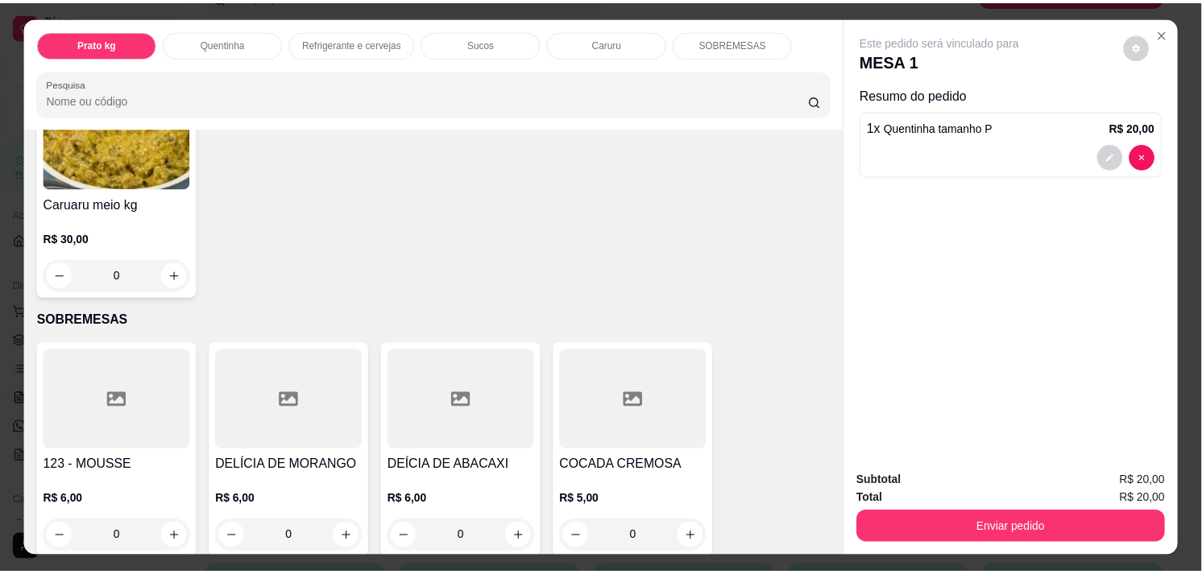
scroll to position [1872, 0]
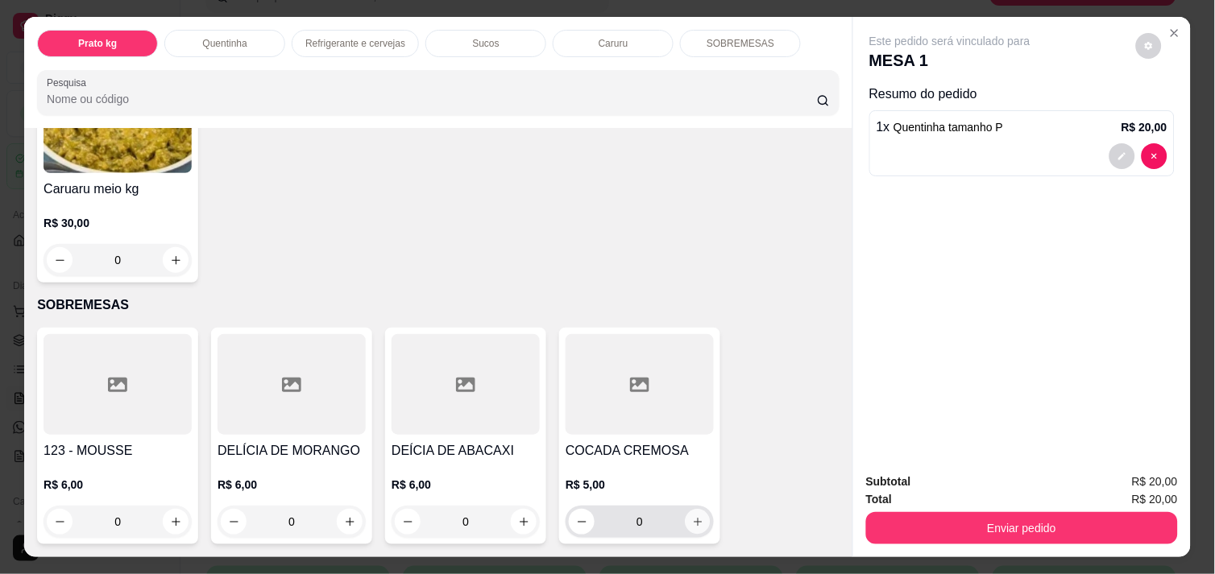
click at [692, 518] on icon "increase-product-quantity" at bounding box center [698, 522] width 12 height 12
type input "1"
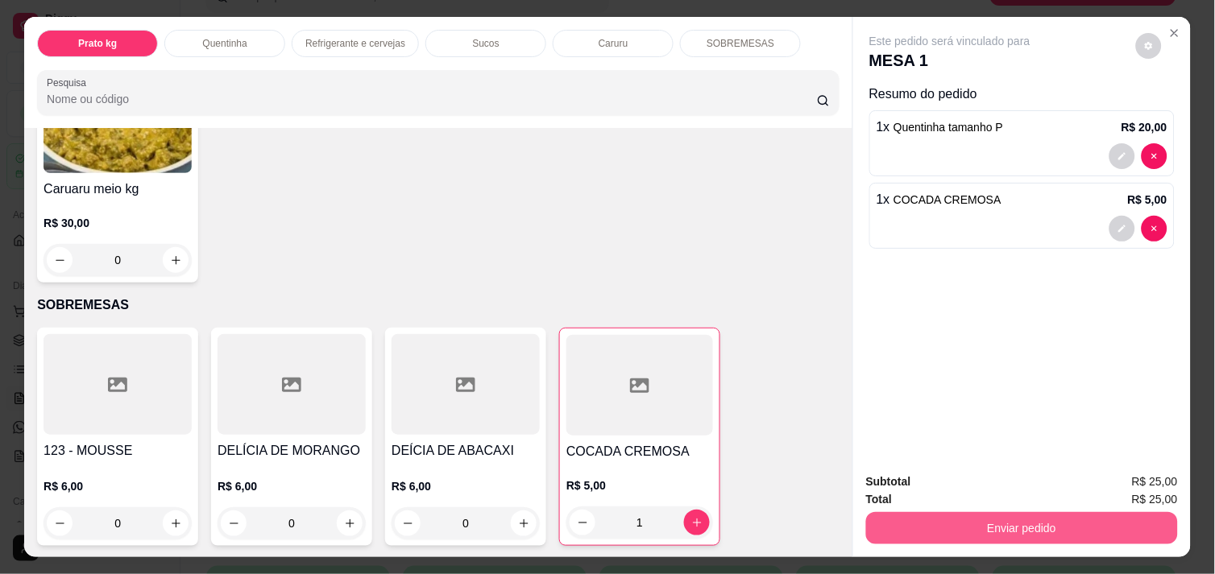
click at [946, 514] on button "Enviar pedido" at bounding box center [1022, 528] width 312 height 32
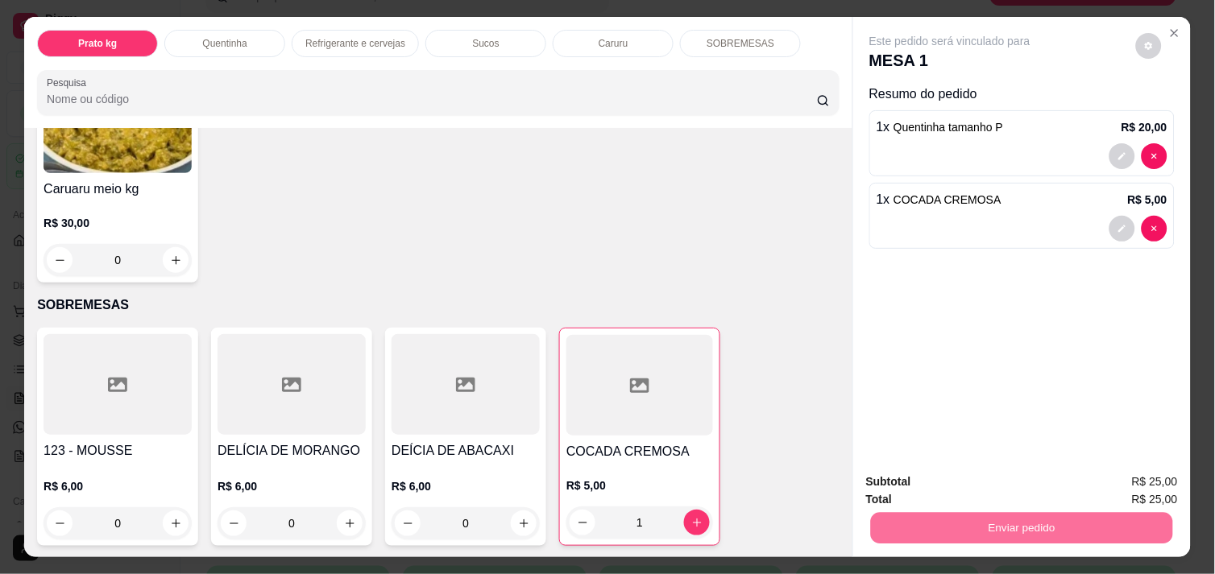
click at [1050, 473] on button "Registrar cliente" at bounding box center [1027, 482] width 103 height 30
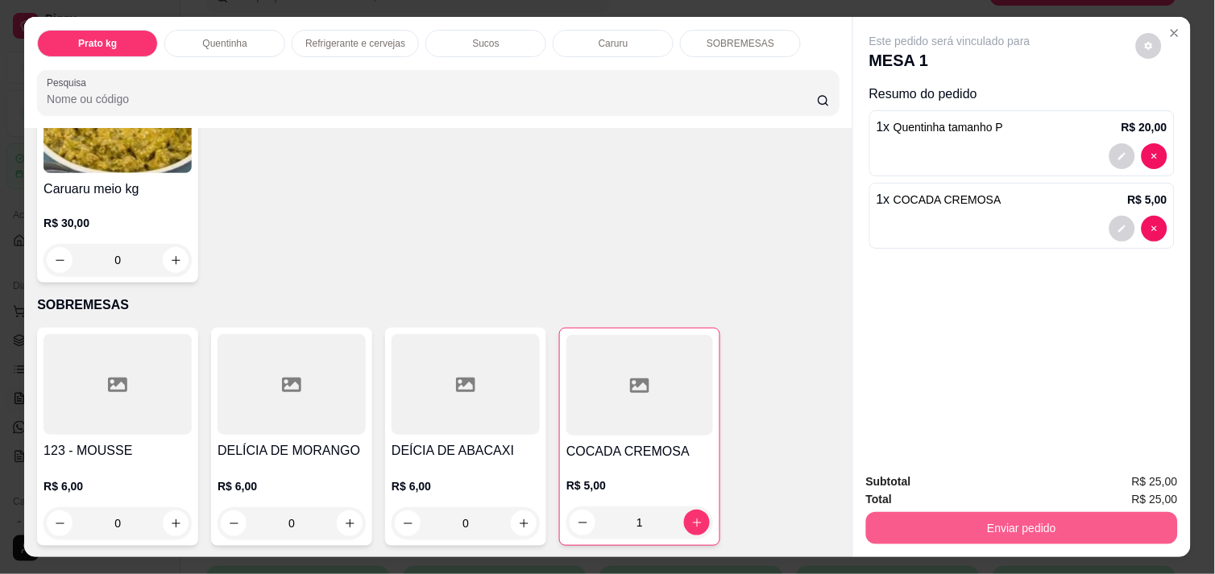
click at [984, 512] on button "Enviar pedido" at bounding box center [1022, 528] width 312 height 32
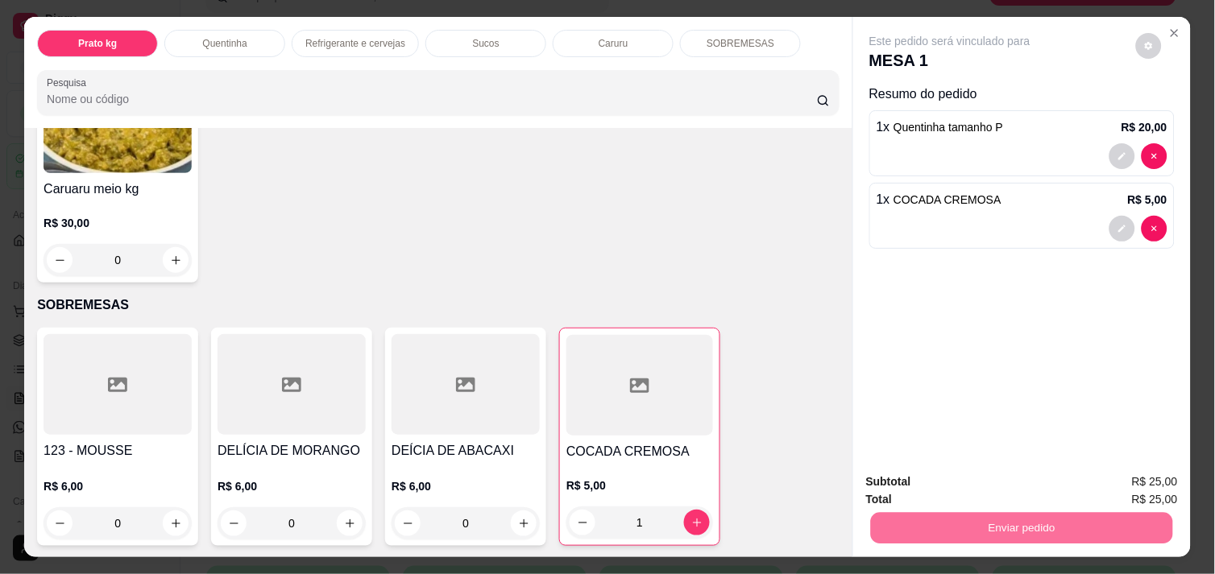
click at [1120, 476] on button "Enviar pedido" at bounding box center [1135, 482] width 89 height 30
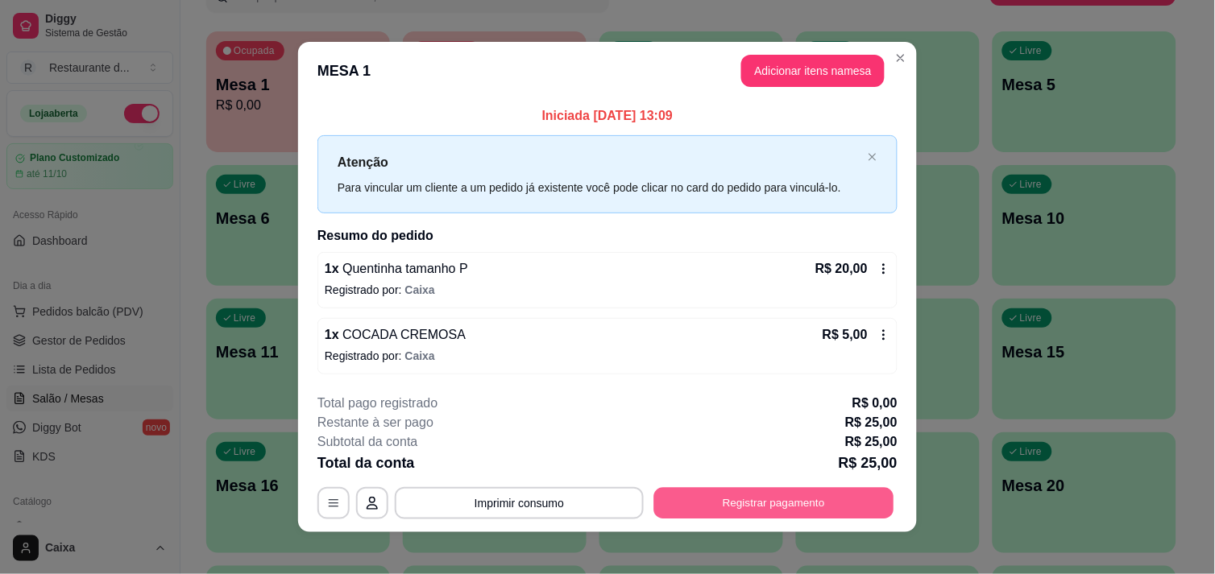
click at [826, 512] on button "Registrar pagamento" at bounding box center [774, 503] width 240 height 31
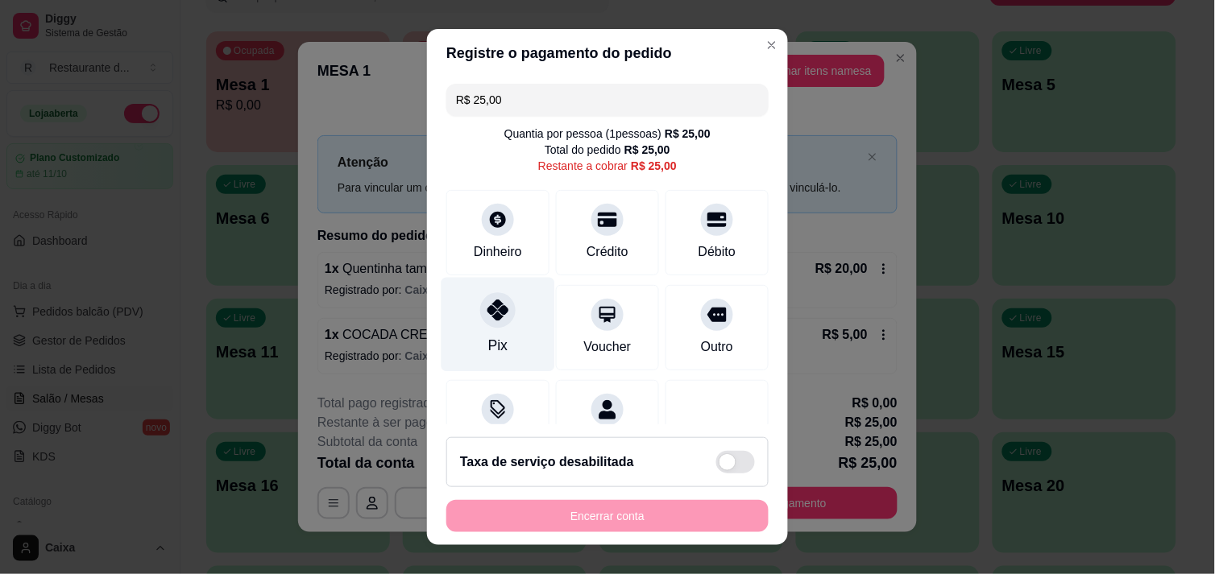
click at [487, 307] on icon at bounding box center [497, 310] width 21 height 21
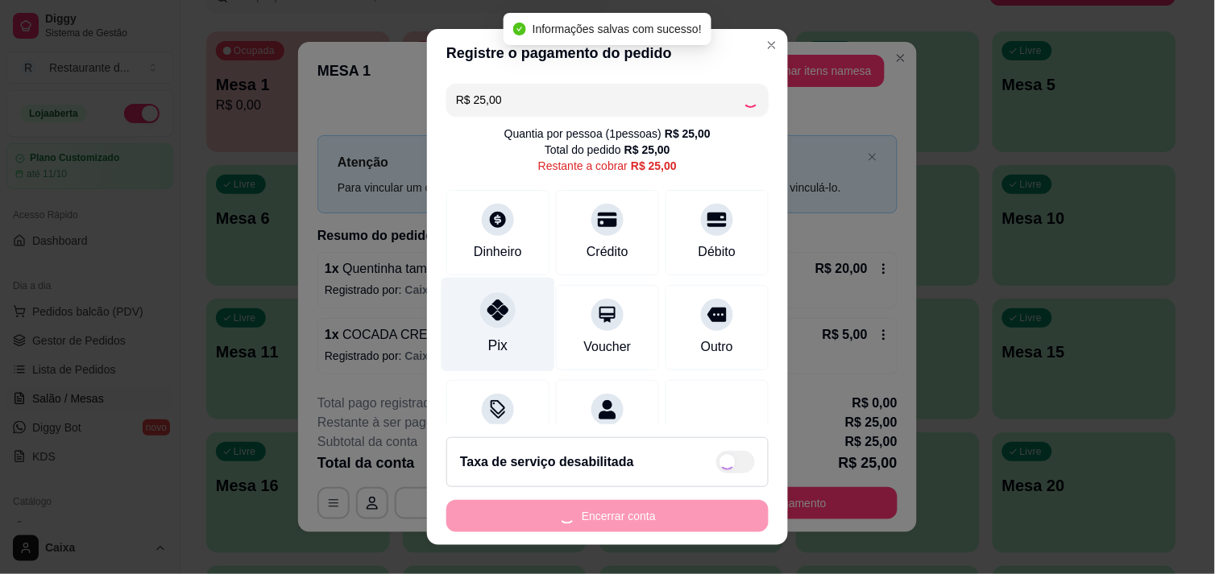
type input "R$ 0,00"
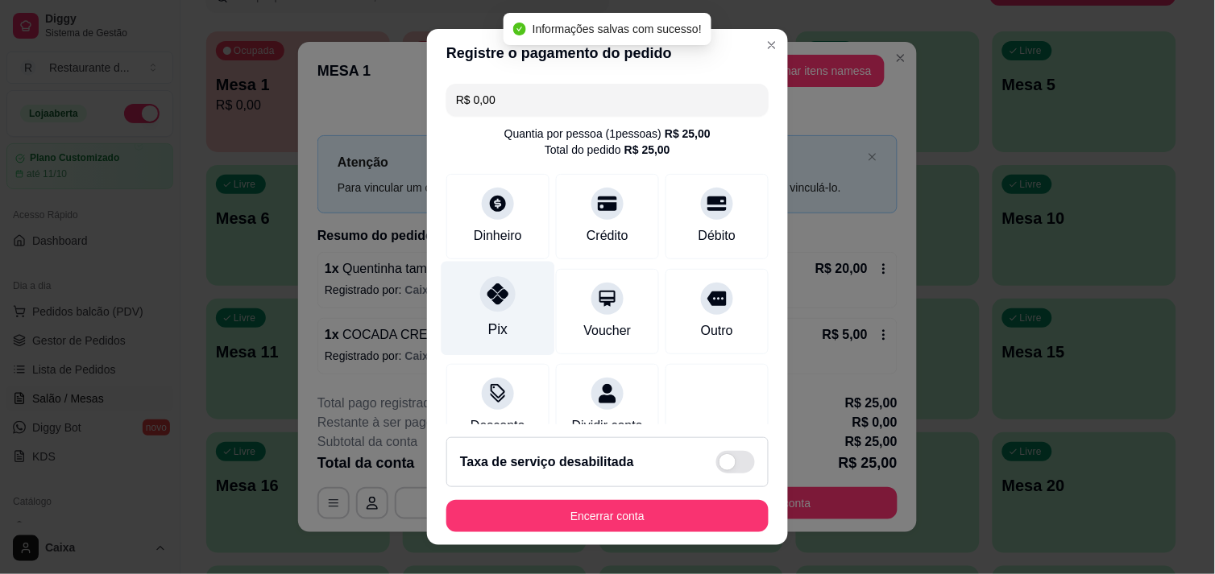
click at [488, 309] on div at bounding box center [497, 293] width 35 height 35
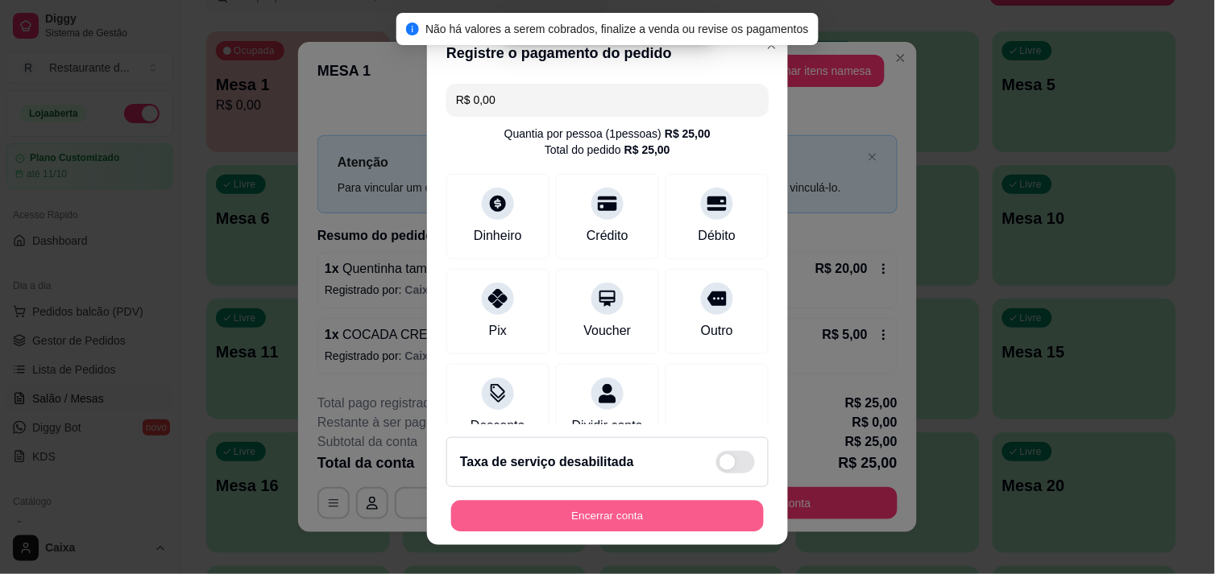
click at [598, 511] on button "Encerrar conta" at bounding box center [607, 516] width 313 height 31
